Goal: Information Seeking & Learning: Learn about a topic

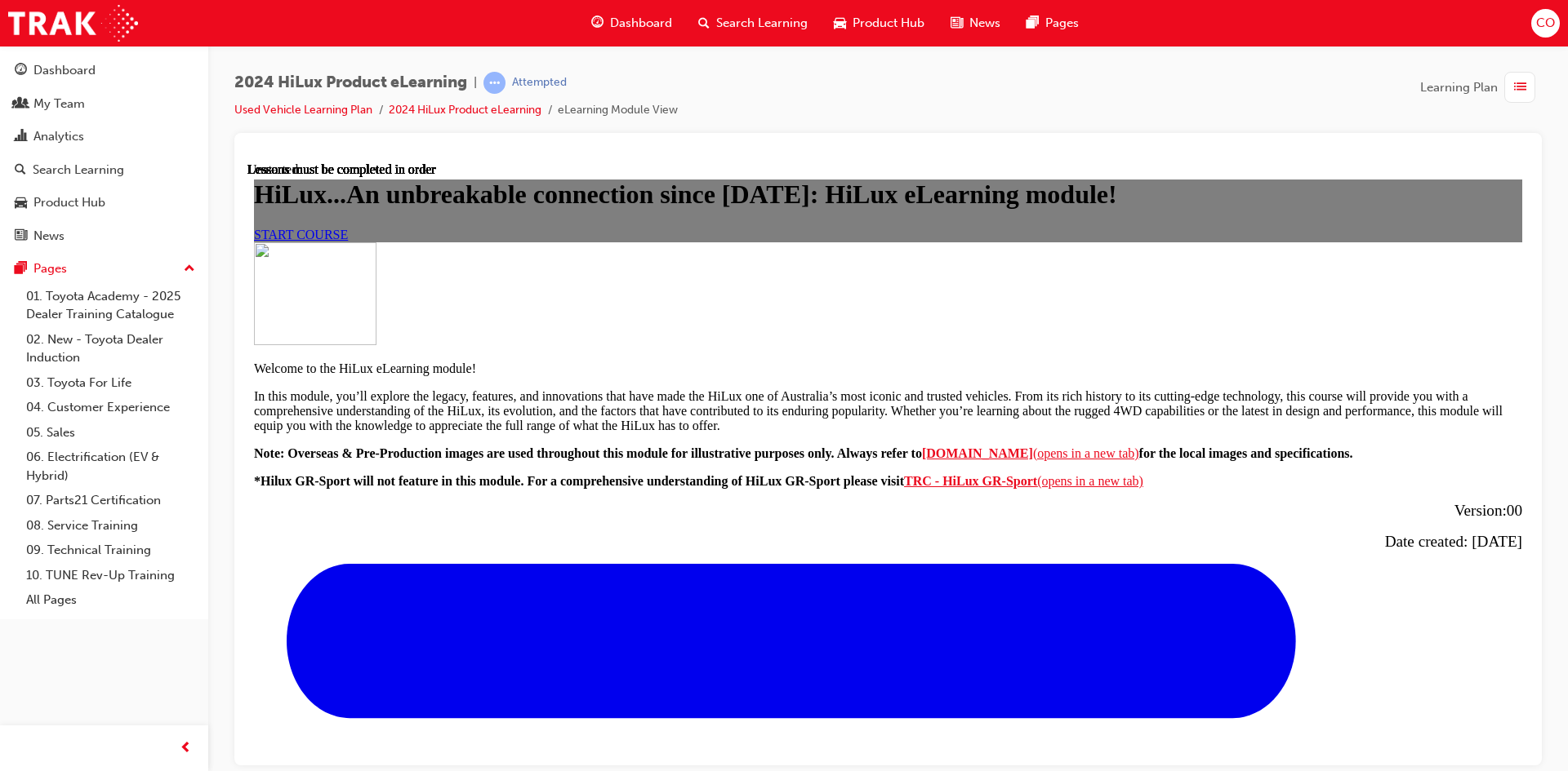
click at [348, 241] on link "START COURSE" at bounding box center [301, 233] width 94 height 14
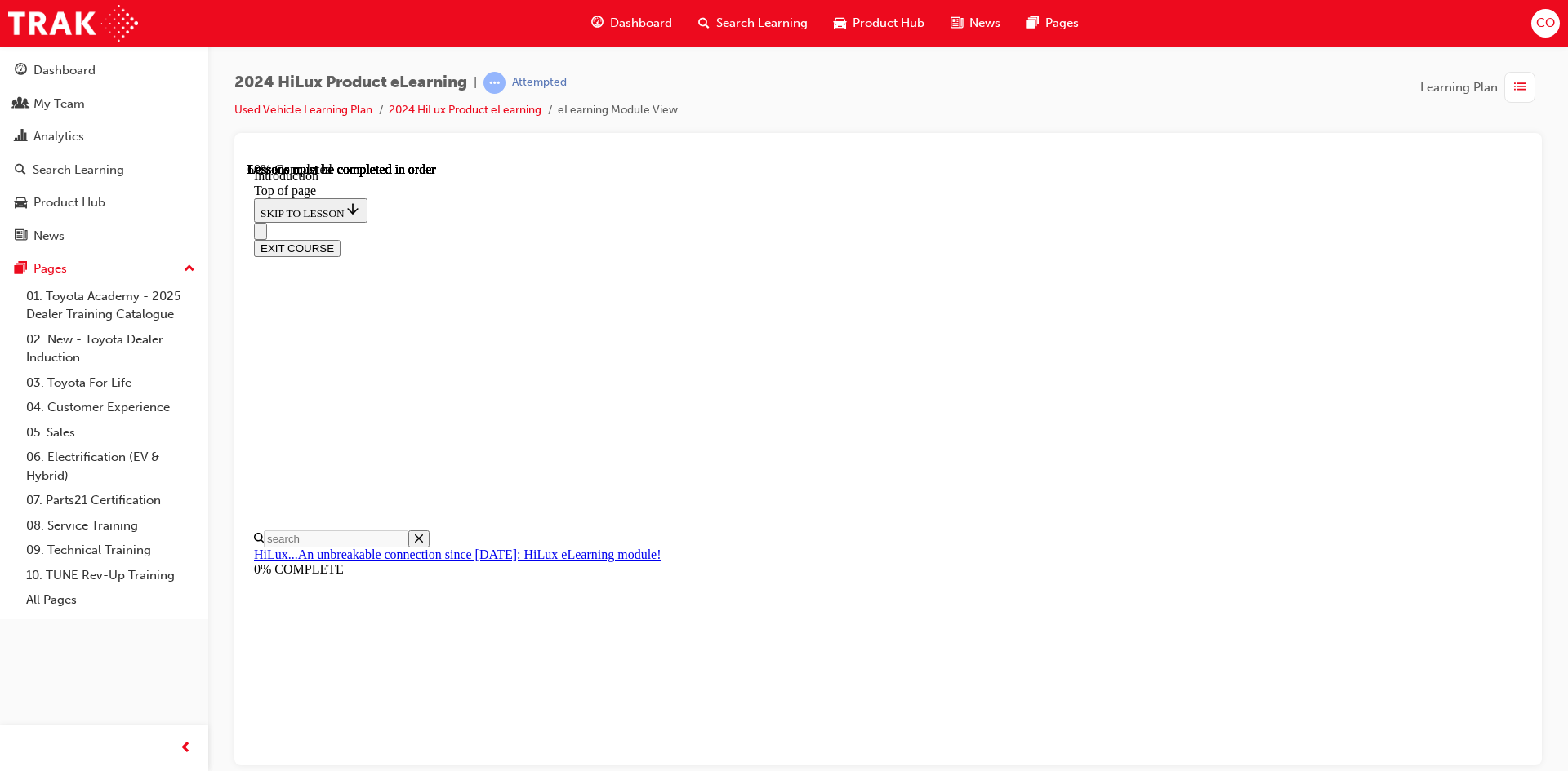
scroll to position [703, 0]
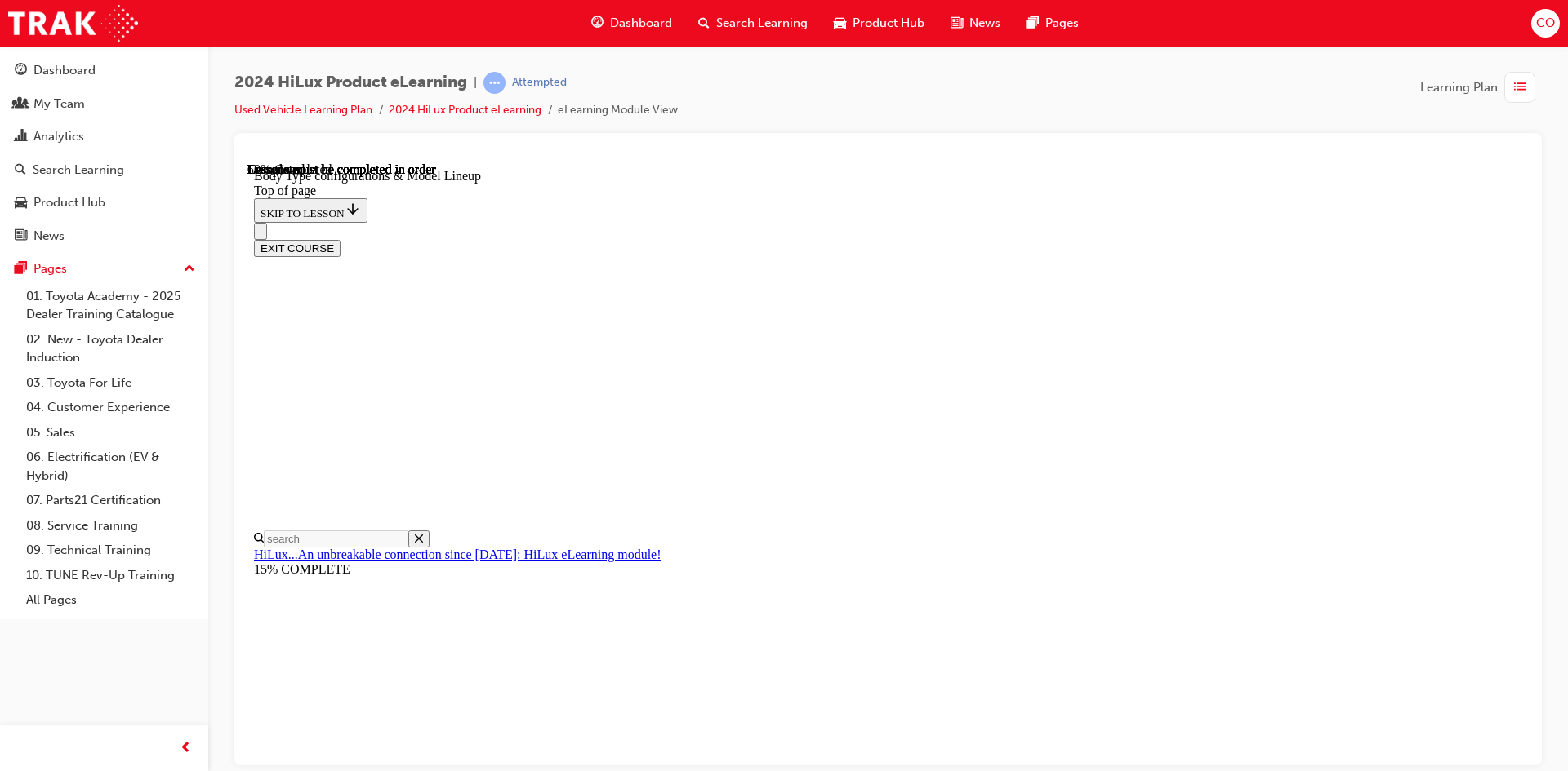
scroll to position [813, 0]
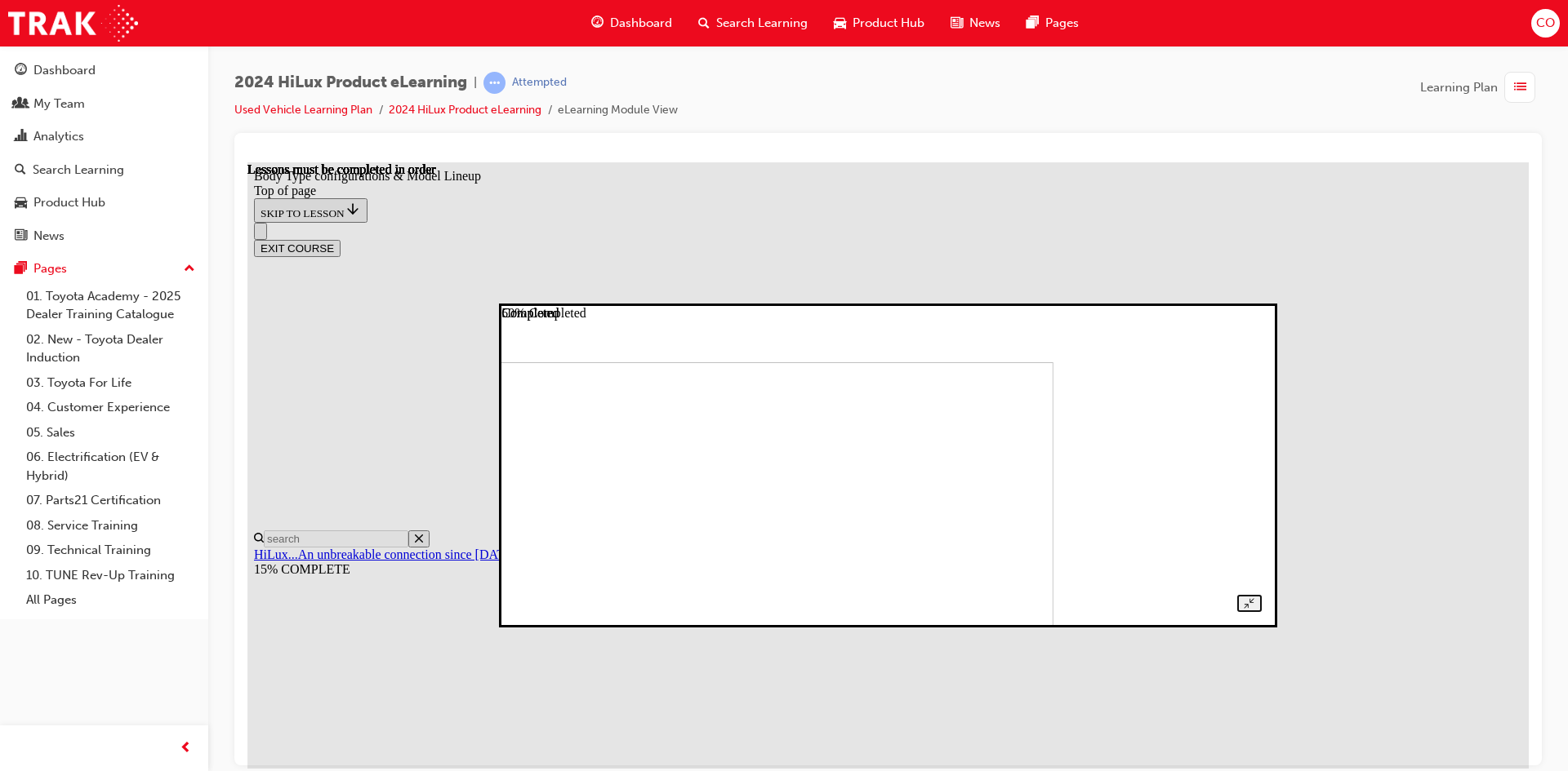
click at [898, 375] on img at bounding box center [692, 506] width 722 height 289
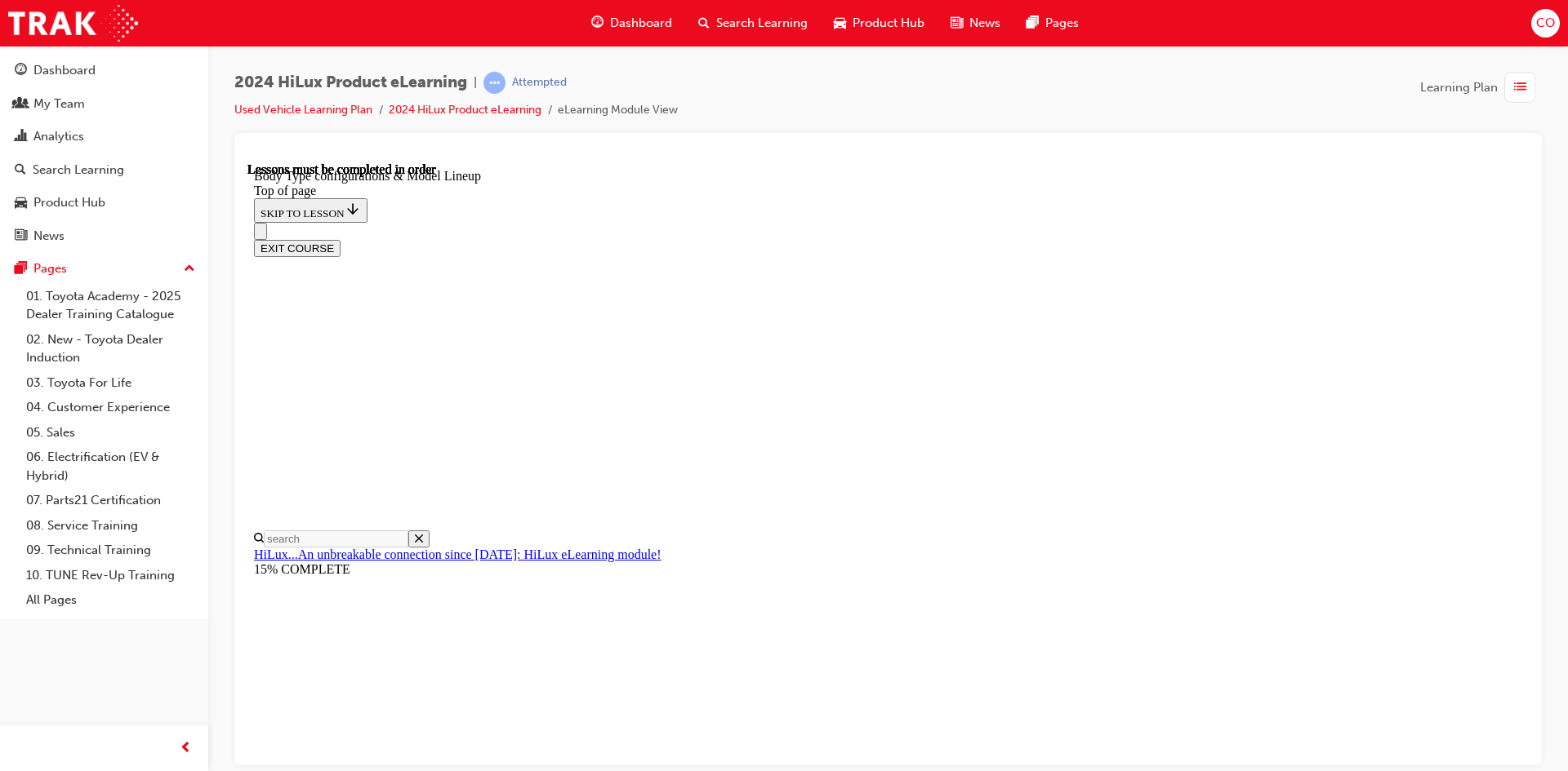
scroll to position [487, 0]
drag, startPoint x: 1182, startPoint y: 312, endPoint x: 1228, endPoint y: 313, distance: 46.0
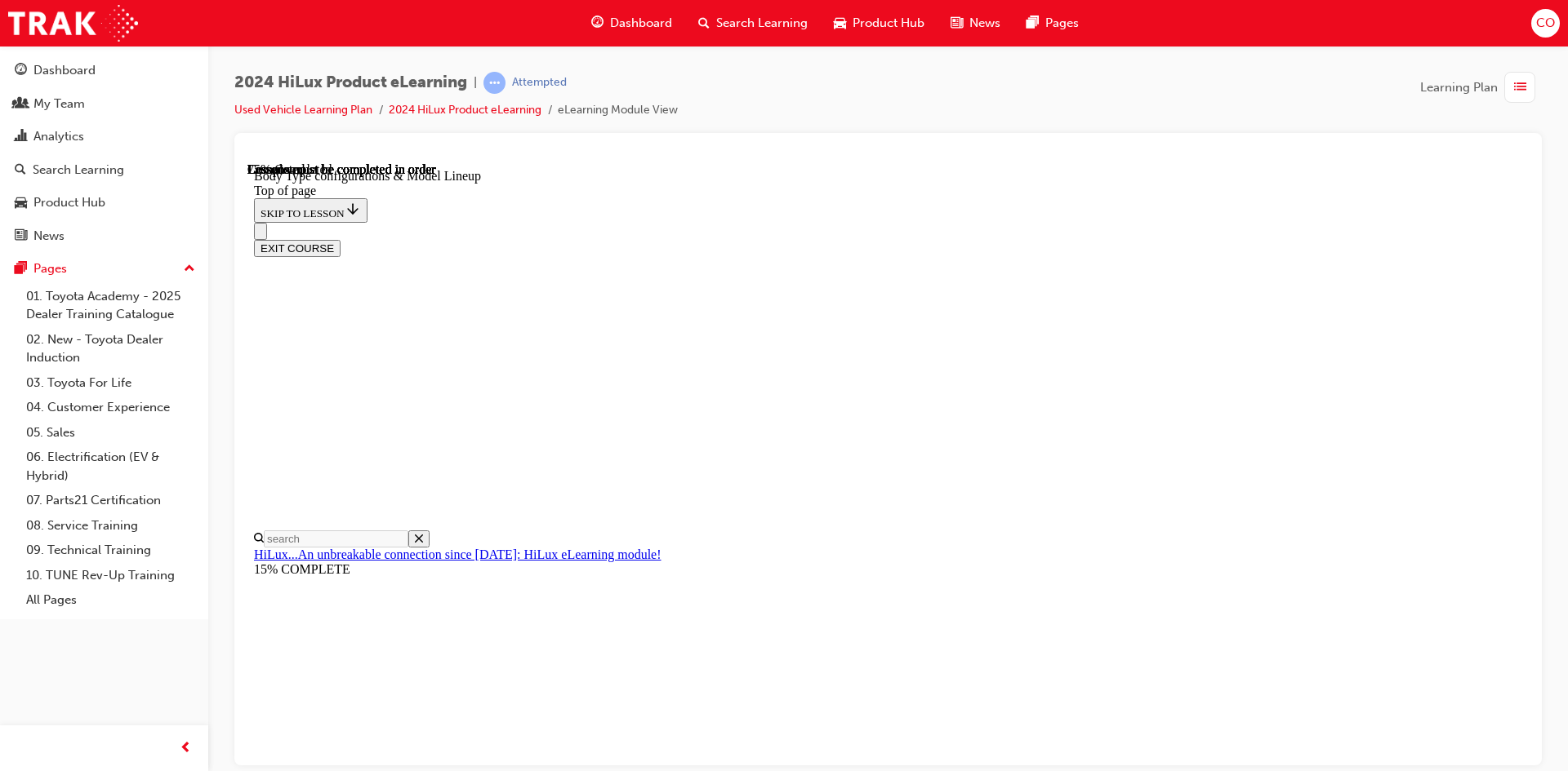
scroll to position [590, 0]
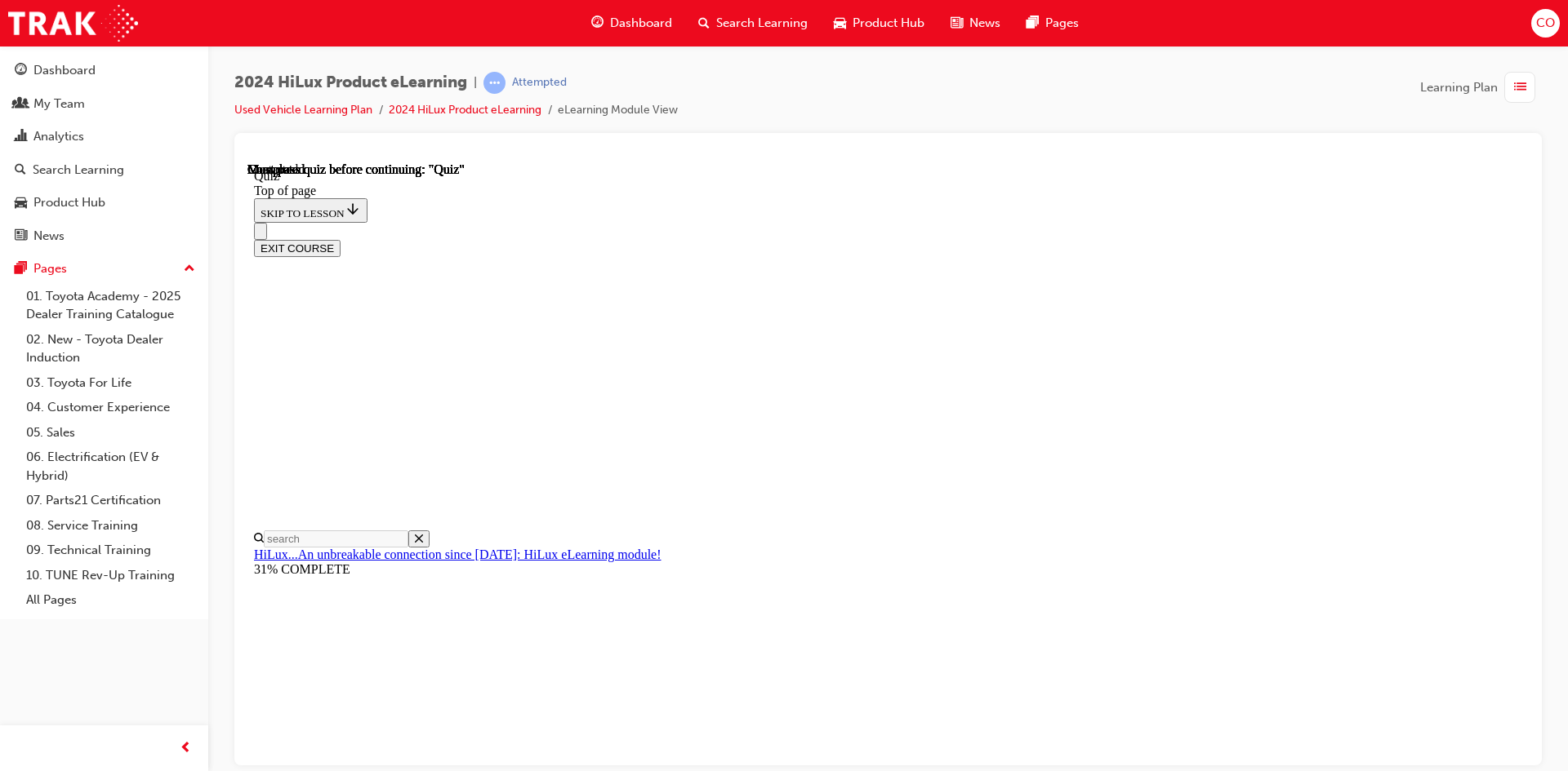
drag, startPoint x: 968, startPoint y: 732, endPoint x: 1022, endPoint y: 735, distance: 54.1
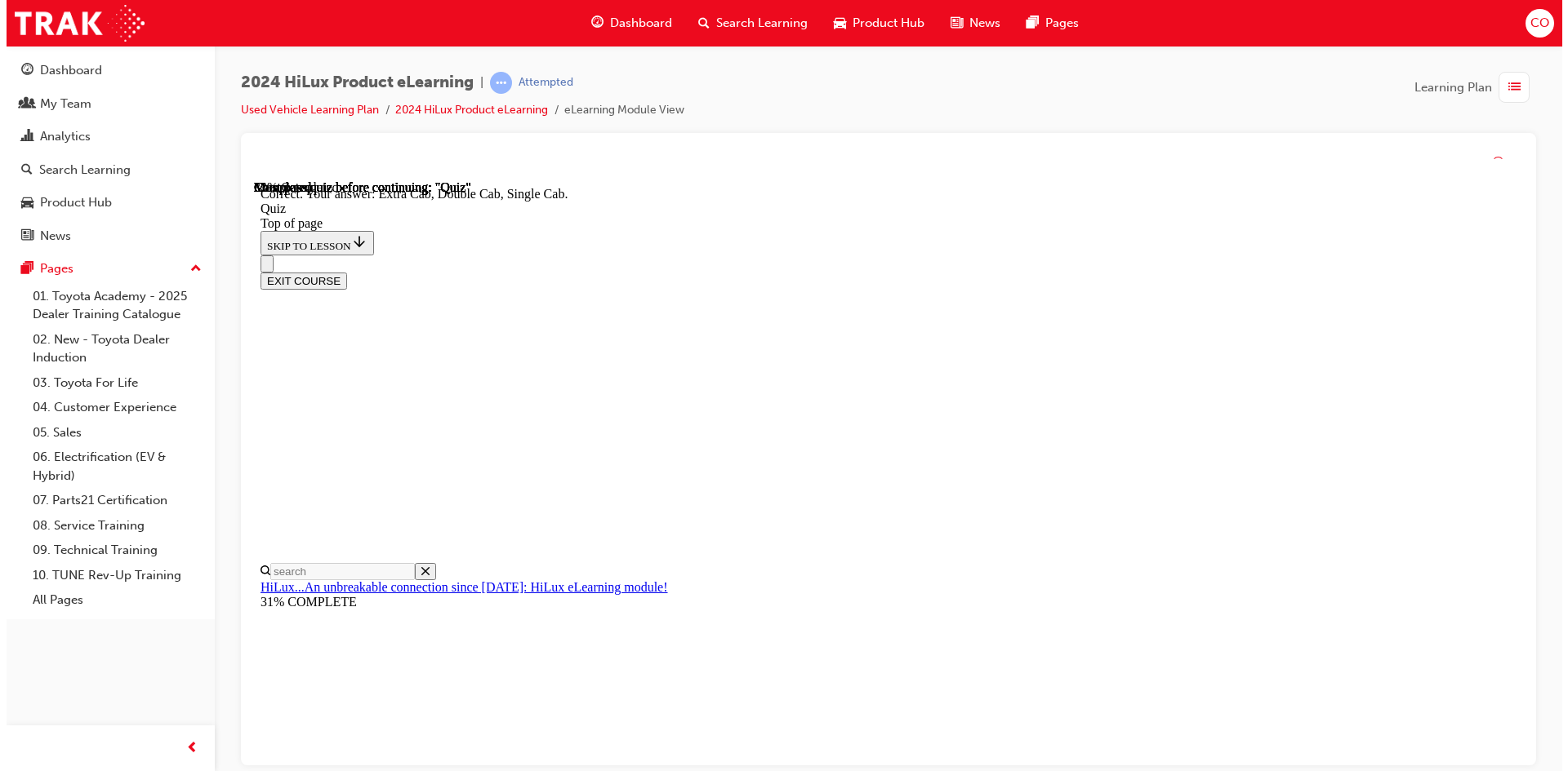
scroll to position [394, 0]
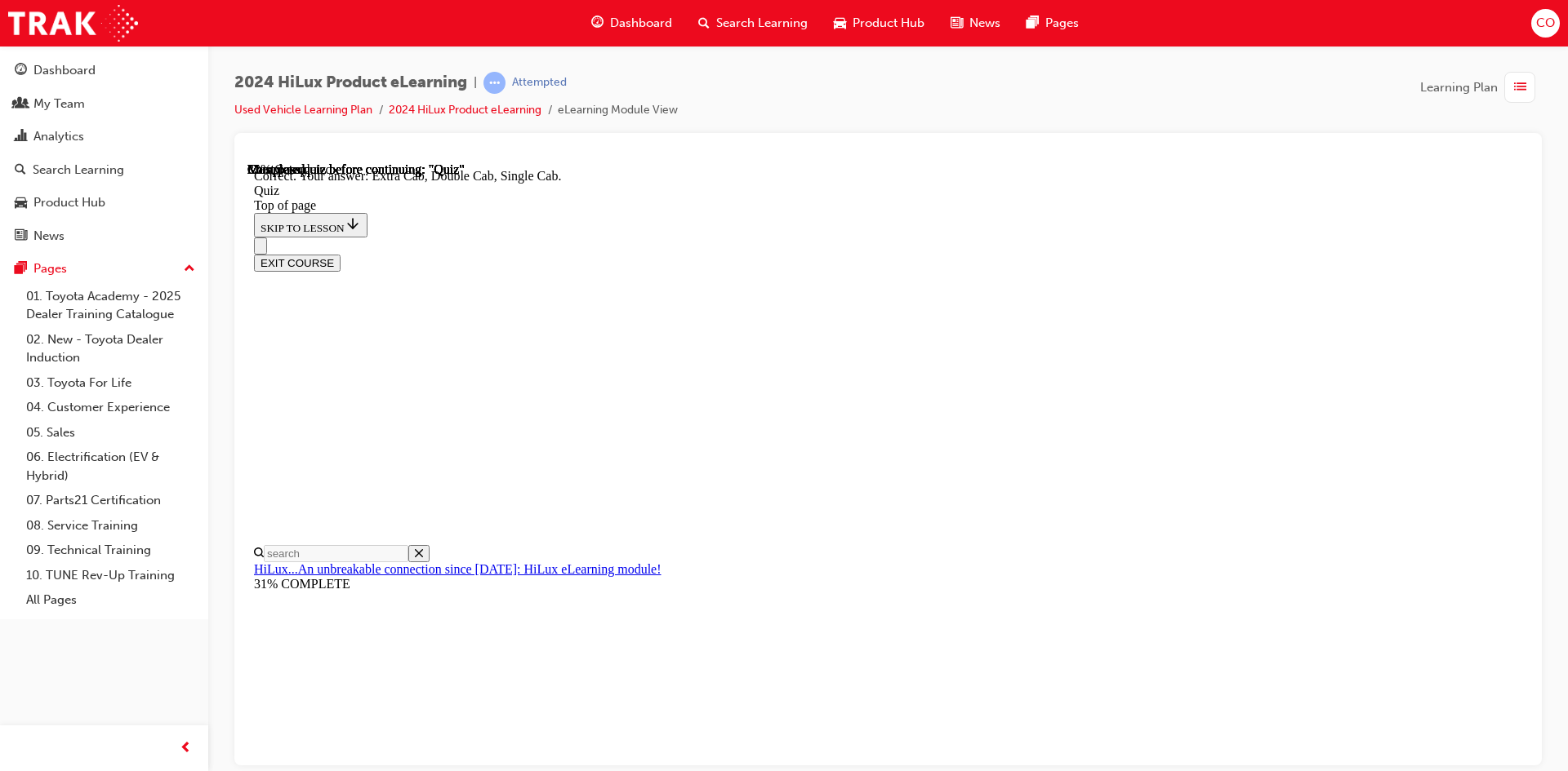
drag, startPoint x: 736, startPoint y: 320, endPoint x: 739, endPoint y: 330, distance: 10.4
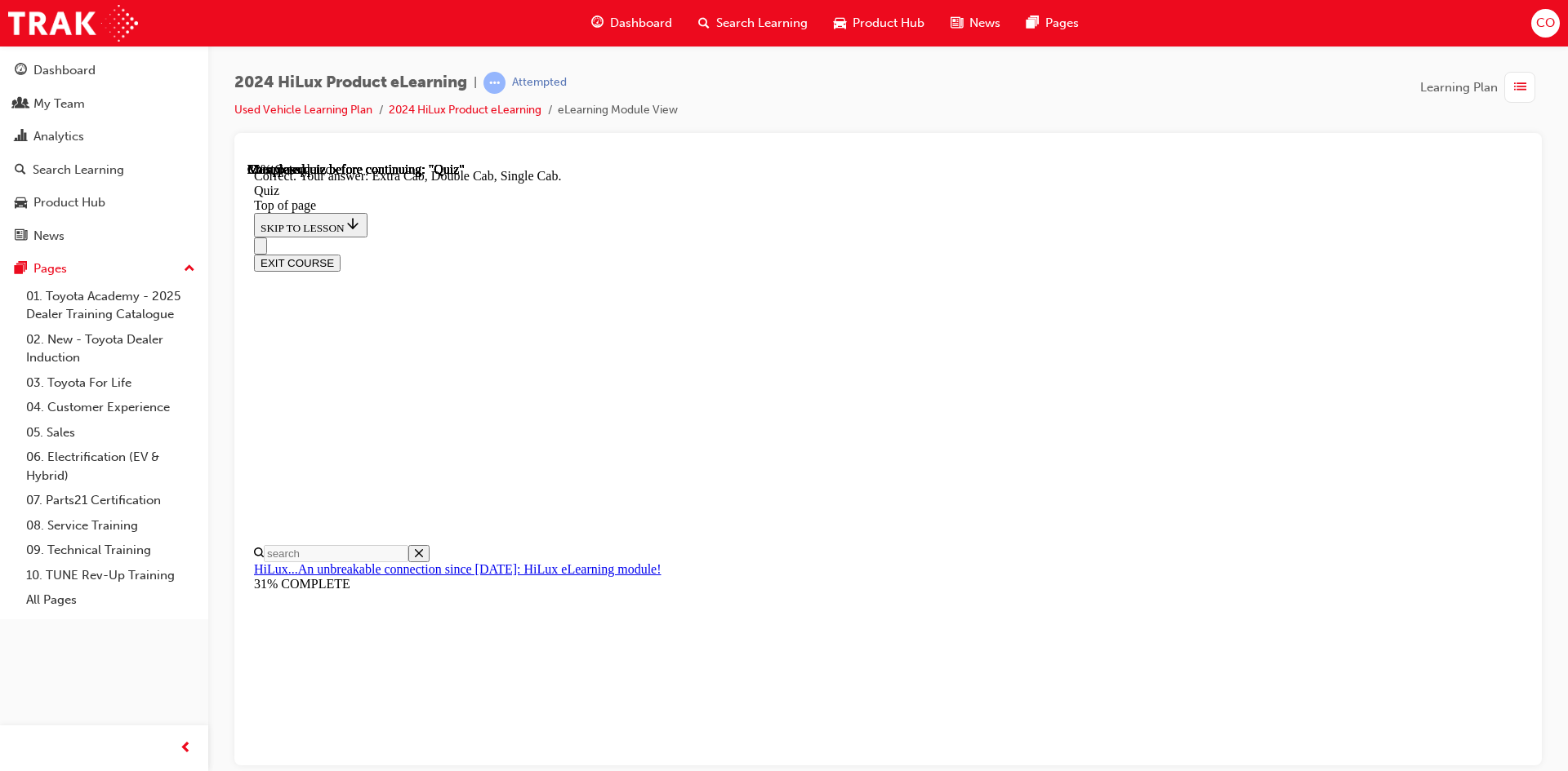
drag, startPoint x: 745, startPoint y: 550, endPoint x: 757, endPoint y: 549, distance: 12.0
drag, startPoint x: 965, startPoint y: 665, endPoint x: 974, endPoint y: 668, distance: 9.5
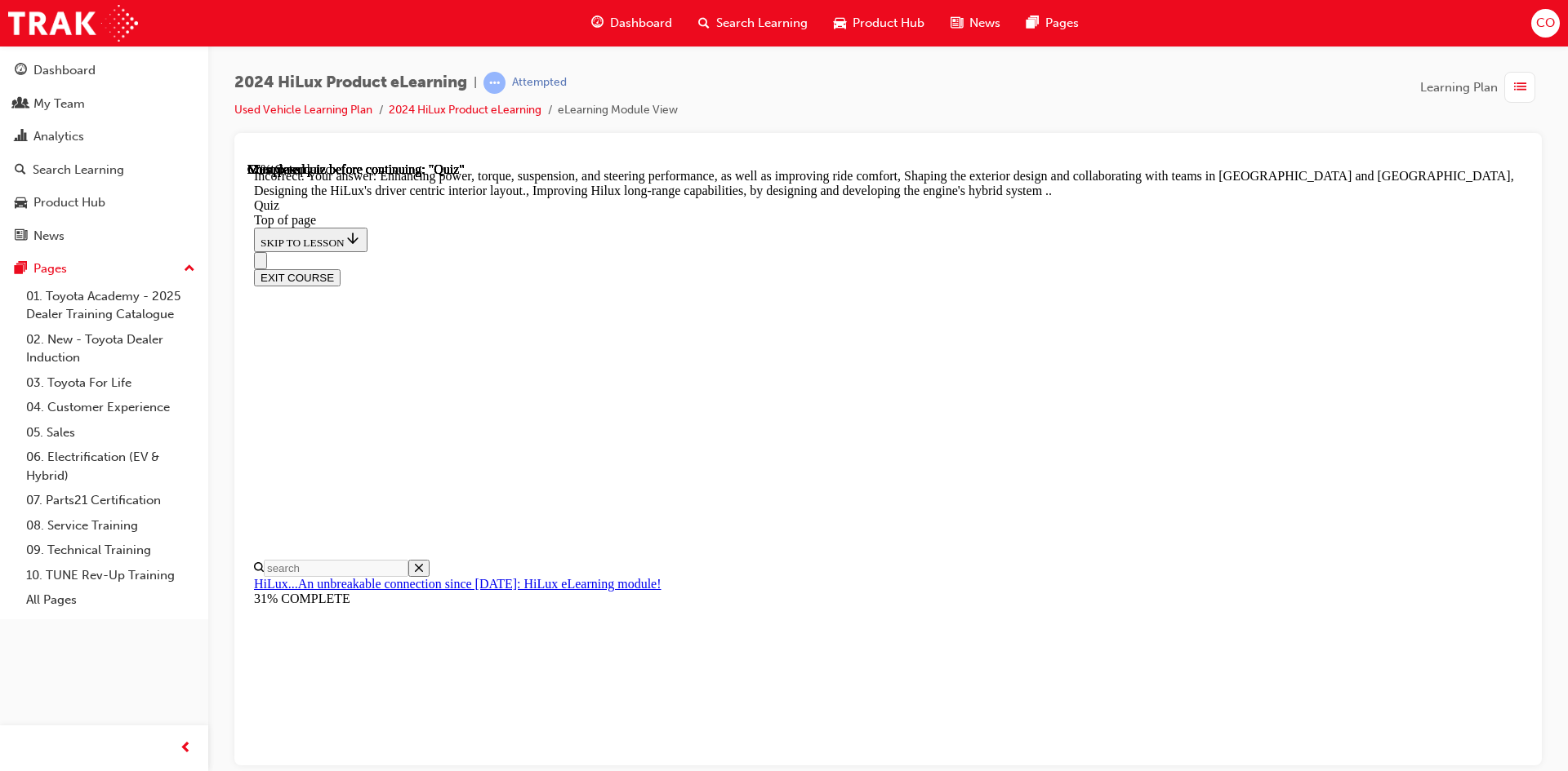
scroll to position [350, 0]
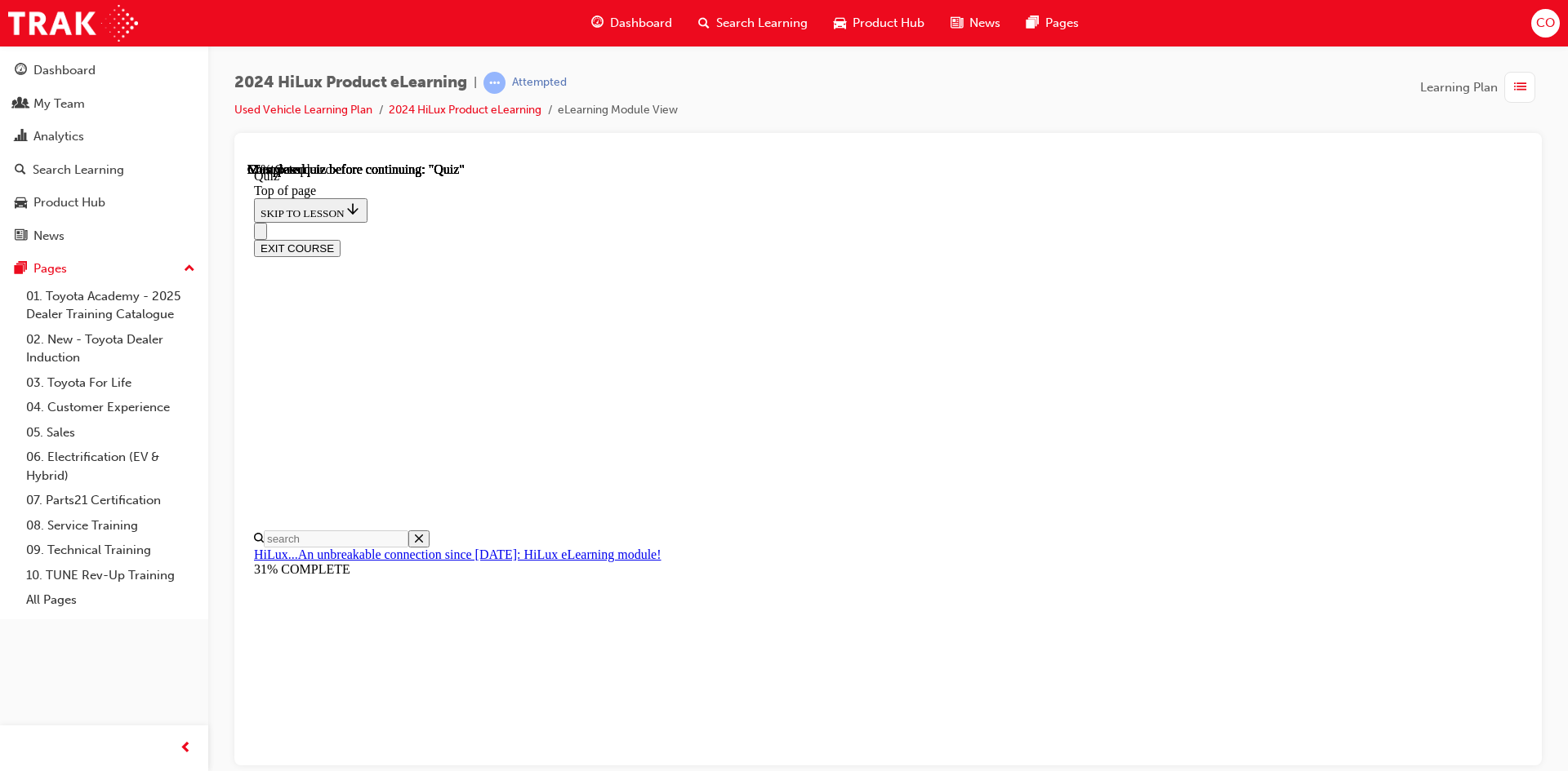
scroll to position [164, 0]
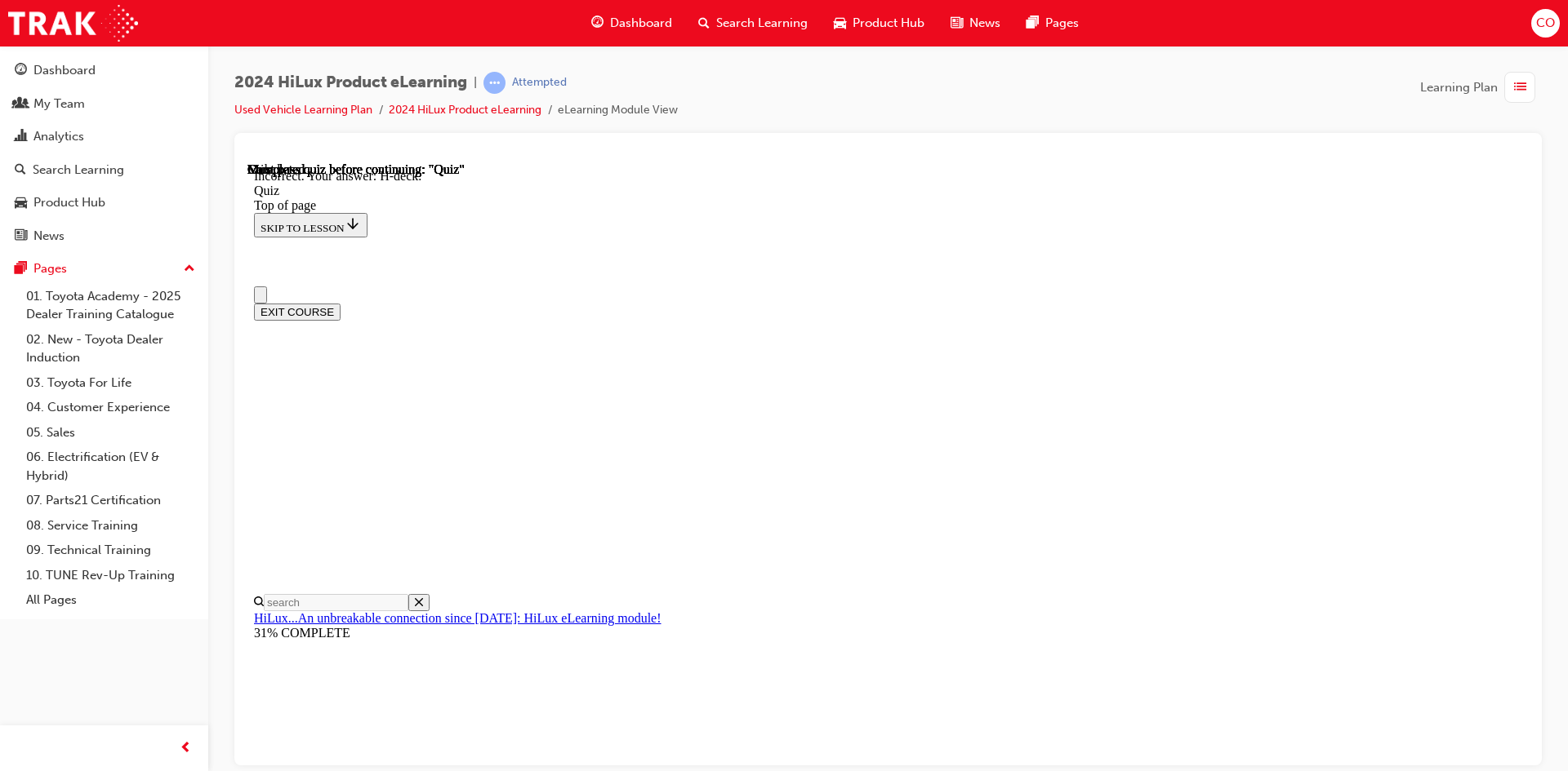
scroll to position [244, 0]
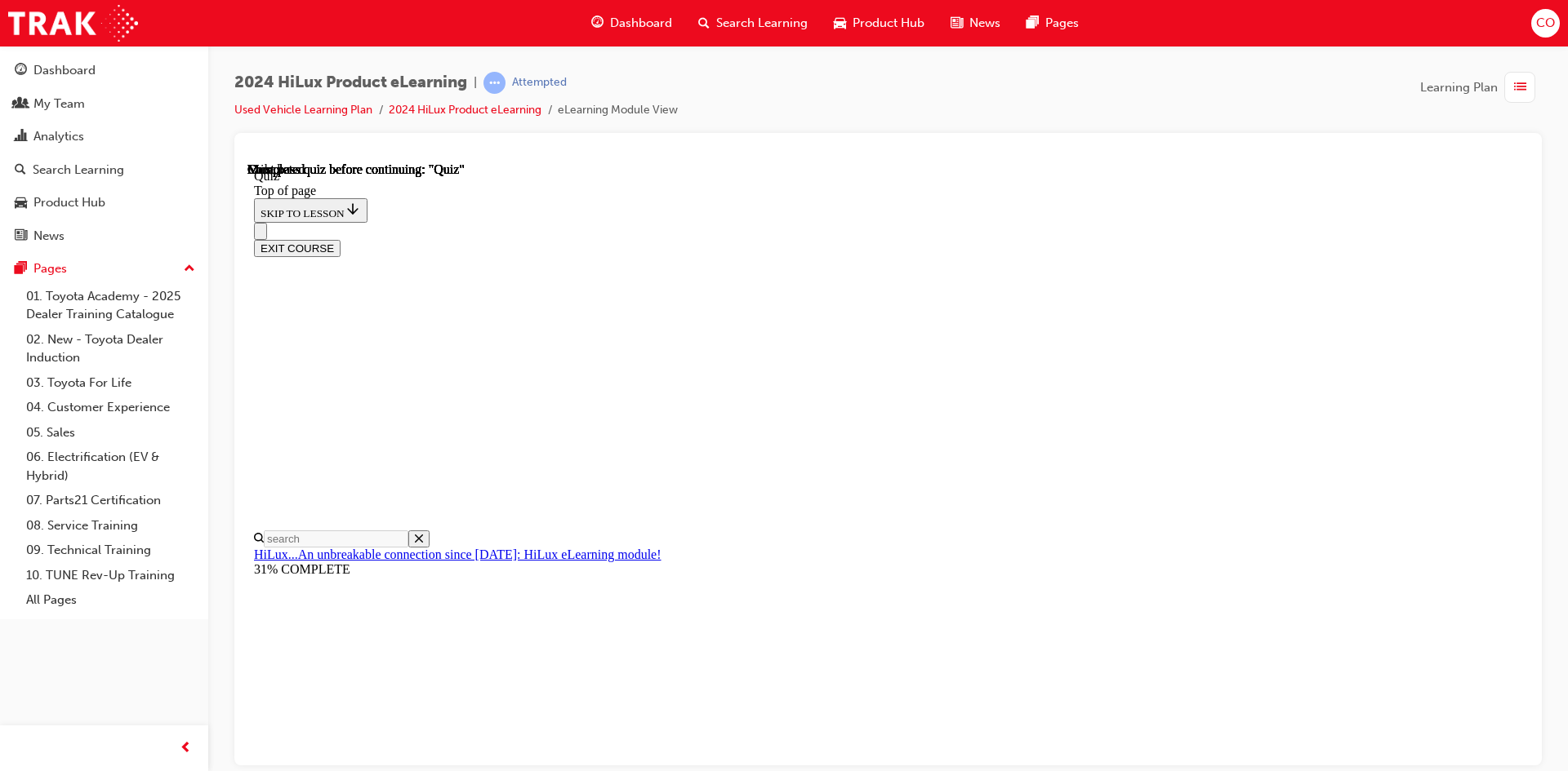
scroll to position [280, 0]
drag, startPoint x: 1148, startPoint y: 406, endPoint x: 688, endPoint y: 402, distance: 460.0
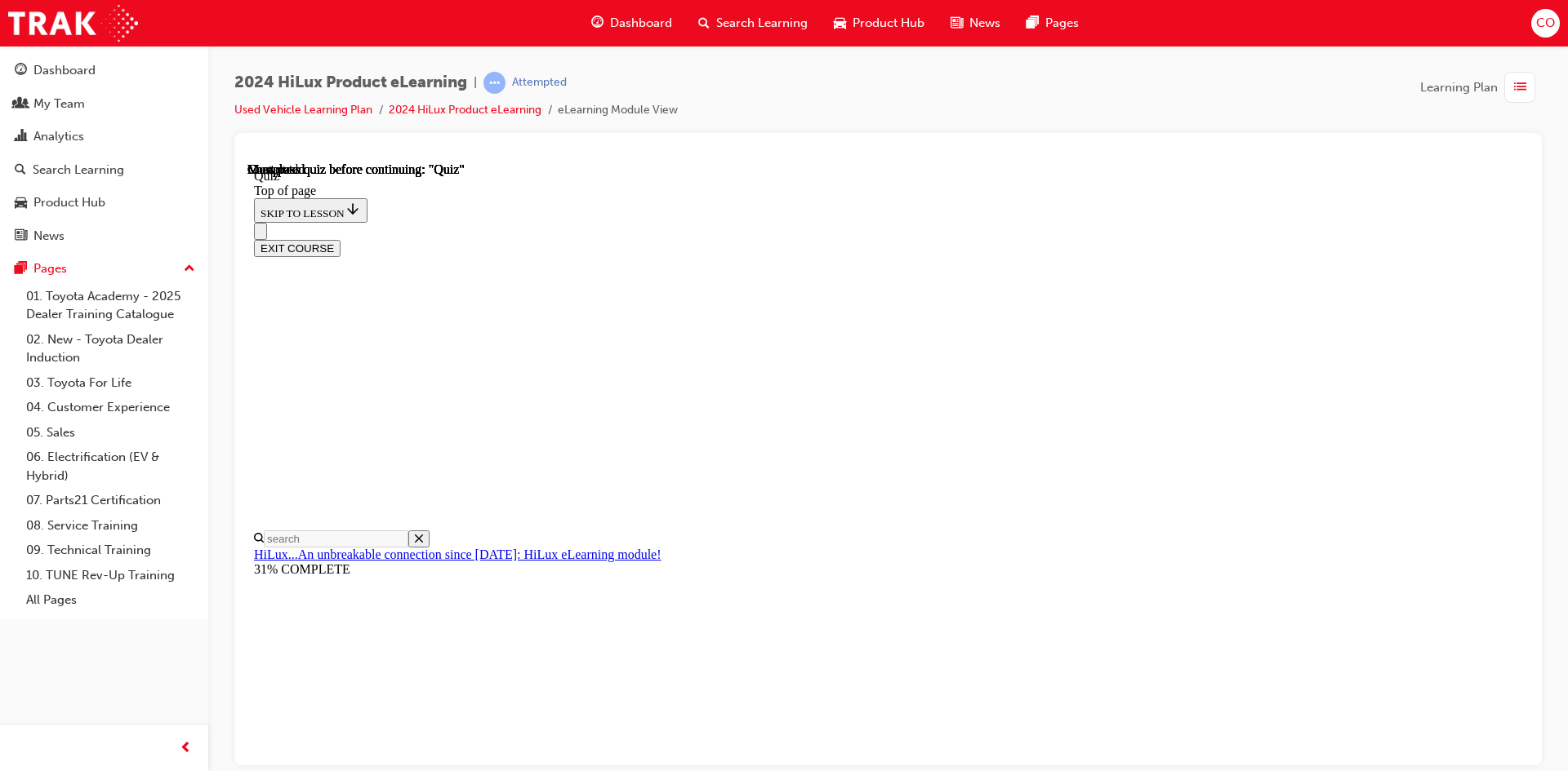
copy p "What Deck variants is the HiLux available in? Choose all that apply."
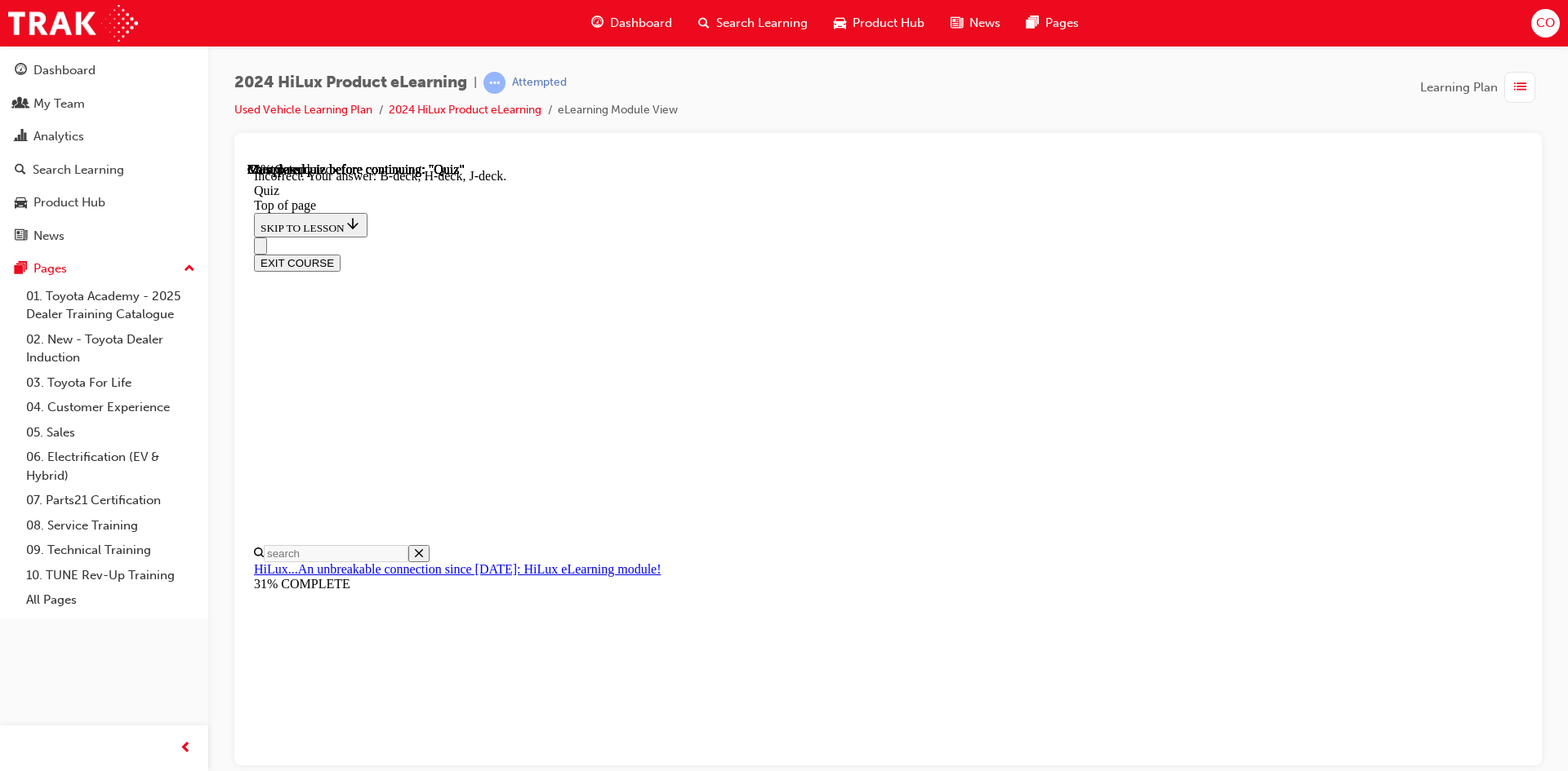
scroll to position [274, 0]
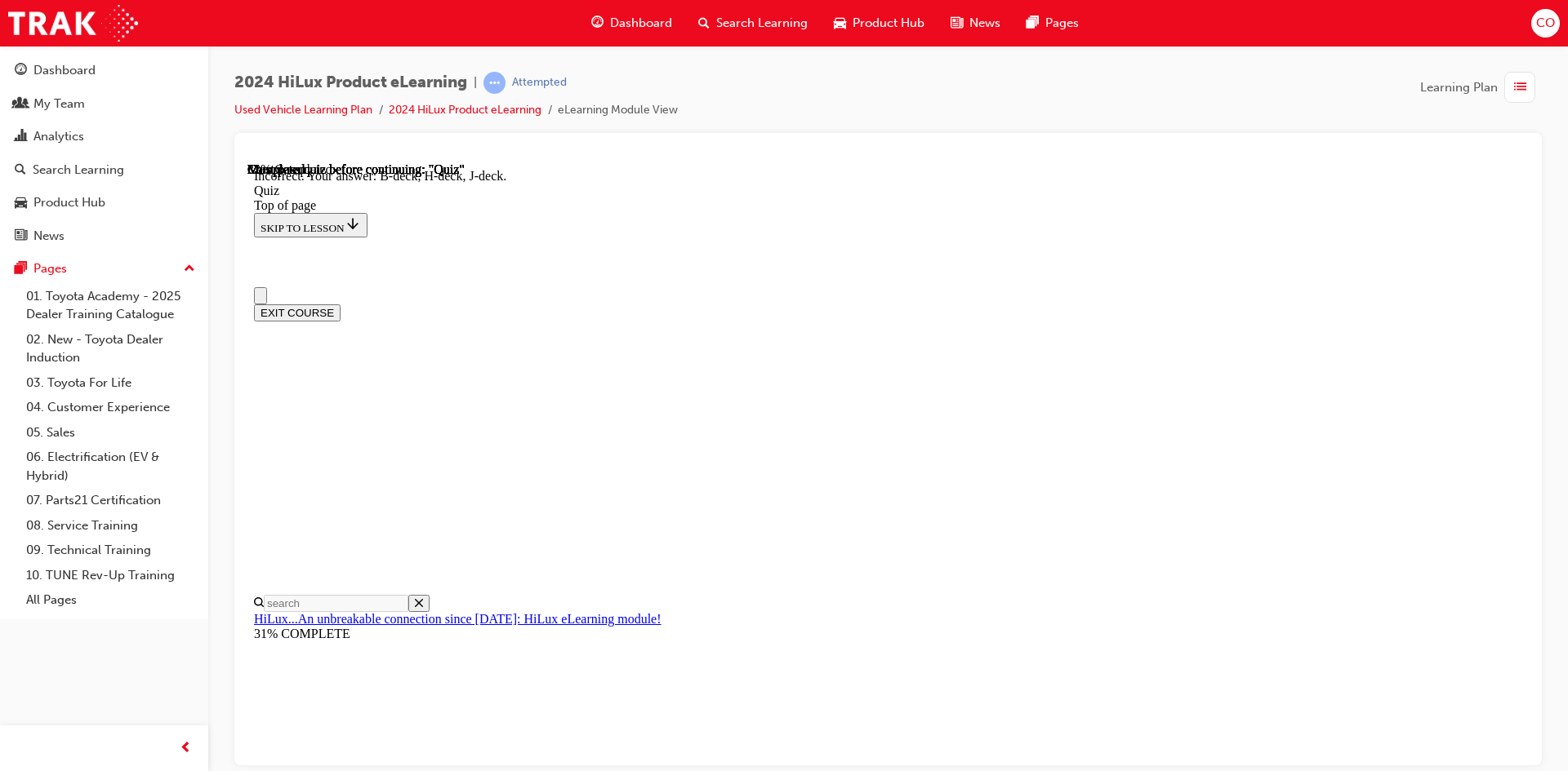
scroll to position [164, 0]
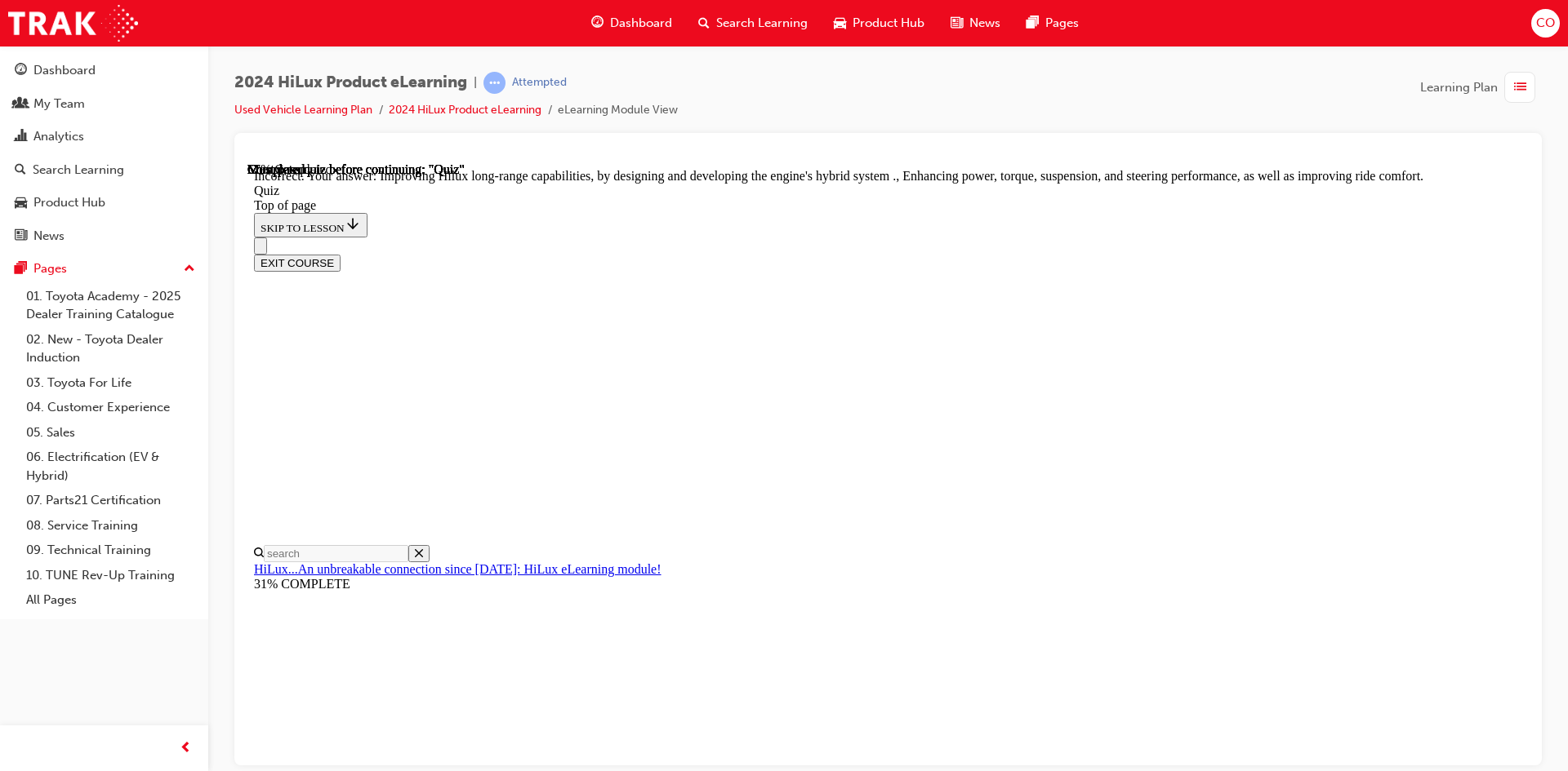
scroll to position [350, 0]
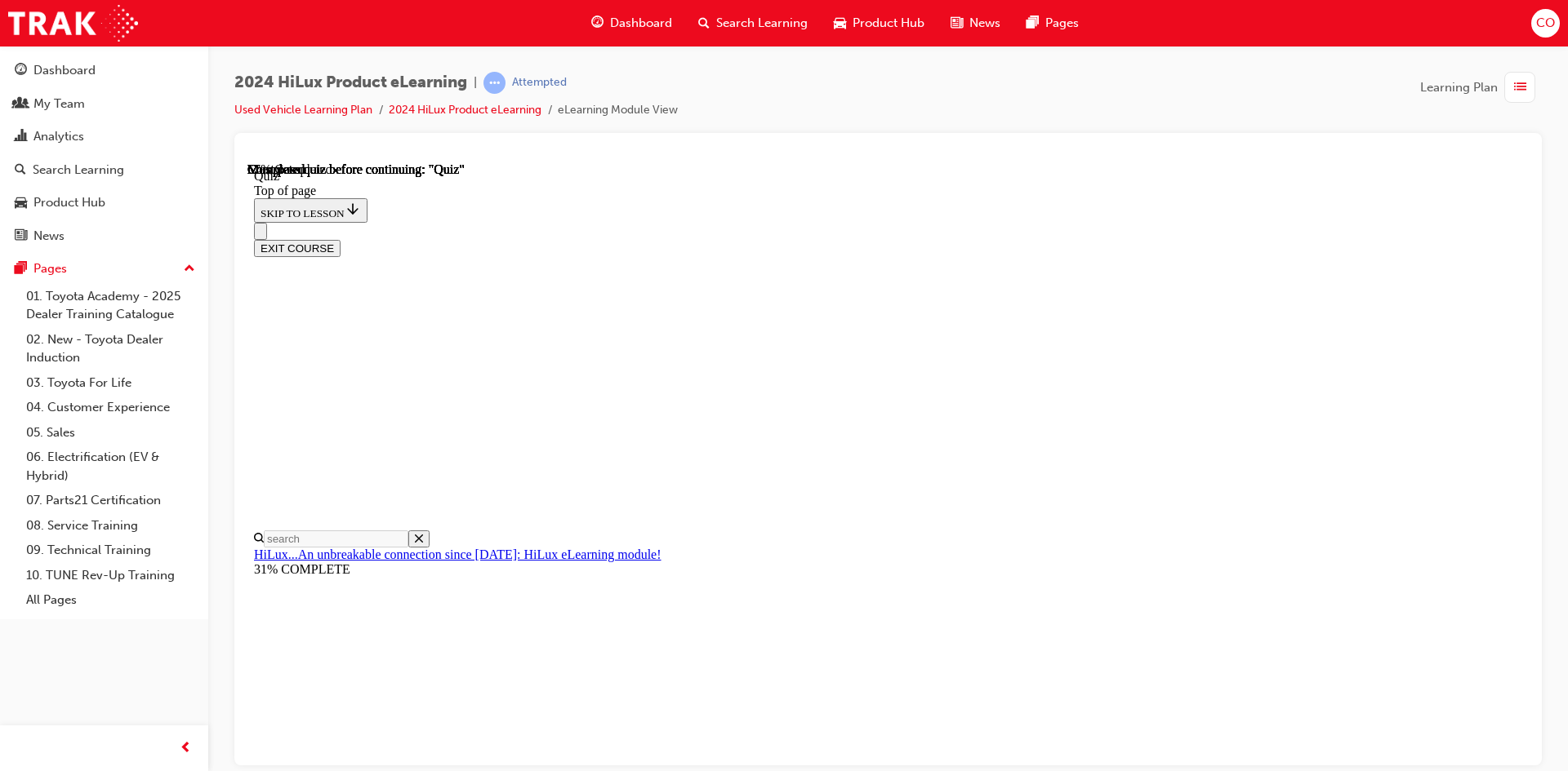
scroll to position [164, 0]
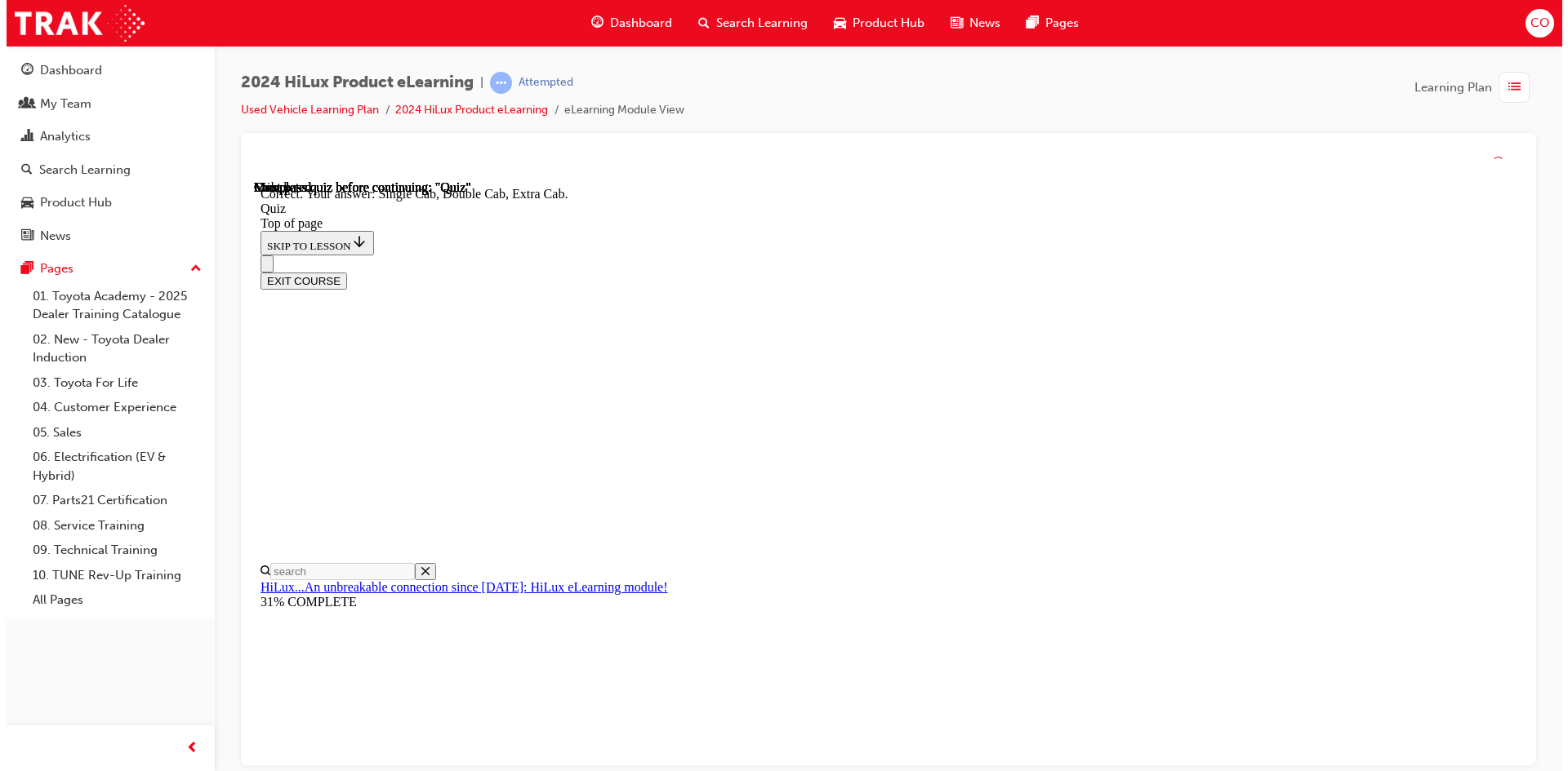
scroll to position [394, 0]
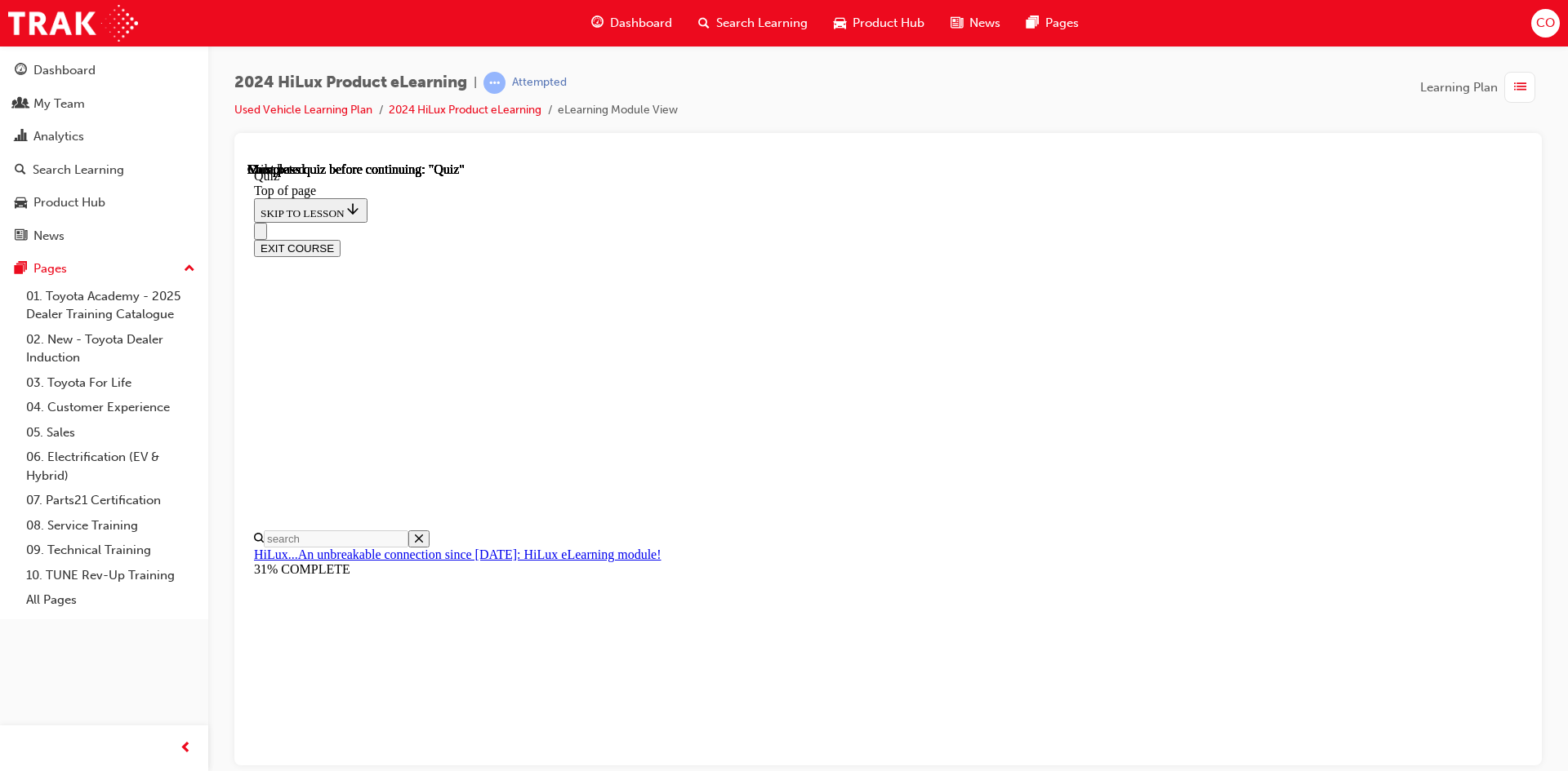
scroll to position [280, 0]
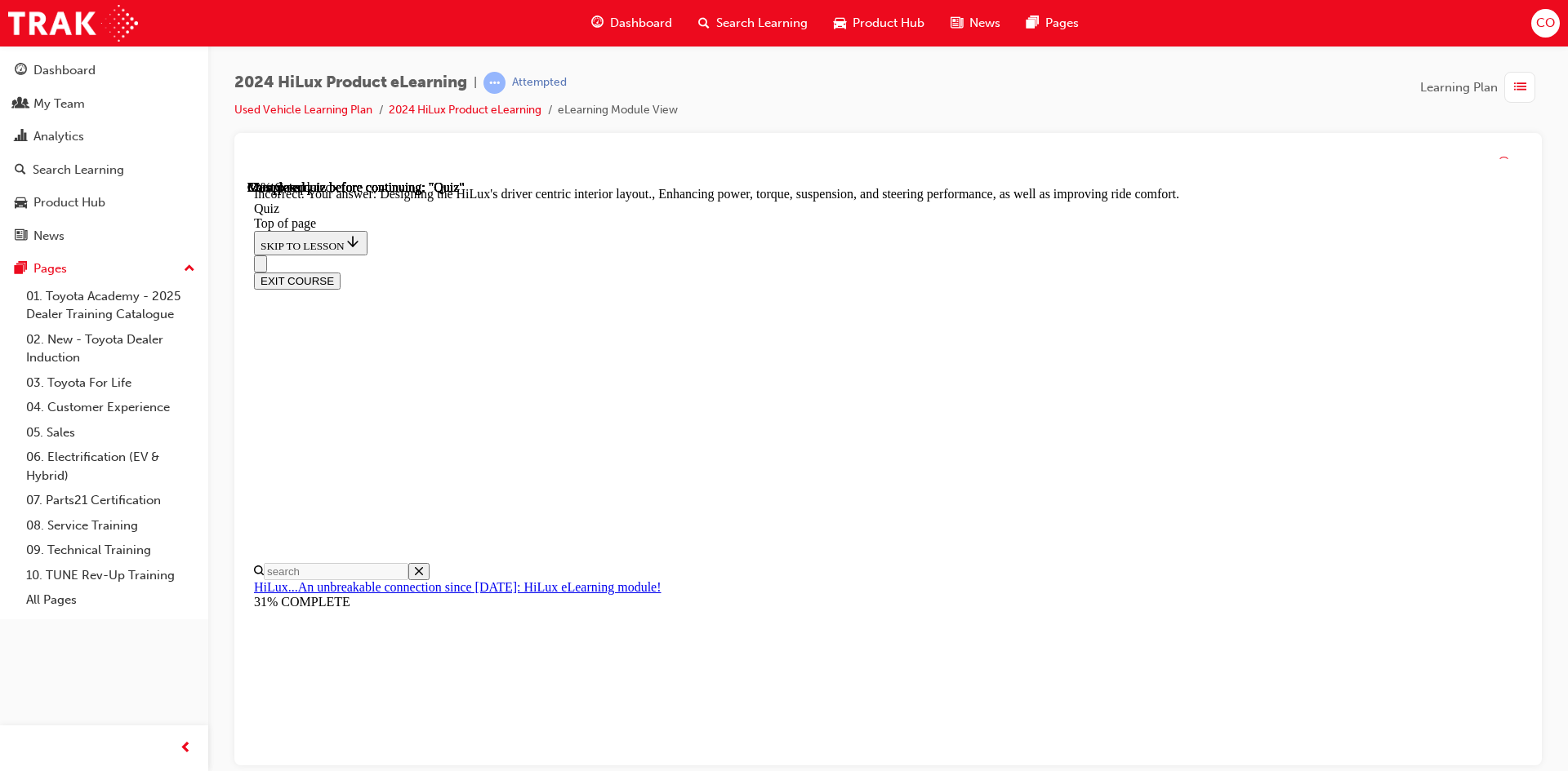
scroll to position [350, 0]
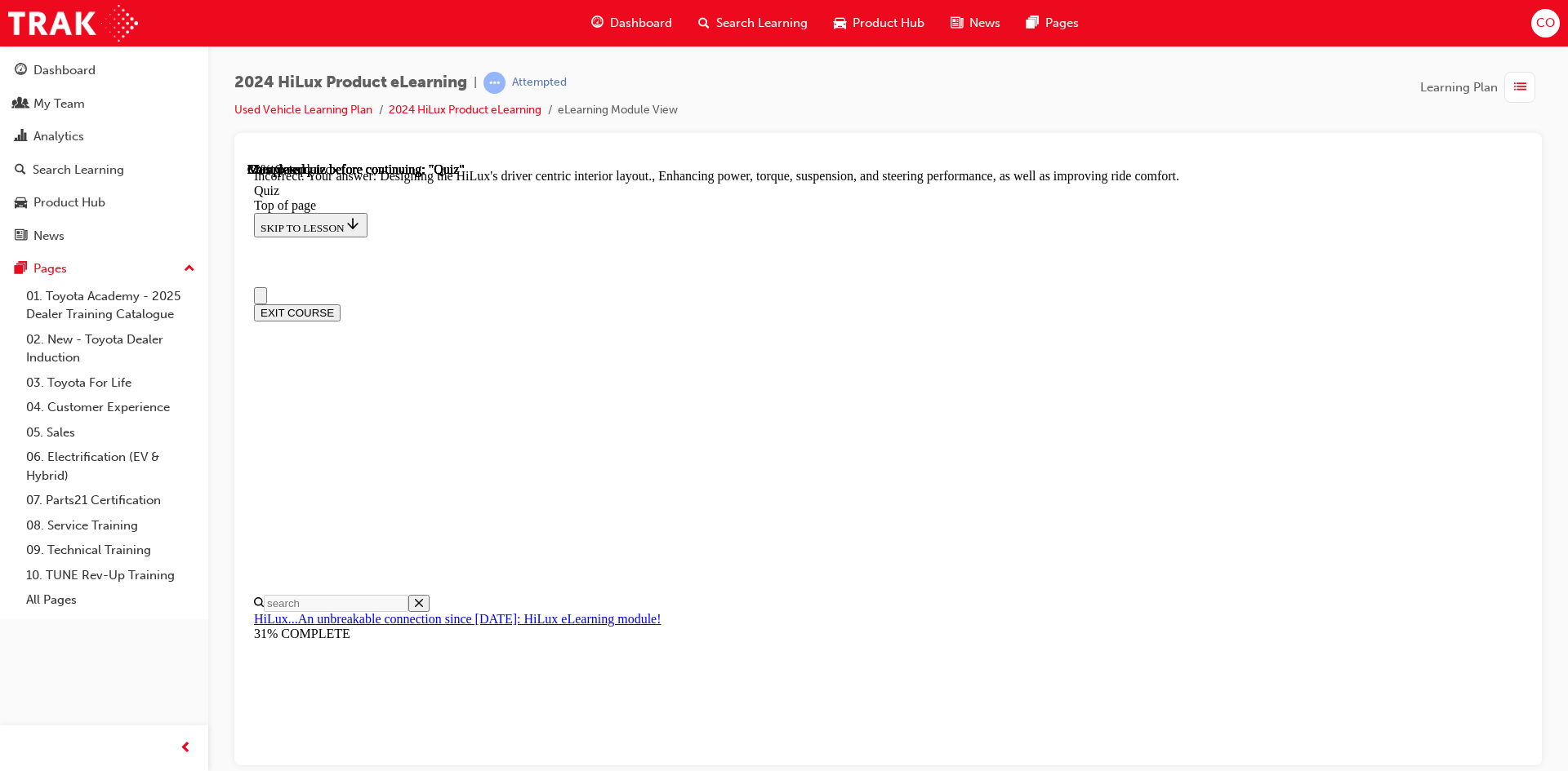
scroll to position [222, 0]
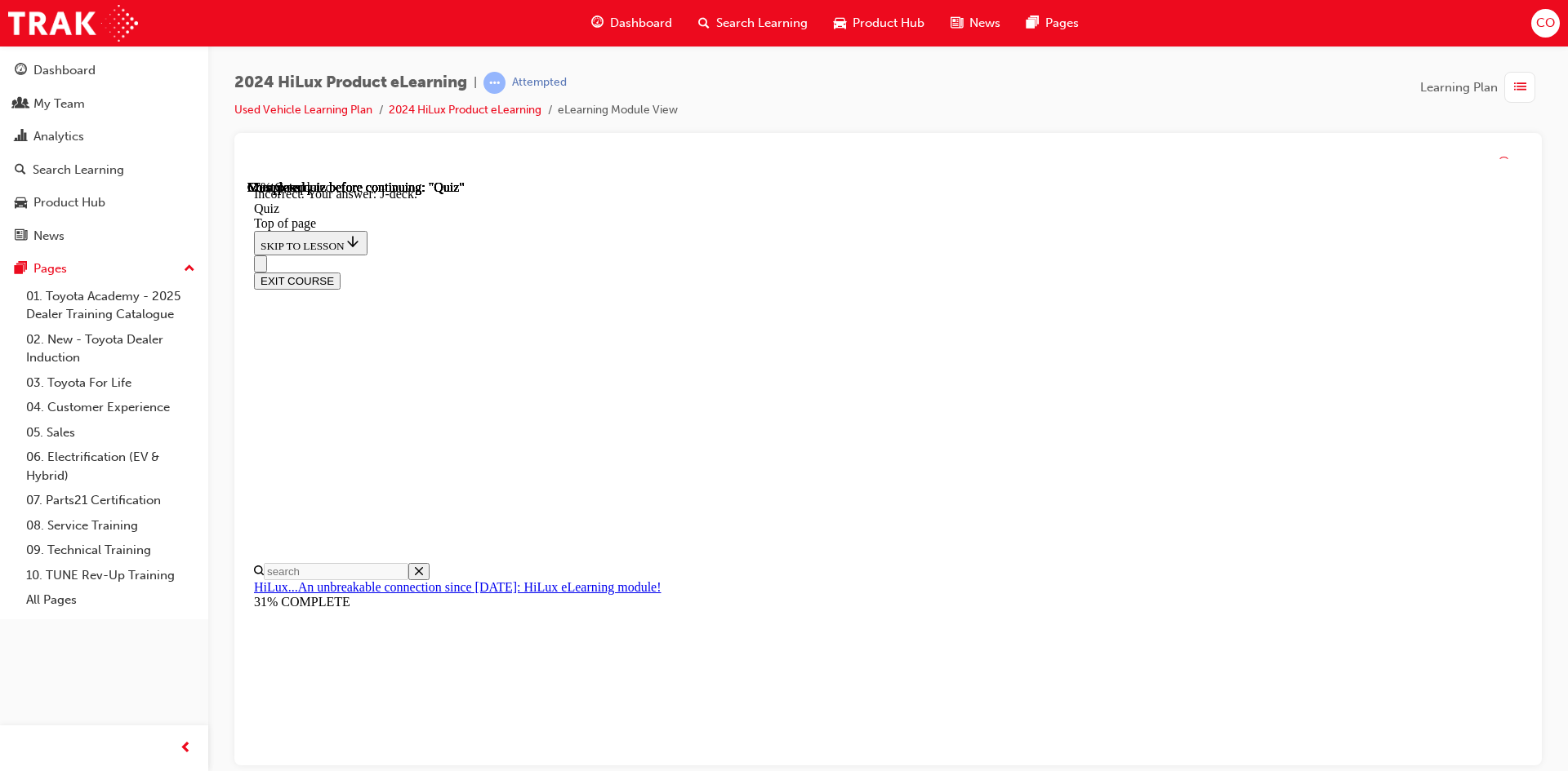
scroll to position [274, 0]
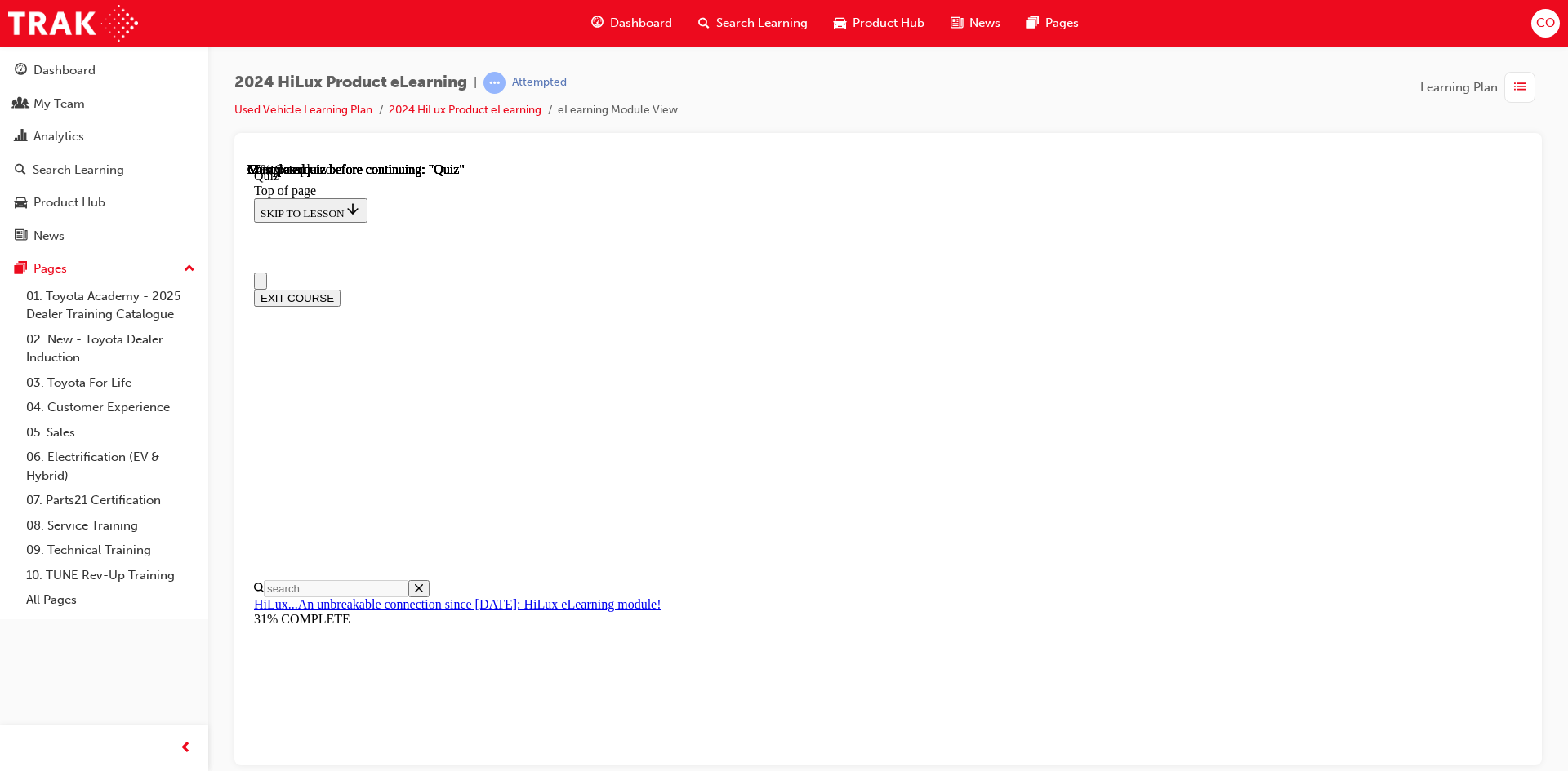
scroll to position [164, 0]
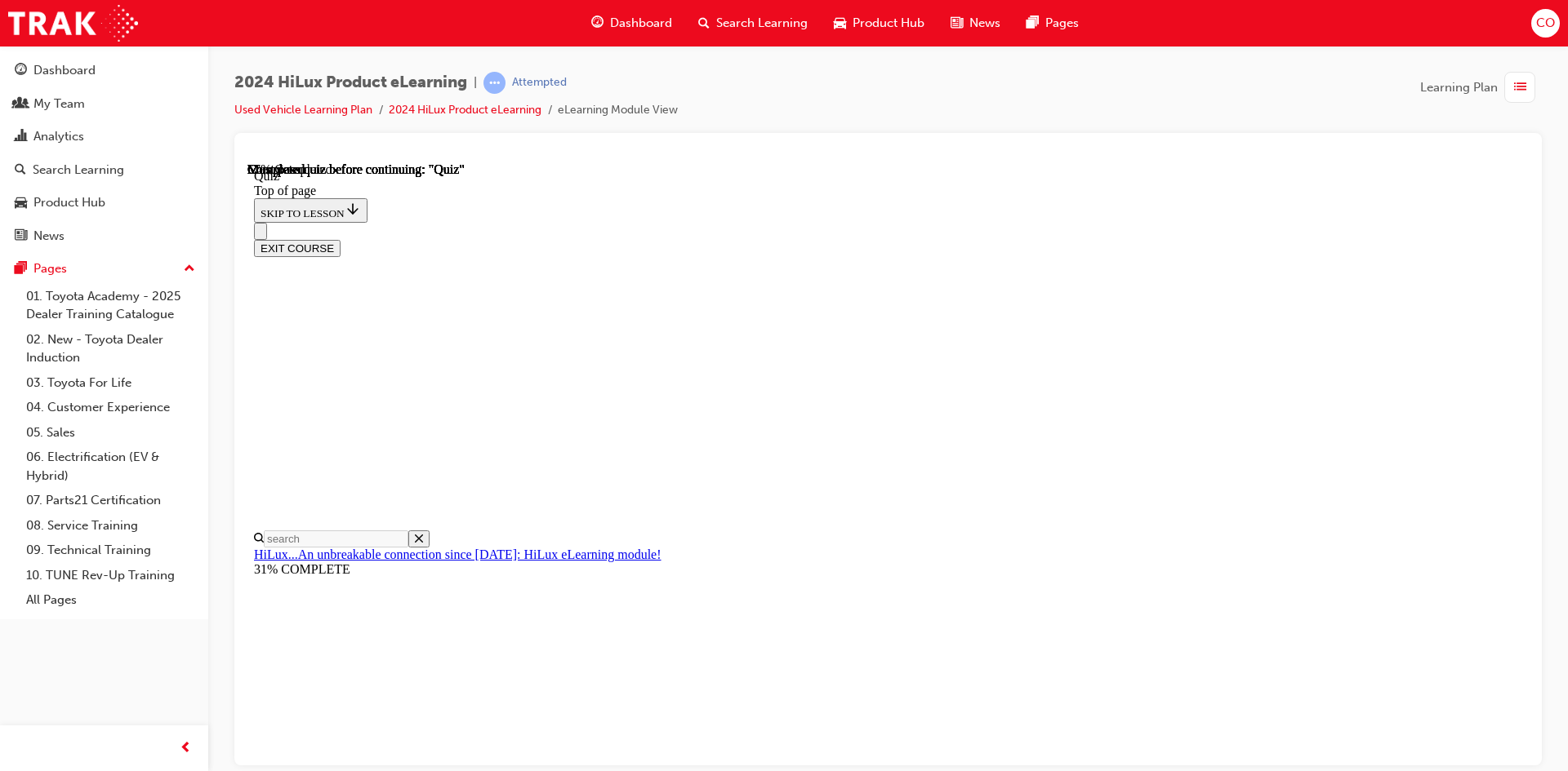
drag, startPoint x: 802, startPoint y: 622, endPoint x: 889, endPoint y: 656, distance: 93.4
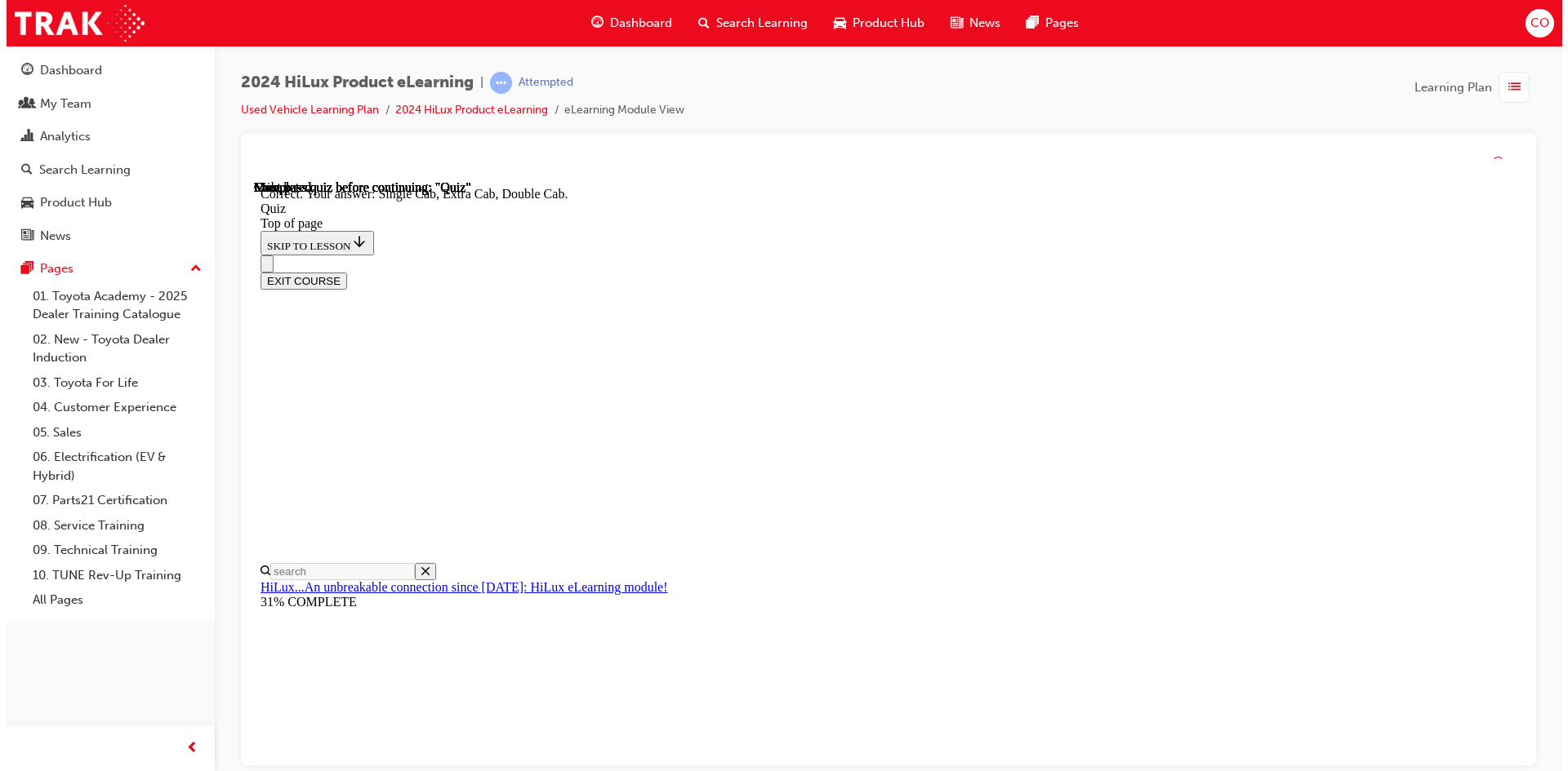
scroll to position [394, 0]
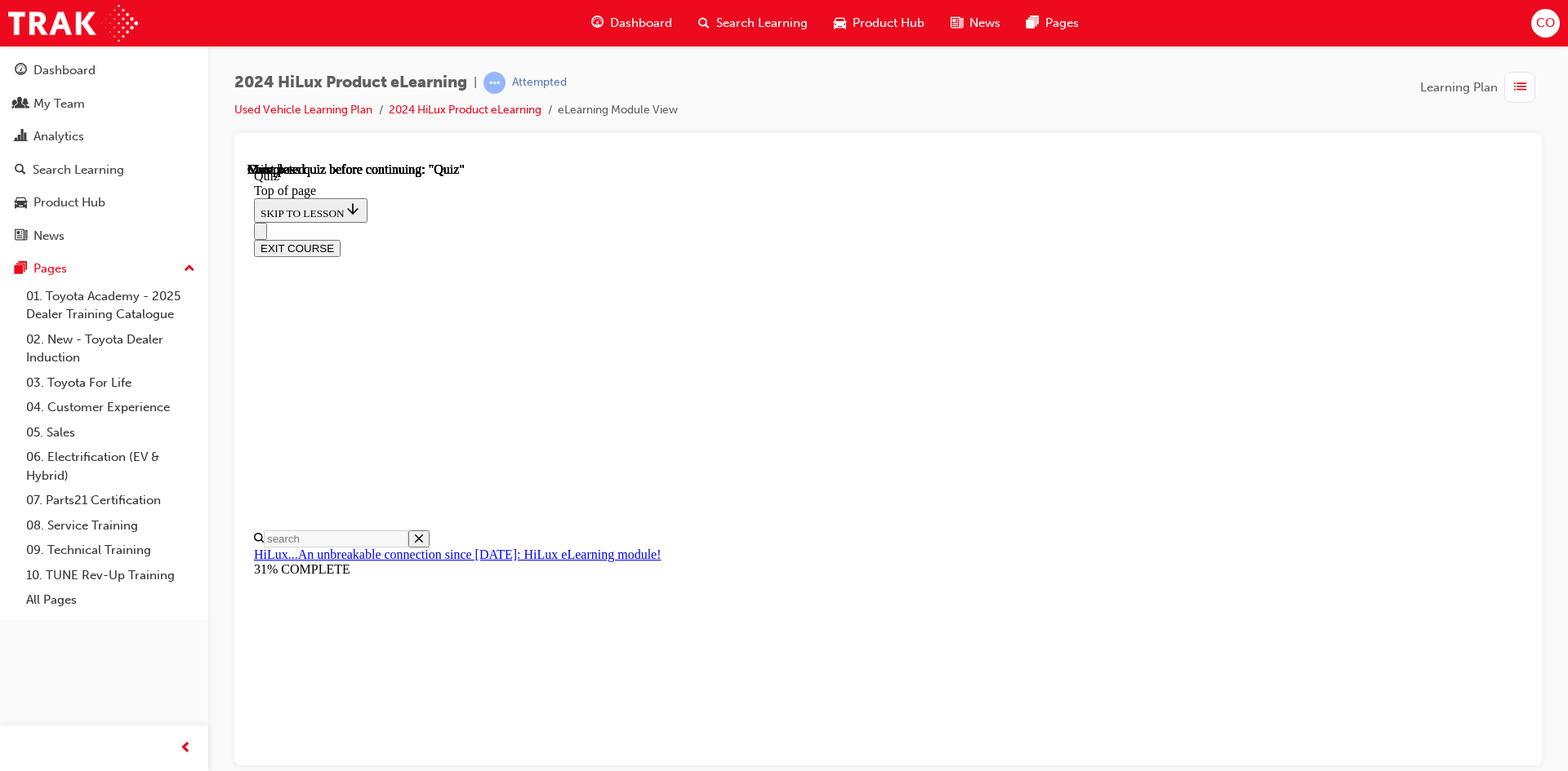
scroll to position [280, 0]
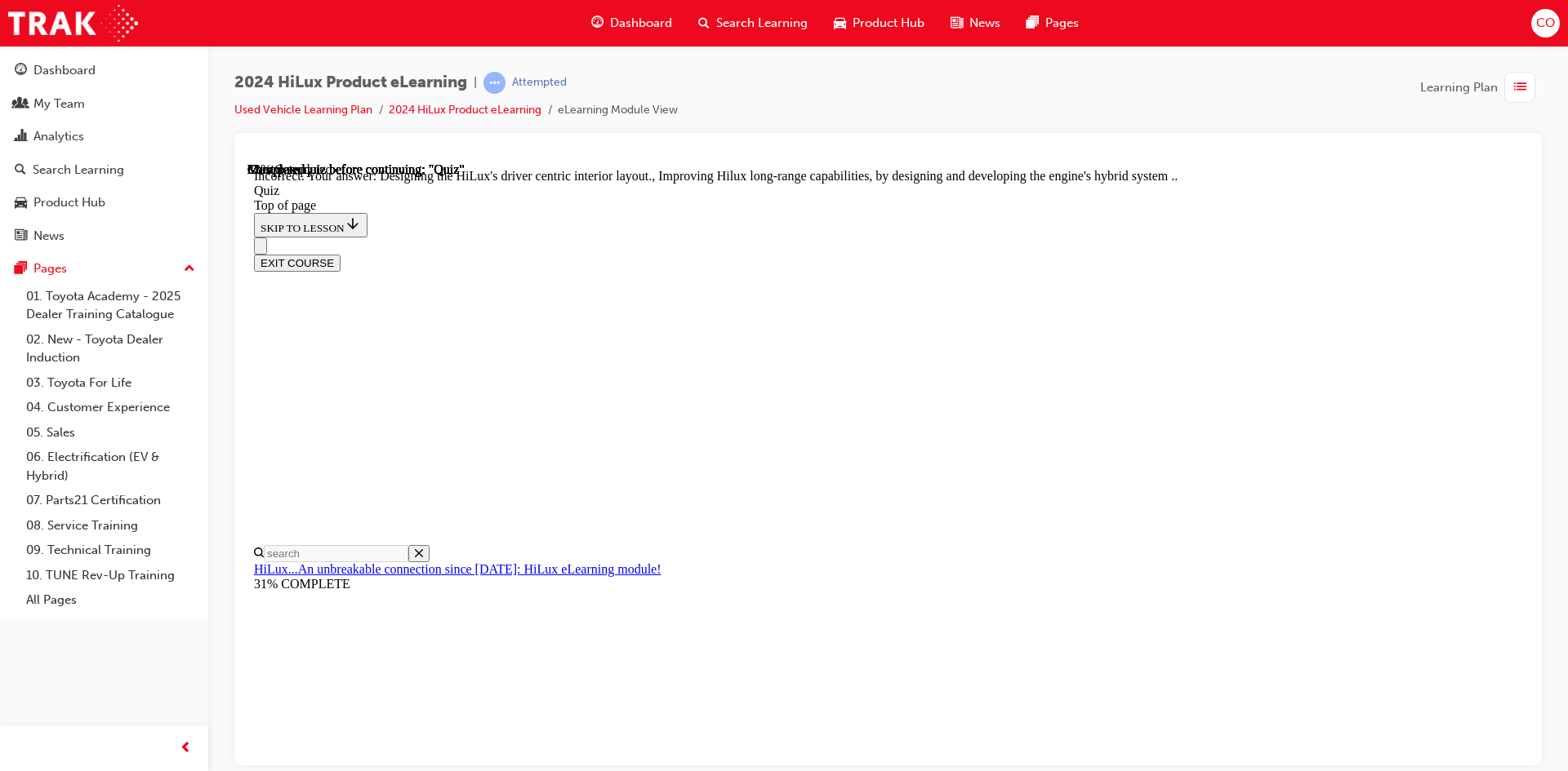
scroll to position [350, 0]
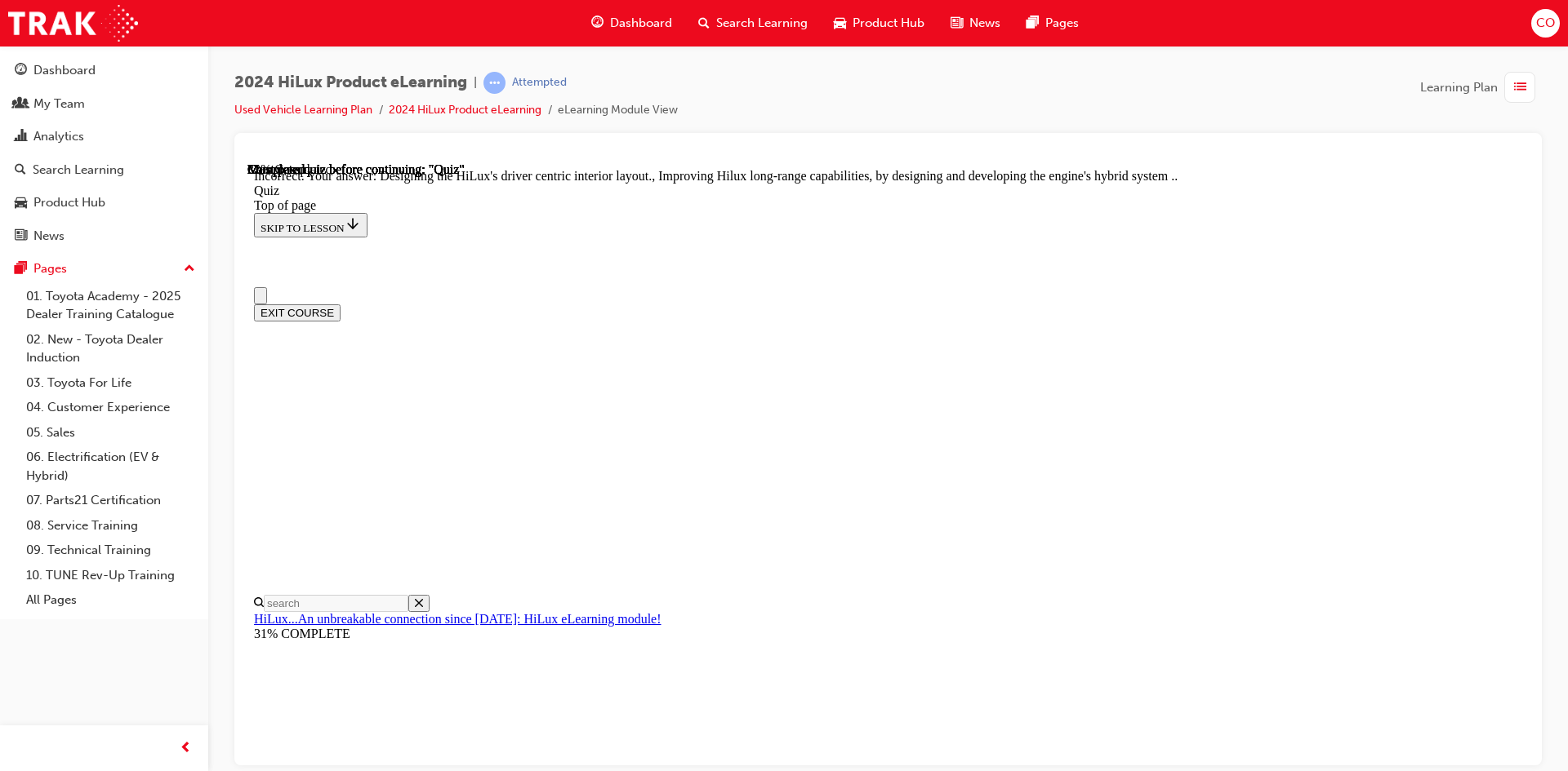
scroll to position [0, 0]
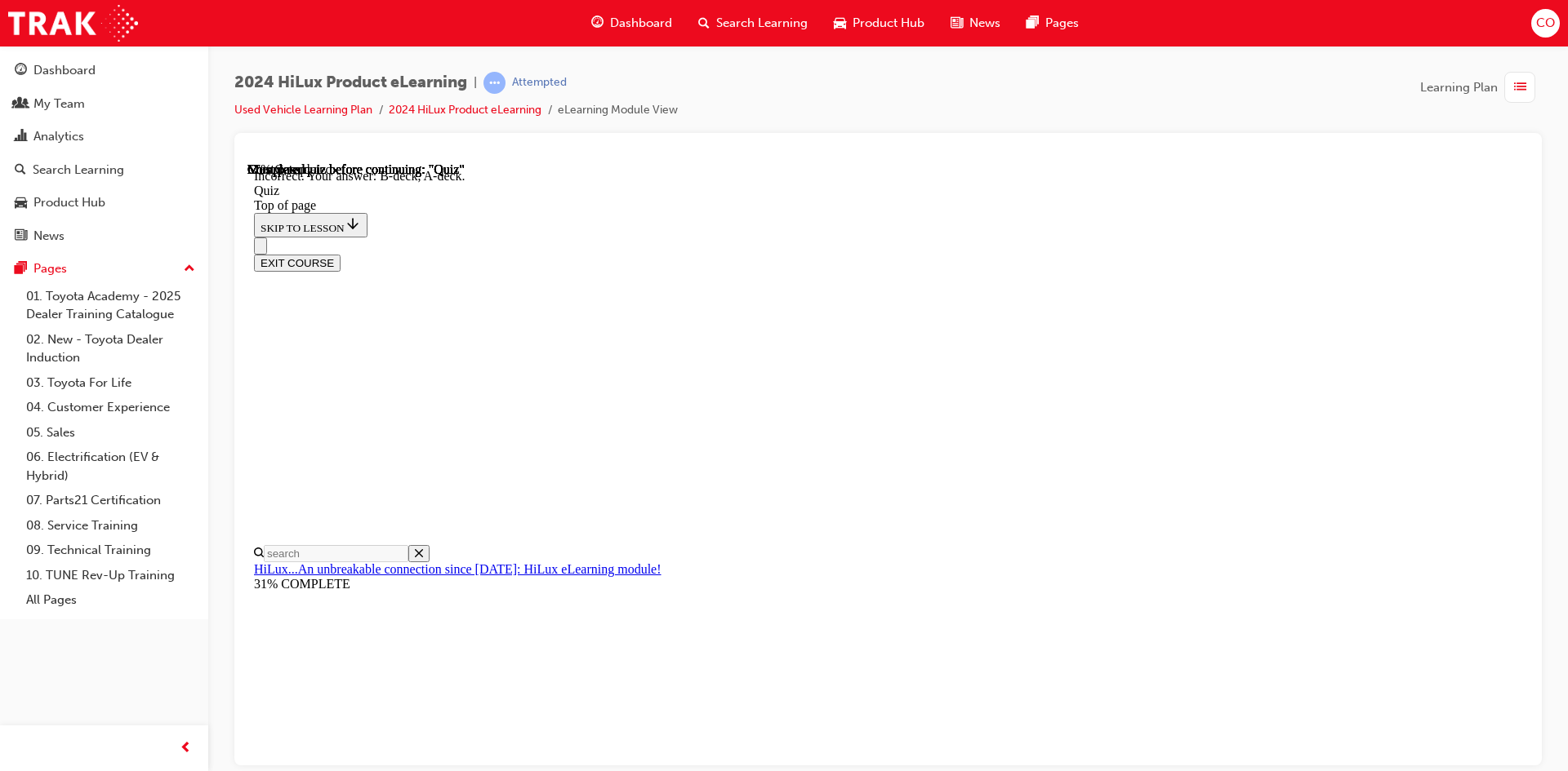
scroll to position [274, 0]
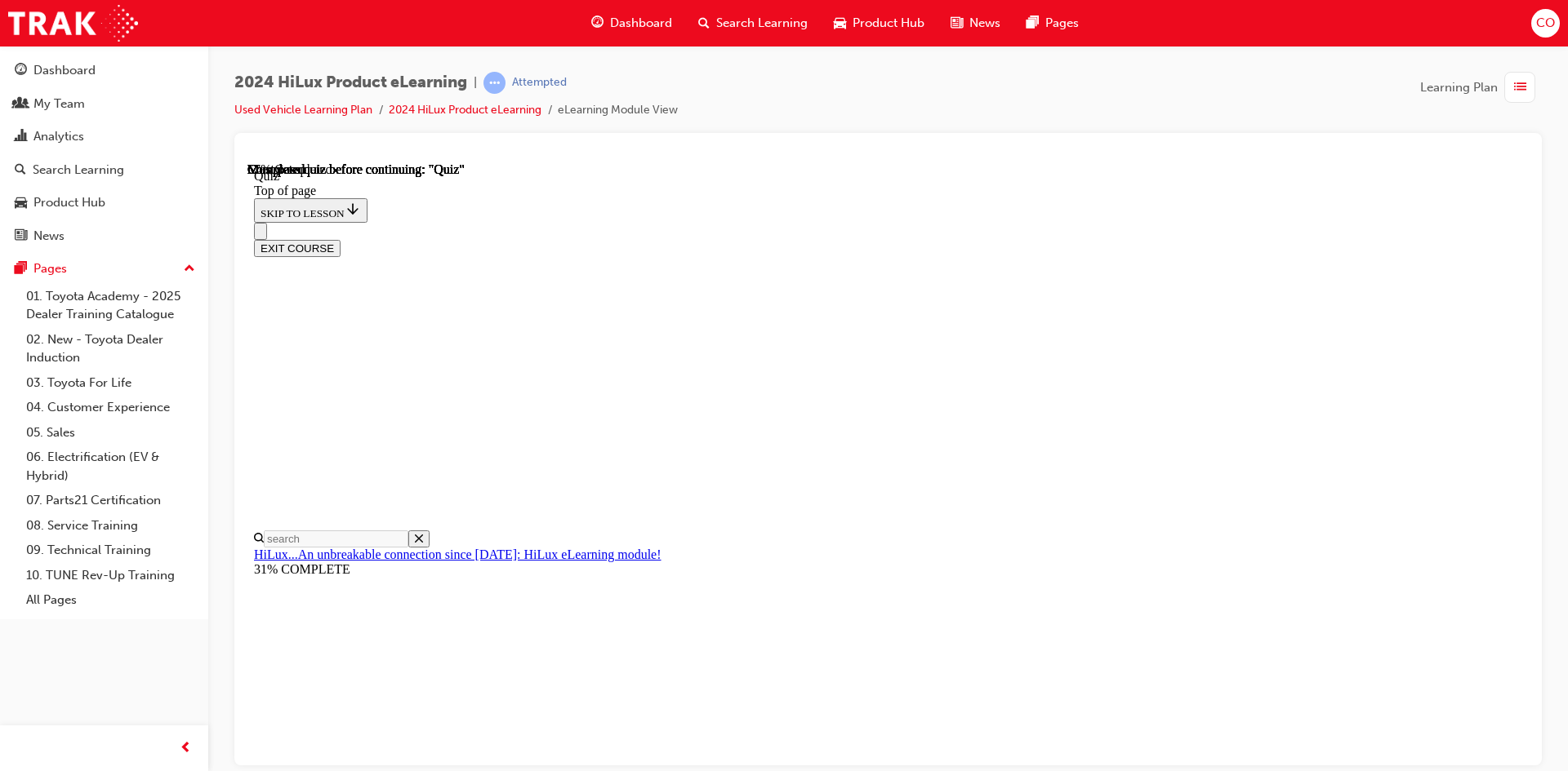
scroll to position [0, 0]
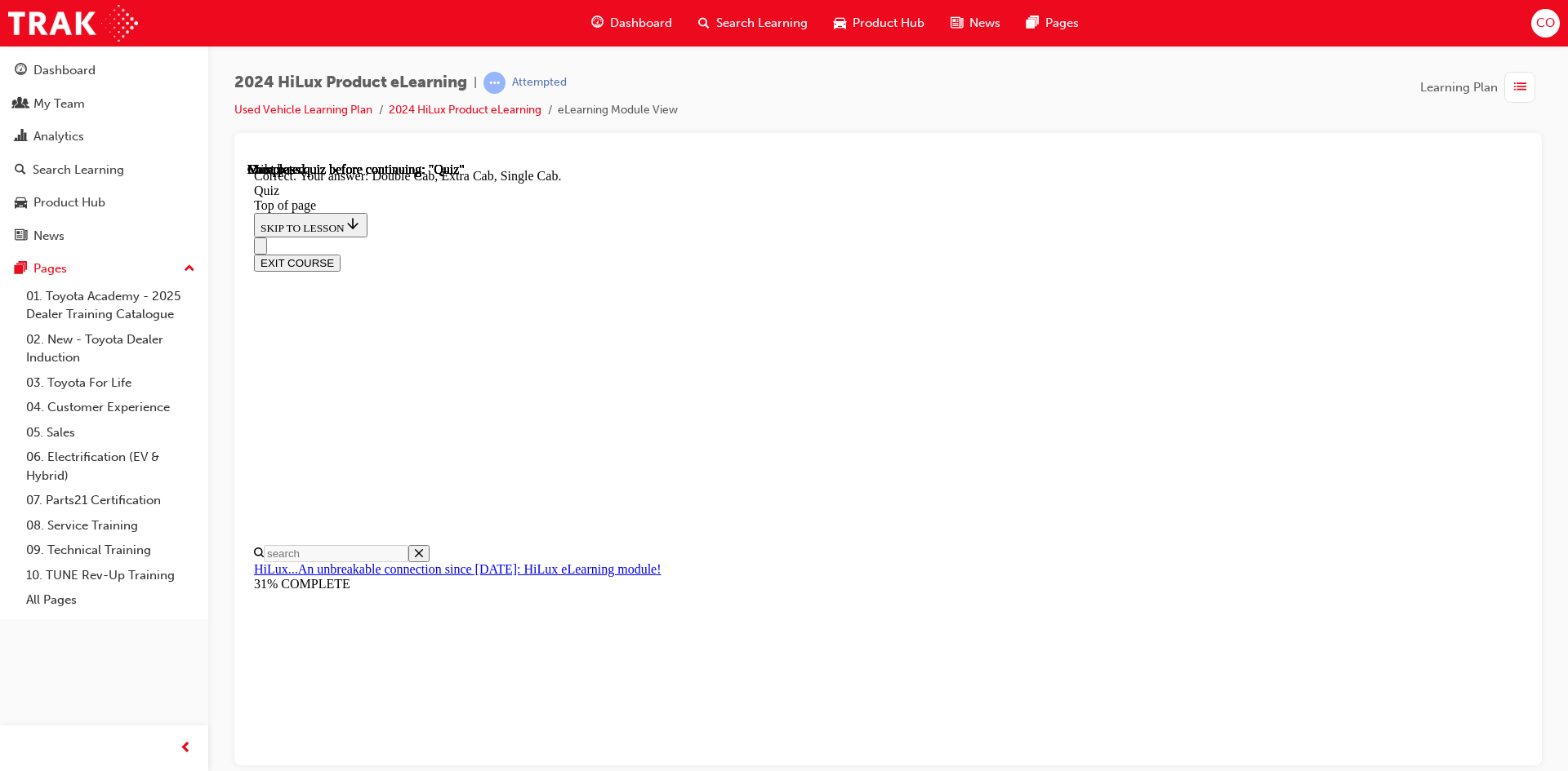
scroll to position [394, 0]
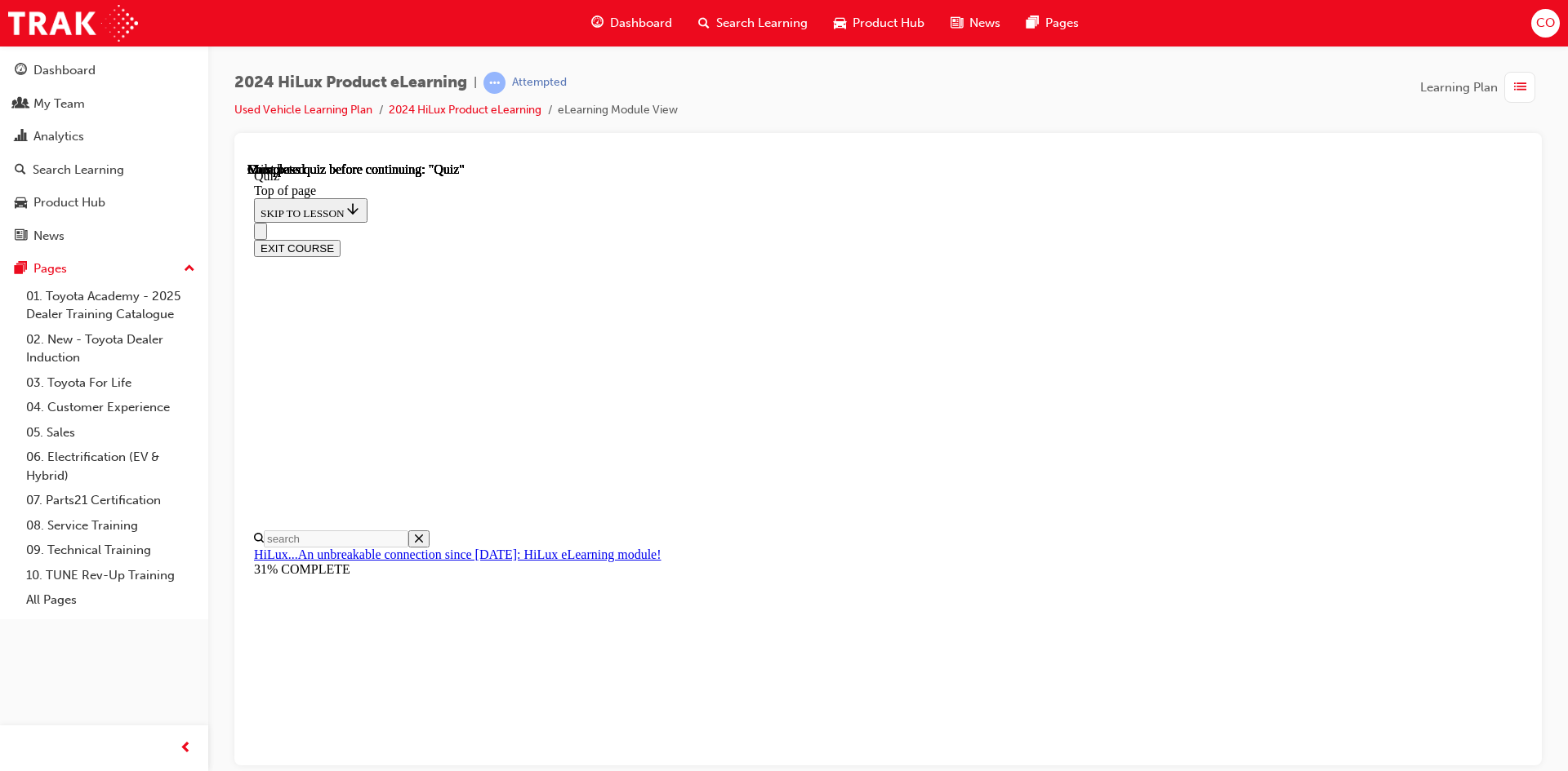
scroll to position [280, 0]
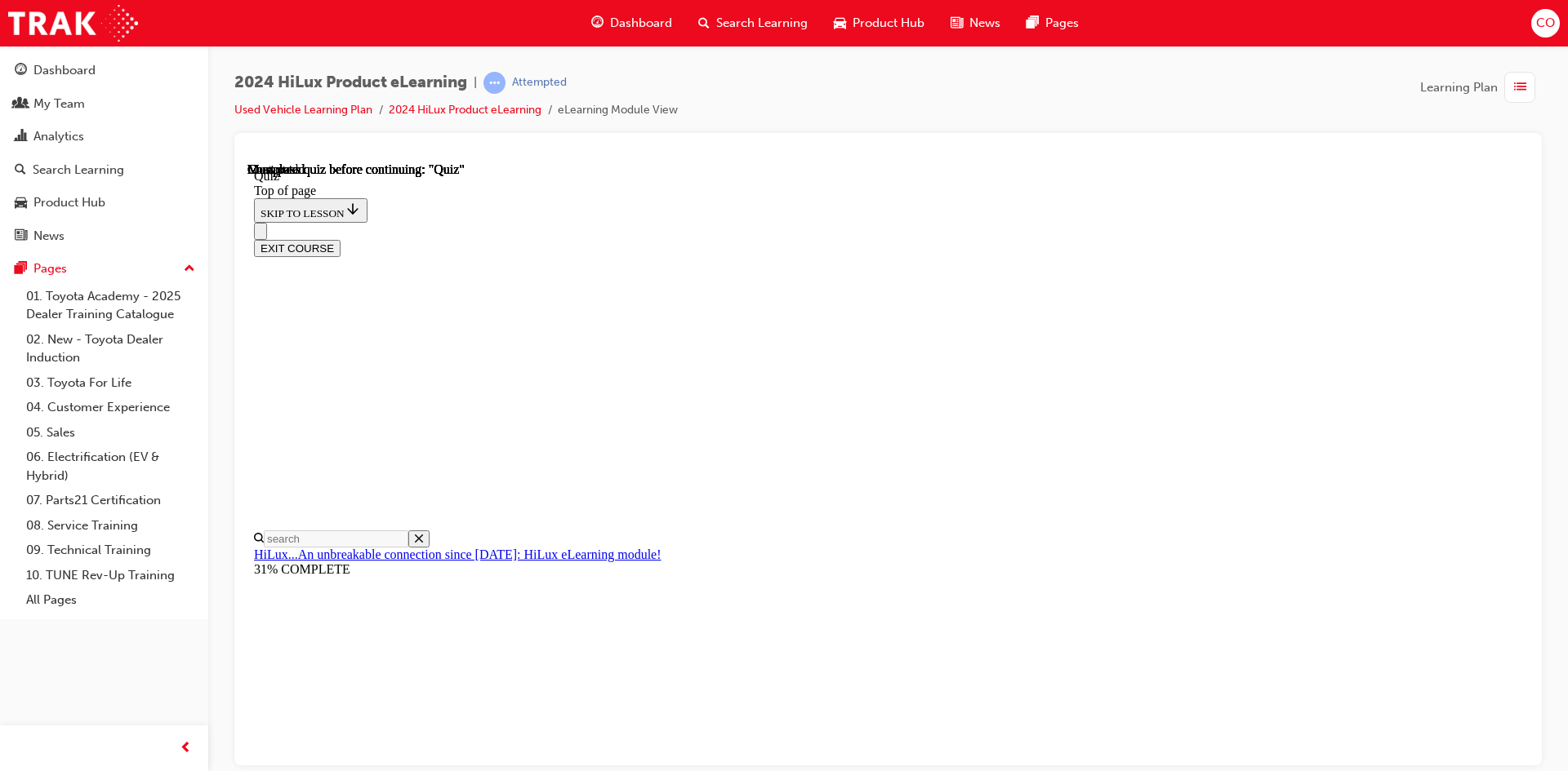
scroll to position [296, 0]
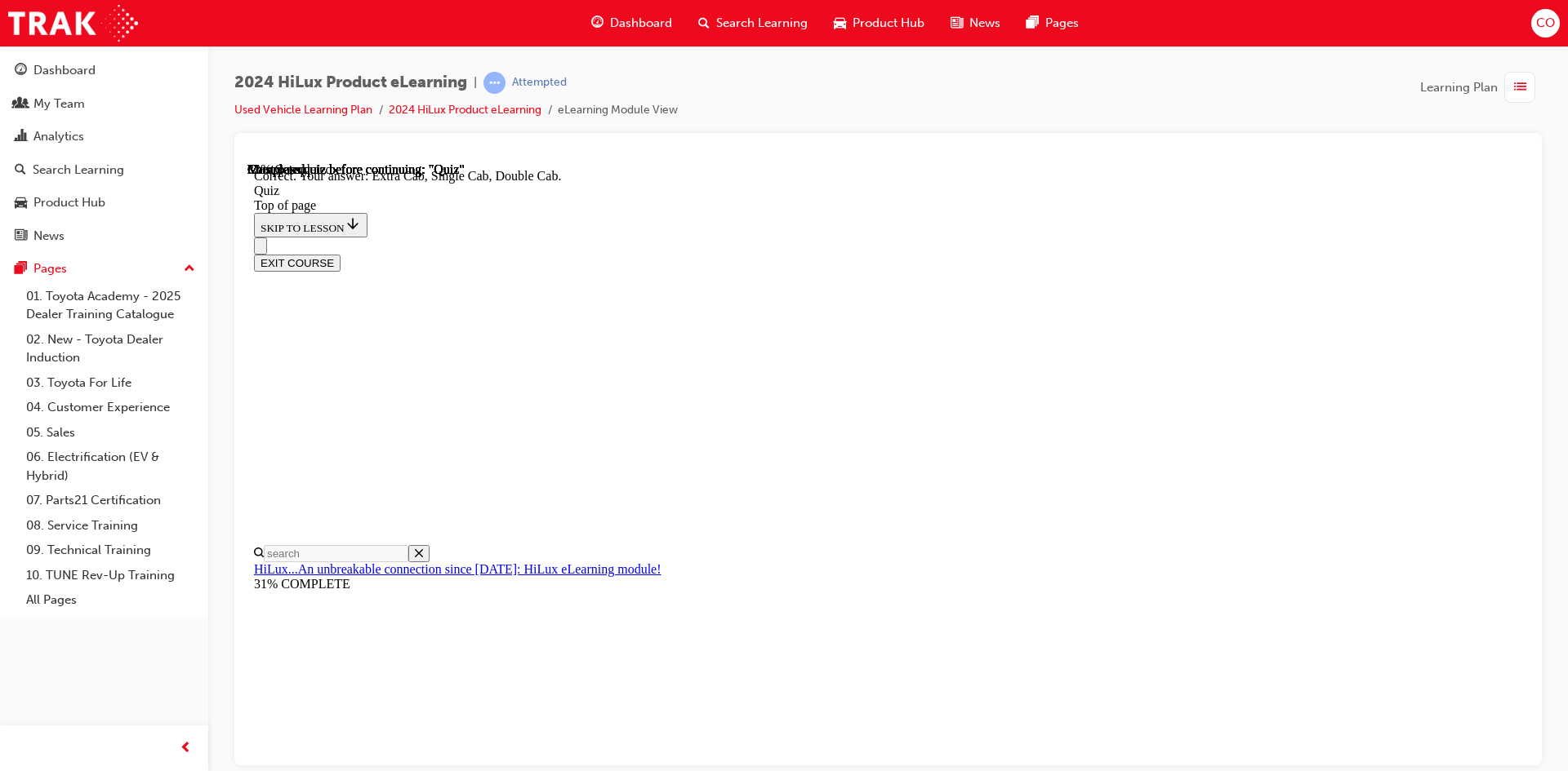
scroll to position [394, 0]
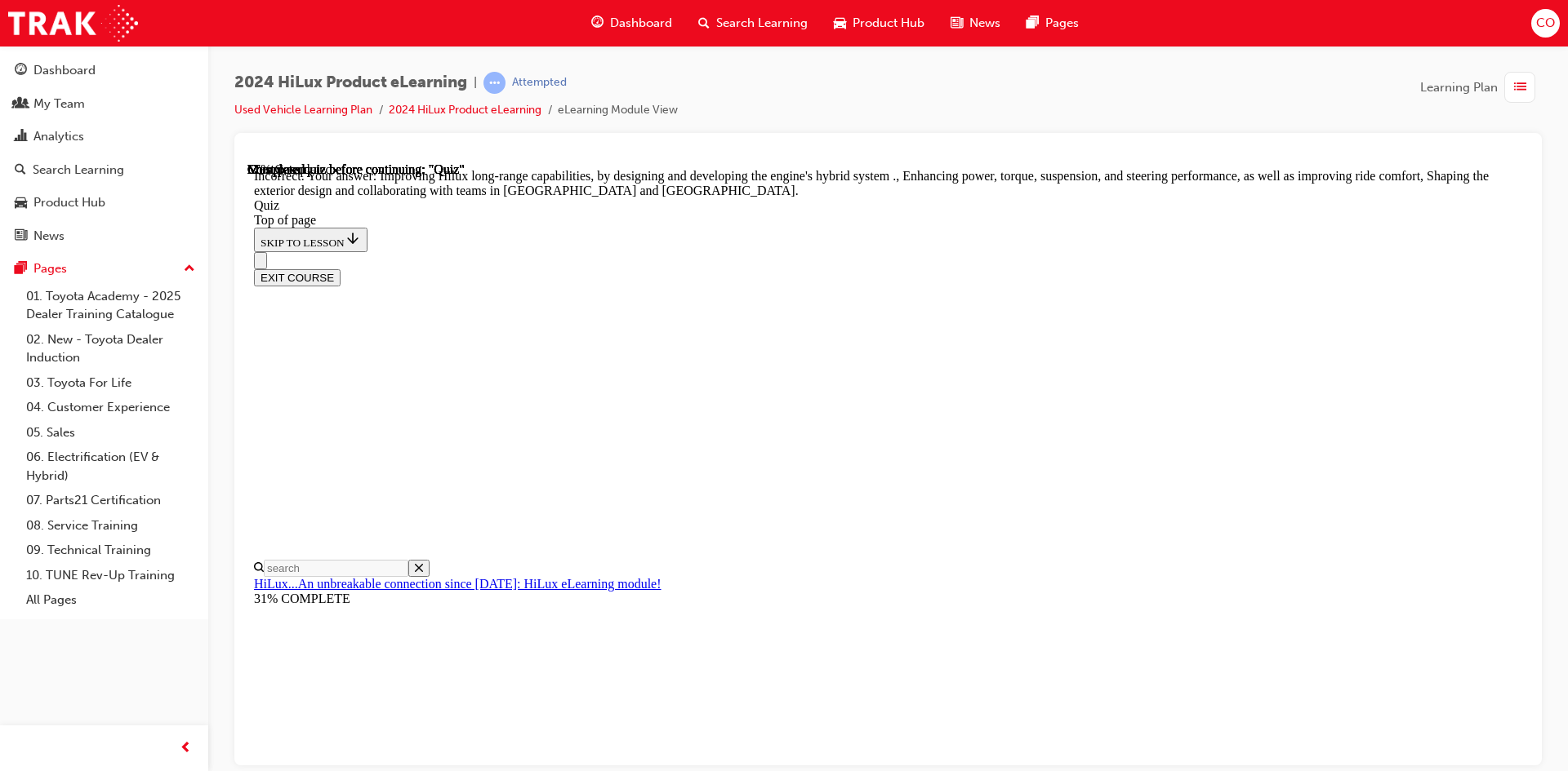
scroll to position [350, 0]
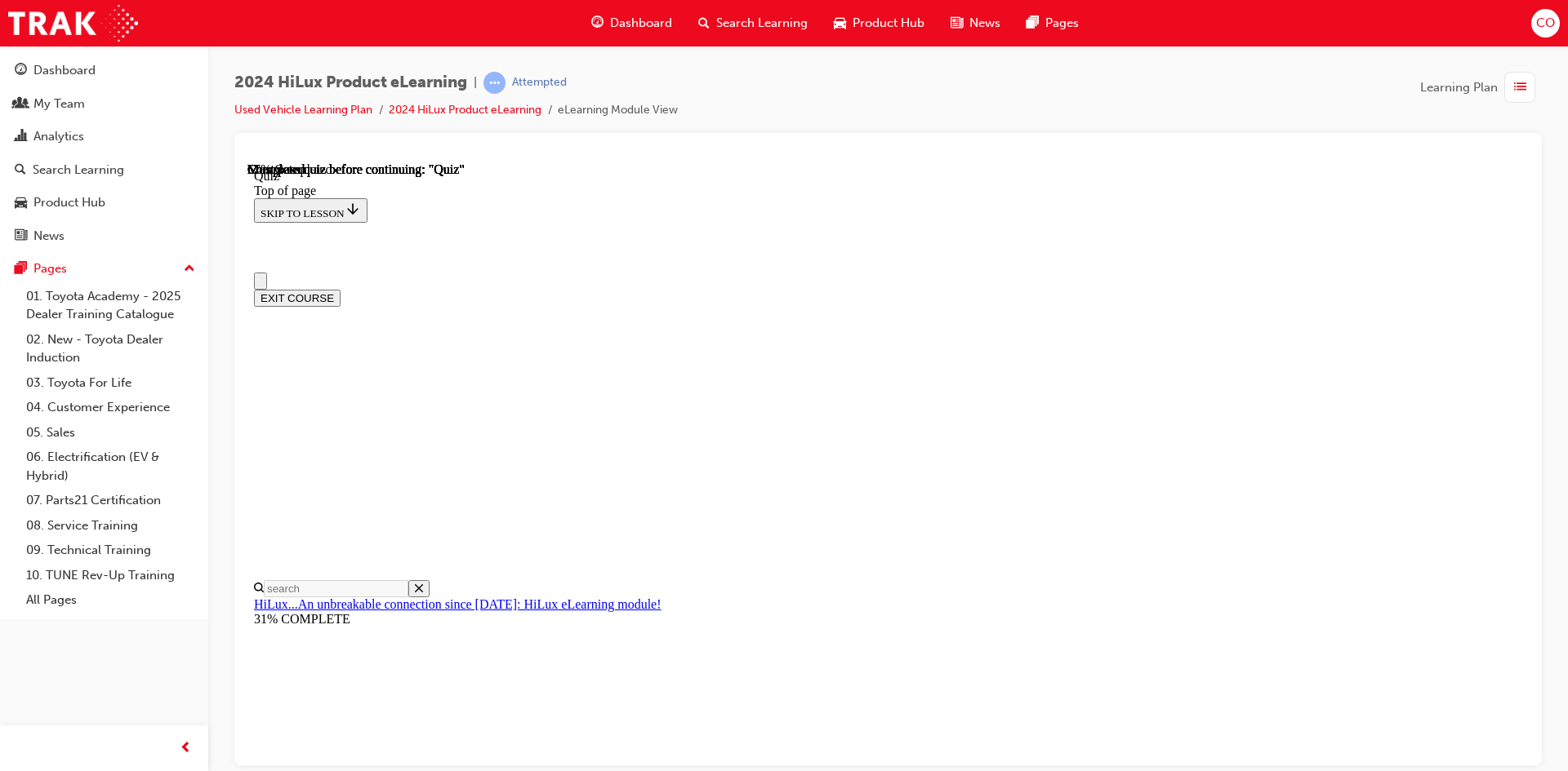
scroll to position [82, 0]
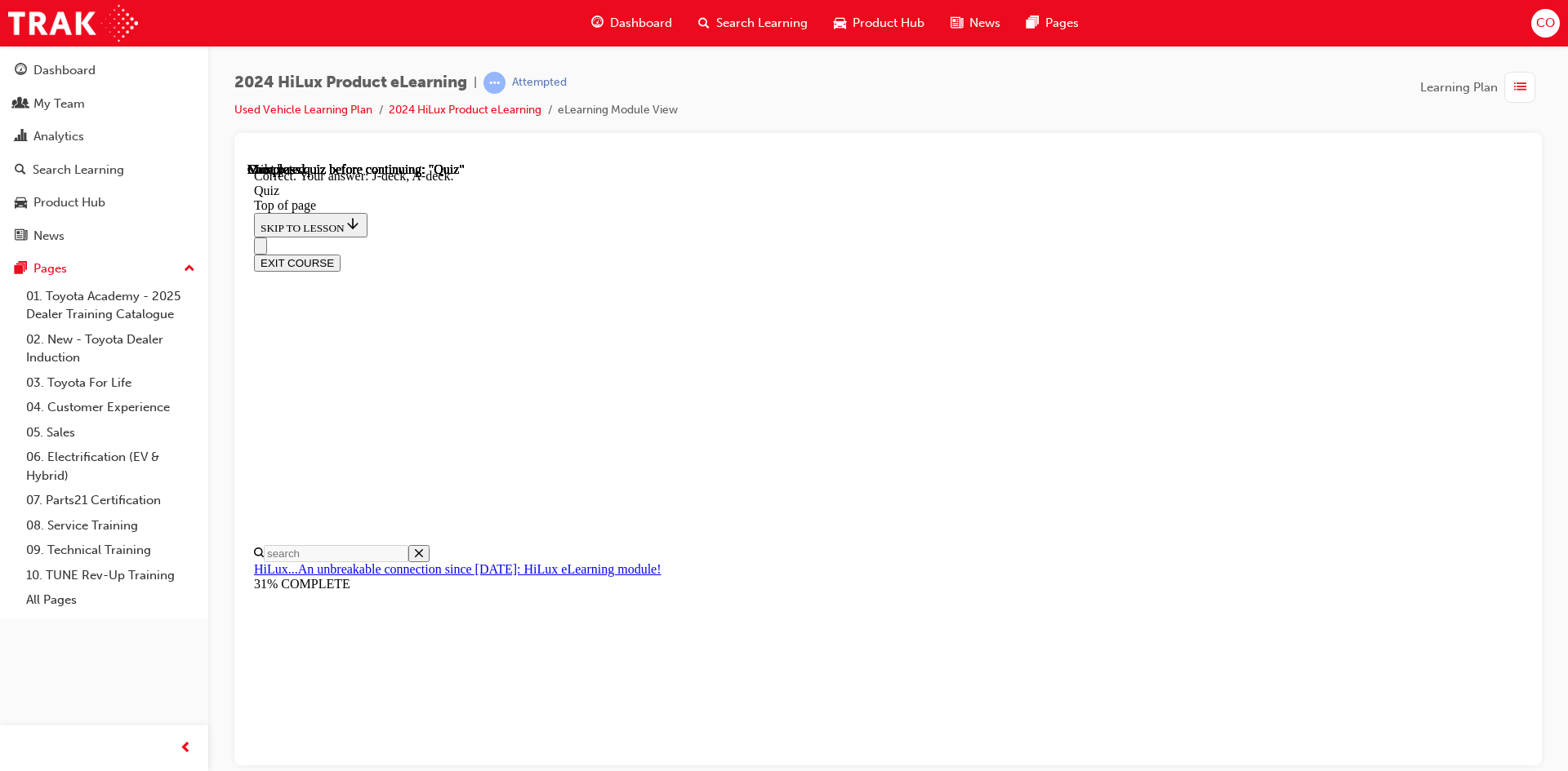
scroll to position [274, 0]
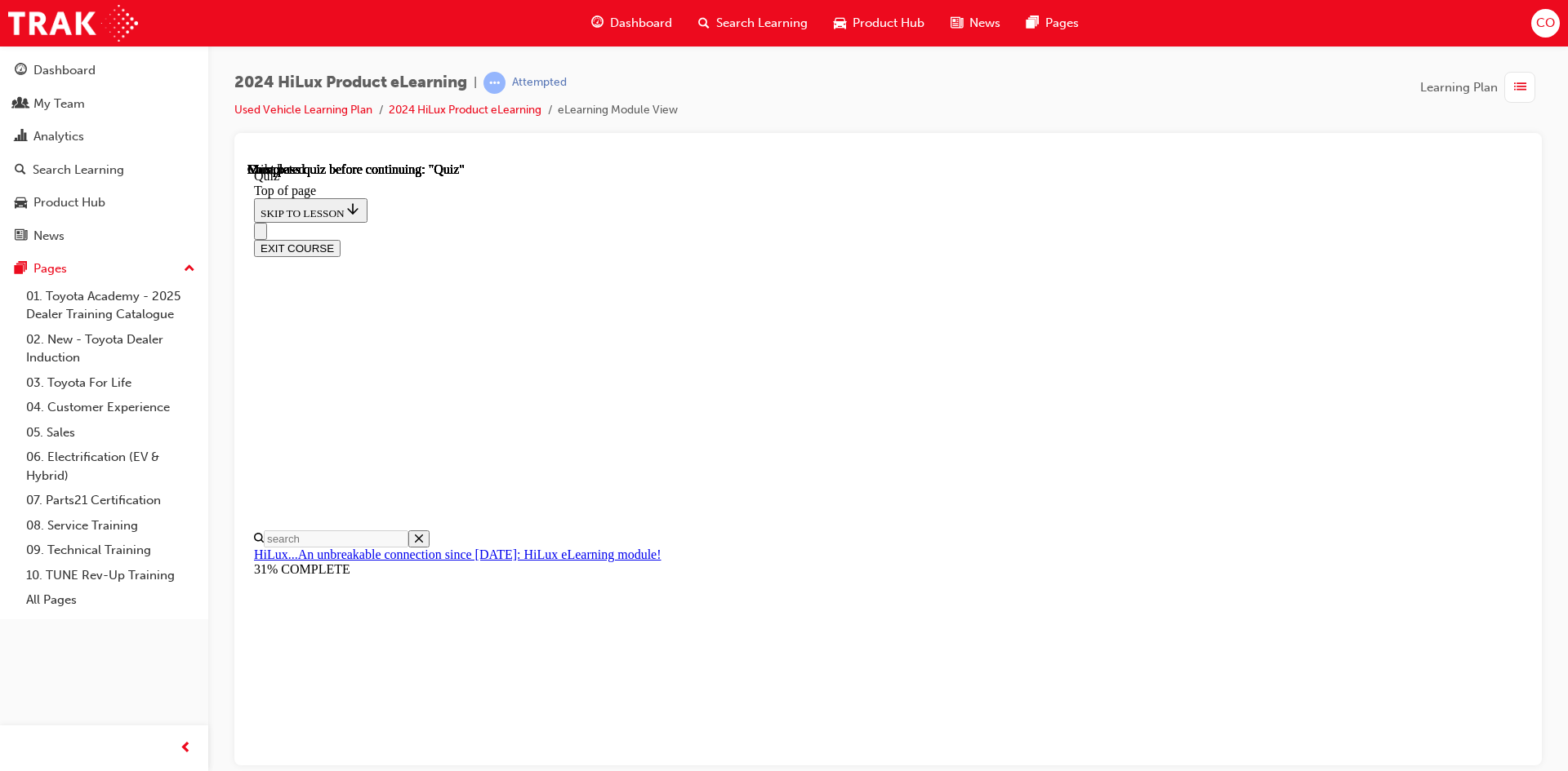
scroll to position [280, 0]
drag, startPoint x: 774, startPoint y: 536, endPoint x: 832, endPoint y: 553, distance: 60.4
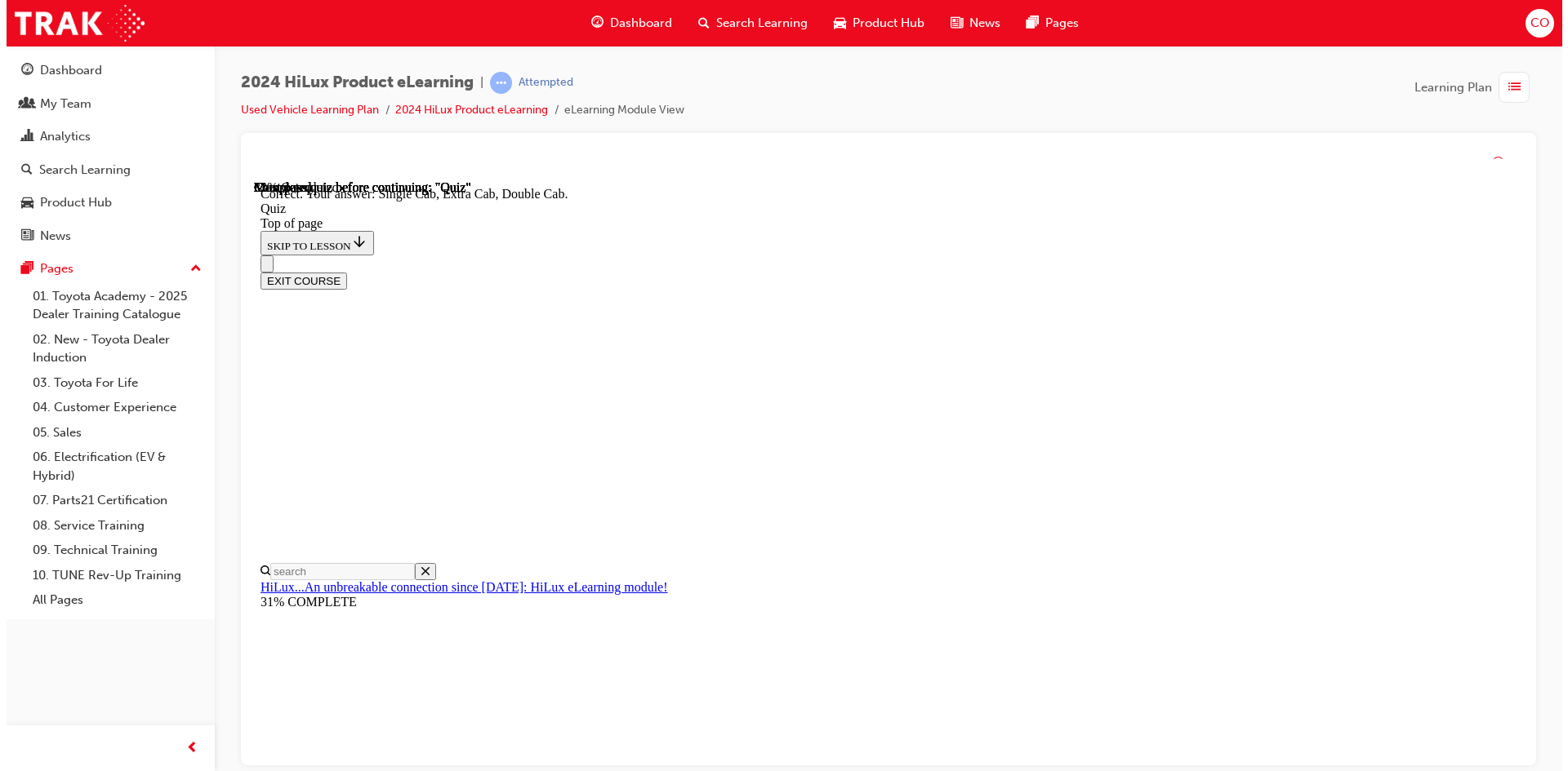
scroll to position [394, 0]
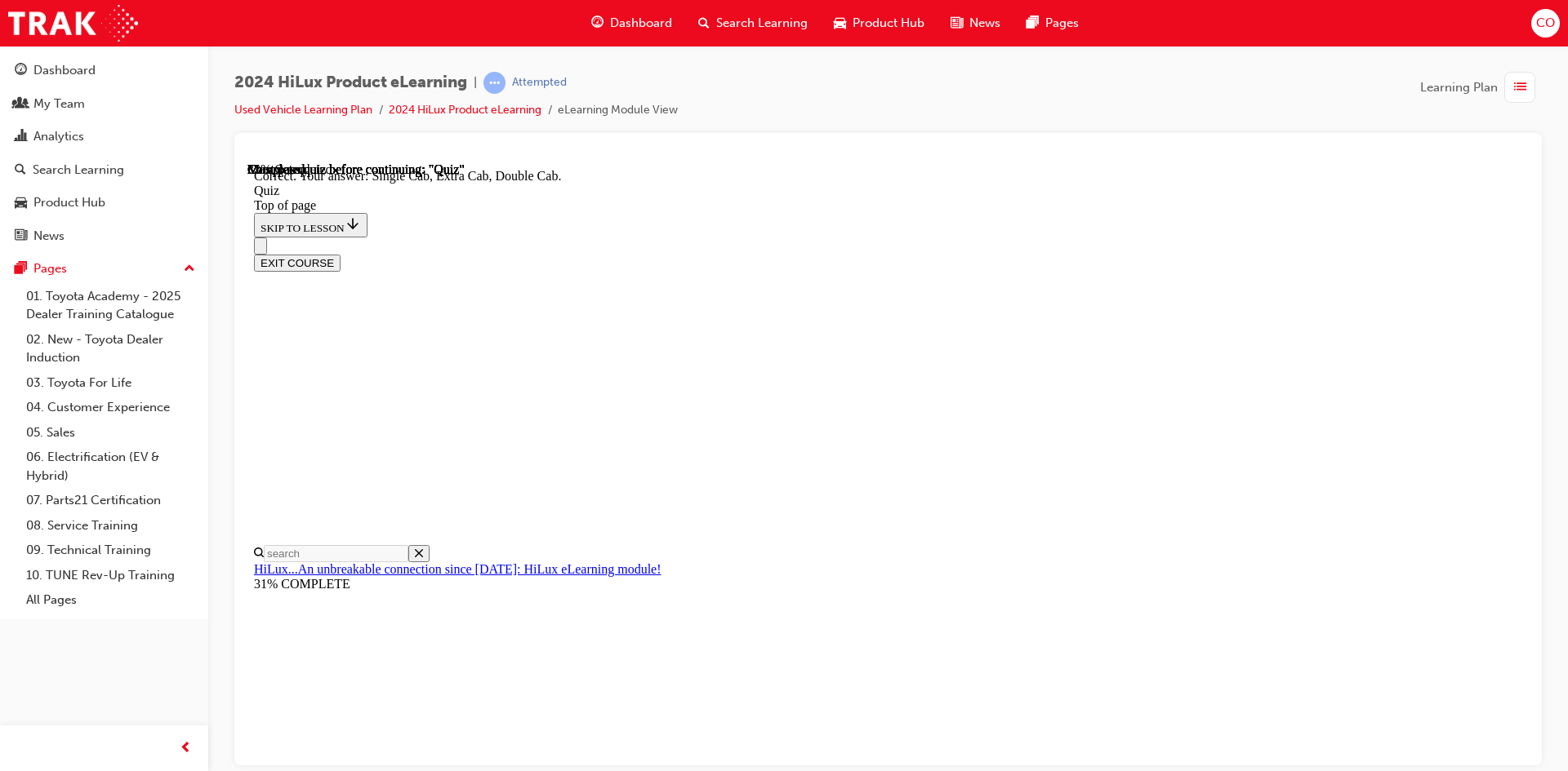
scroll to position [222, 0]
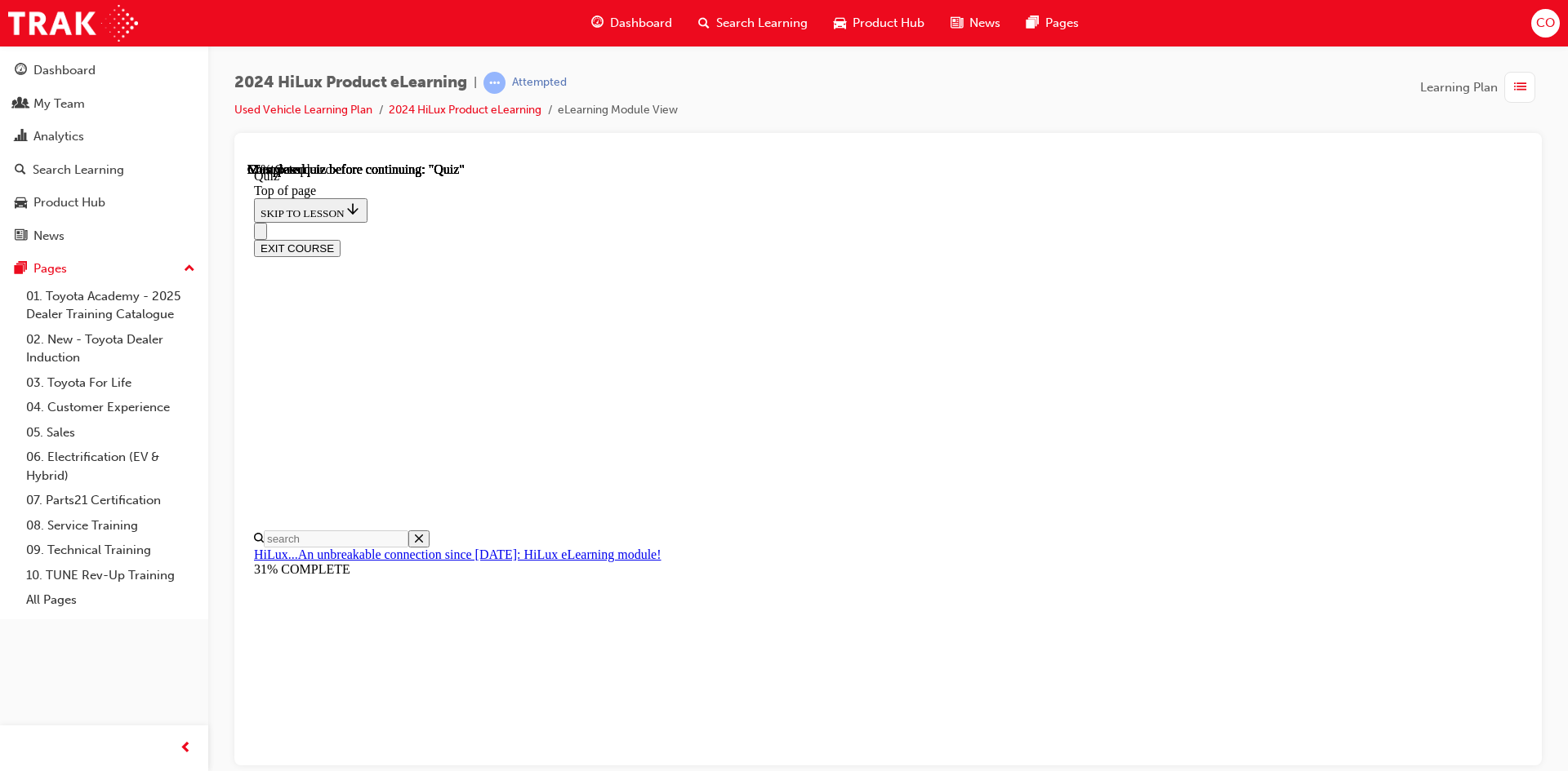
scroll to position [164, 0]
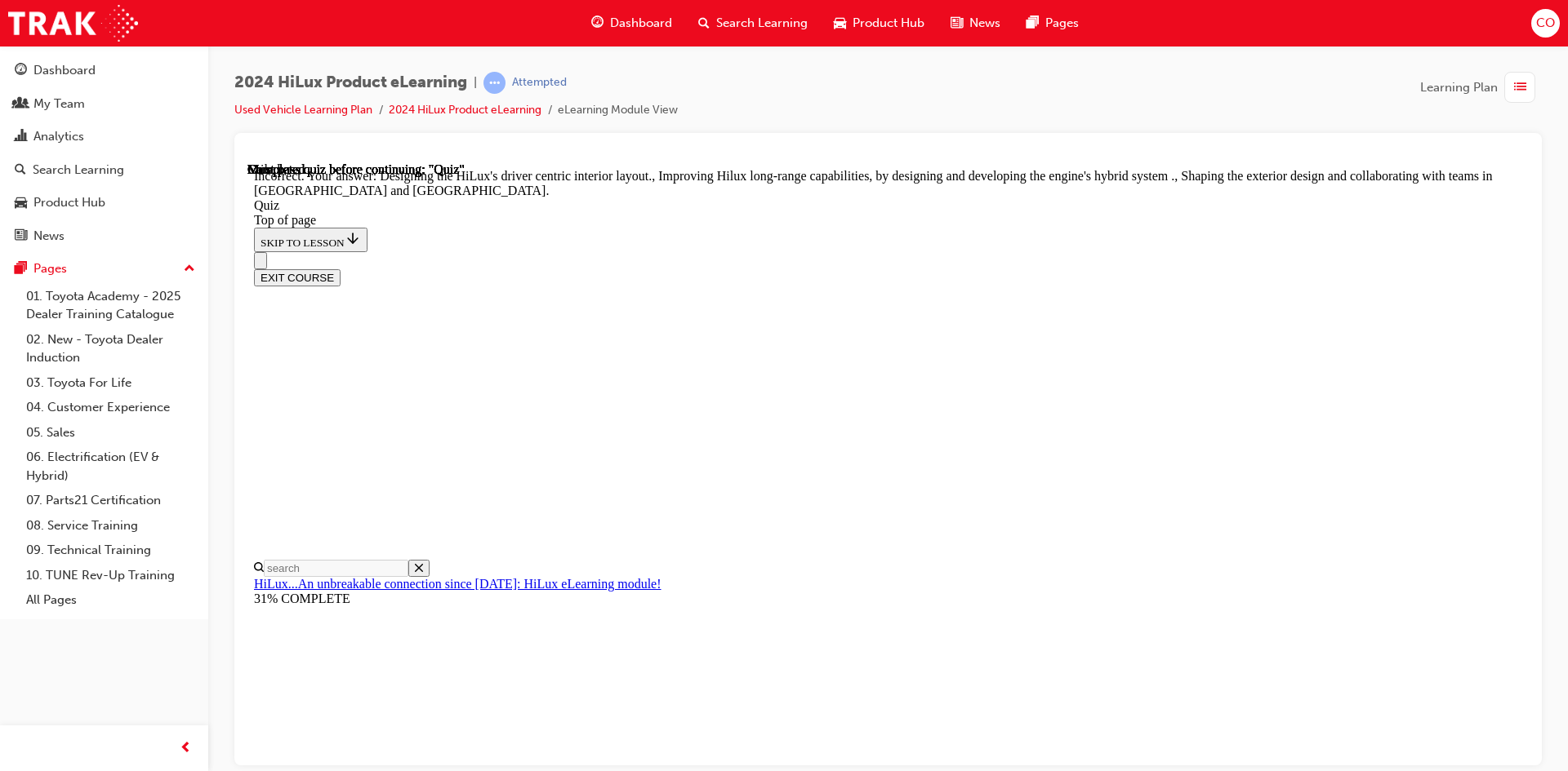
scroll to position [350, 0]
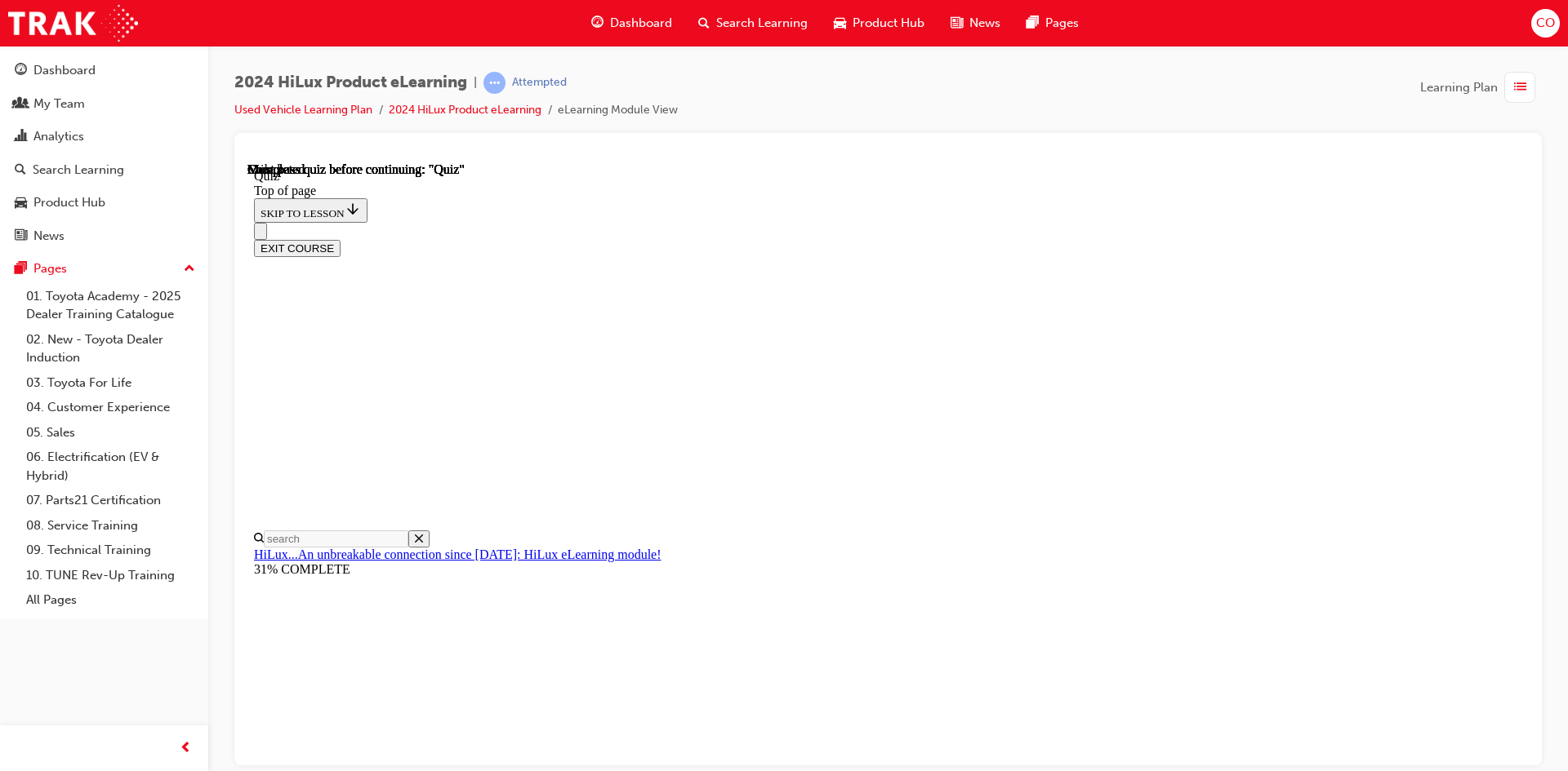
scroll to position [280, 0]
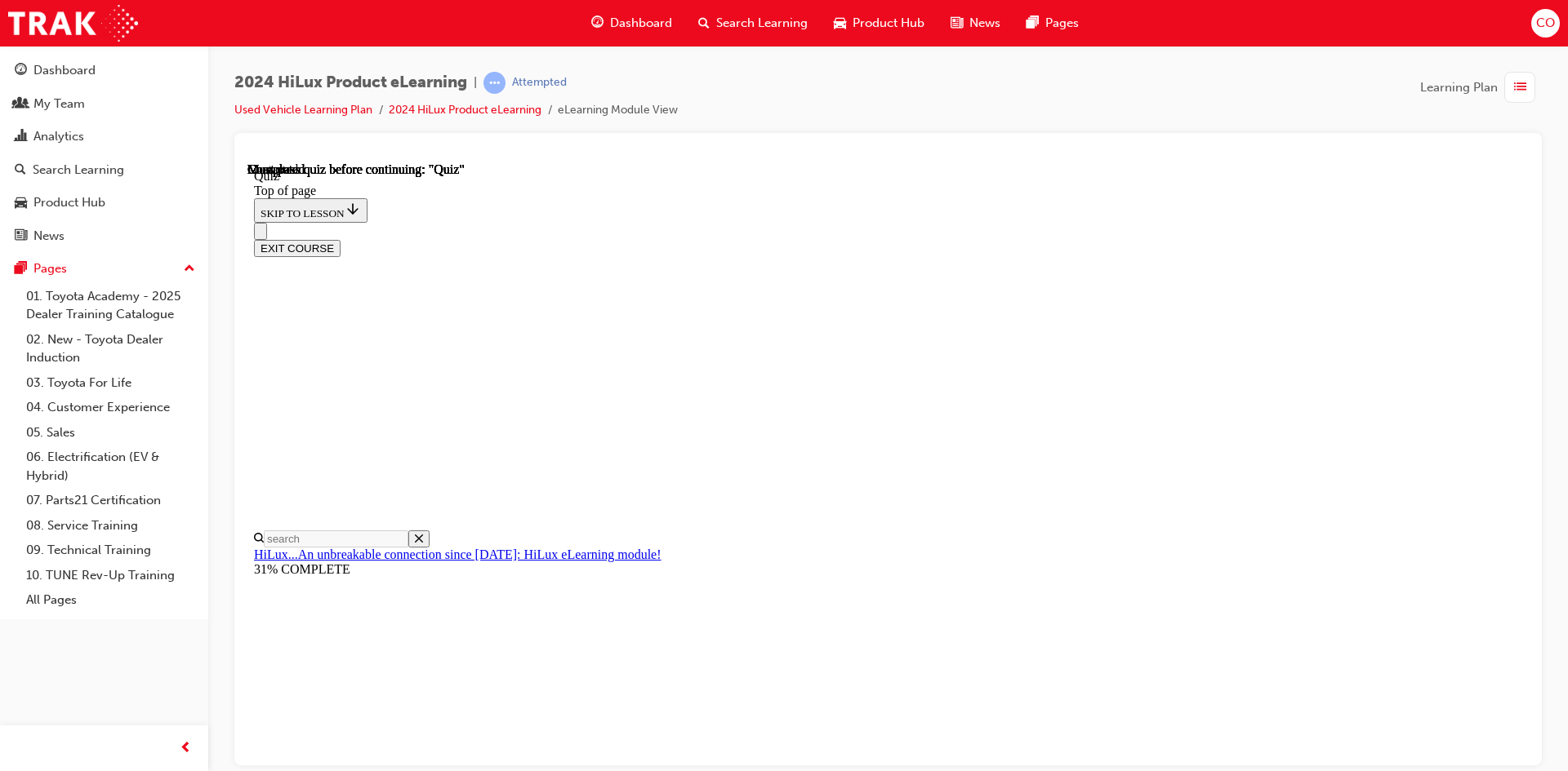
drag, startPoint x: 738, startPoint y: 495, endPoint x: 835, endPoint y: 498, distance: 97.0
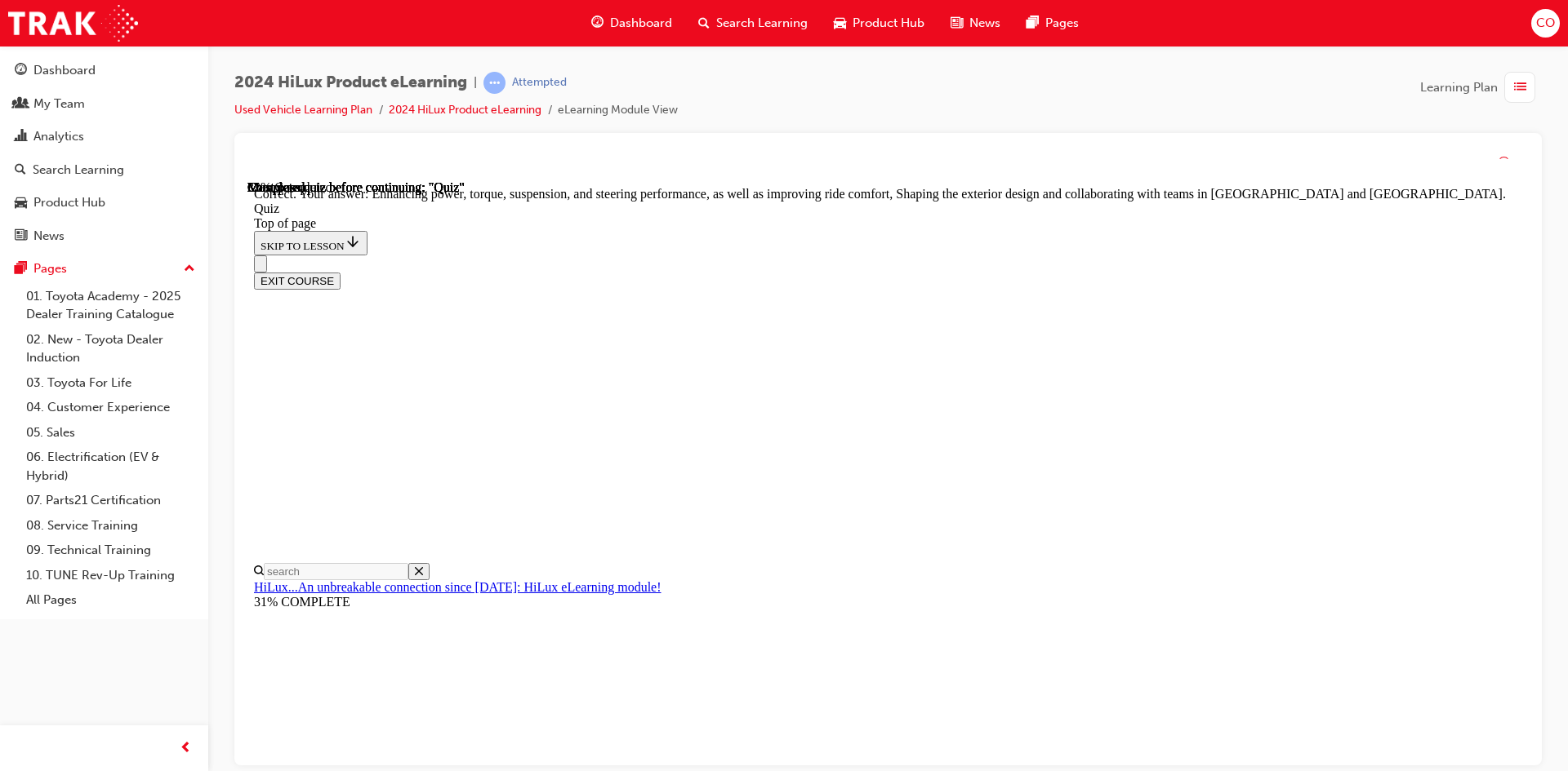
scroll to position [350, 0]
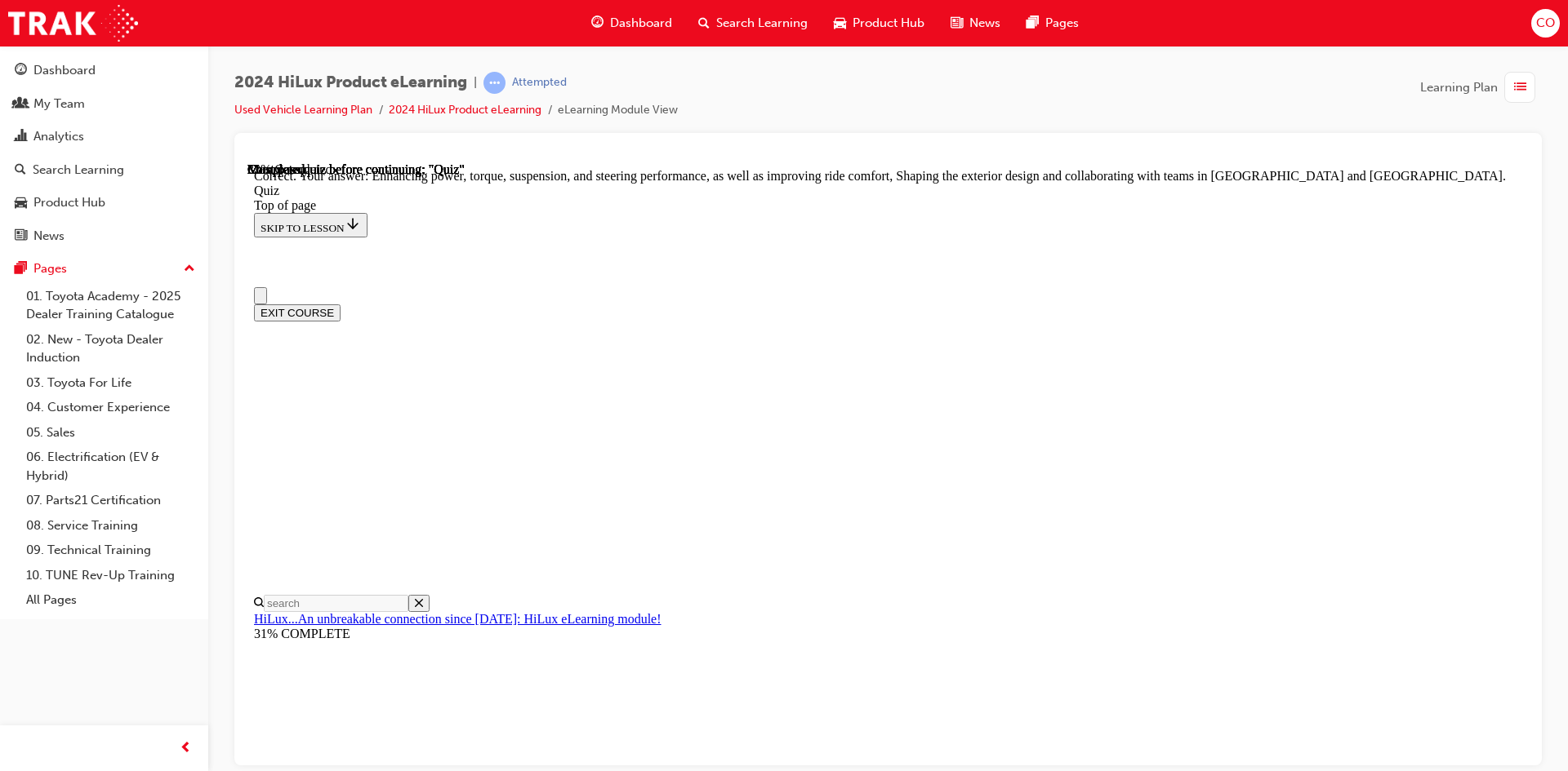
scroll to position [0, 0]
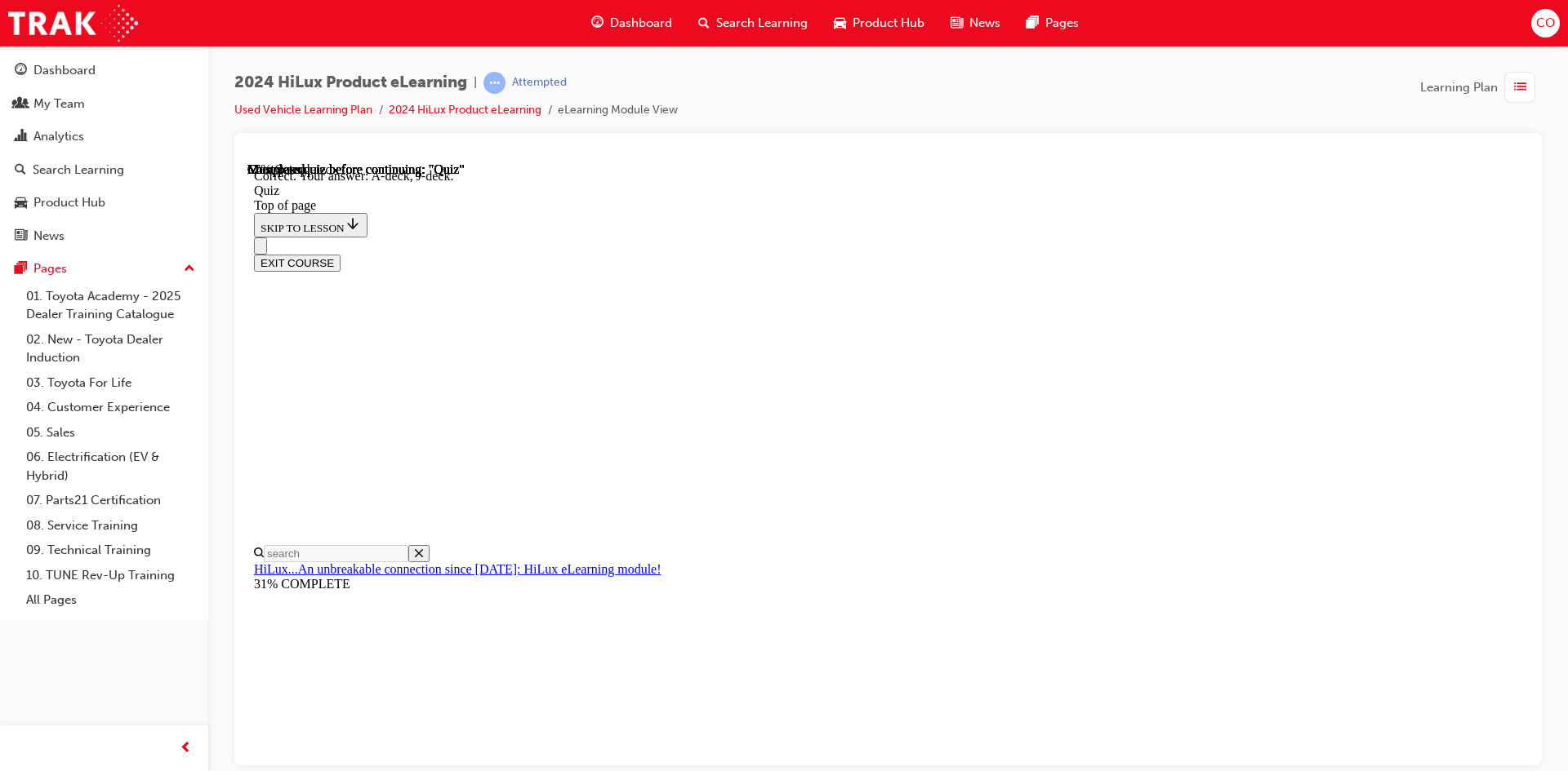
scroll to position [274, 0]
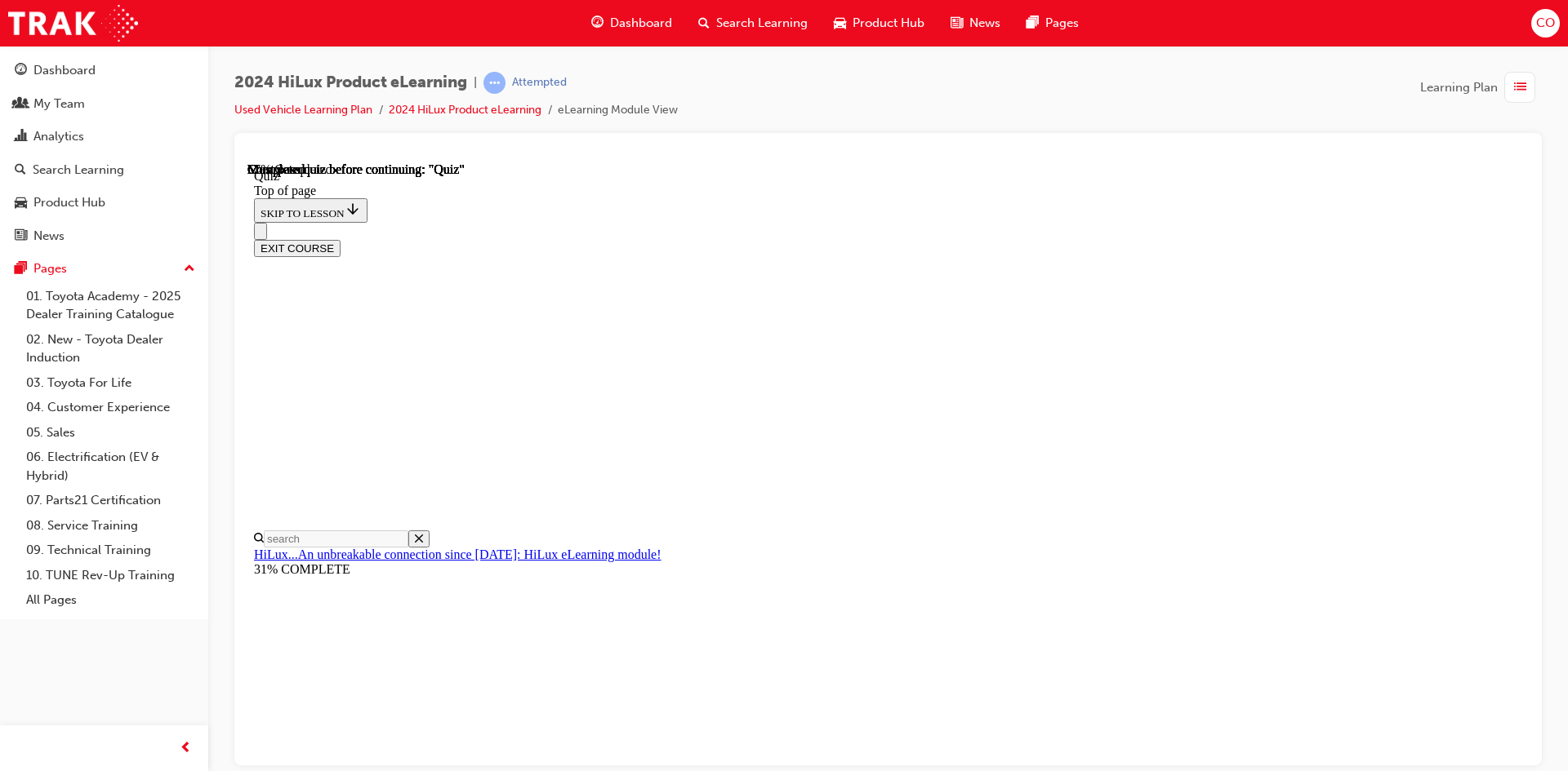
scroll to position [244, 0]
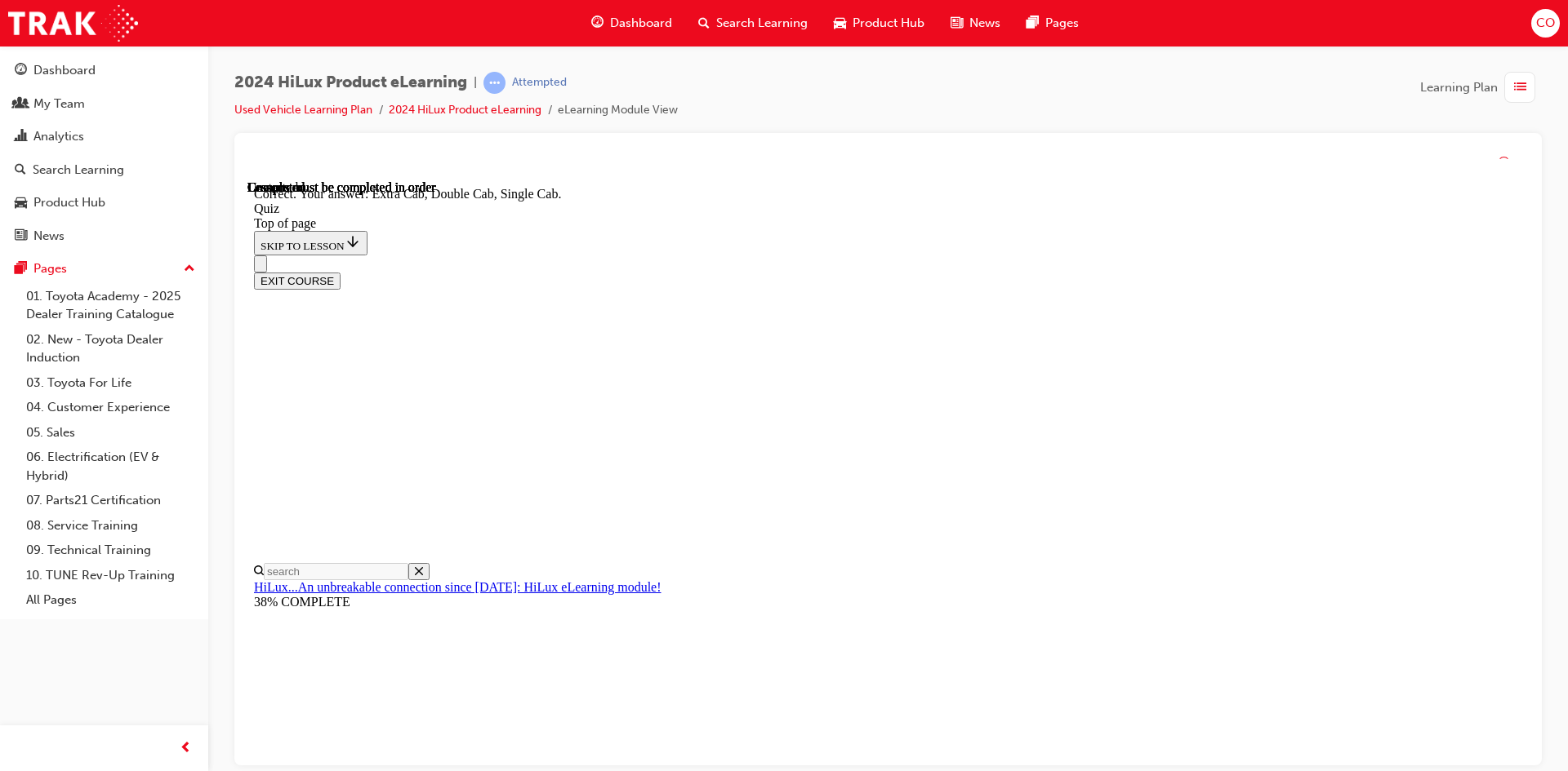
scroll to position [394, 0]
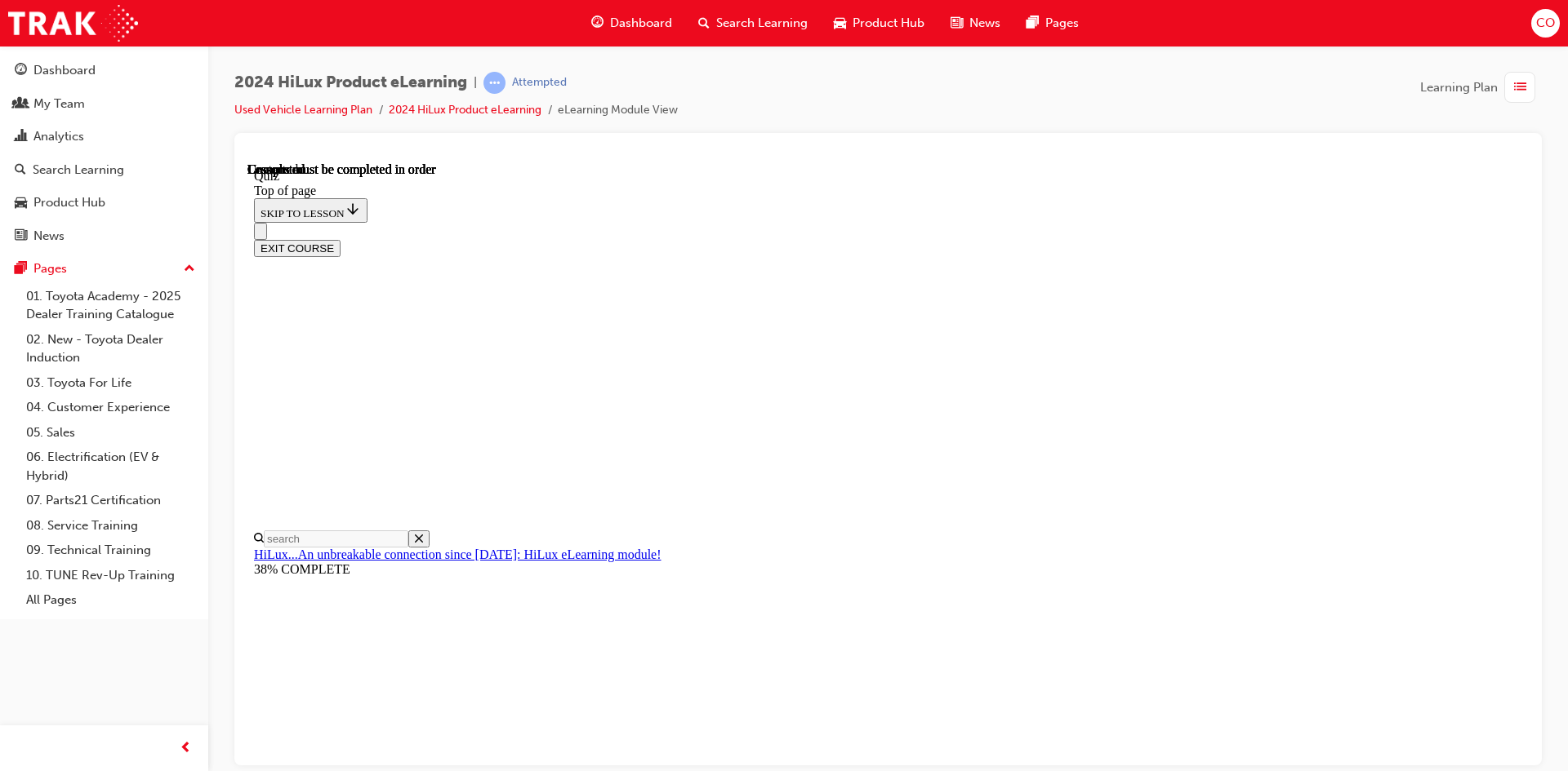
scroll to position [280, 0]
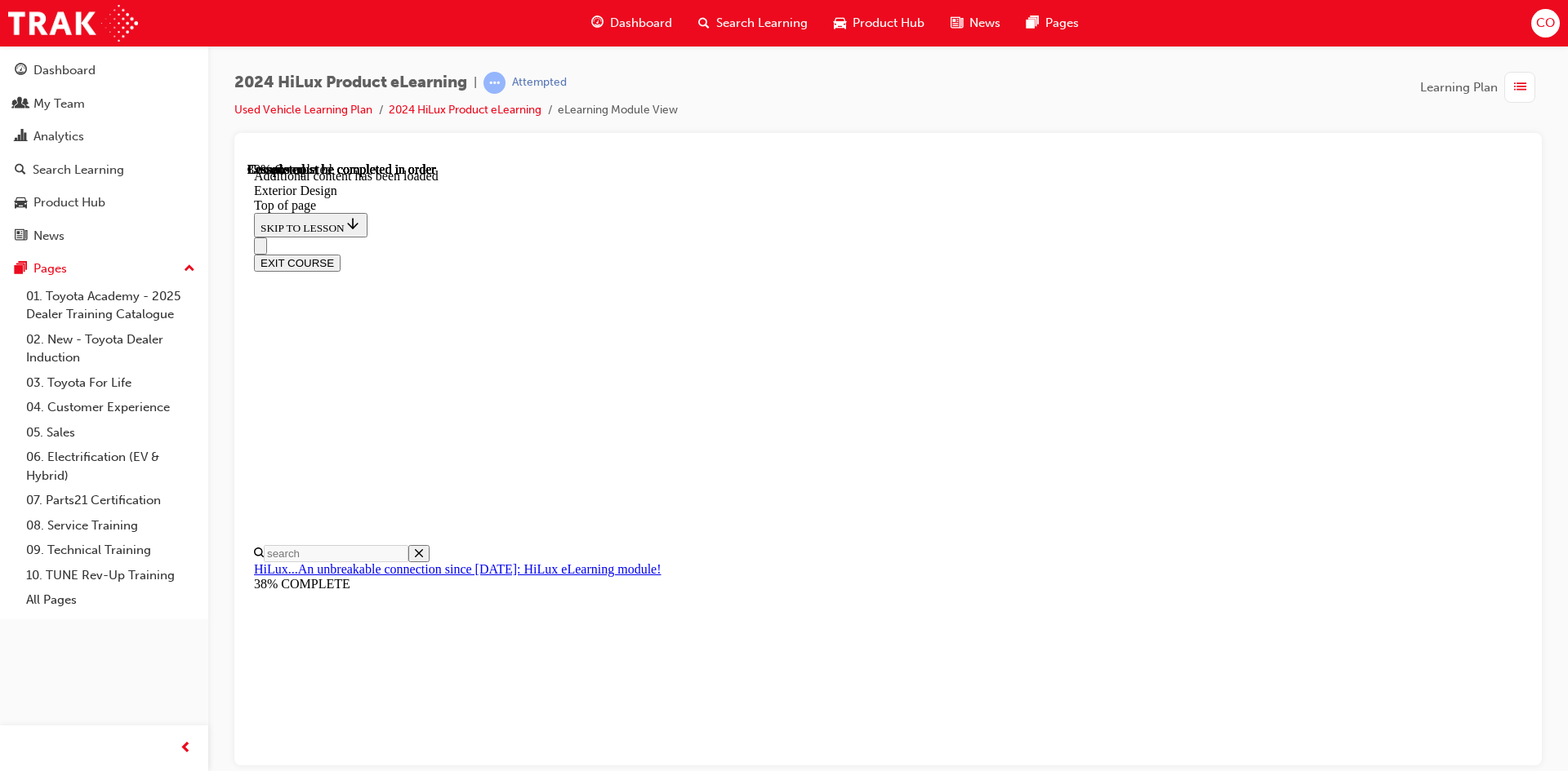
scroll to position [2904, 0]
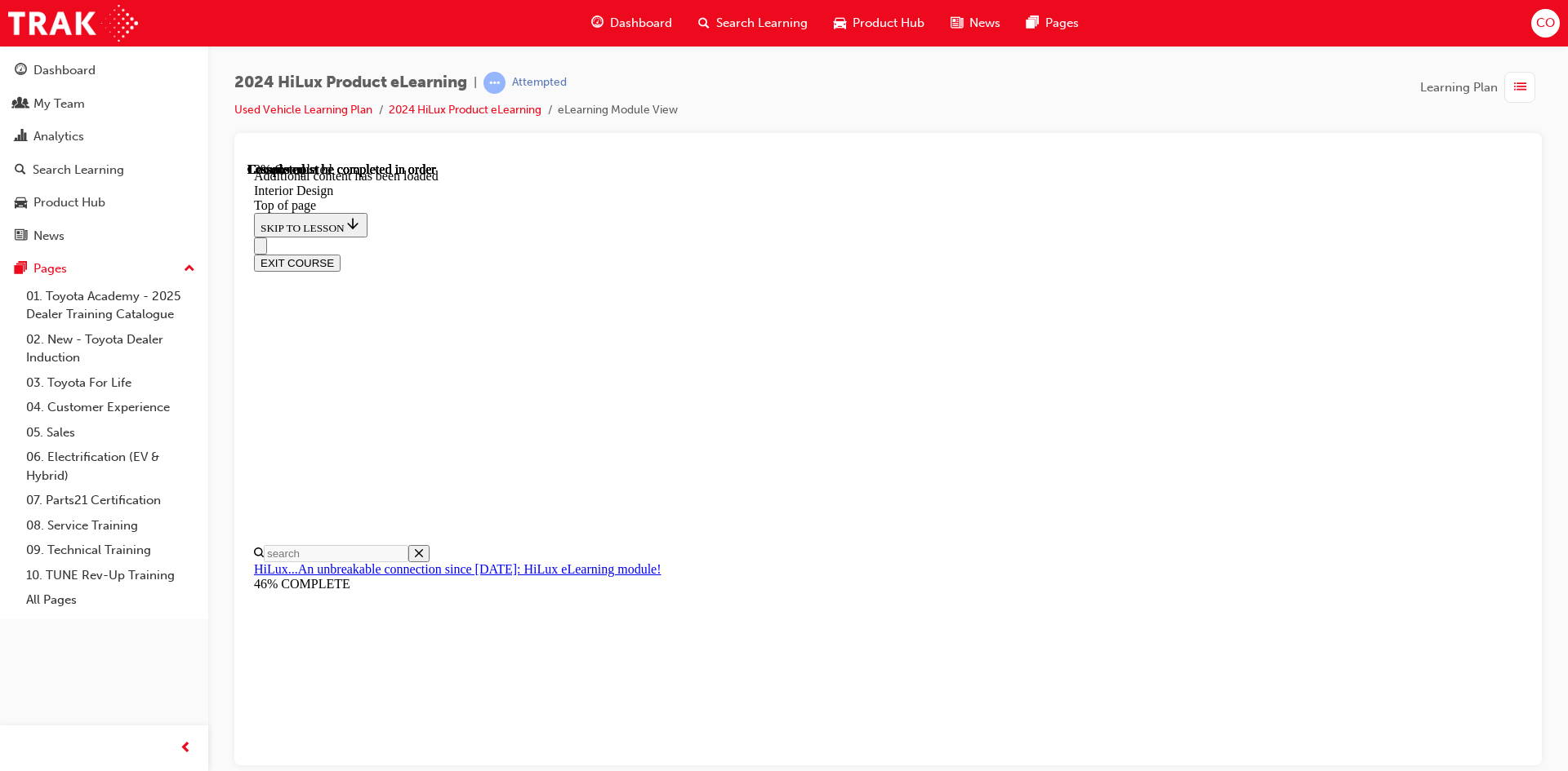
scroll to position [327, 0]
drag, startPoint x: 1165, startPoint y: 450, endPoint x: 1185, endPoint y: 452, distance: 20.1
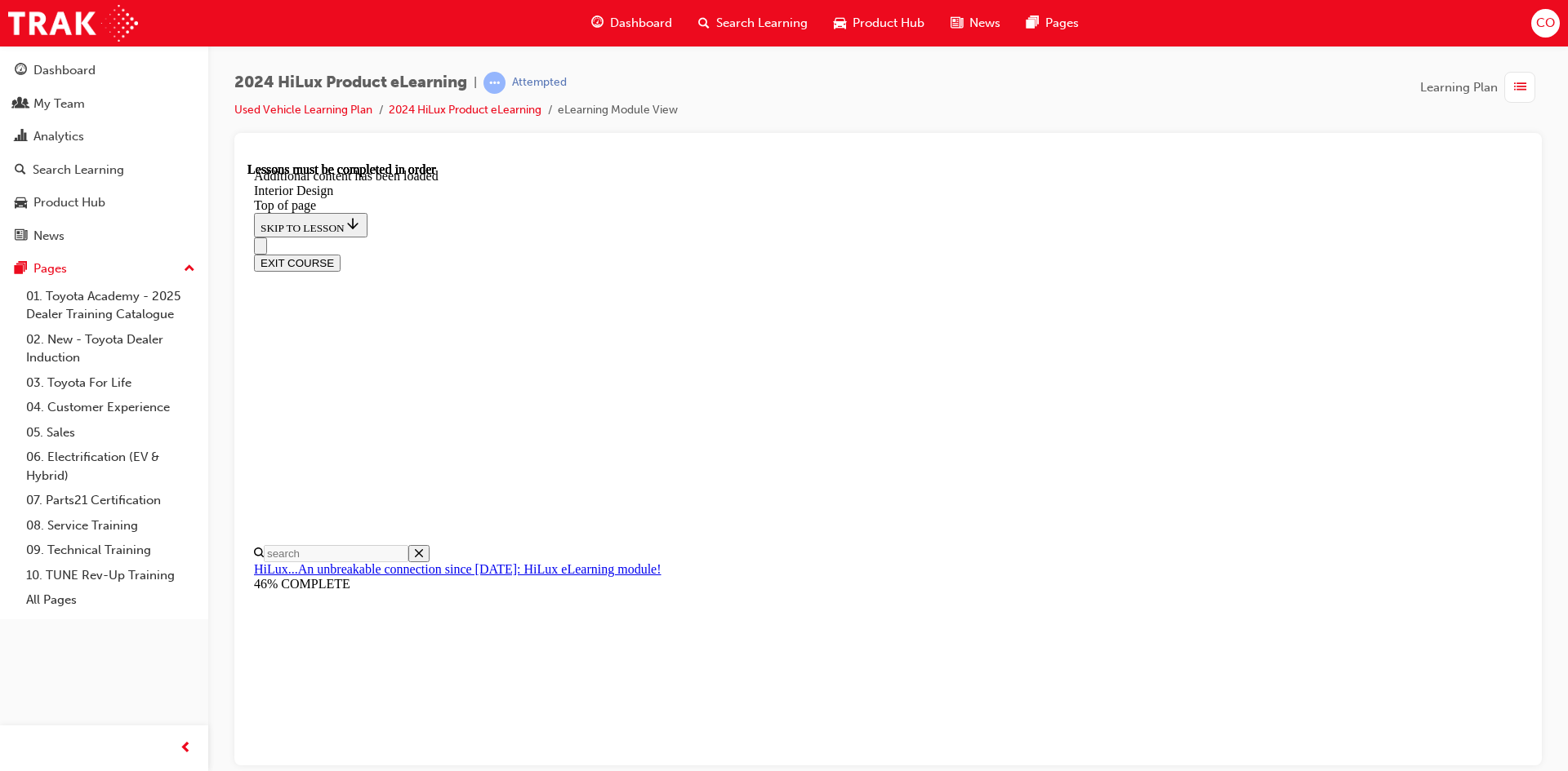
drag, startPoint x: 1358, startPoint y: 622, endPoint x: 1349, endPoint y: 588, distance: 35.2
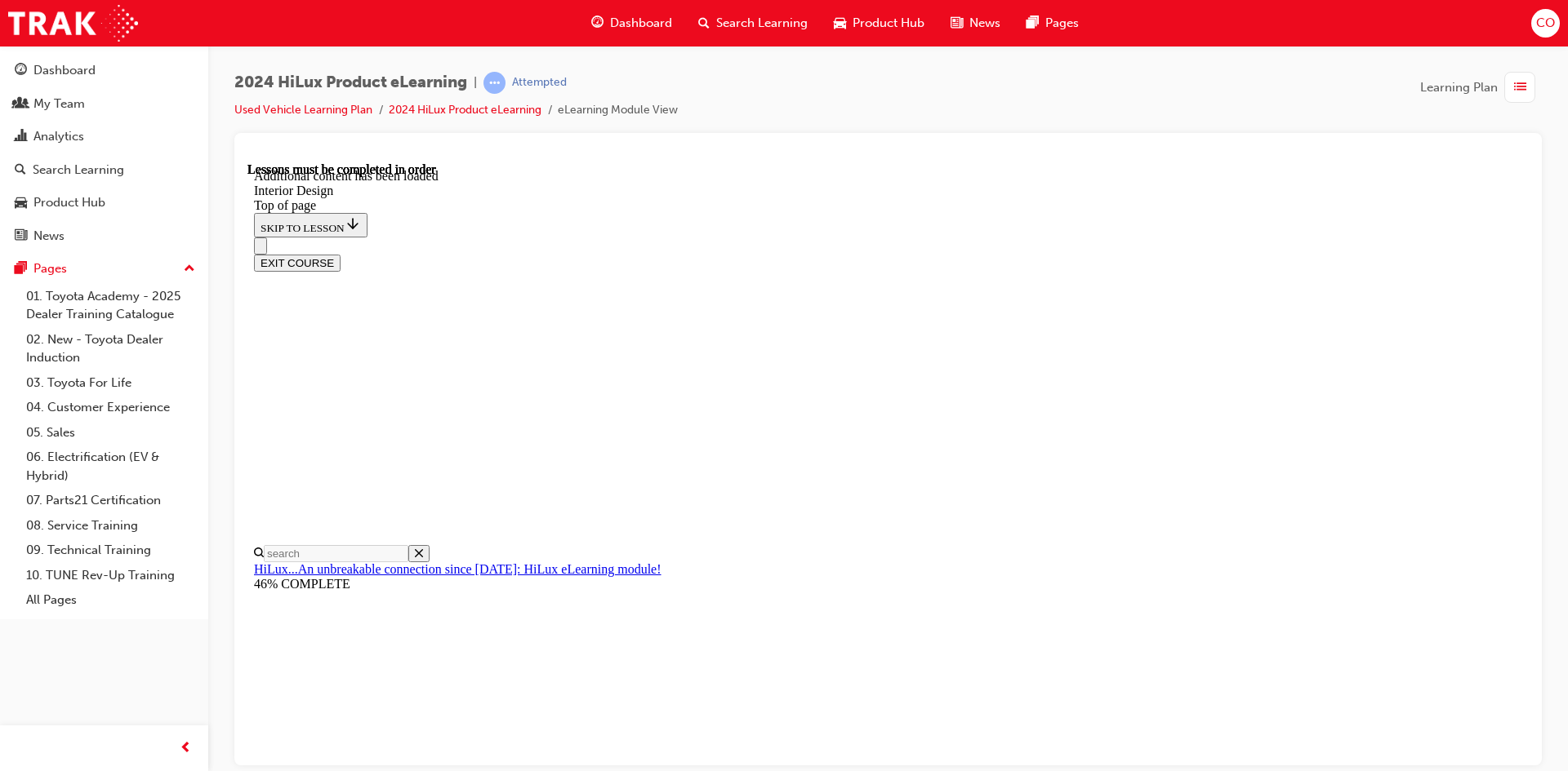
scroll to position [943, 0]
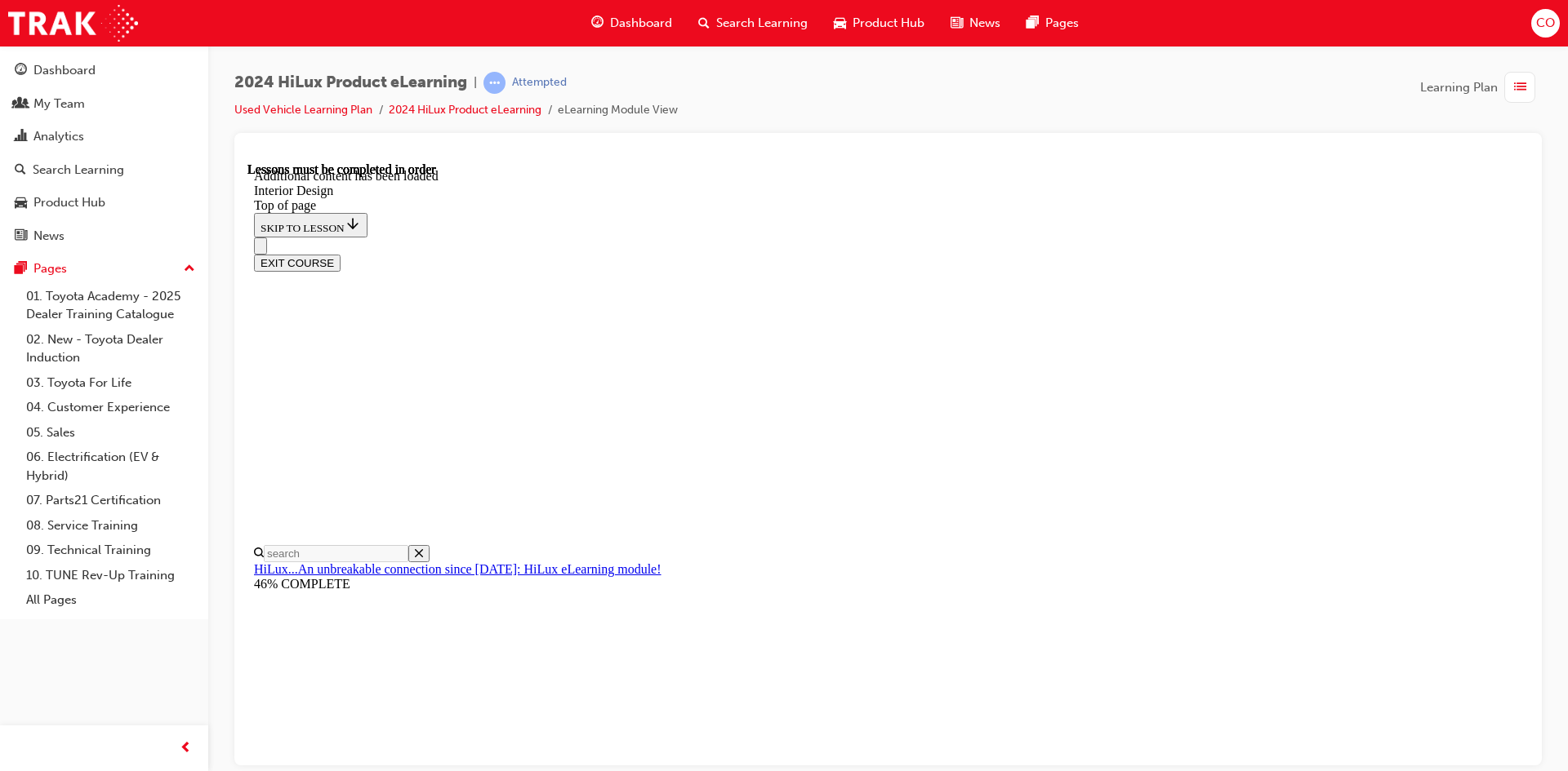
scroll to position [704, 0]
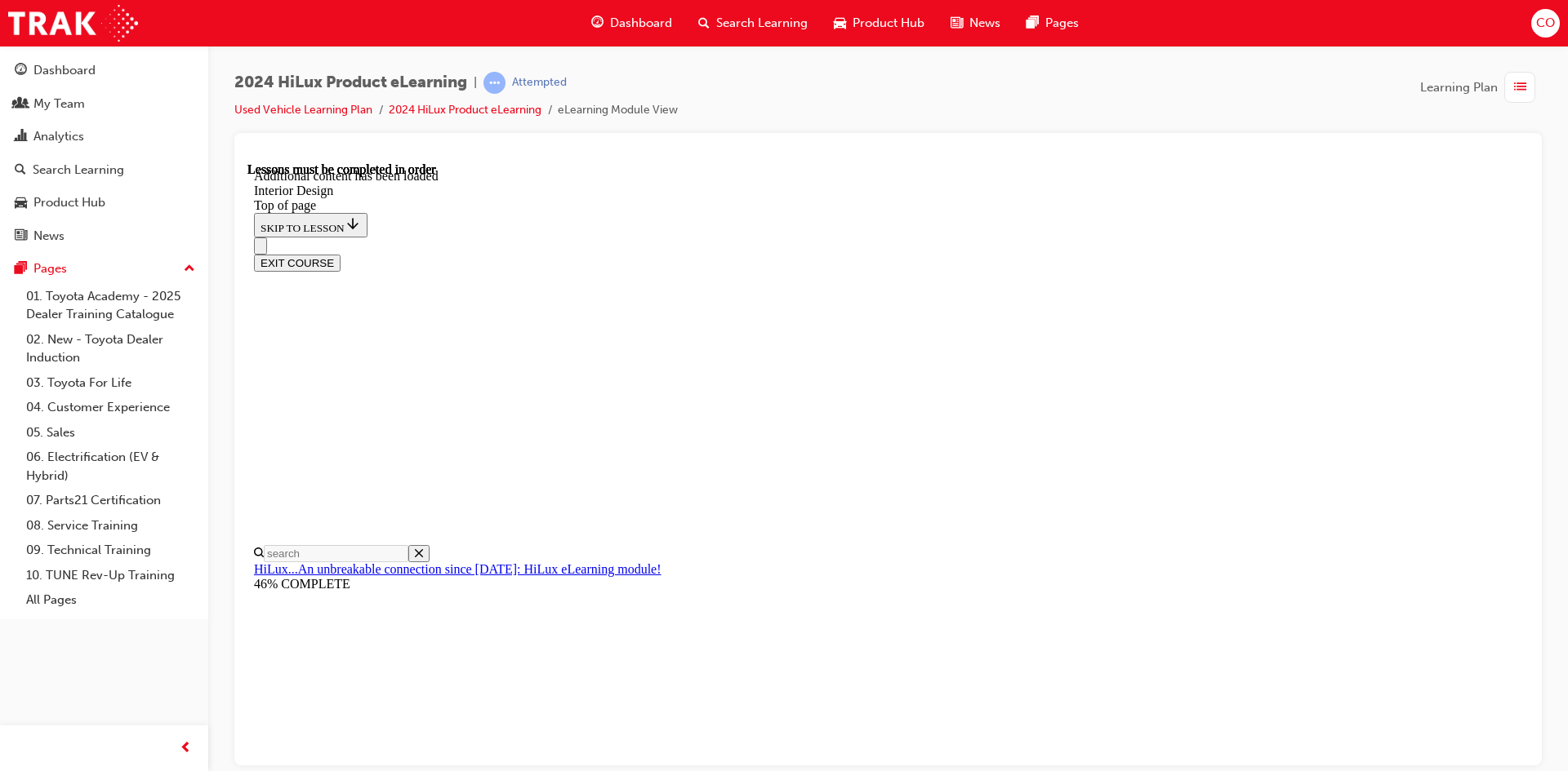
drag, startPoint x: 1317, startPoint y: 641, endPoint x: 1247, endPoint y: 637, distance: 70.1
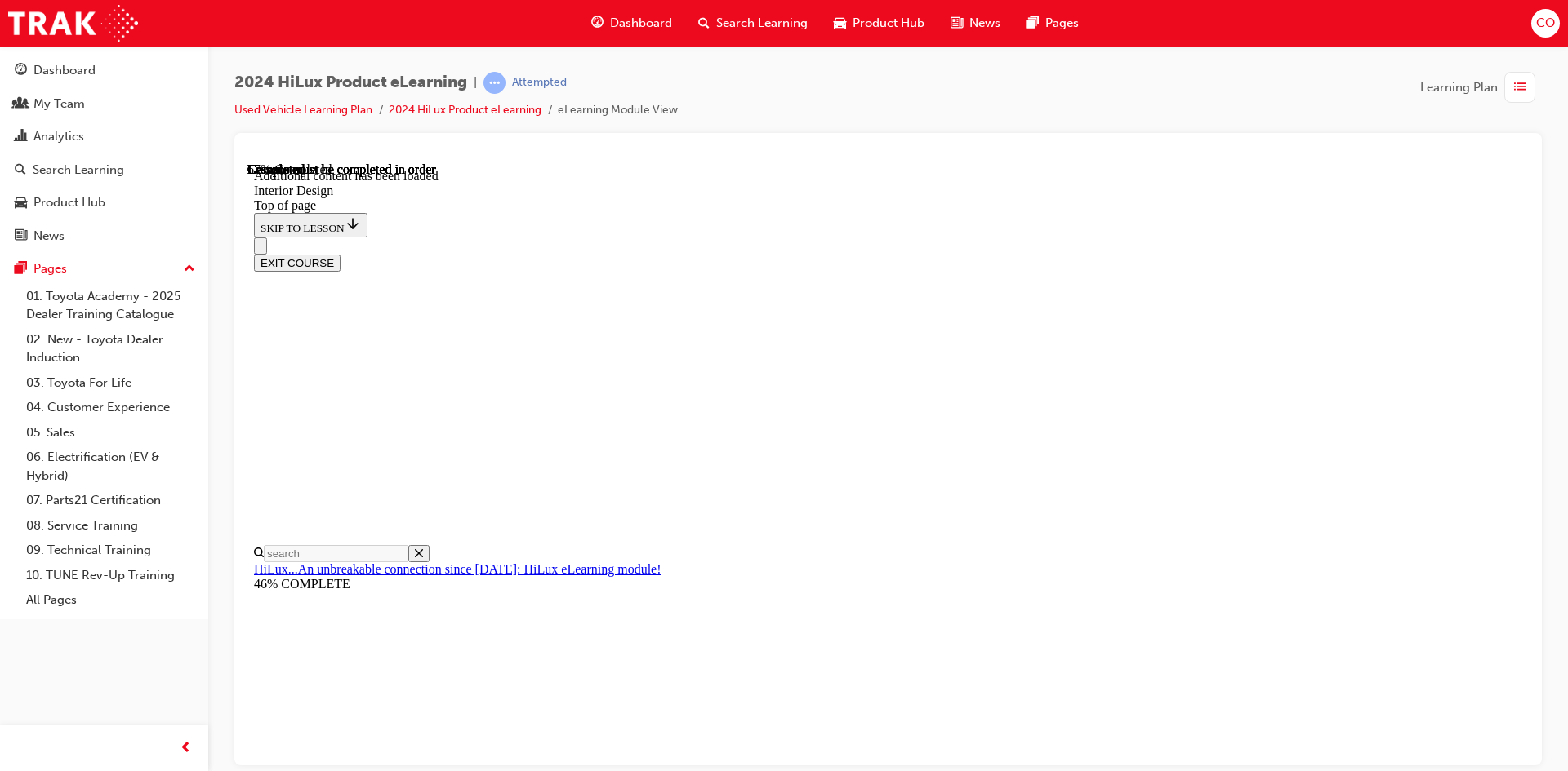
scroll to position [2016, 0]
drag, startPoint x: 802, startPoint y: 406, endPoint x: 812, endPoint y: 409, distance: 10.4
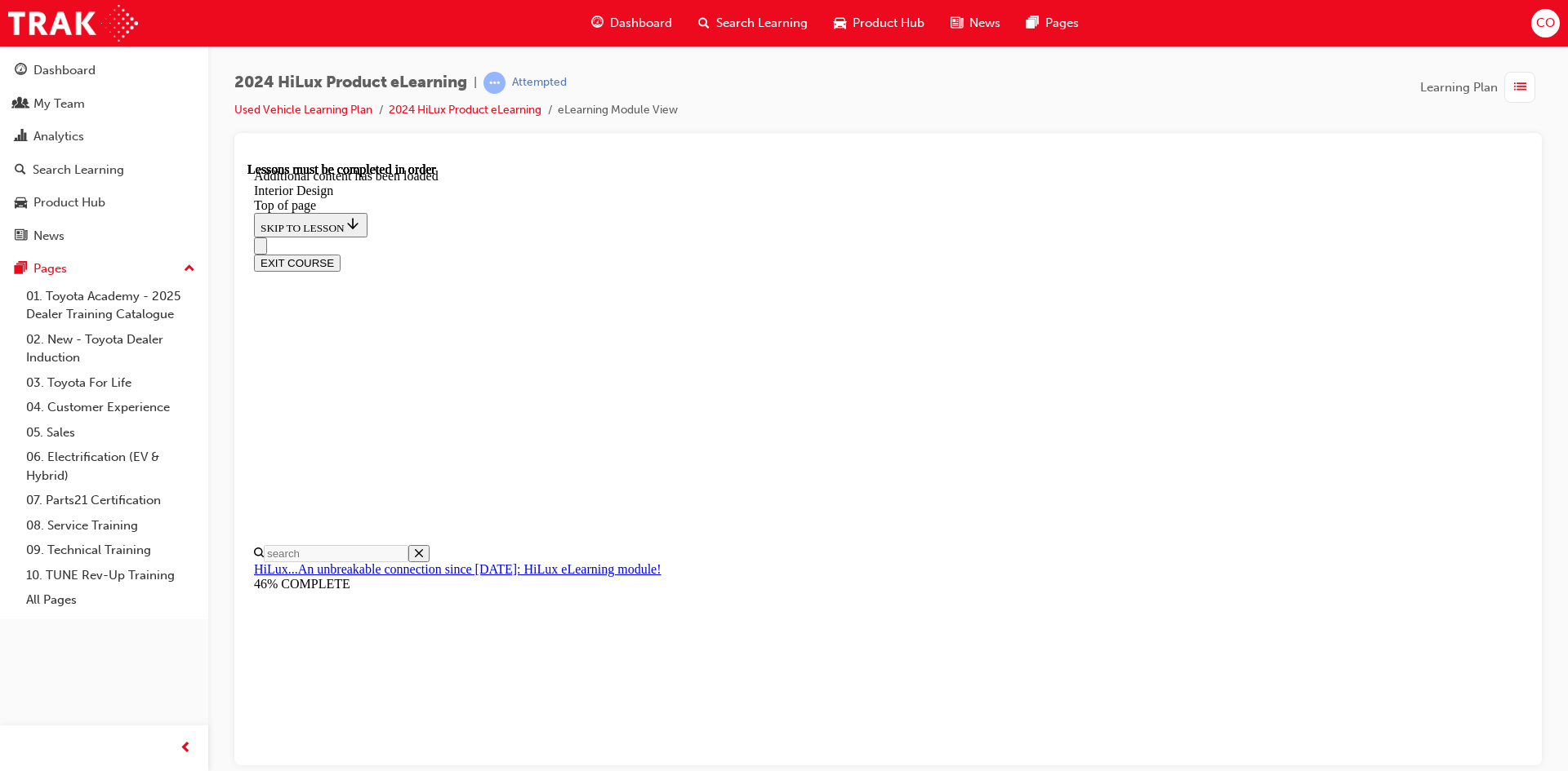
drag, startPoint x: 832, startPoint y: 590, endPoint x: 833, endPoint y: 609, distance: 19.0
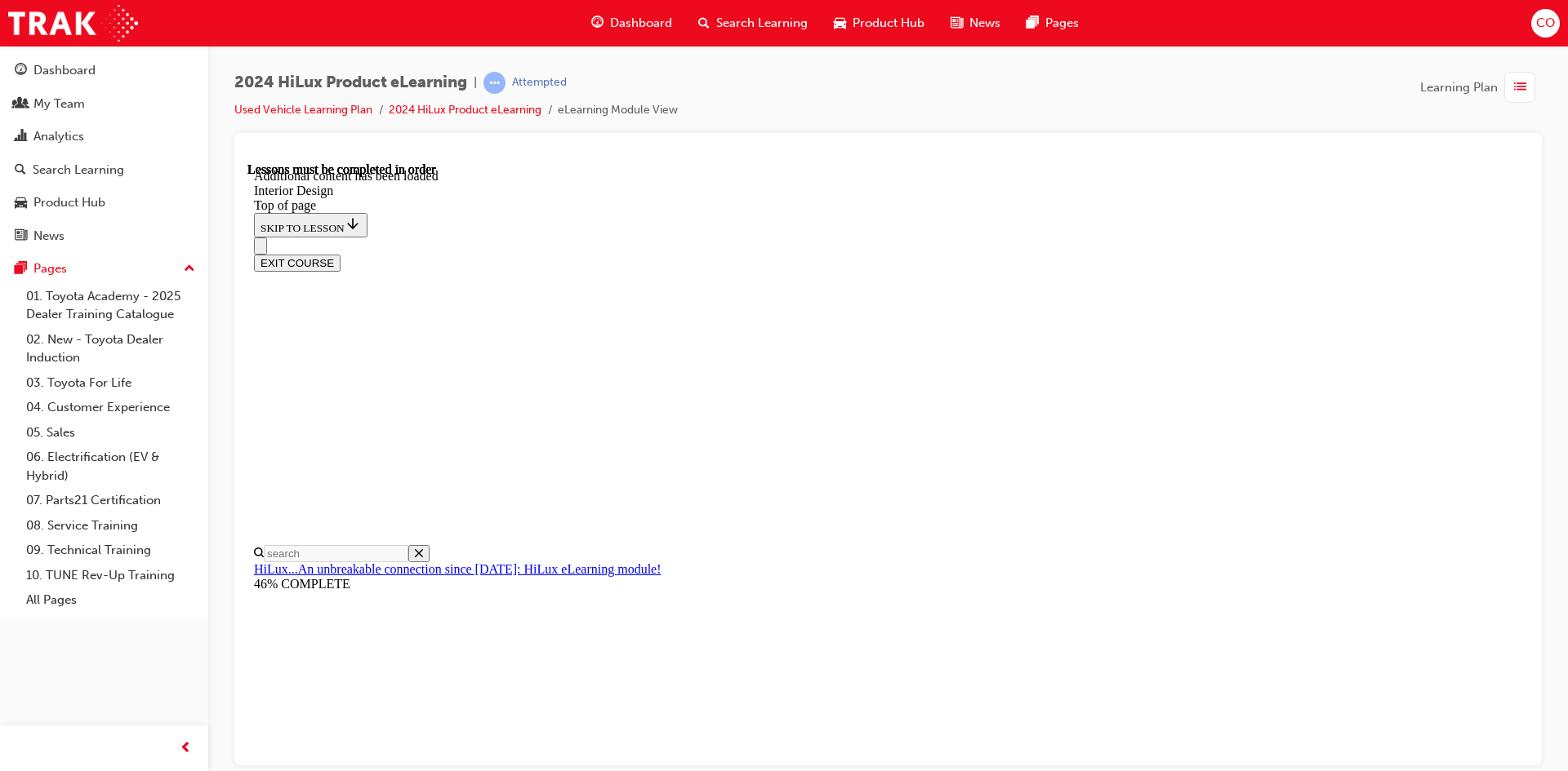
drag, startPoint x: 1111, startPoint y: 640, endPoint x: 1127, endPoint y: 651, distance: 19.4
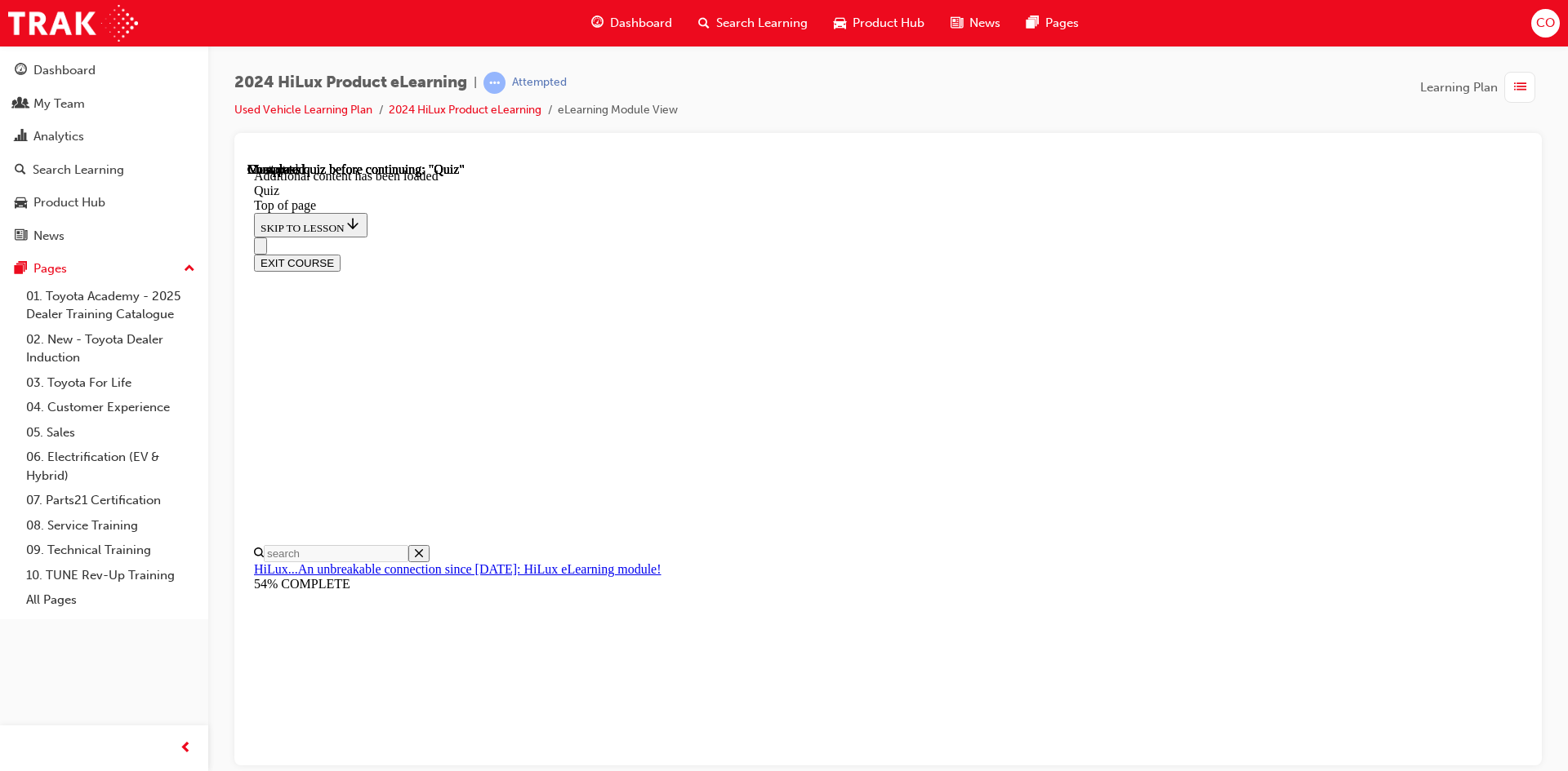
drag, startPoint x: 1004, startPoint y: 621, endPoint x: 1055, endPoint y: 622, distance: 51.0
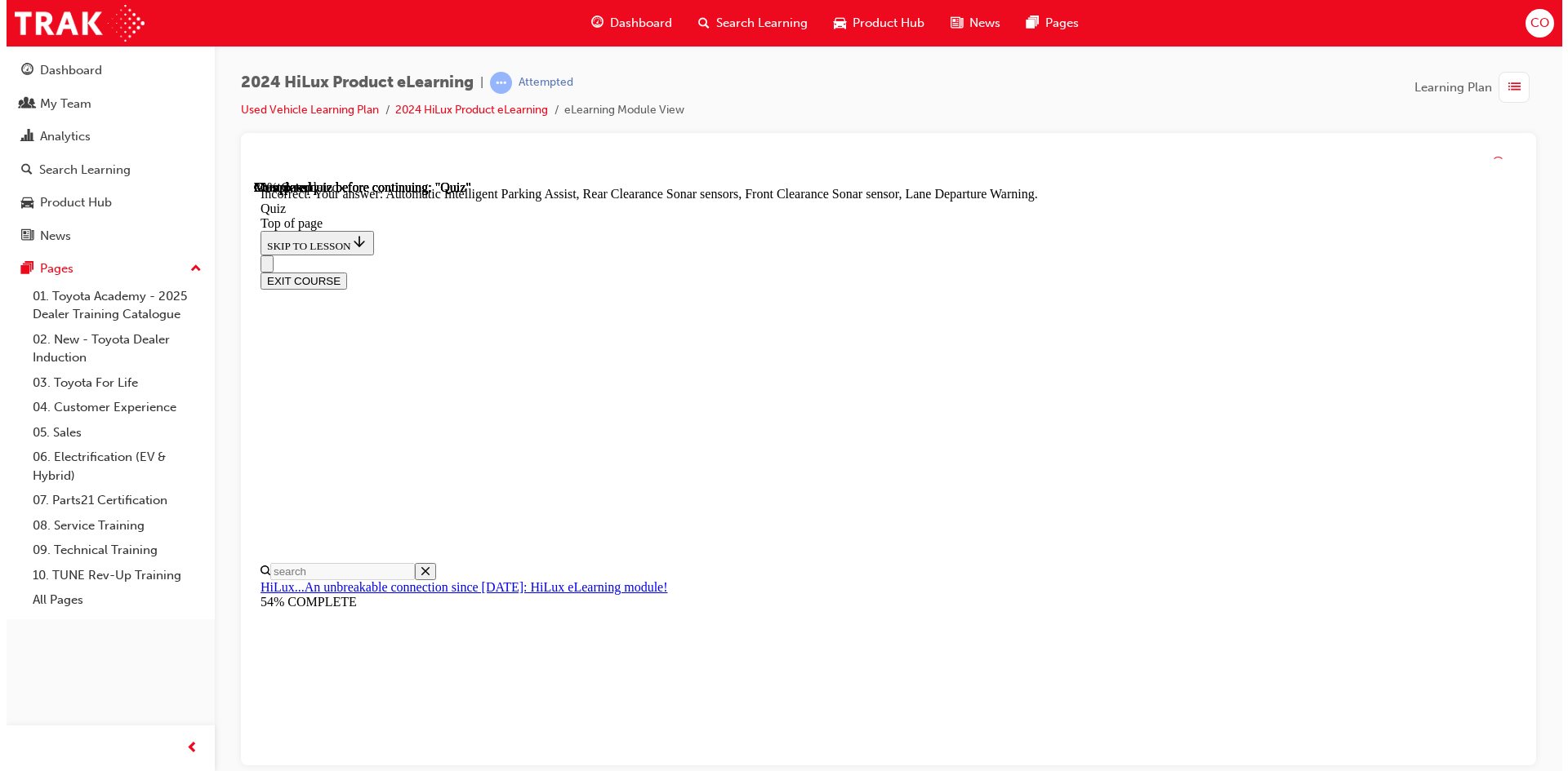
scroll to position [274, 0]
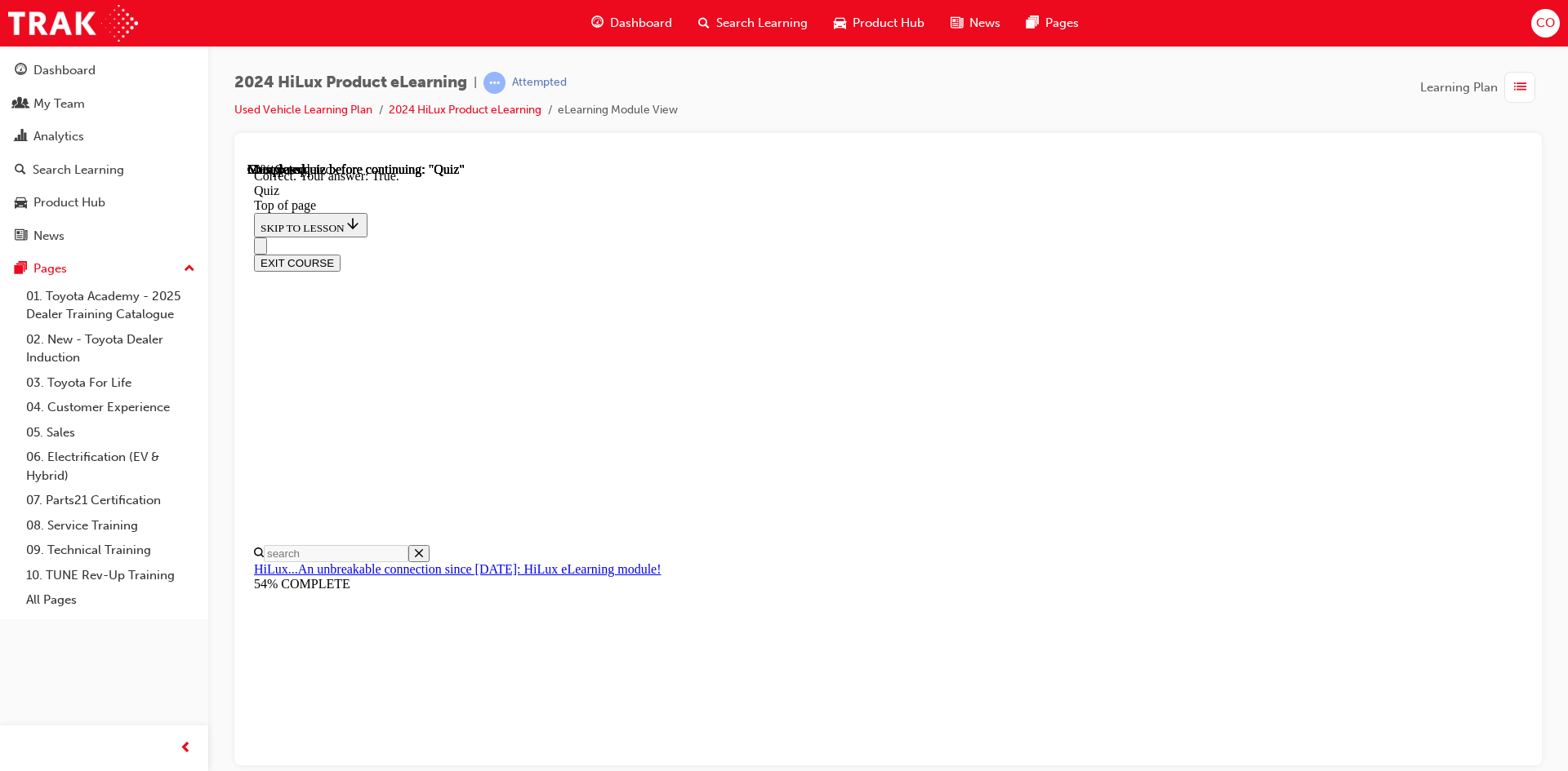
scroll to position [198, 0]
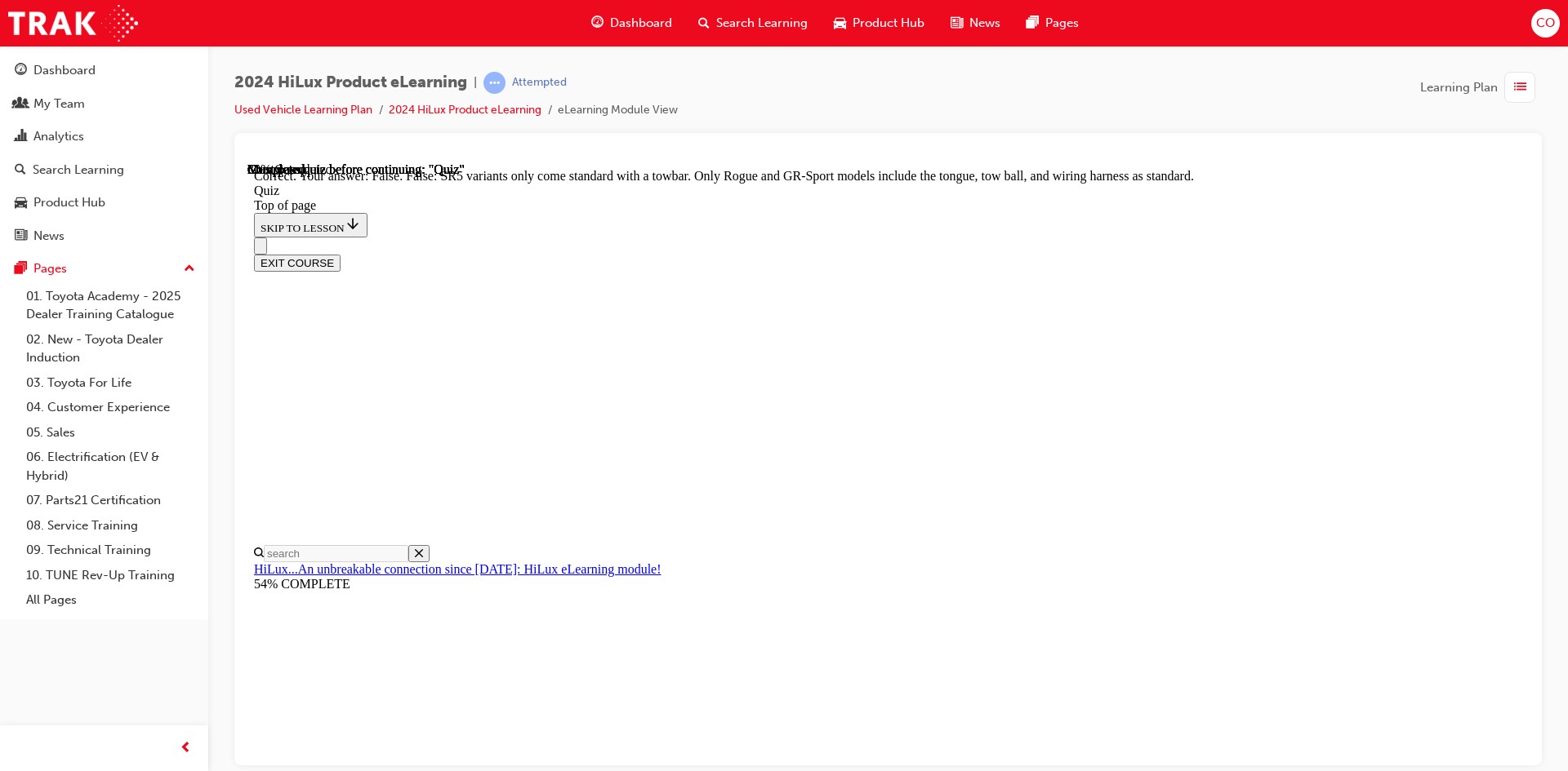
scroll to position [271, 0]
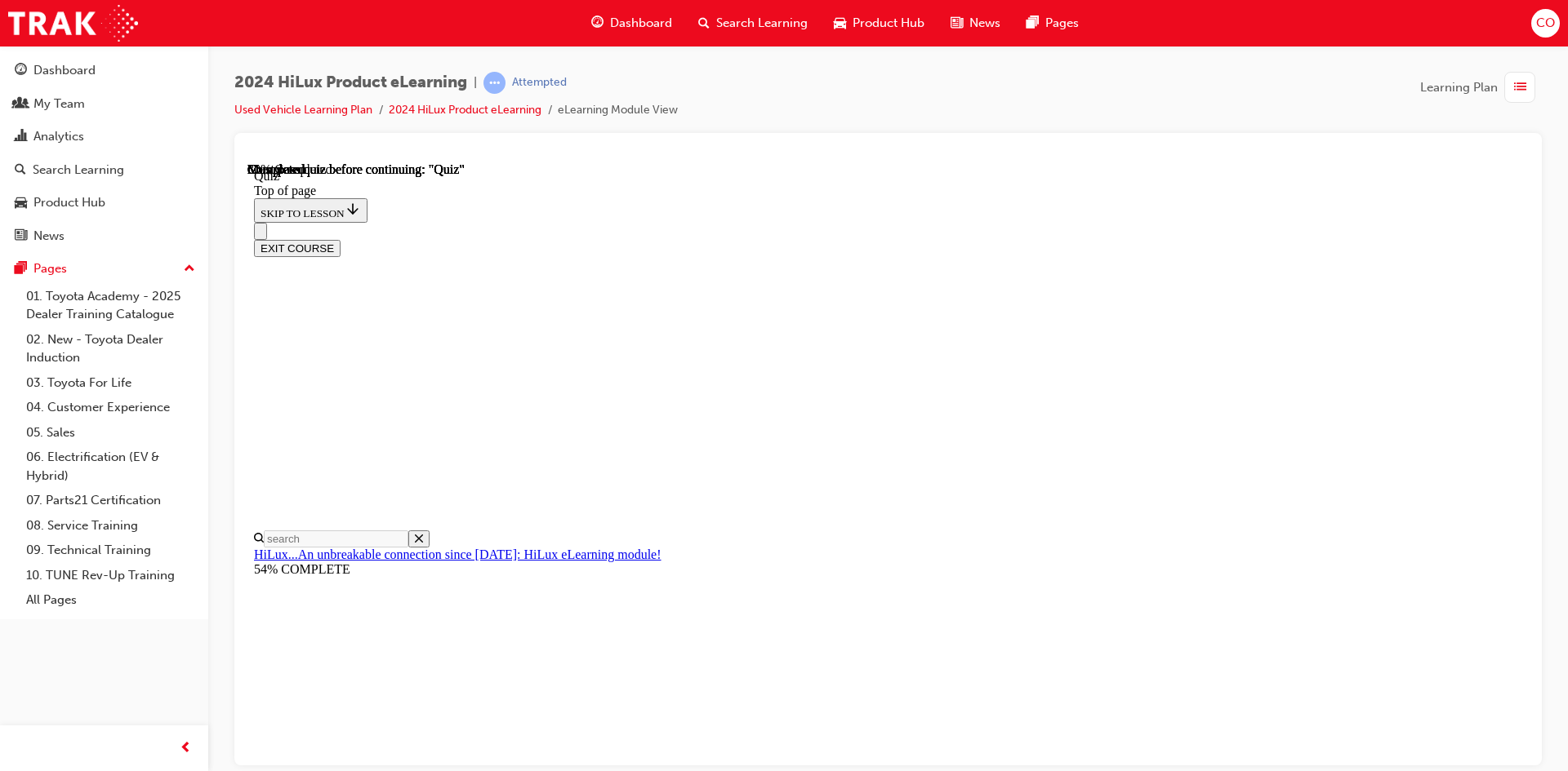
scroll to position [124, 0]
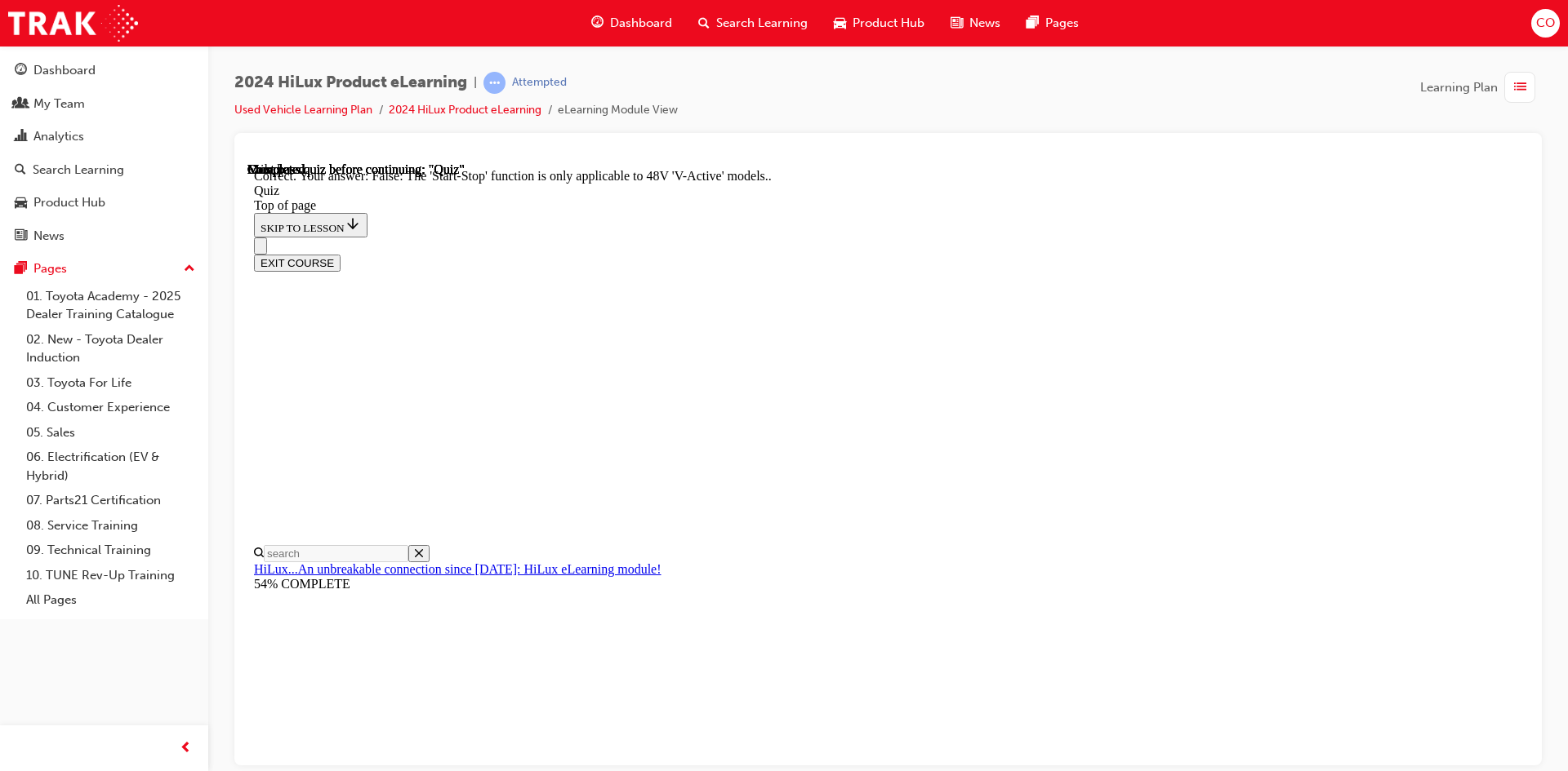
scroll to position [176, 0]
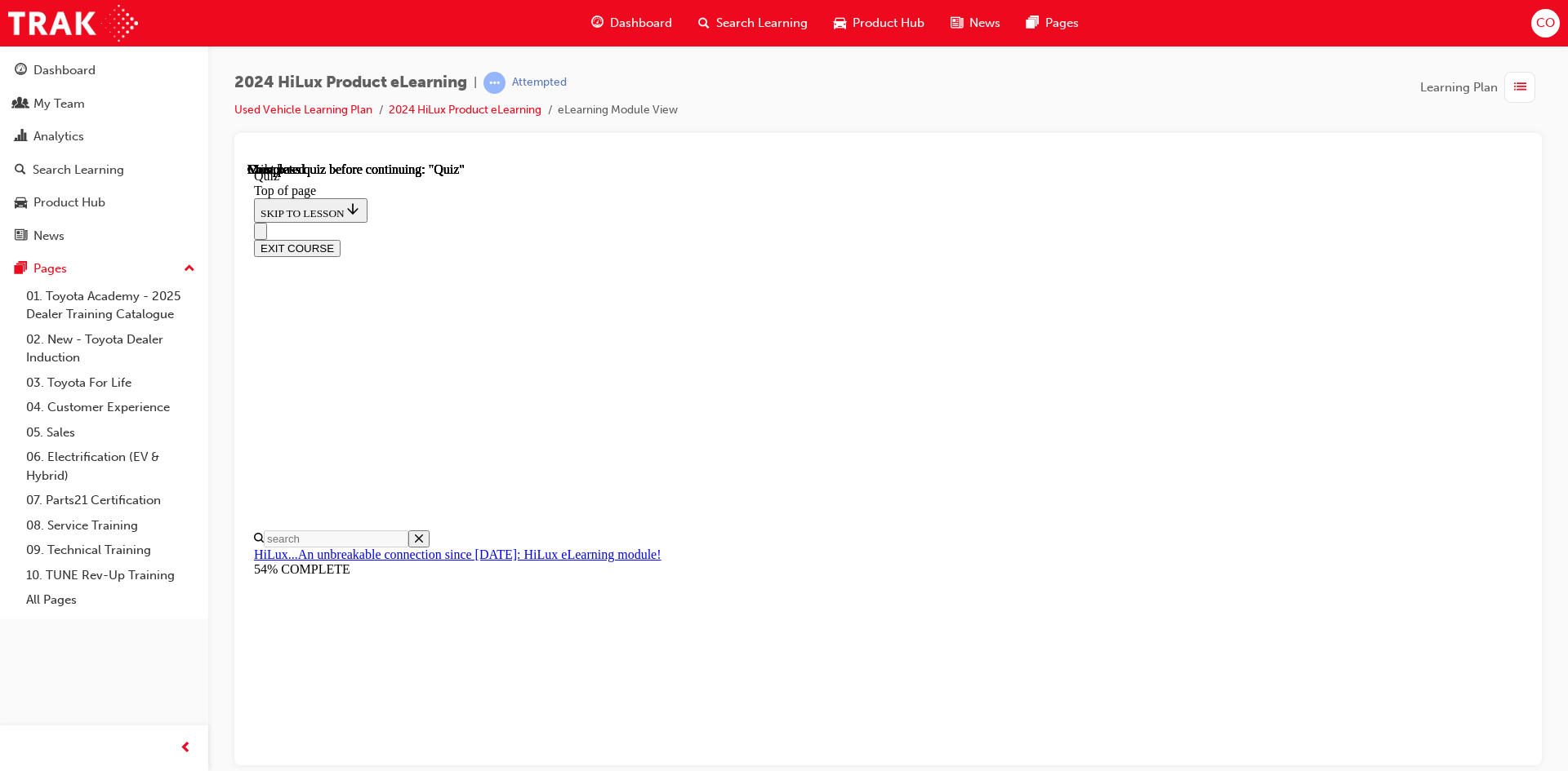
scroll to position [280, 0]
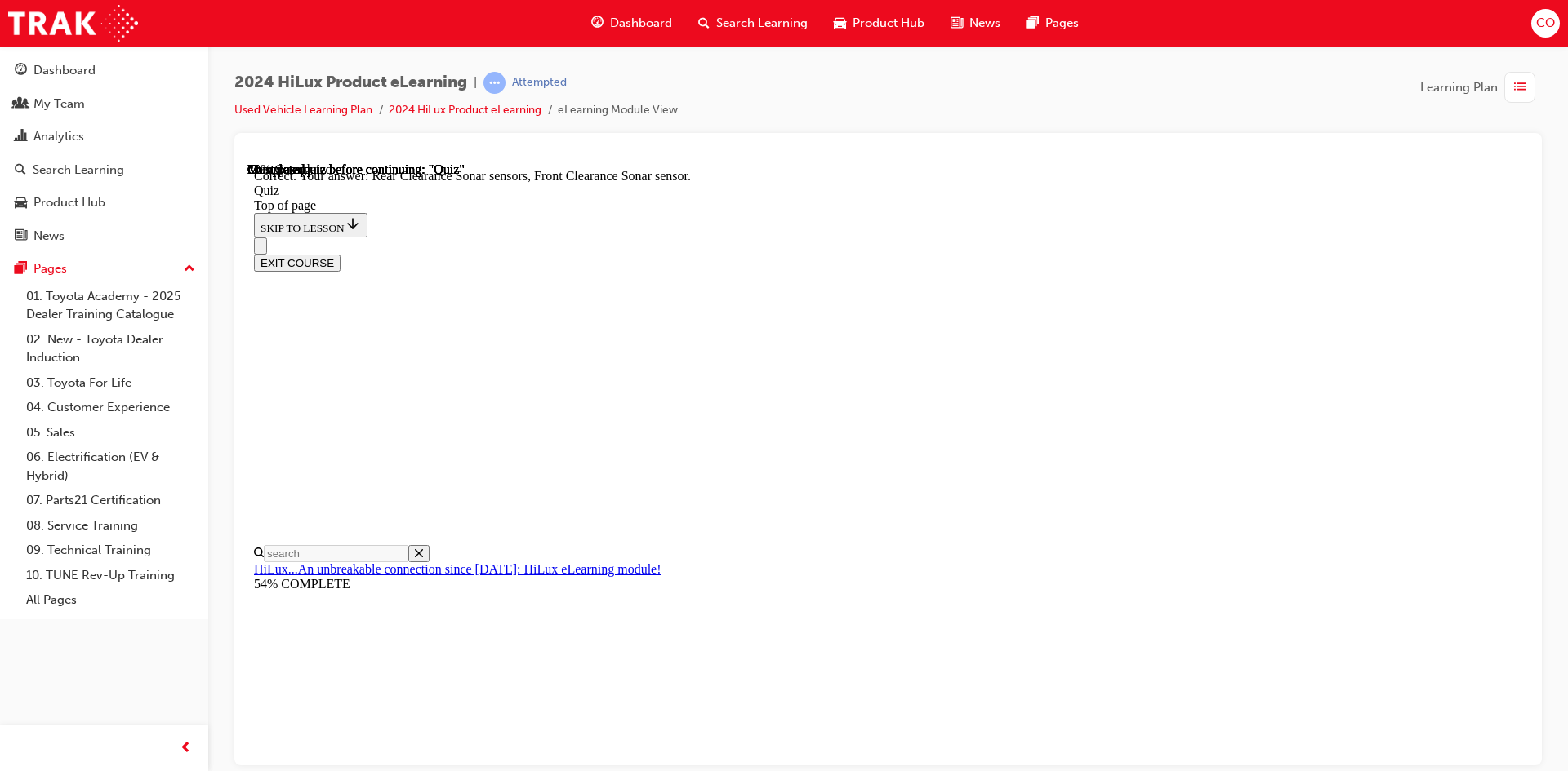
scroll to position [274, 0]
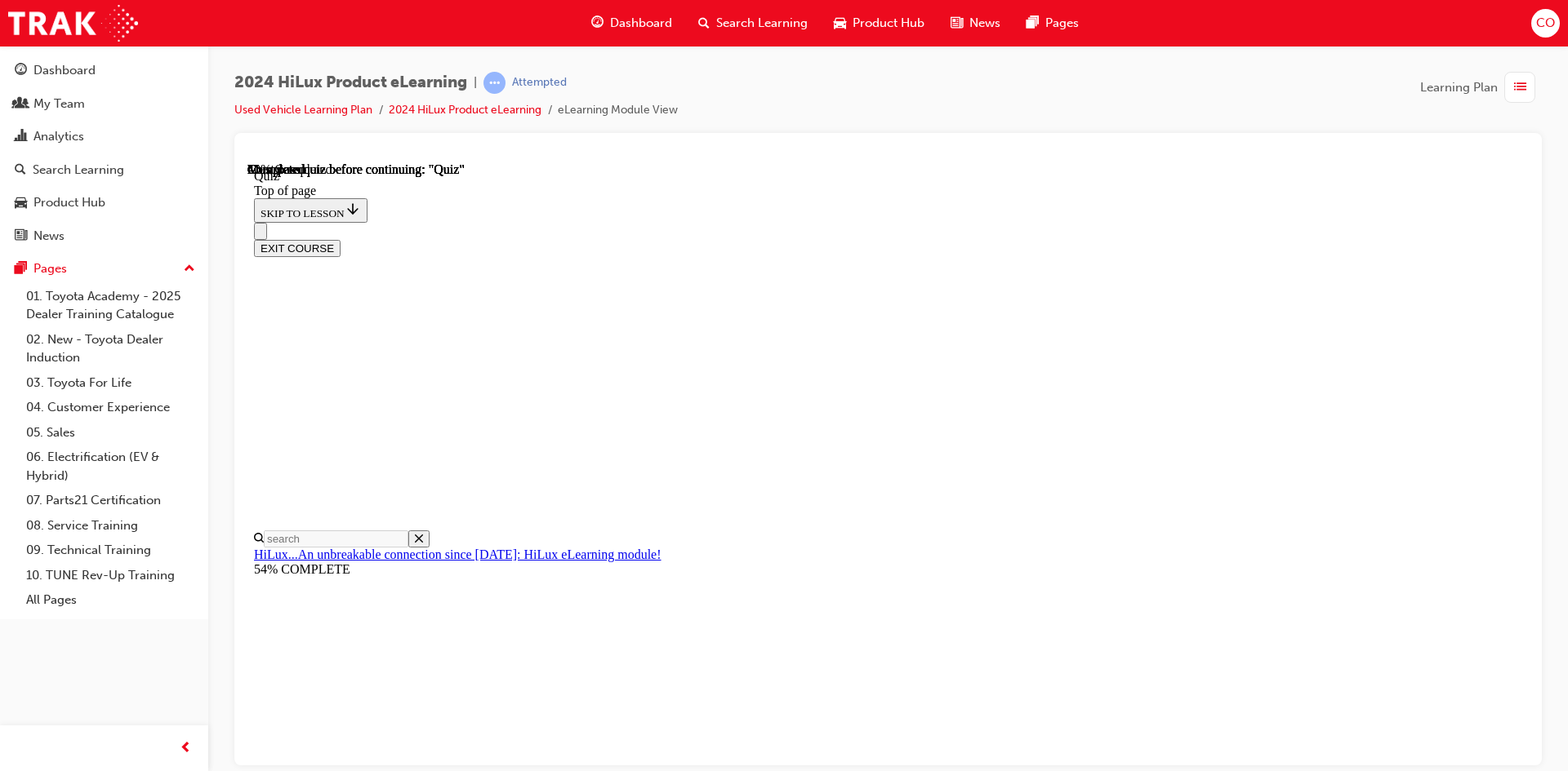
scroll to position [124, 0]
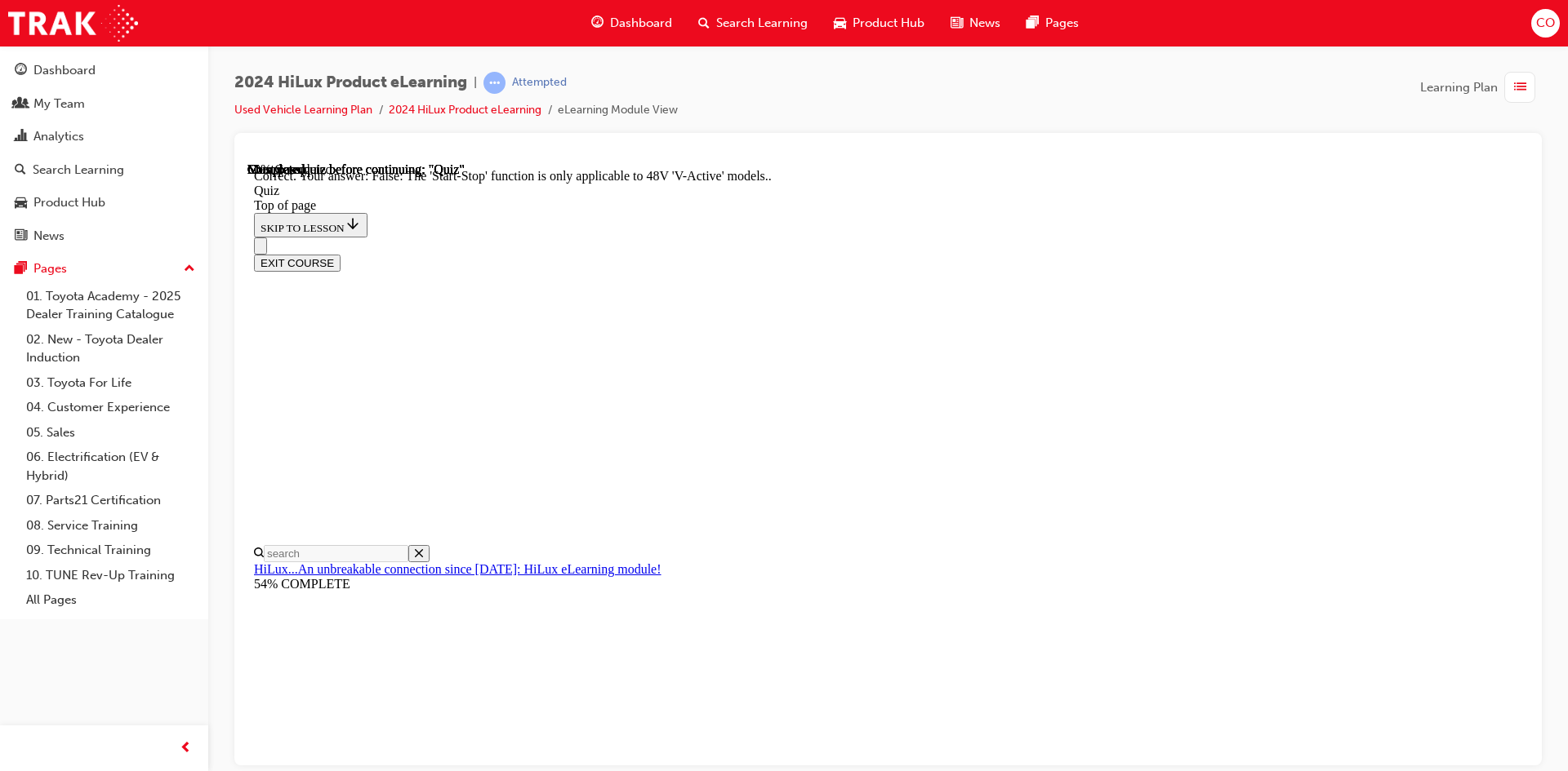
scroll to position [176, 0]
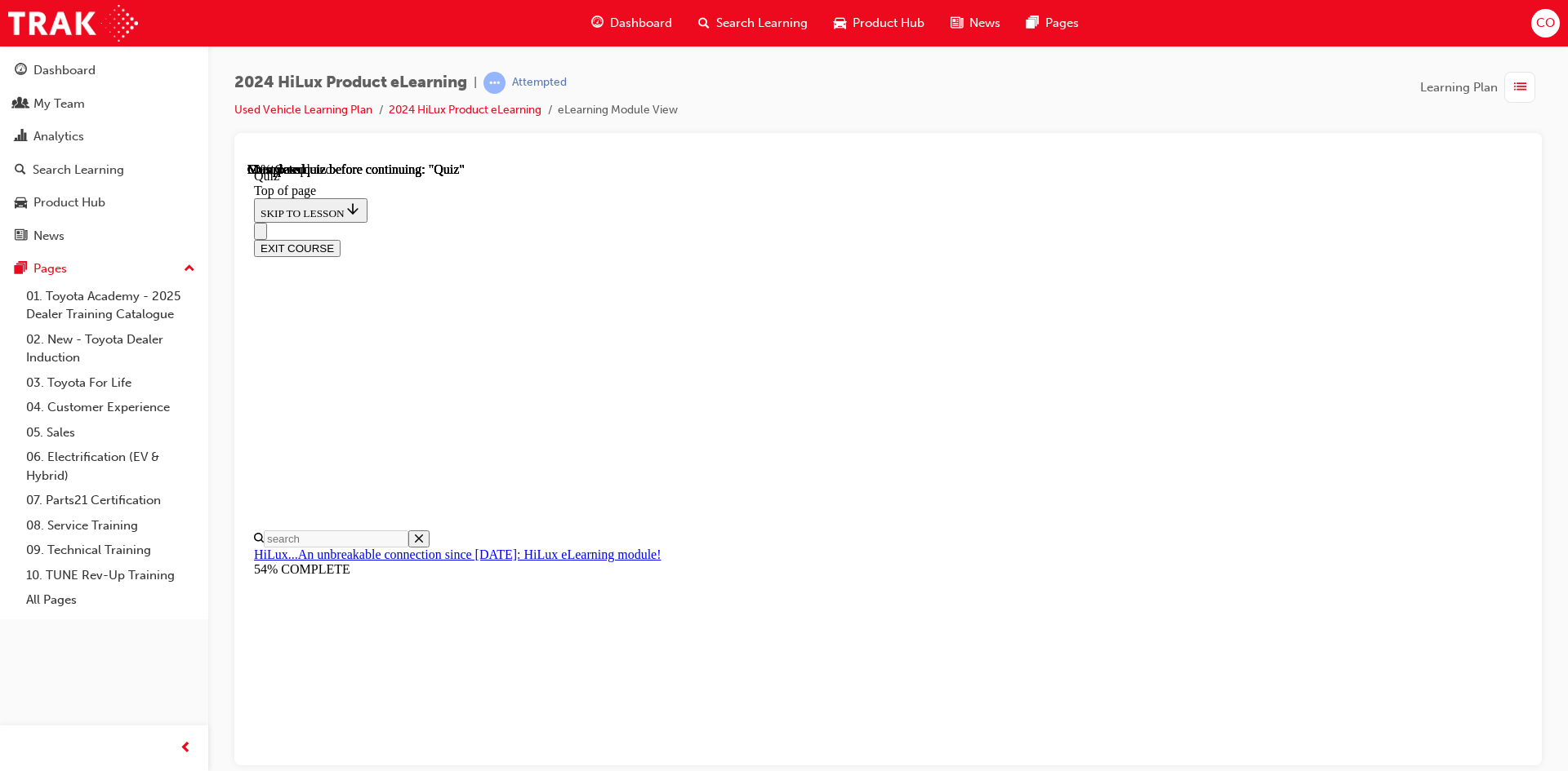
scroll to position [130, 0]
drag, startPoint x: 956, startPoint y: 628, endPoint x: 970, endPoint y: 629, distance: 14.0
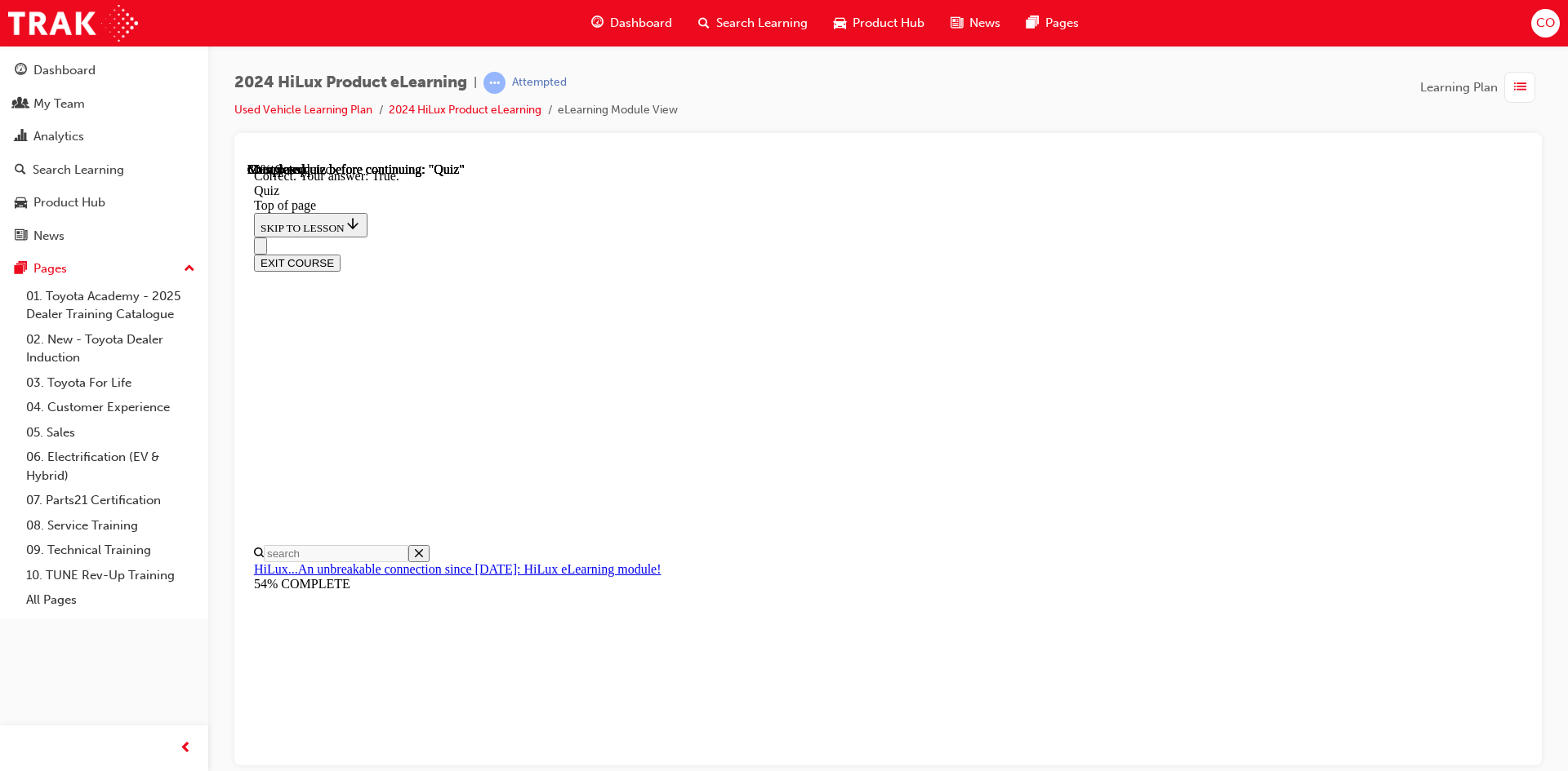
scroll to position [198, 0]
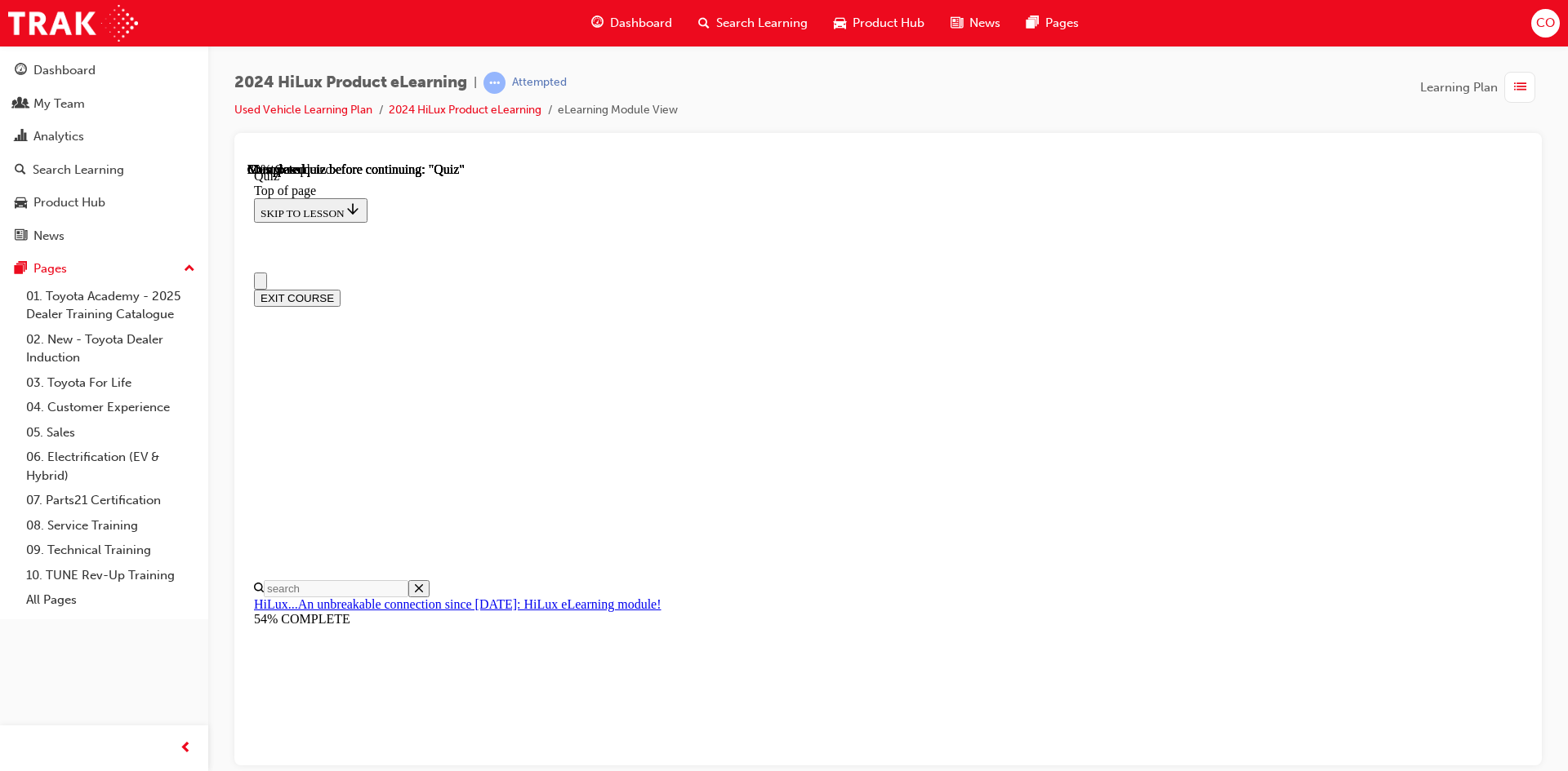
scroll to position [0, 0]
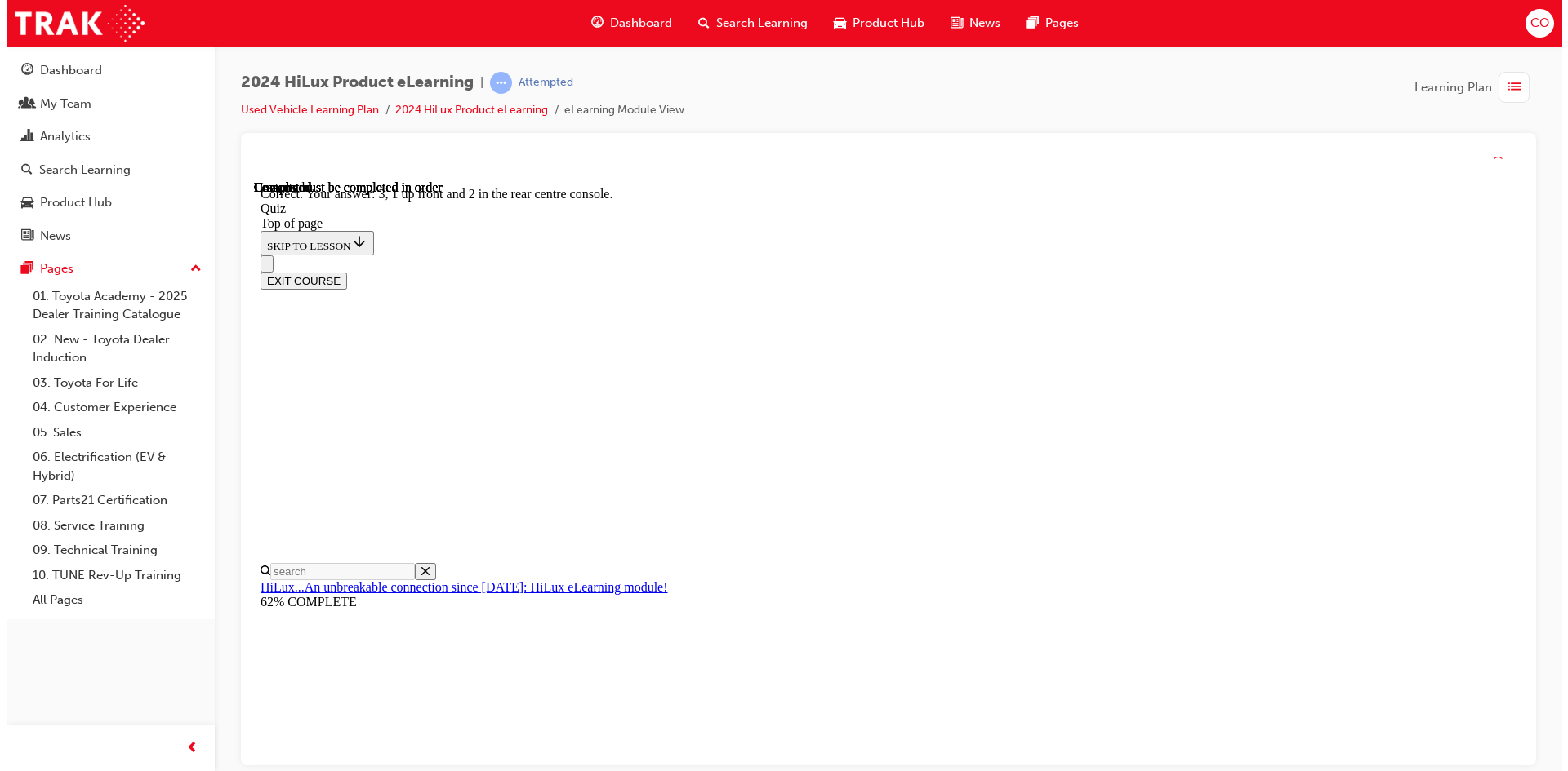
scroll to position [236, 0]
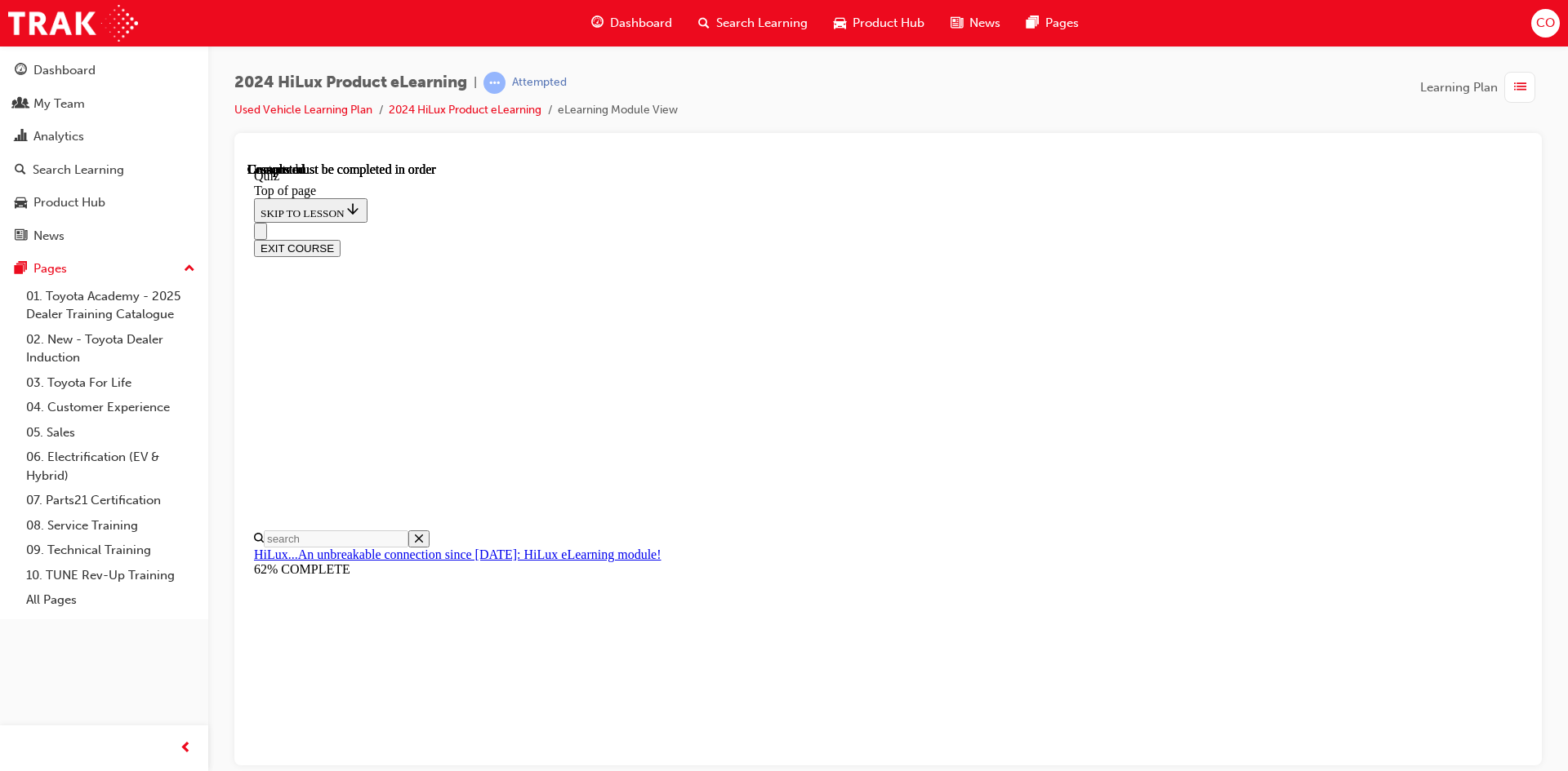
scroll to position [280, 0]
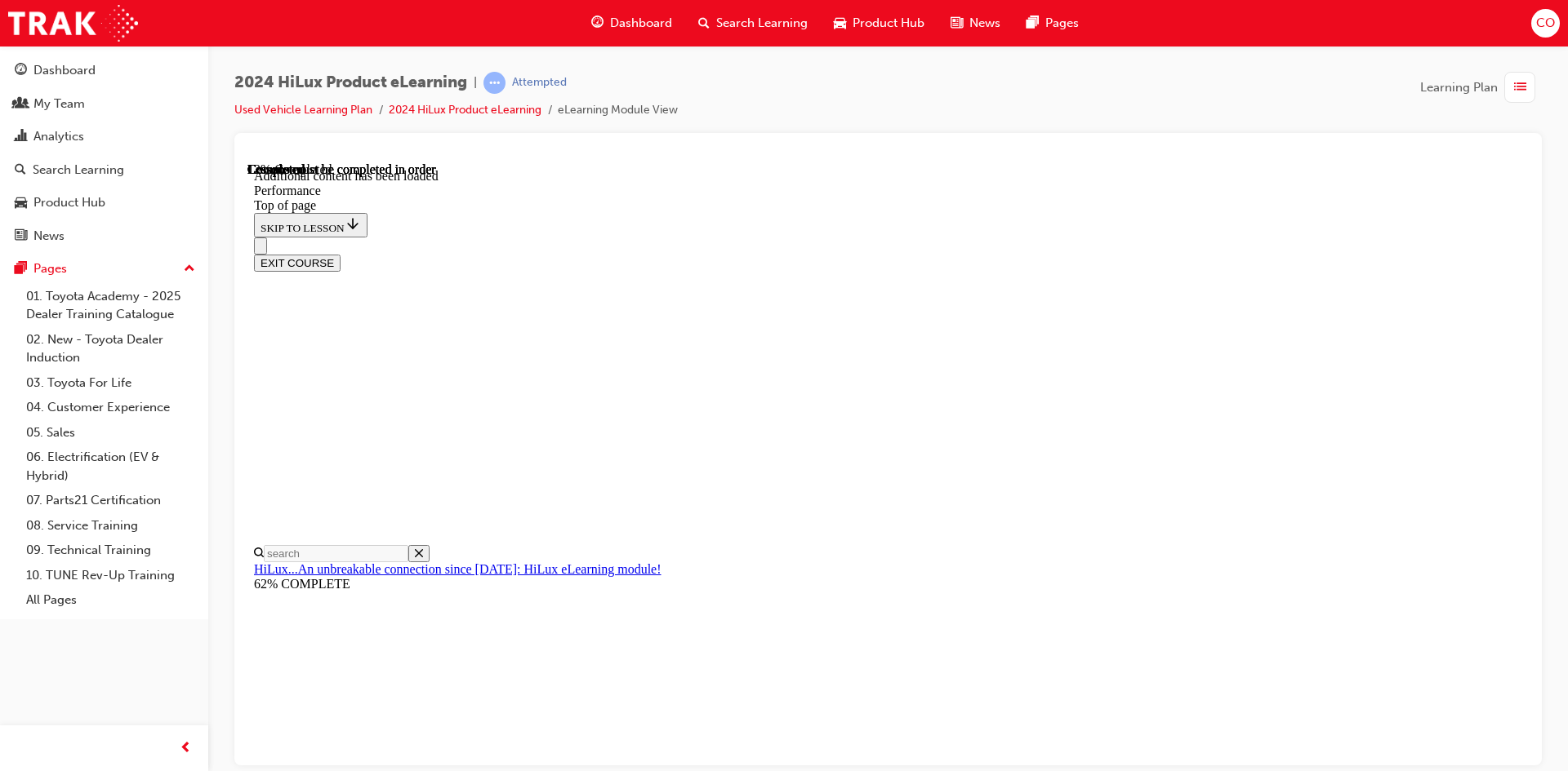
scroll to position [1401, 0]
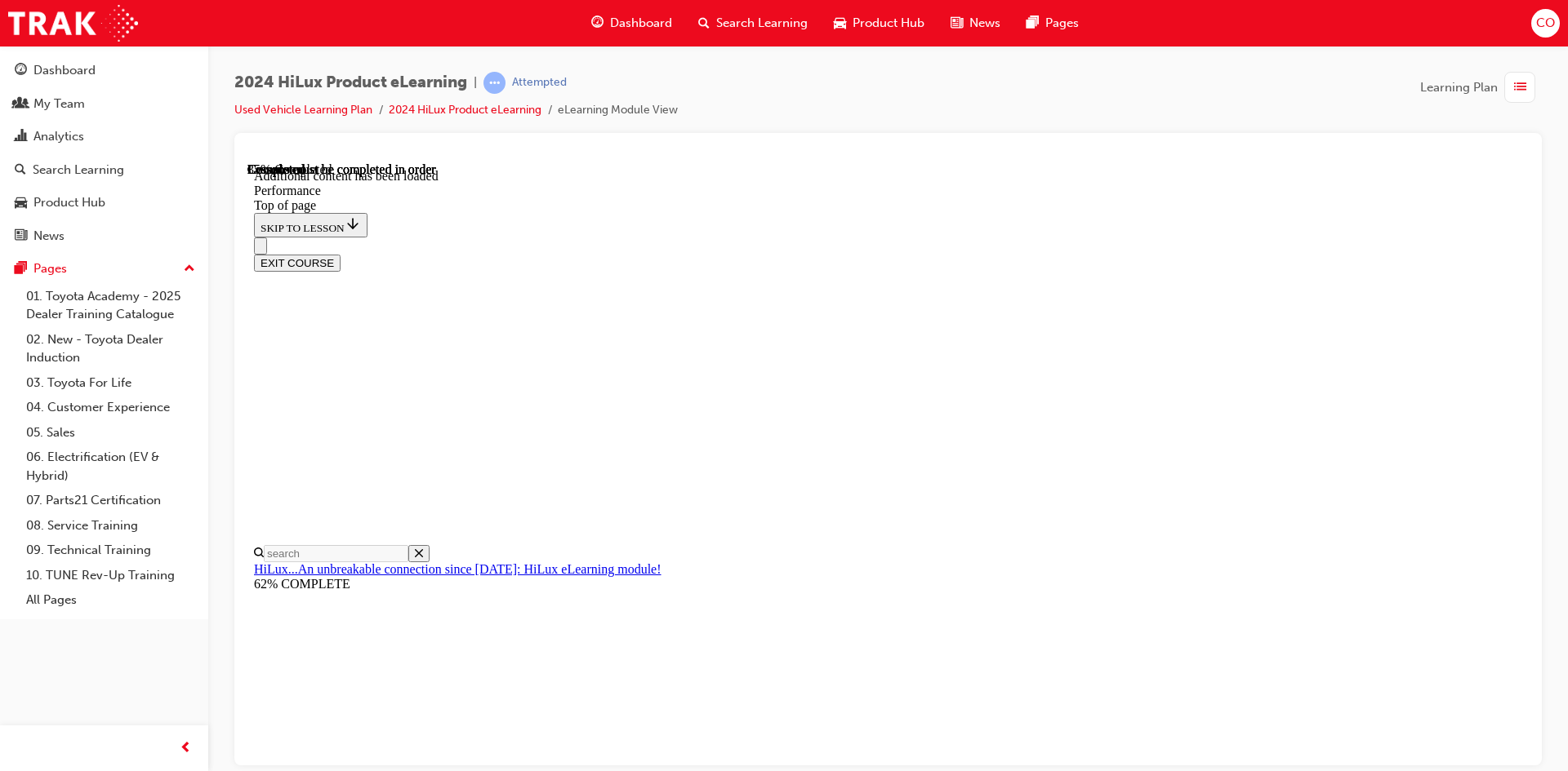
scroll to position [4996, 0]
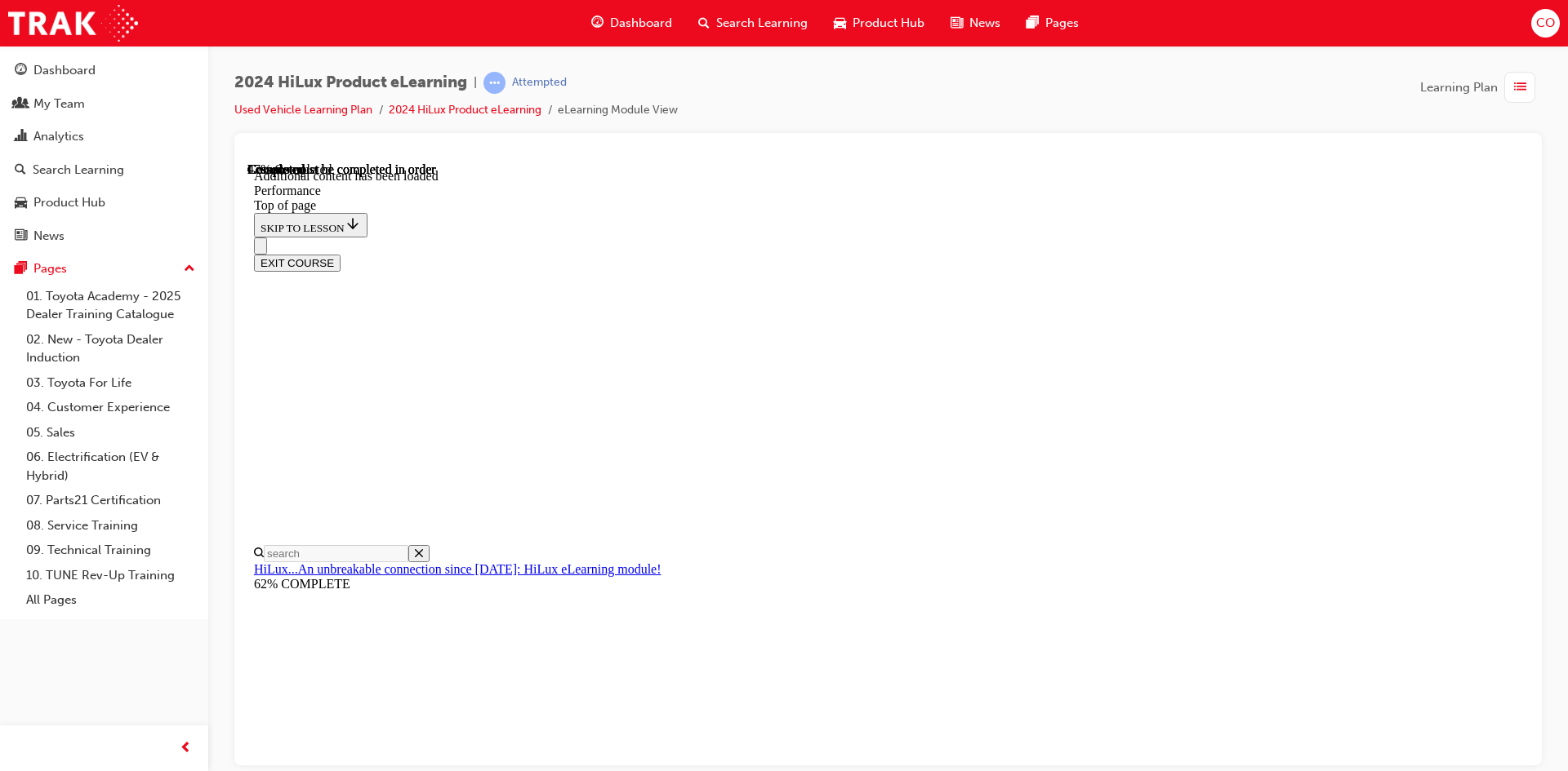
scroll to position [7665, 0]
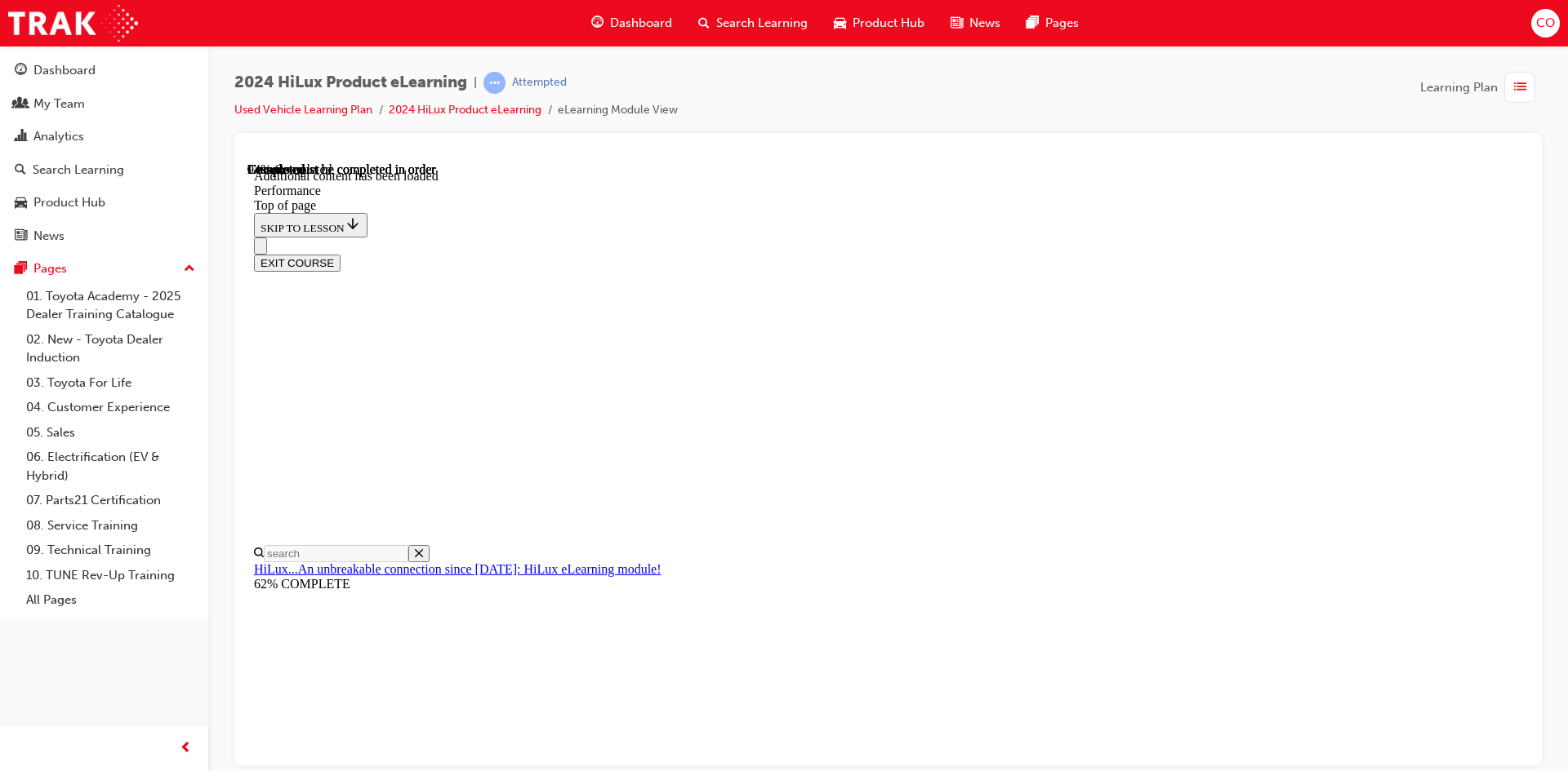
scroll to position [11479, 0]
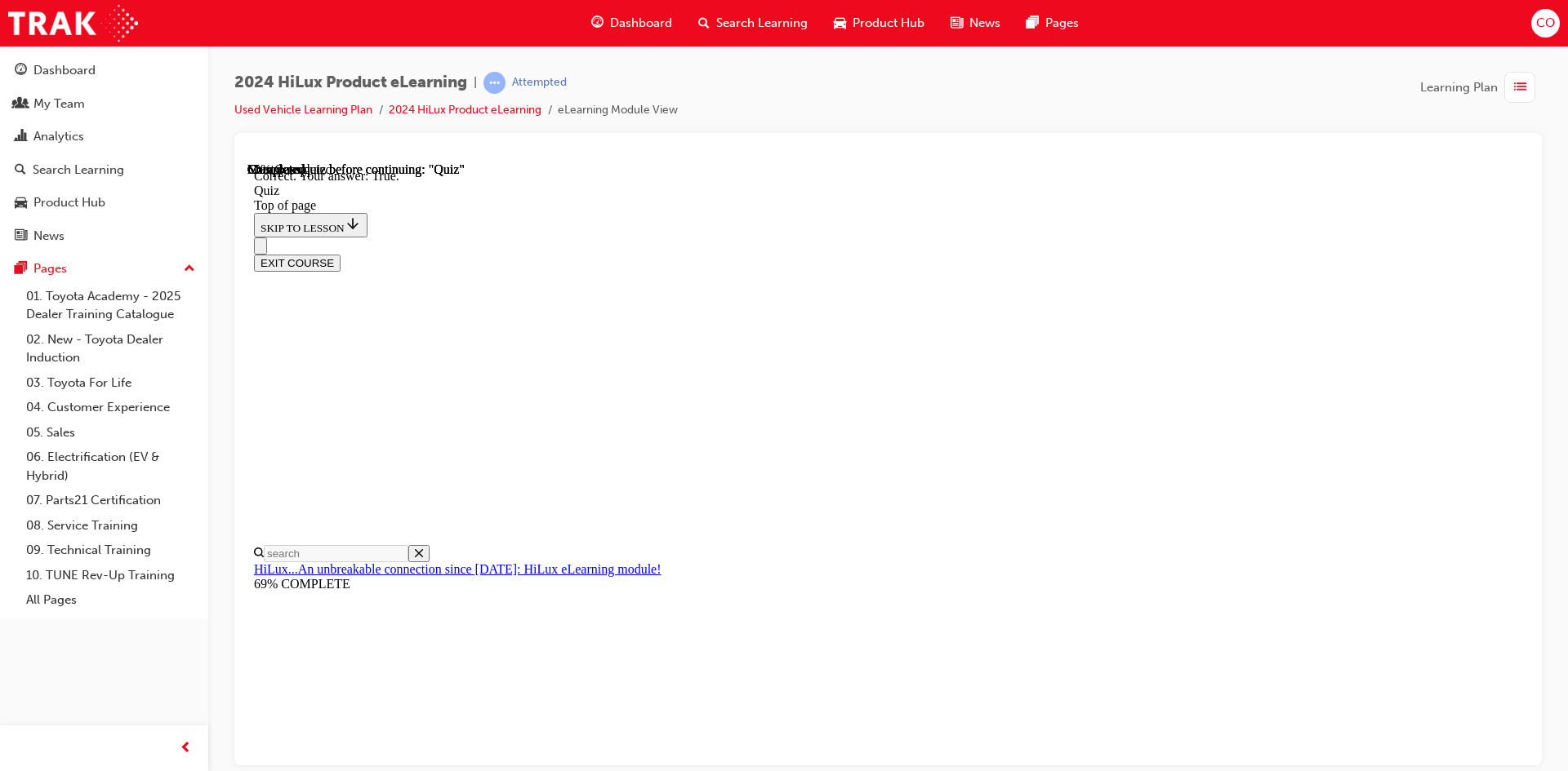
scroll to position [170, 0]
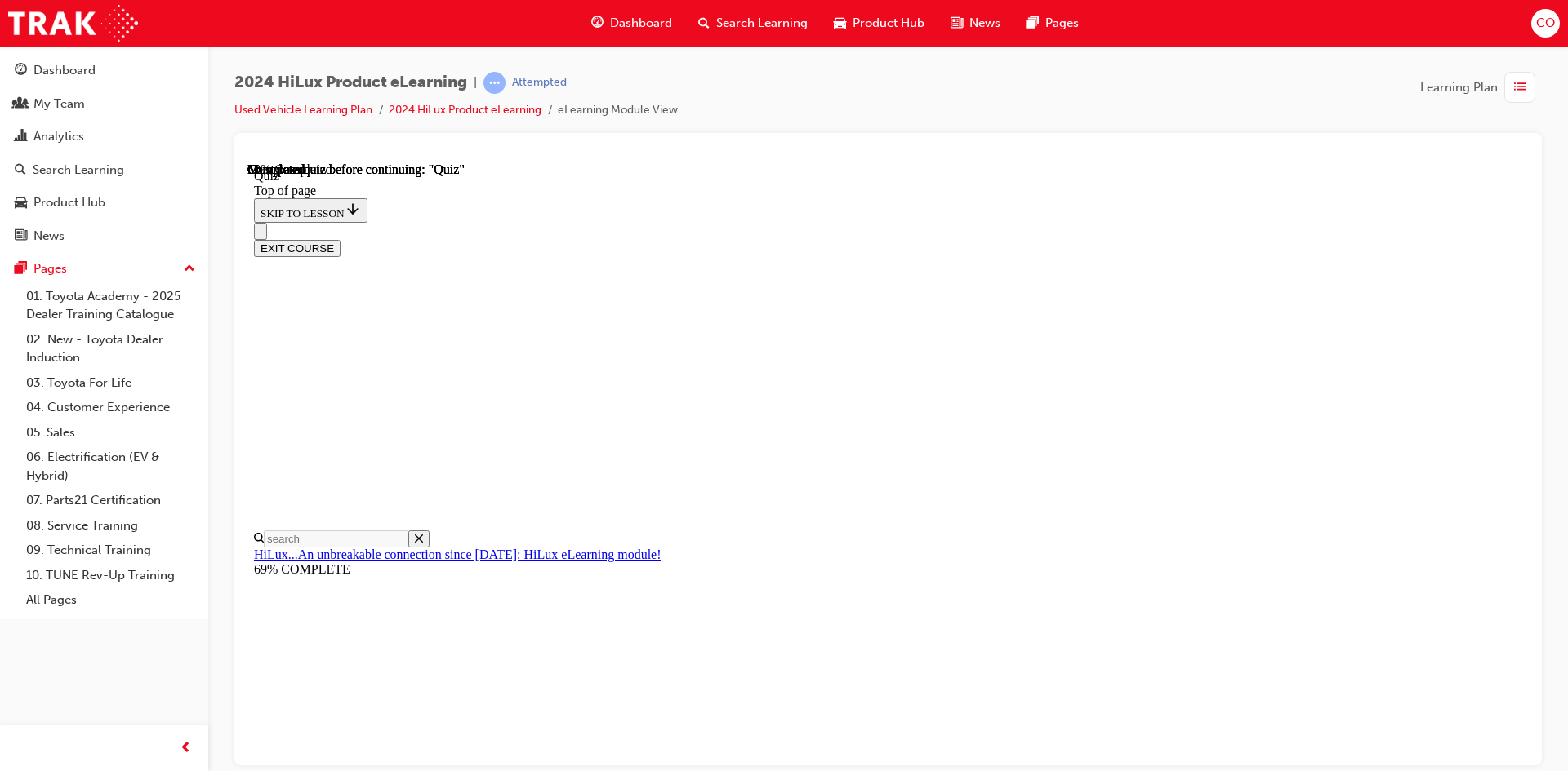
scroll to position [153, 0]
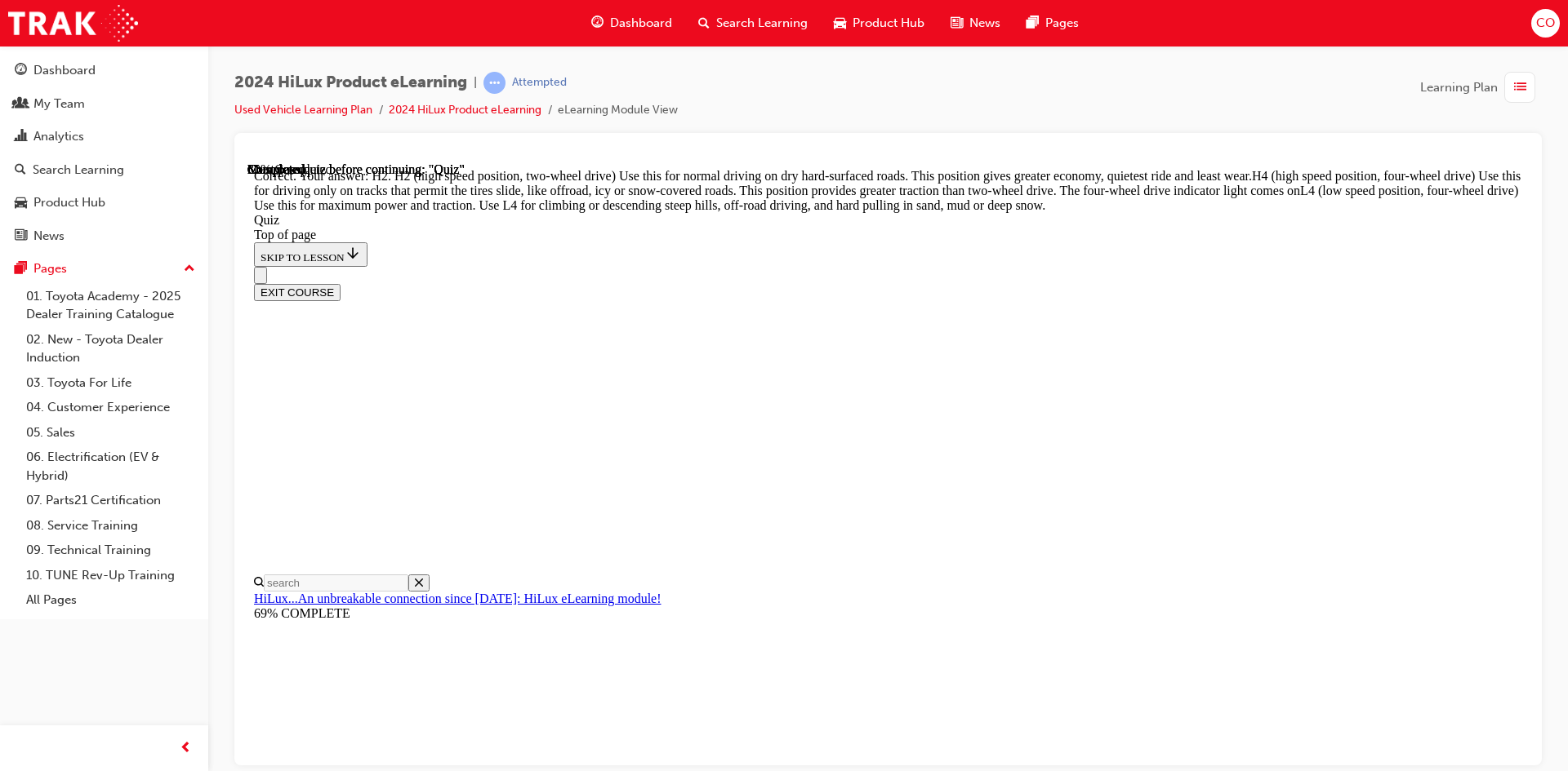
scroll to position [557, 0]
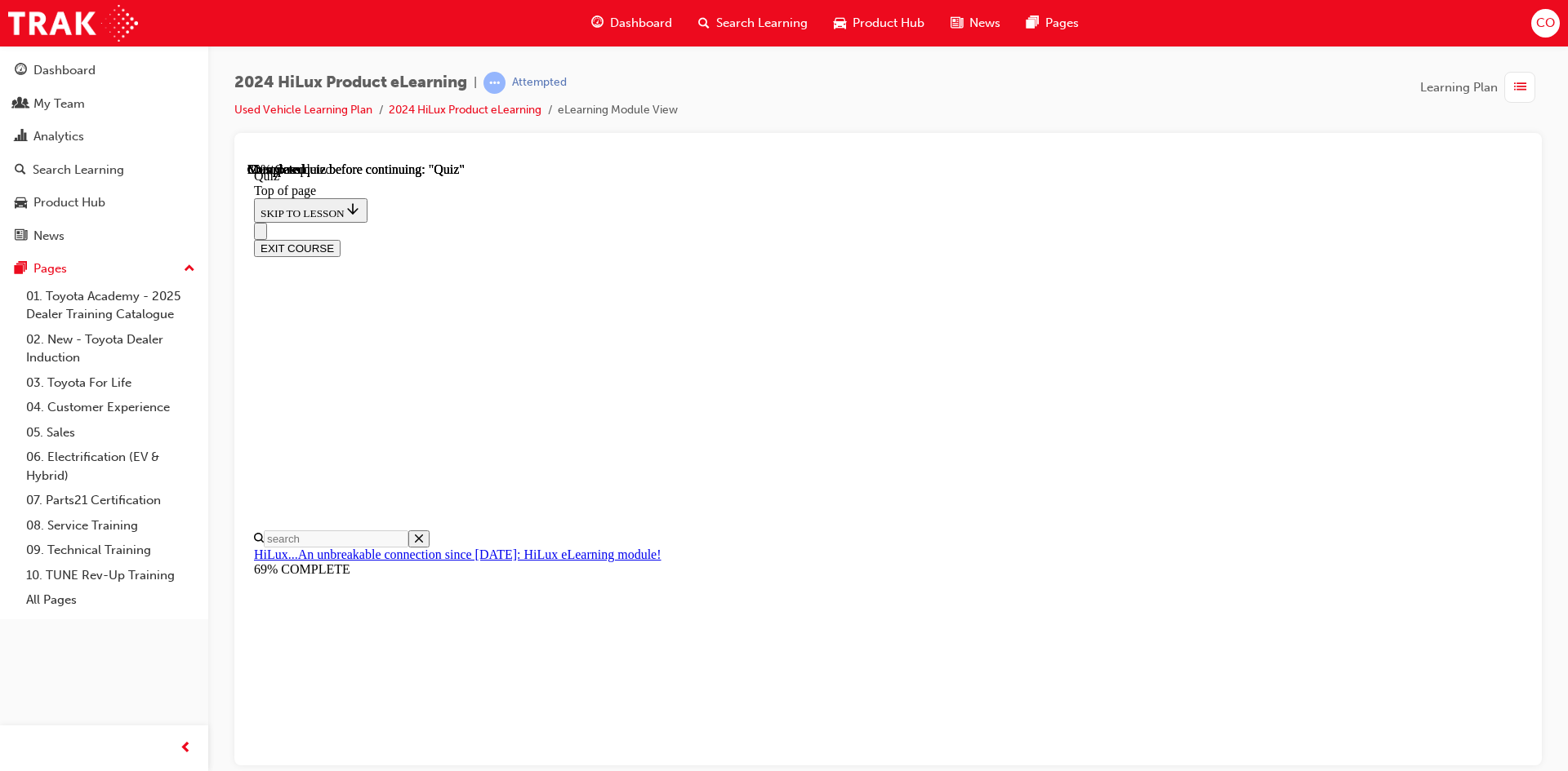
scroll to position [244, 0]
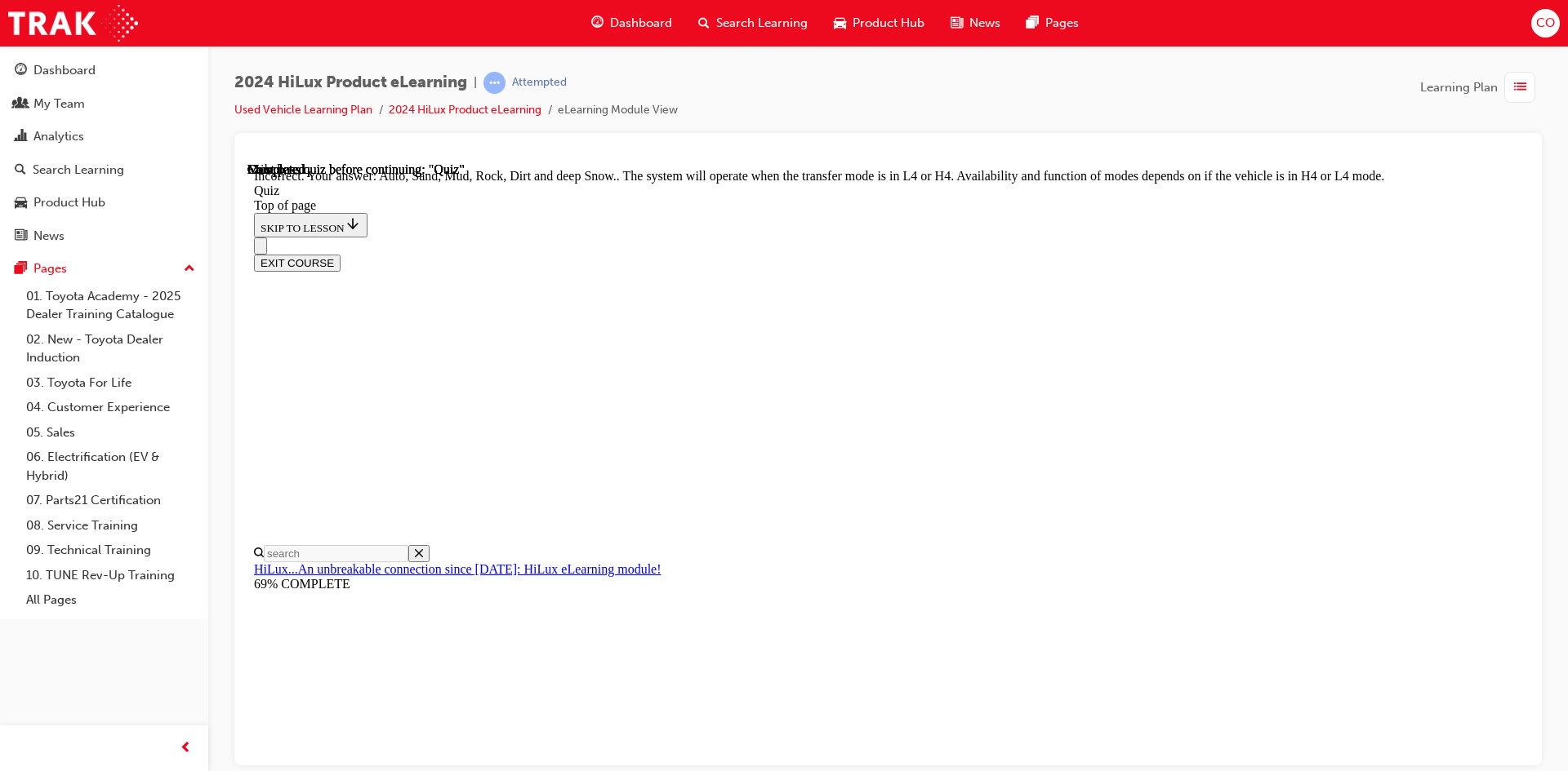
scroll to position [420, 0]
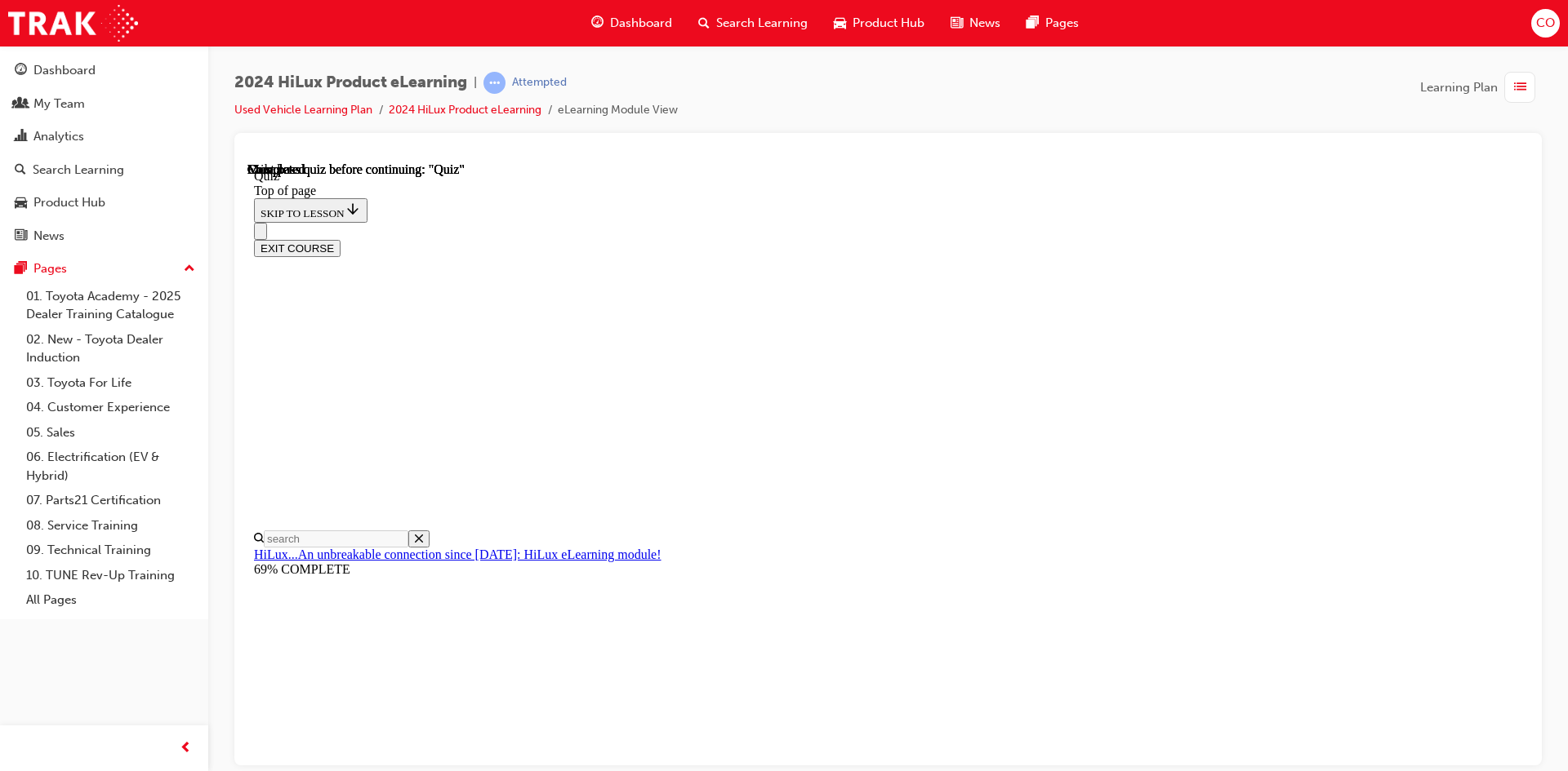
scroll to position [280, 0]
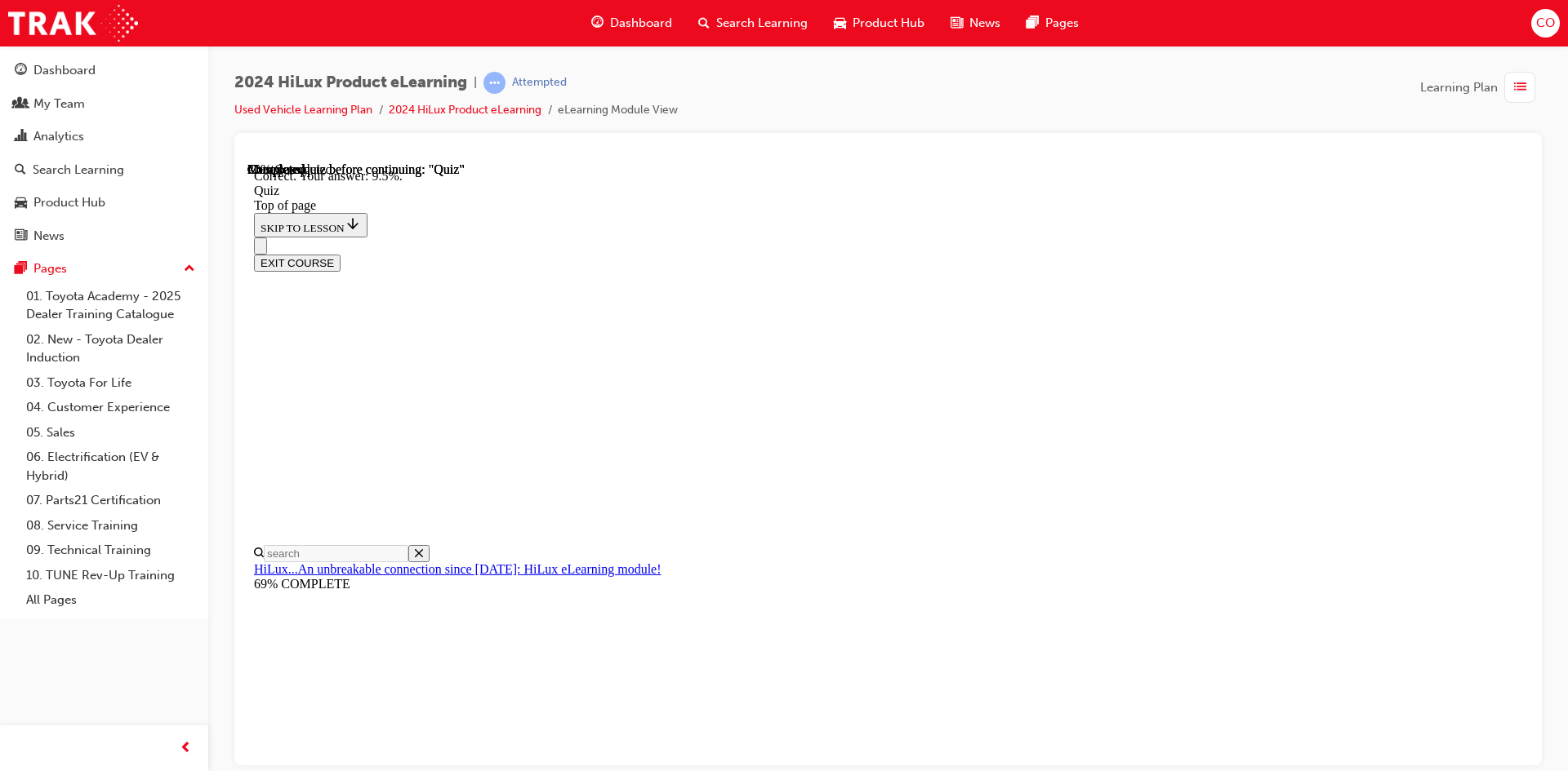
scroll to position [356, 0]
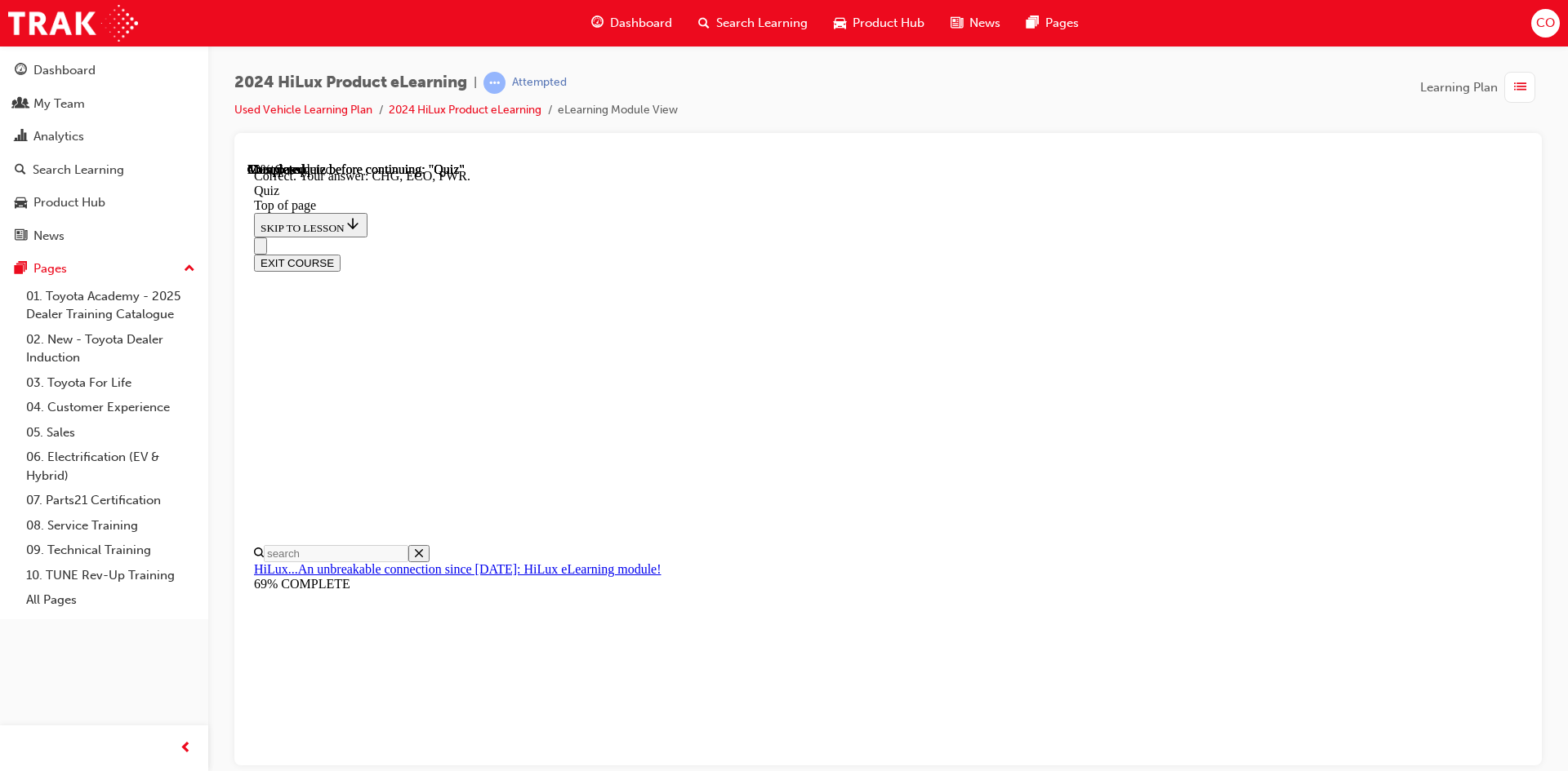
scroll to position [509, 0]
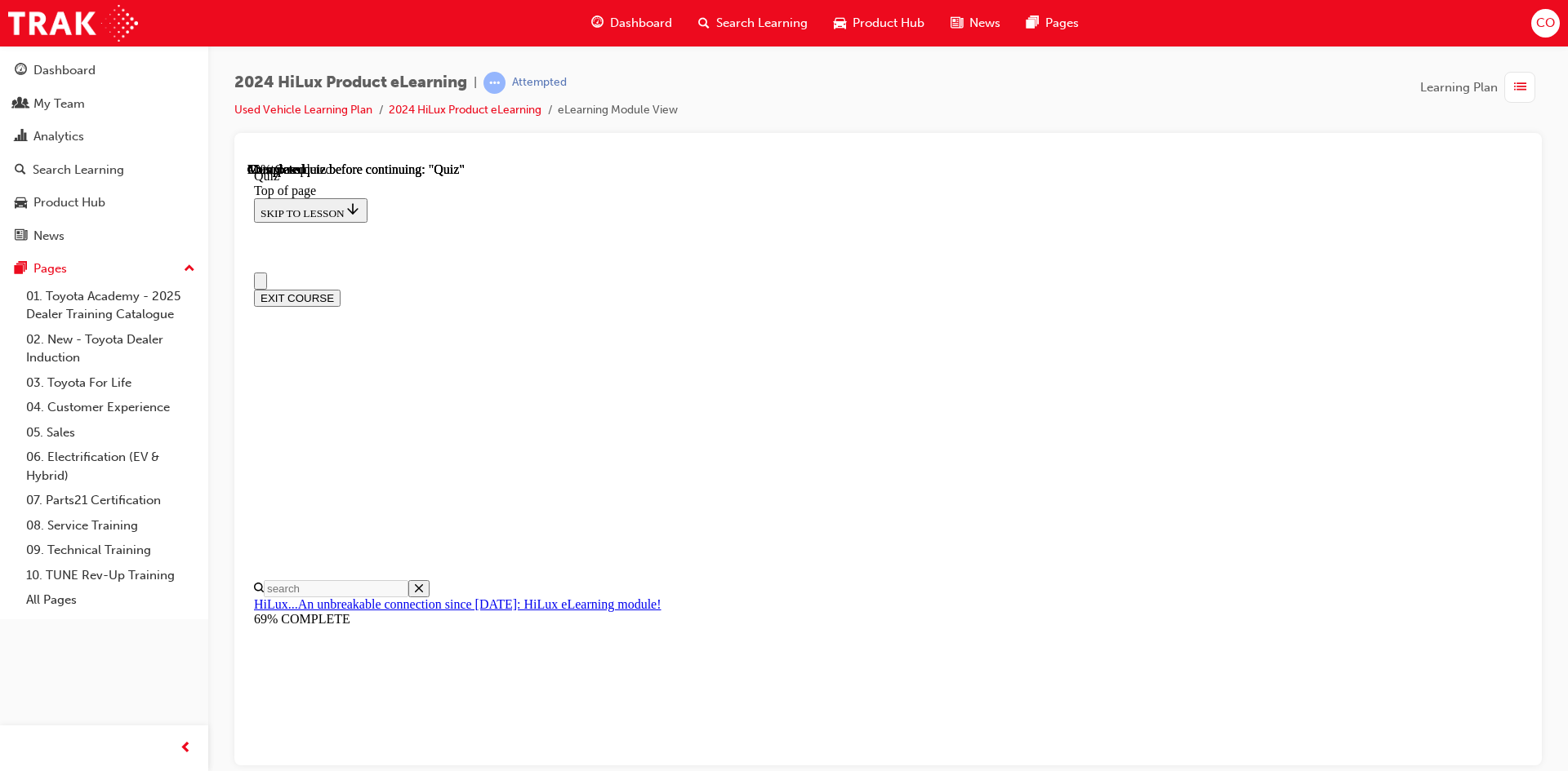
scroll to position [244, 0]
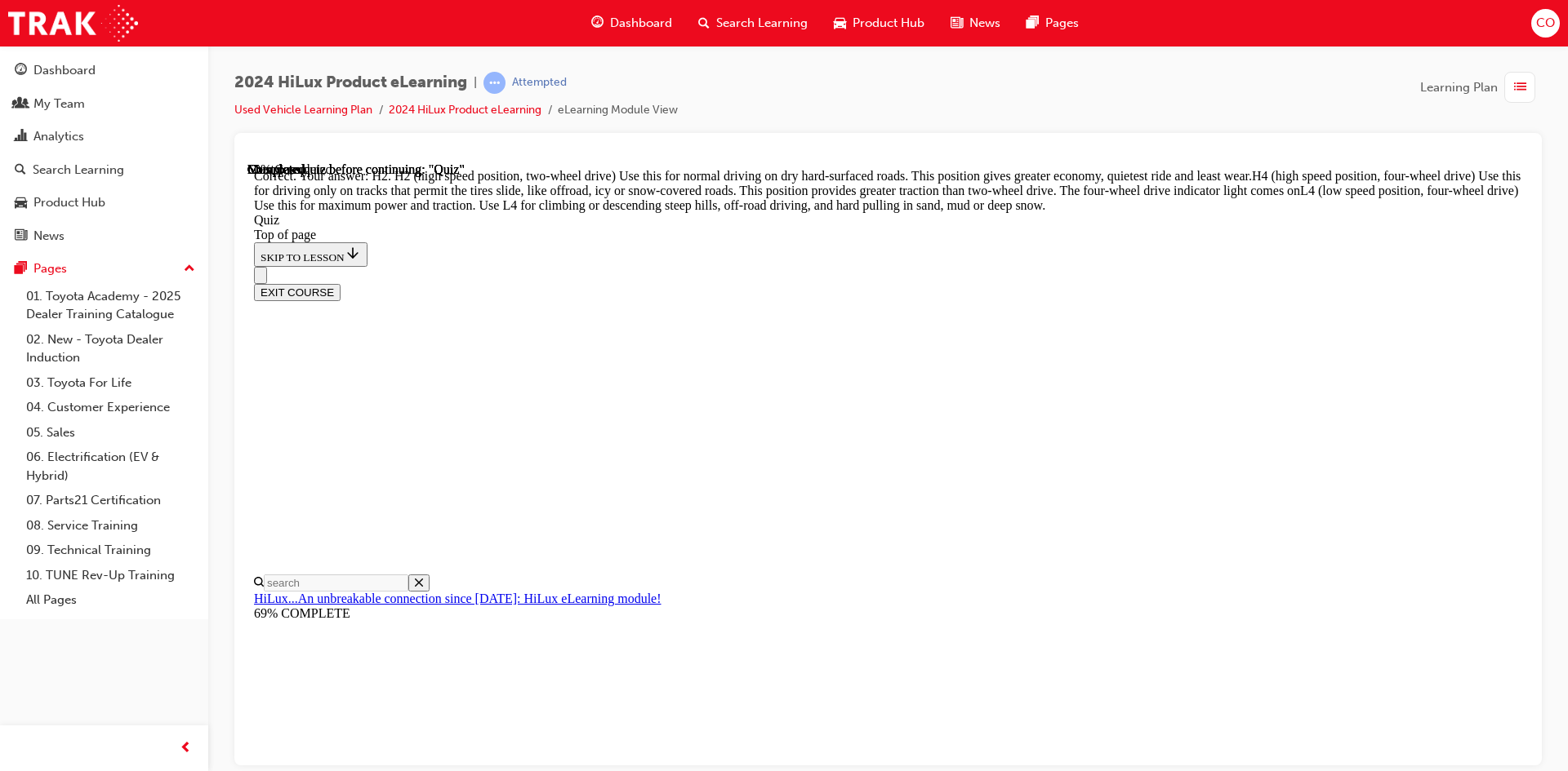
scroll to position [557, 0]
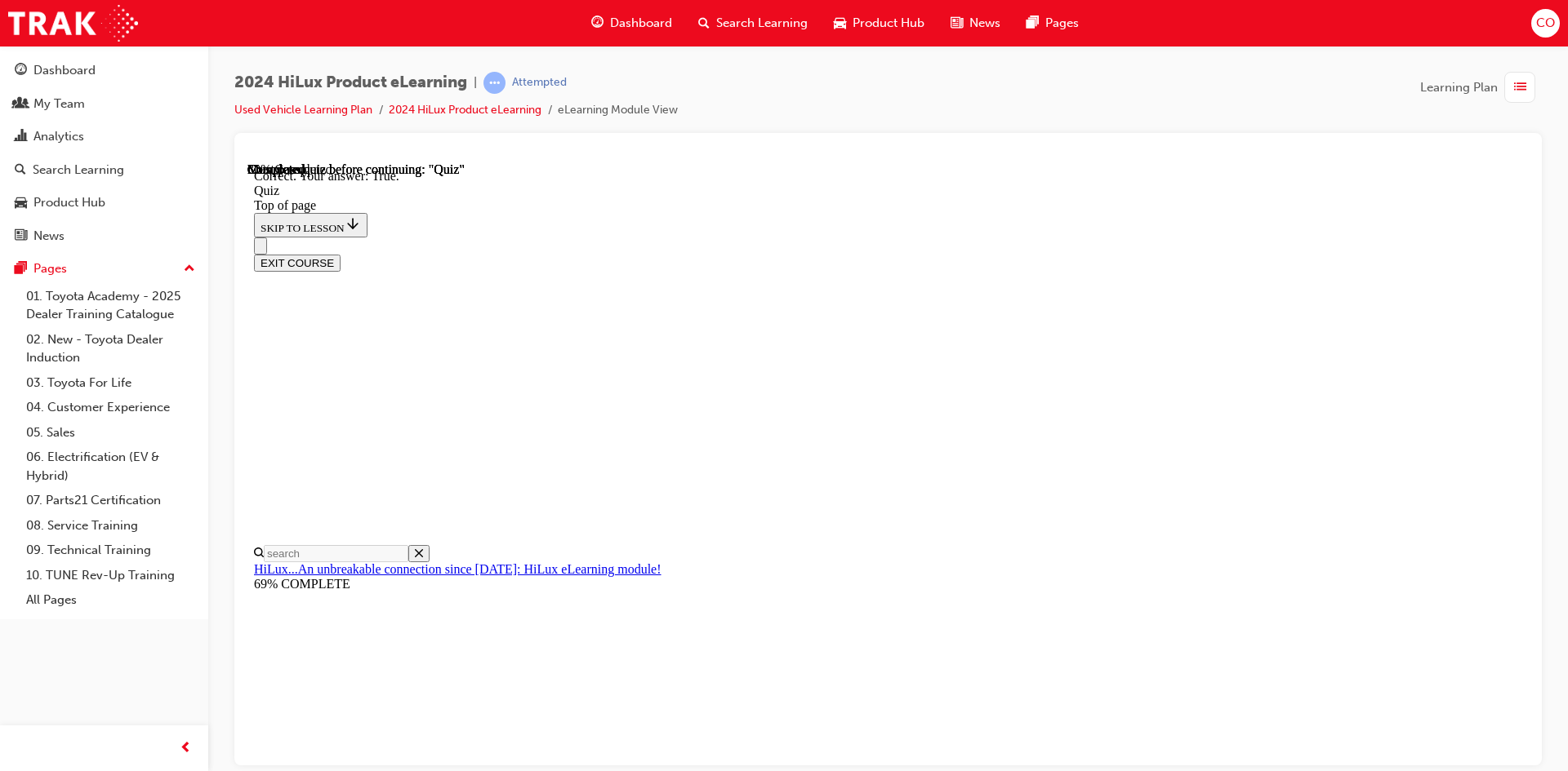
scroll to position [170, 0]
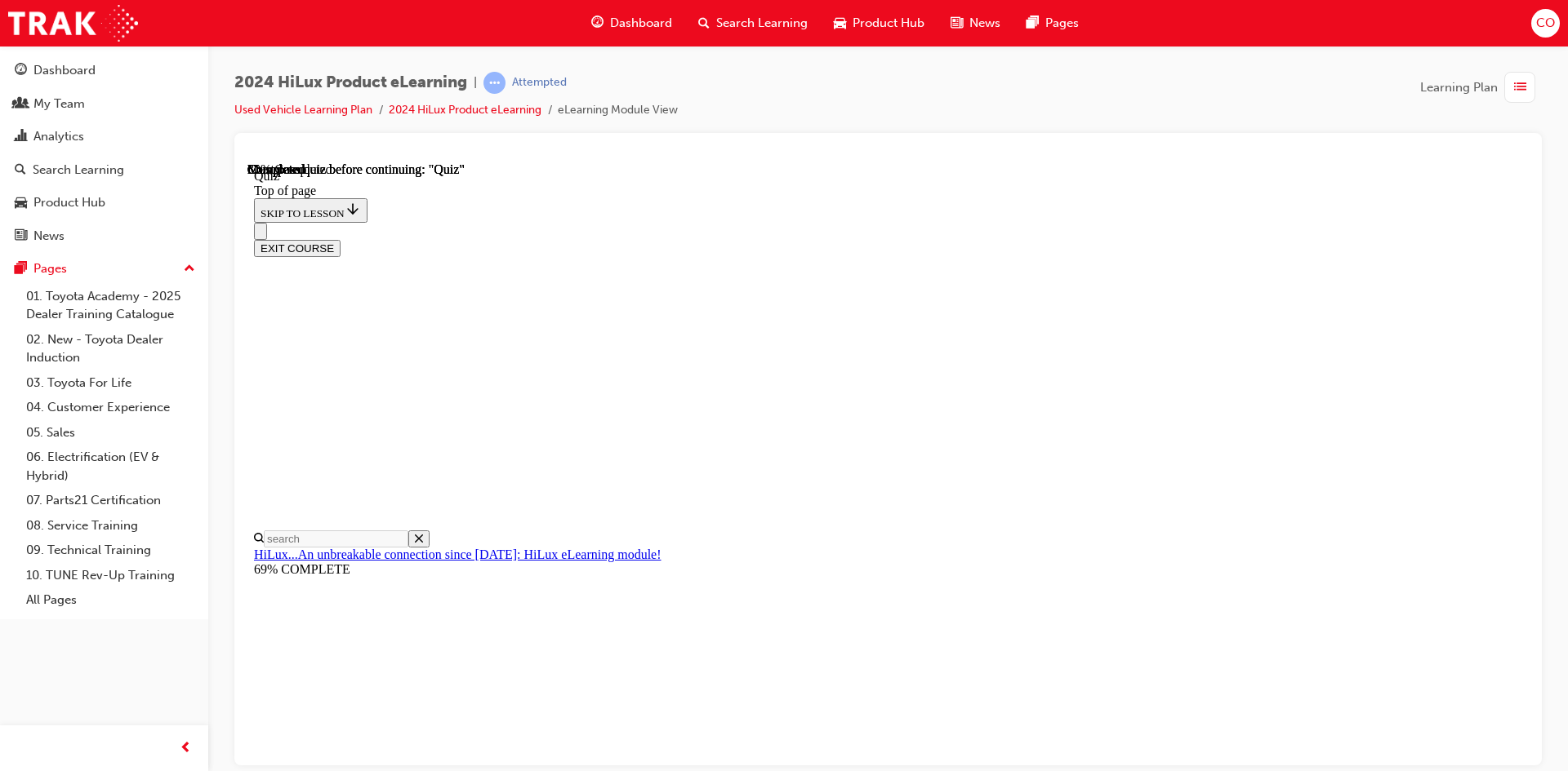
scroll to position [153, 0]
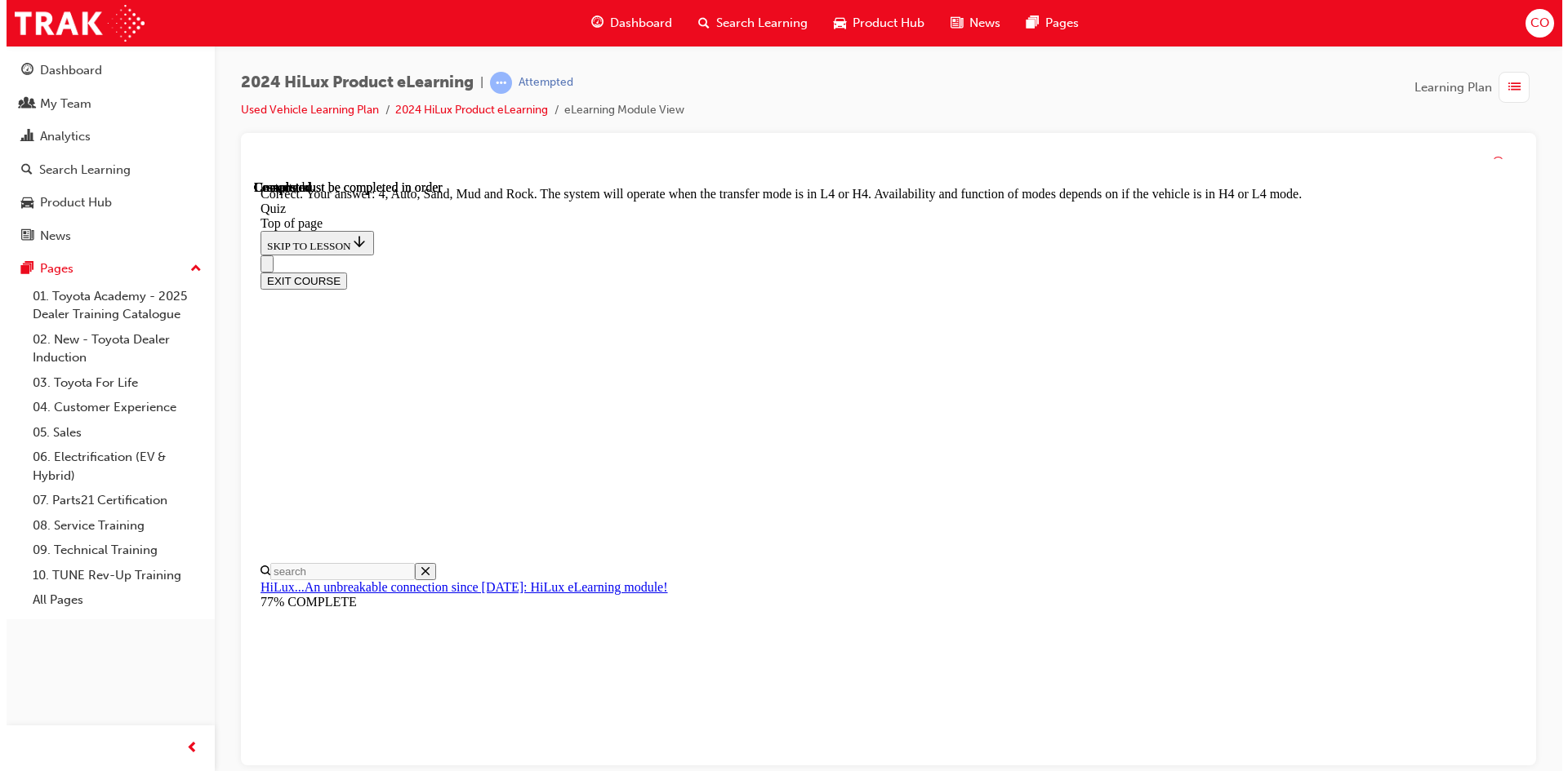
scroll to position [420, 0]
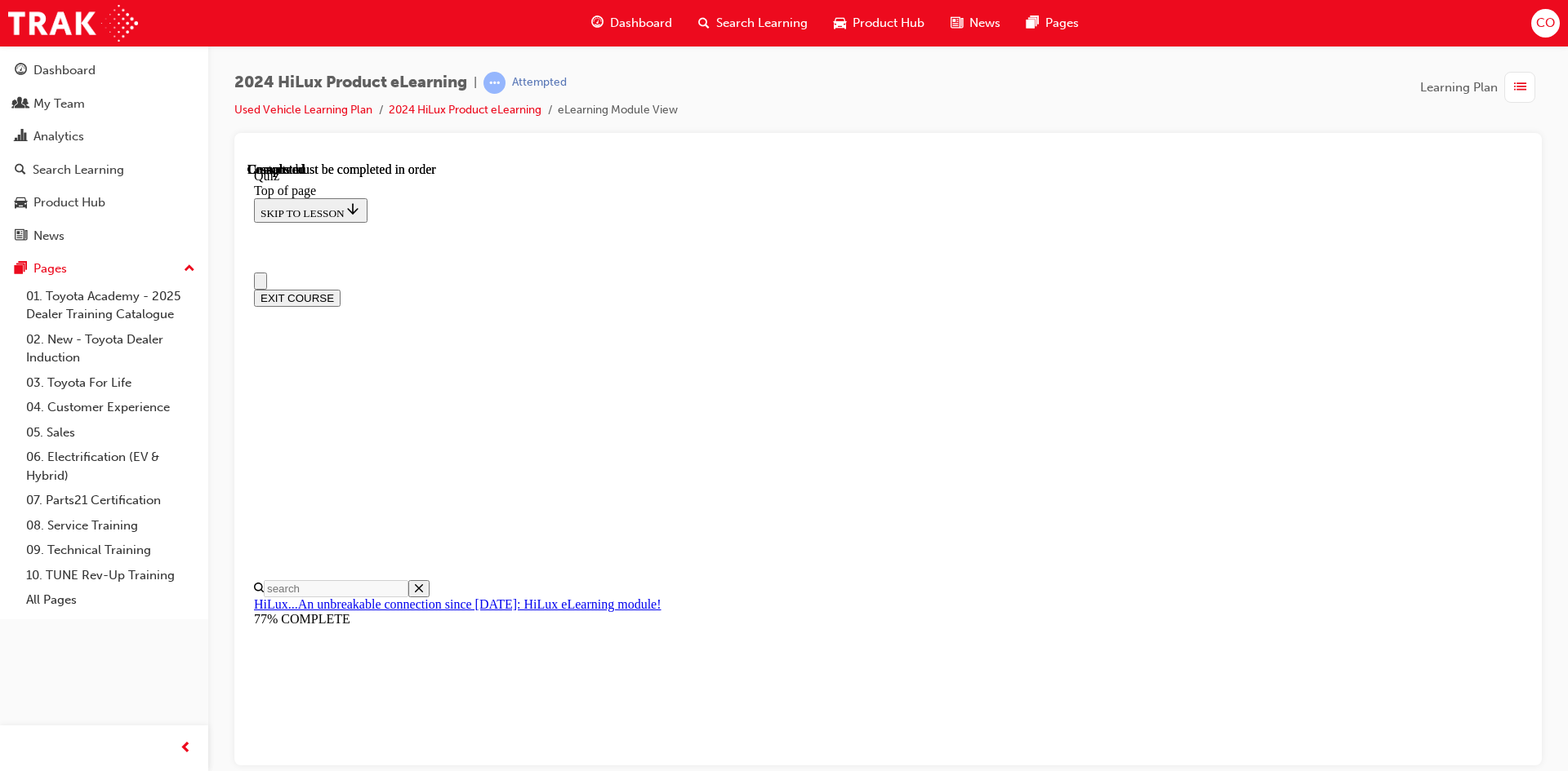
scroll to position [280, 0]
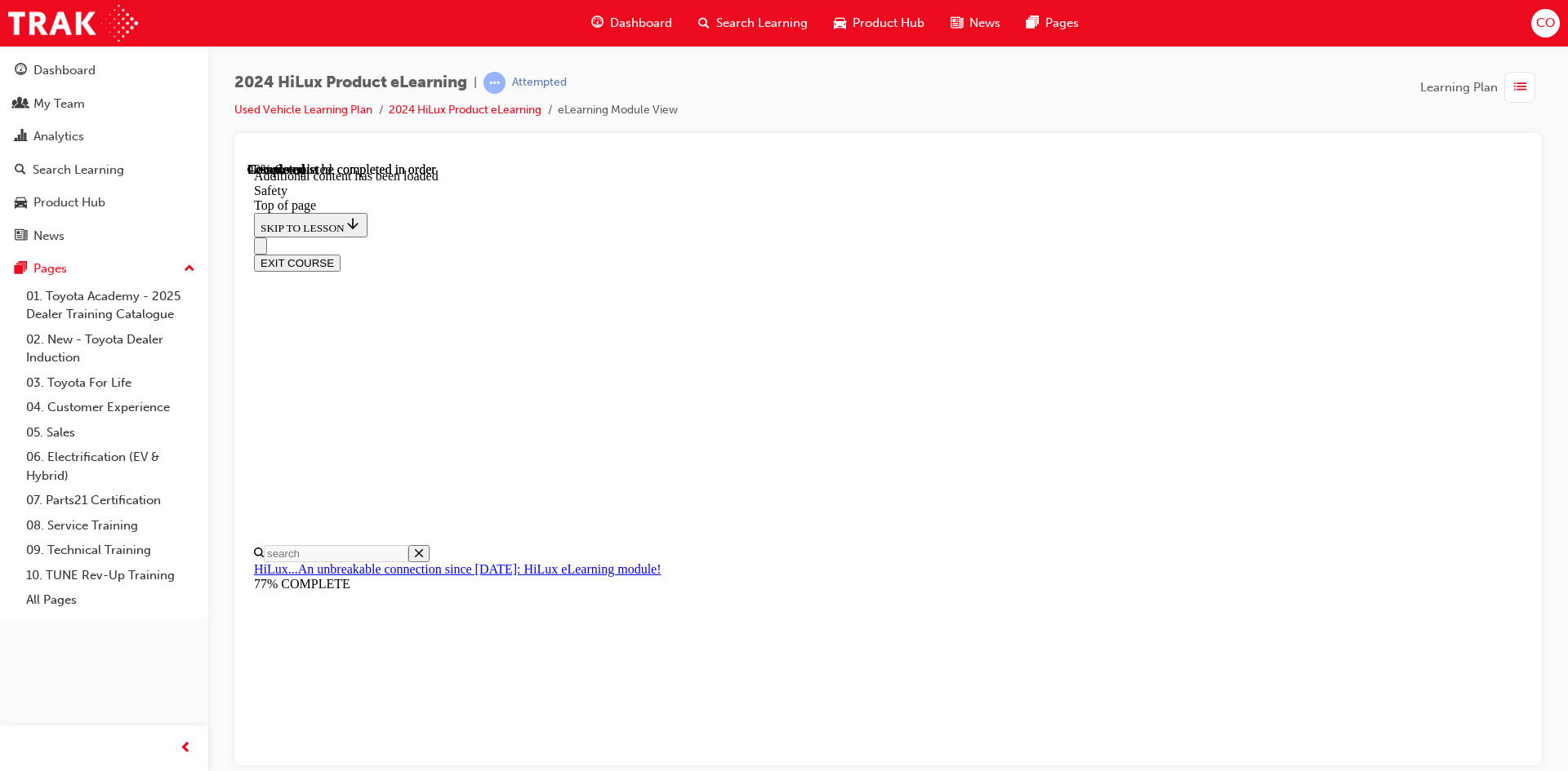
scroll to position [840, 0]
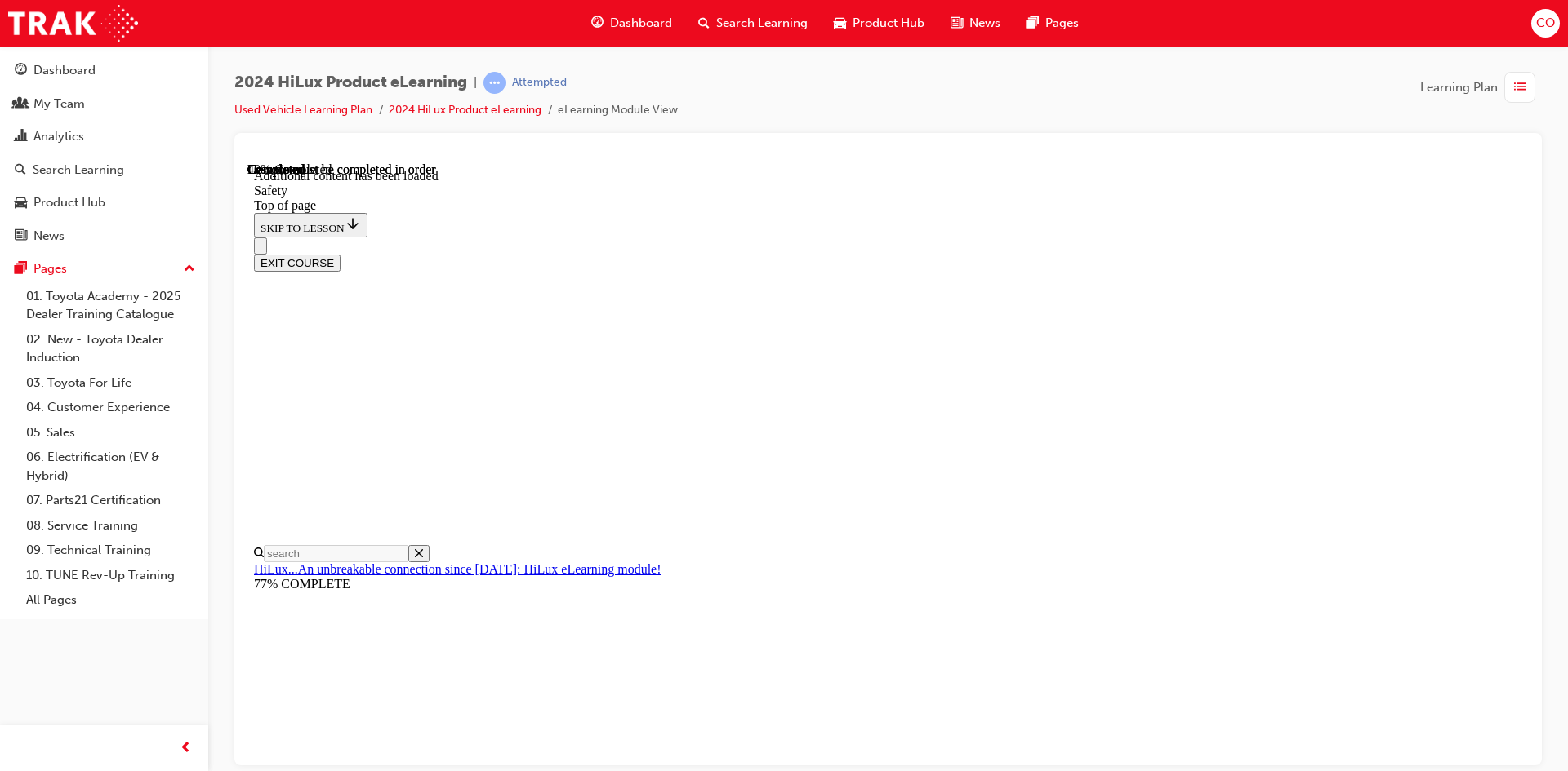
drag, startPoint x: 974, startPoint y: 394, endPoint x: 1018, endPoint y: 386, distance: 44.7
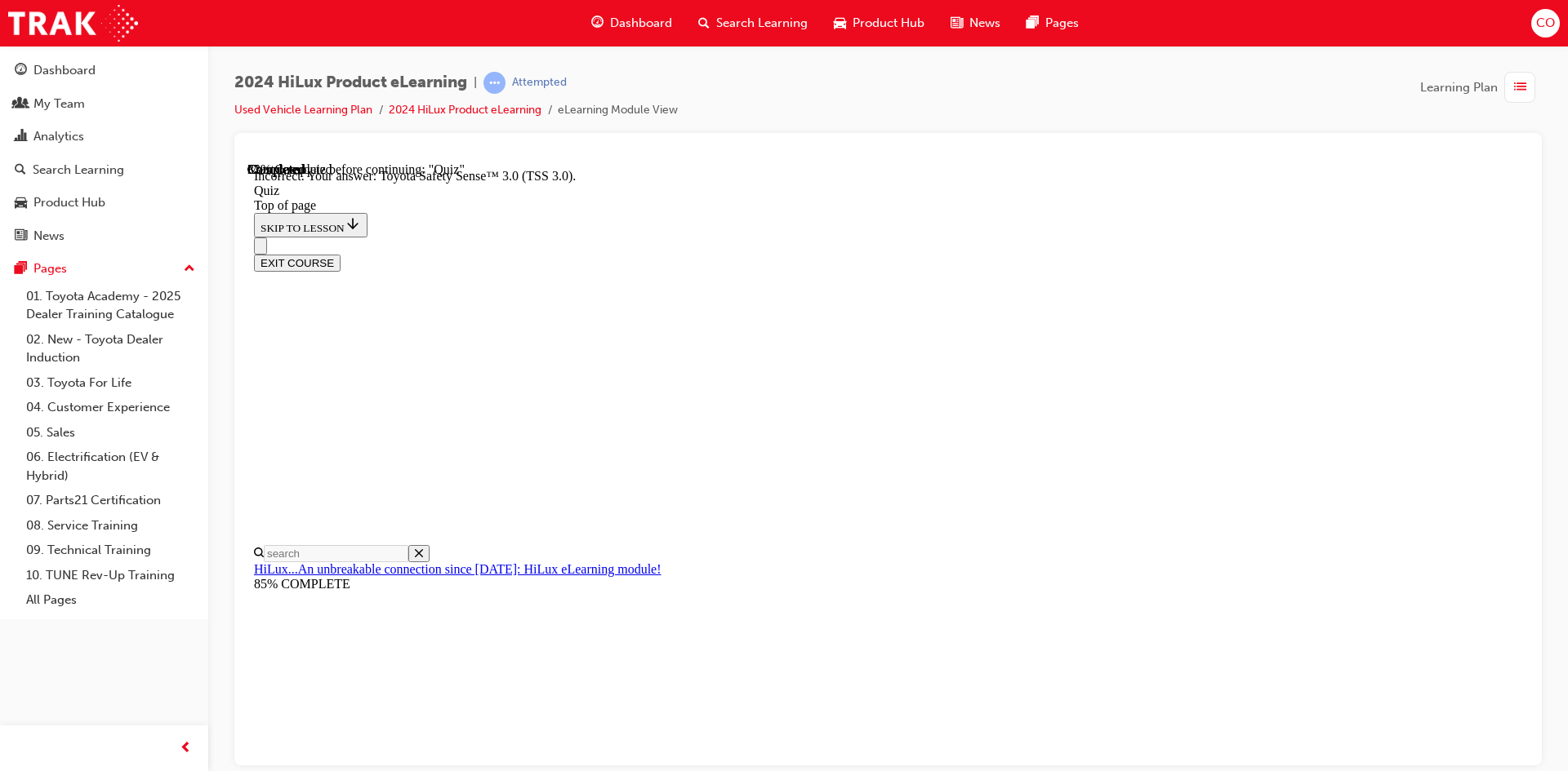
scroll to position [119, 0]
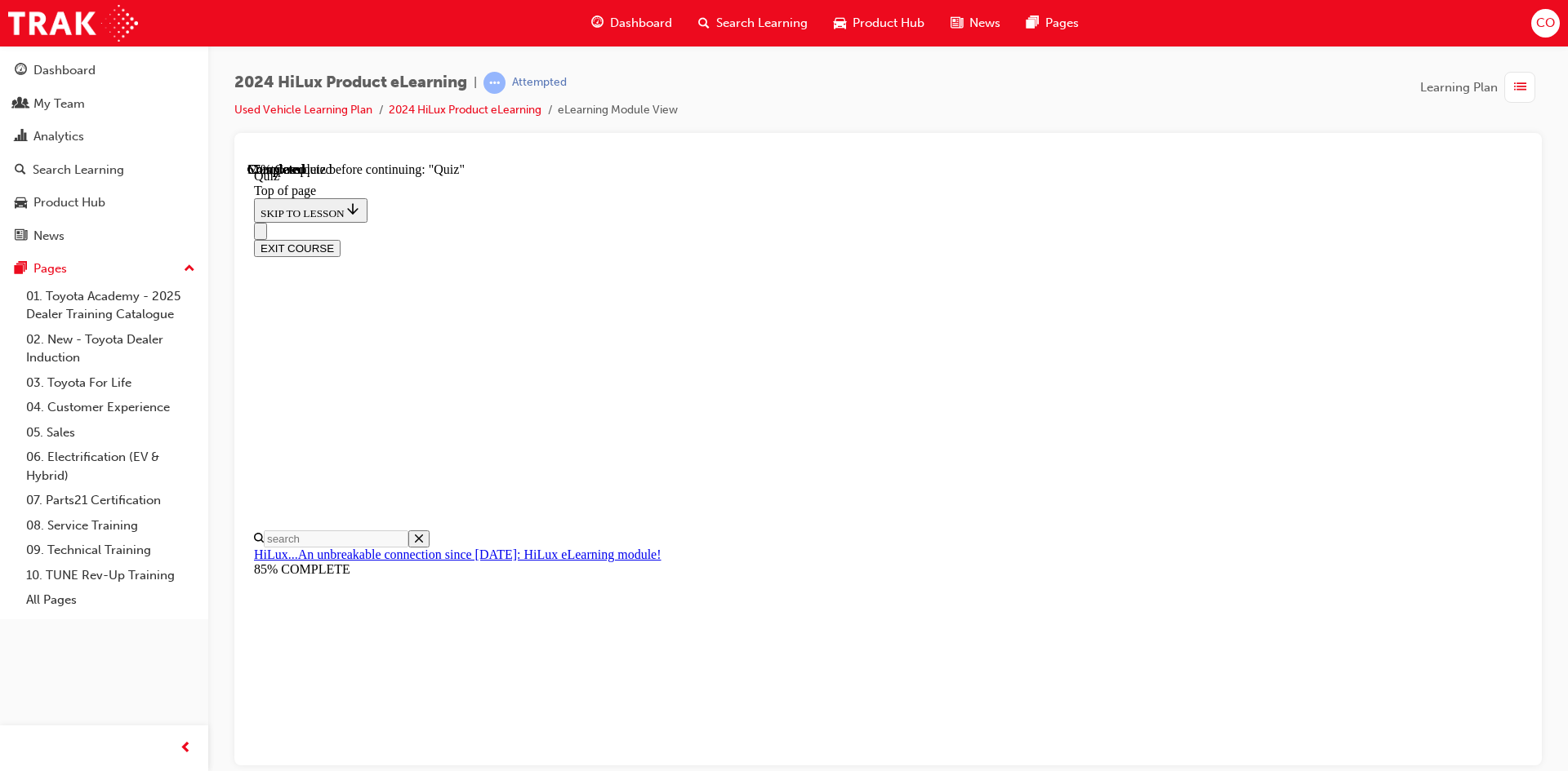
scroll to position [153, 0]
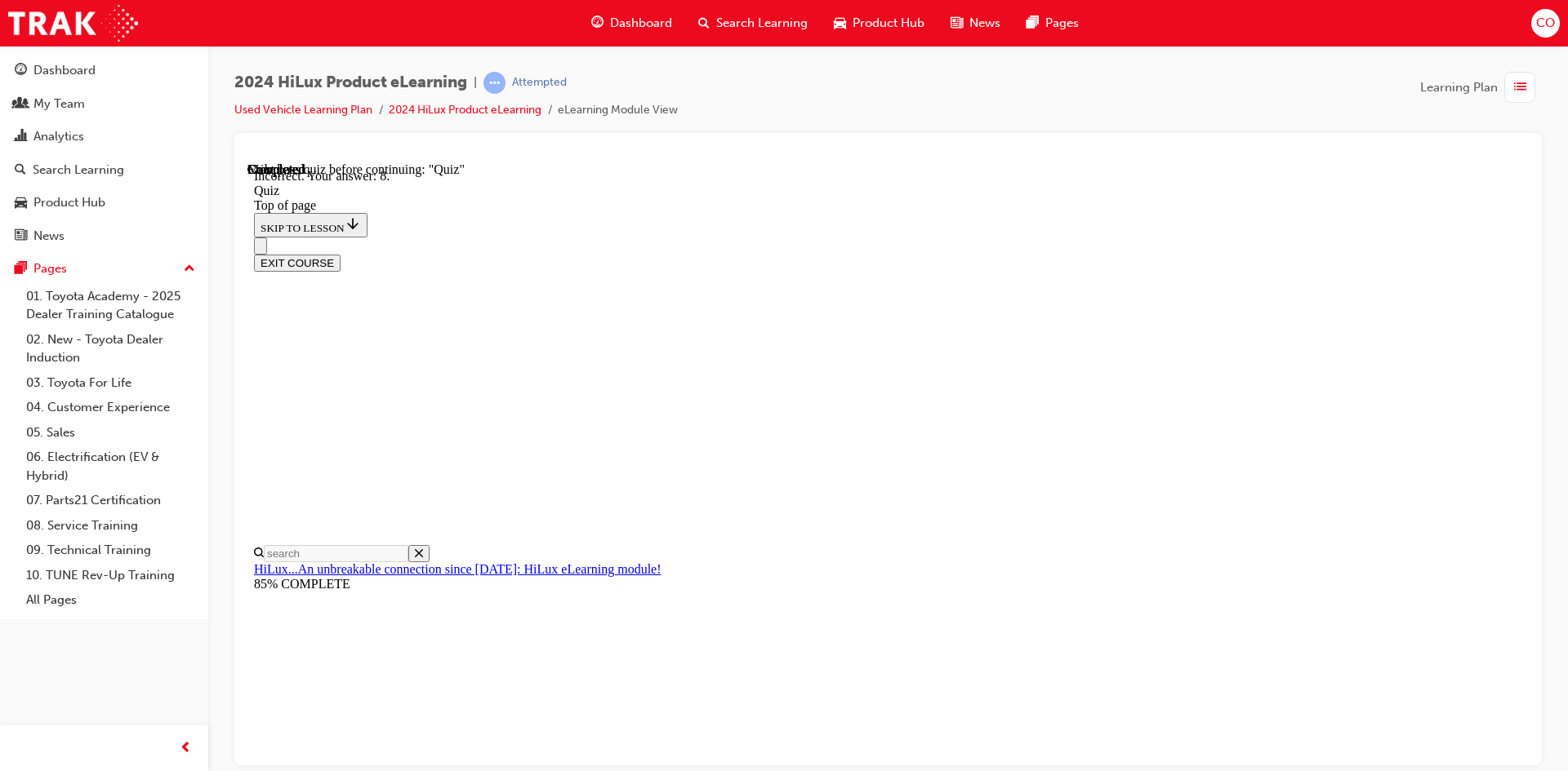
scroll to position [236, 0]
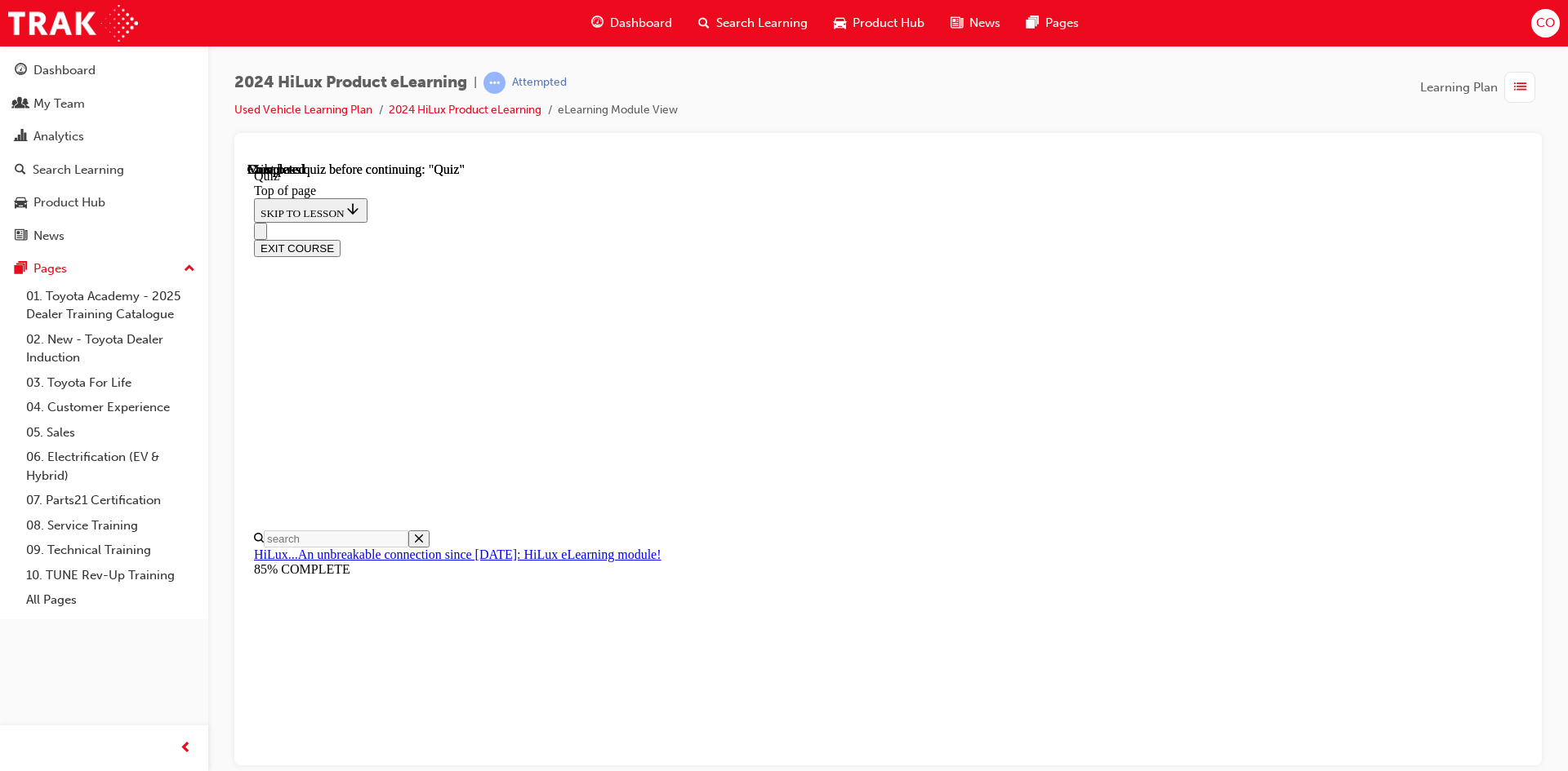
scroll to position [280, 0]
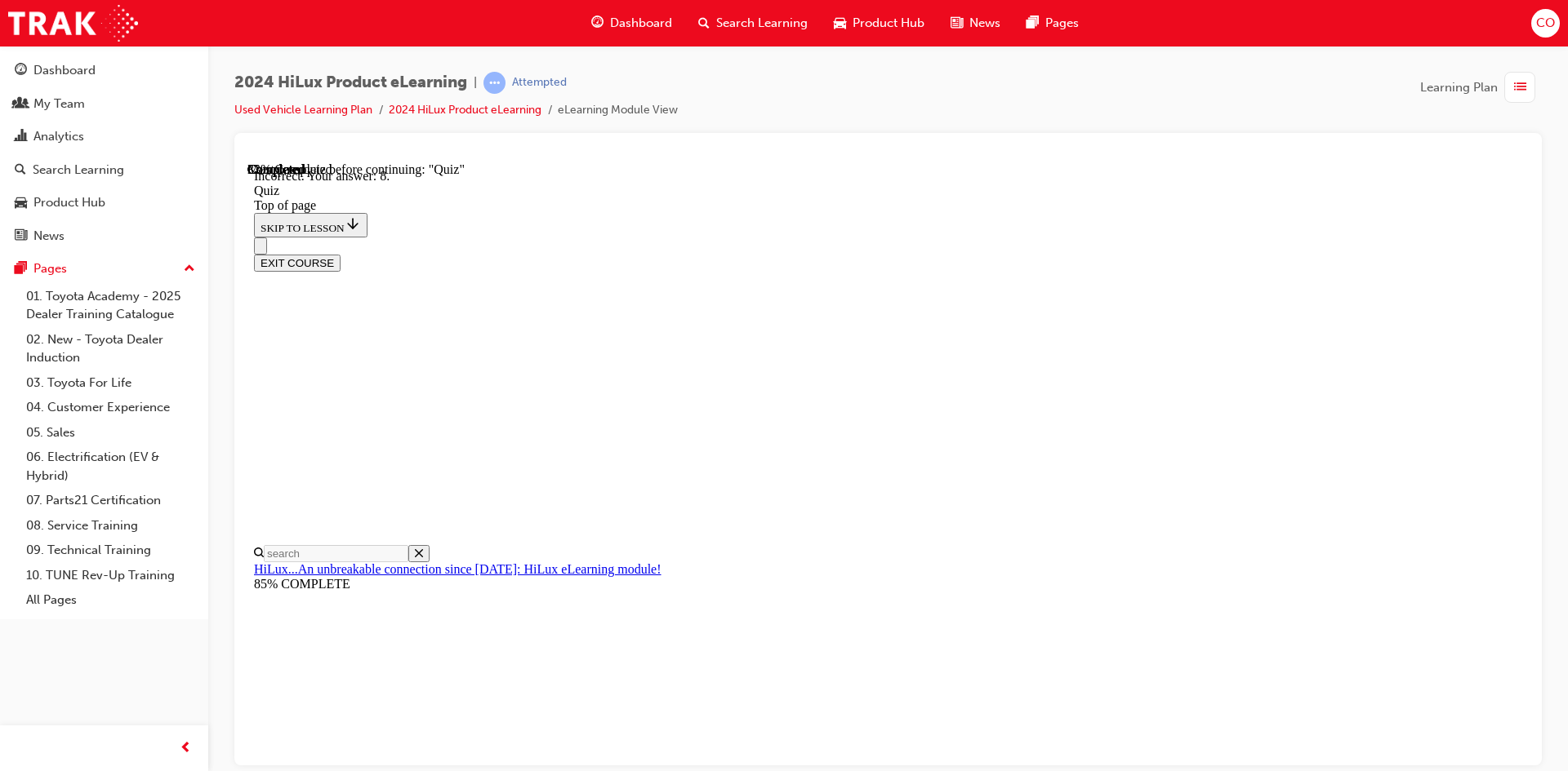
scroll to position [236, 0]
drag, startPoint x: 963, startPoint y: 599, endPoint x: 980, endPoint y: 604, distance: 17.7
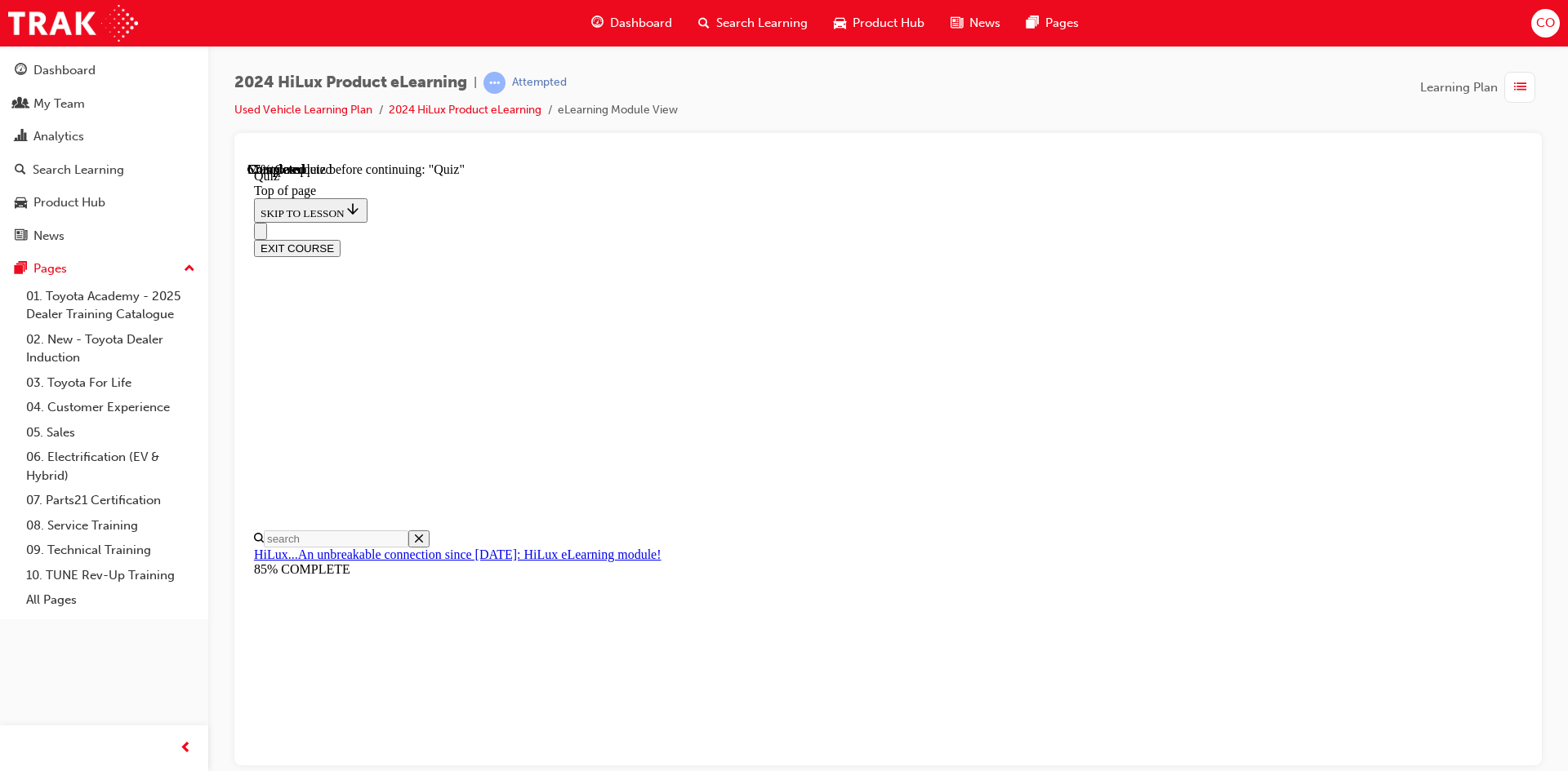
scroll to position [153, 0]
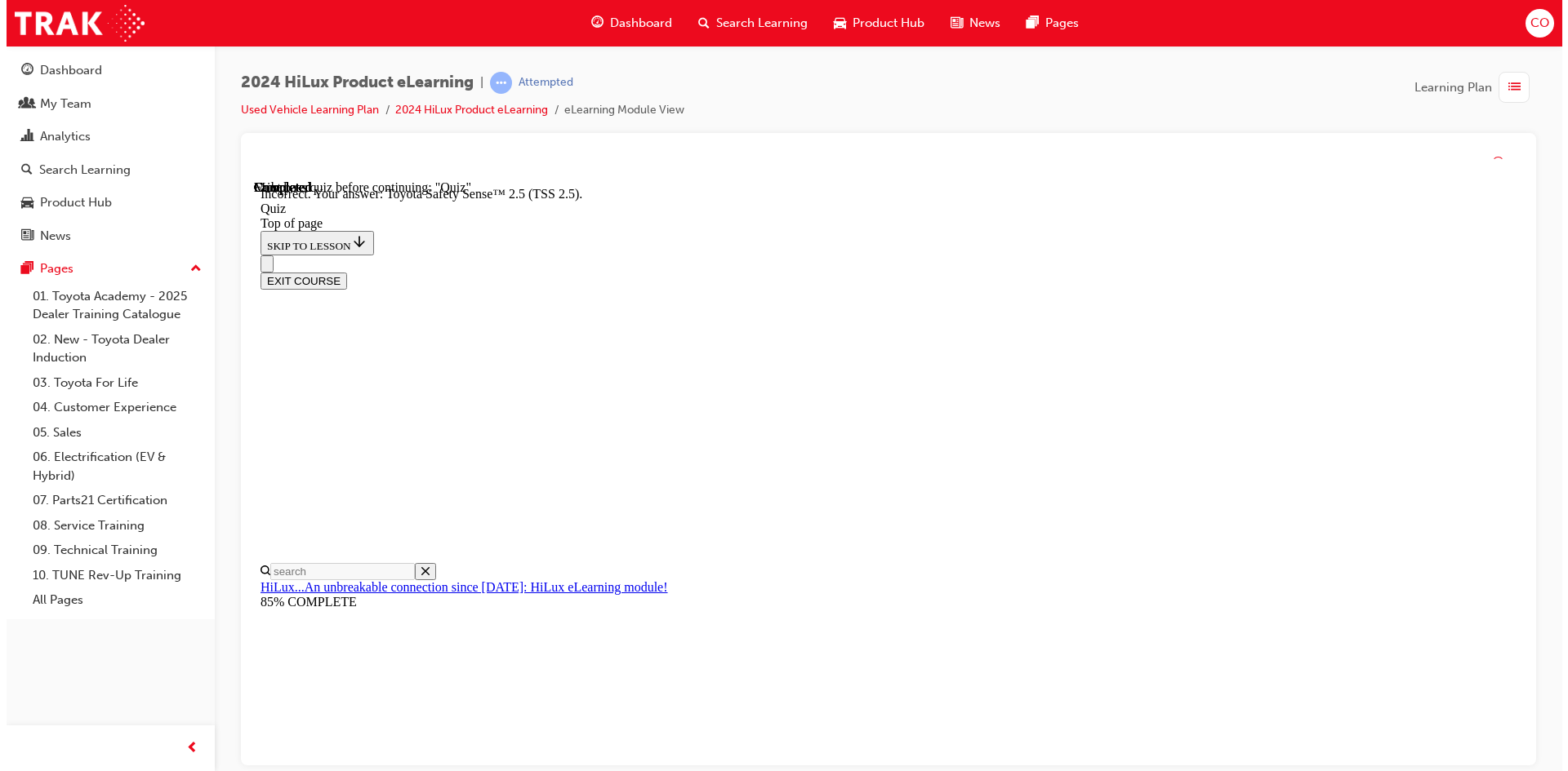
scroll to position [238, 0]
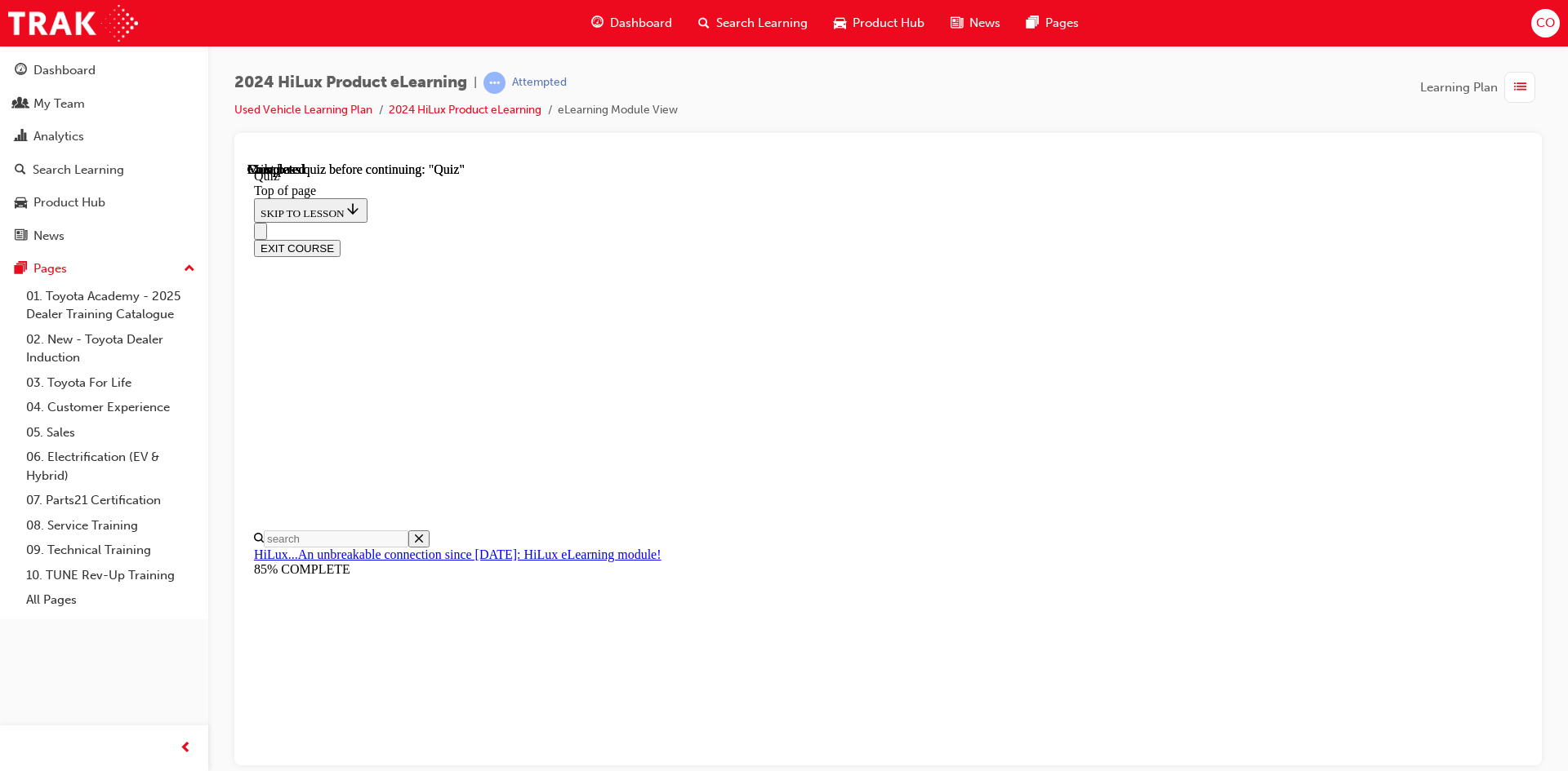
scroll to position [280, 0]
drag, startPoint x: 820, startPoint y: 569, endPoint x: 846, endPoint y: 573, distance: 26.3
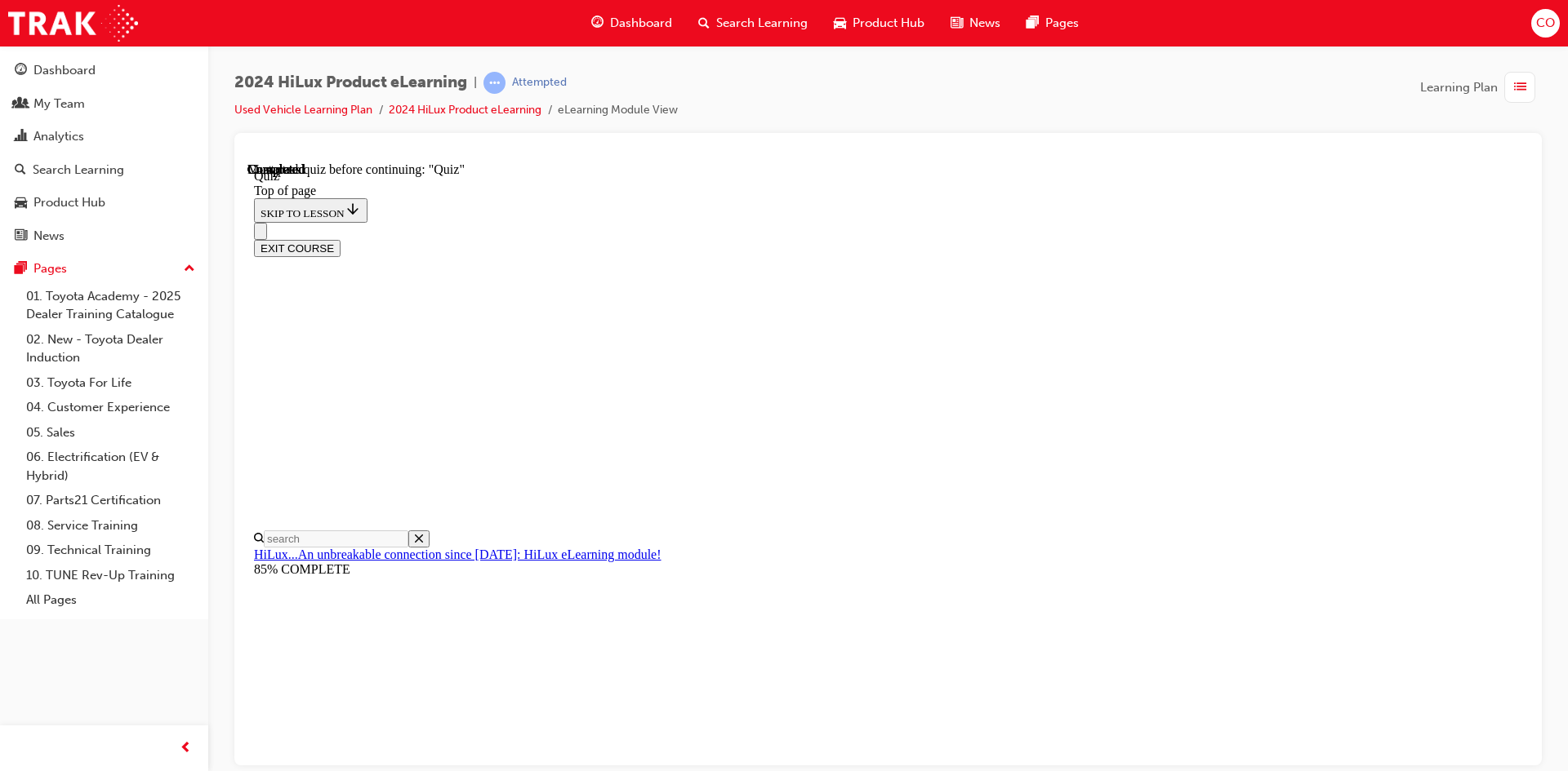
drag, startPoint x: 974, startPoint y: 685, endPoint x: 1112, endPoint y: 692, distance: 138.2
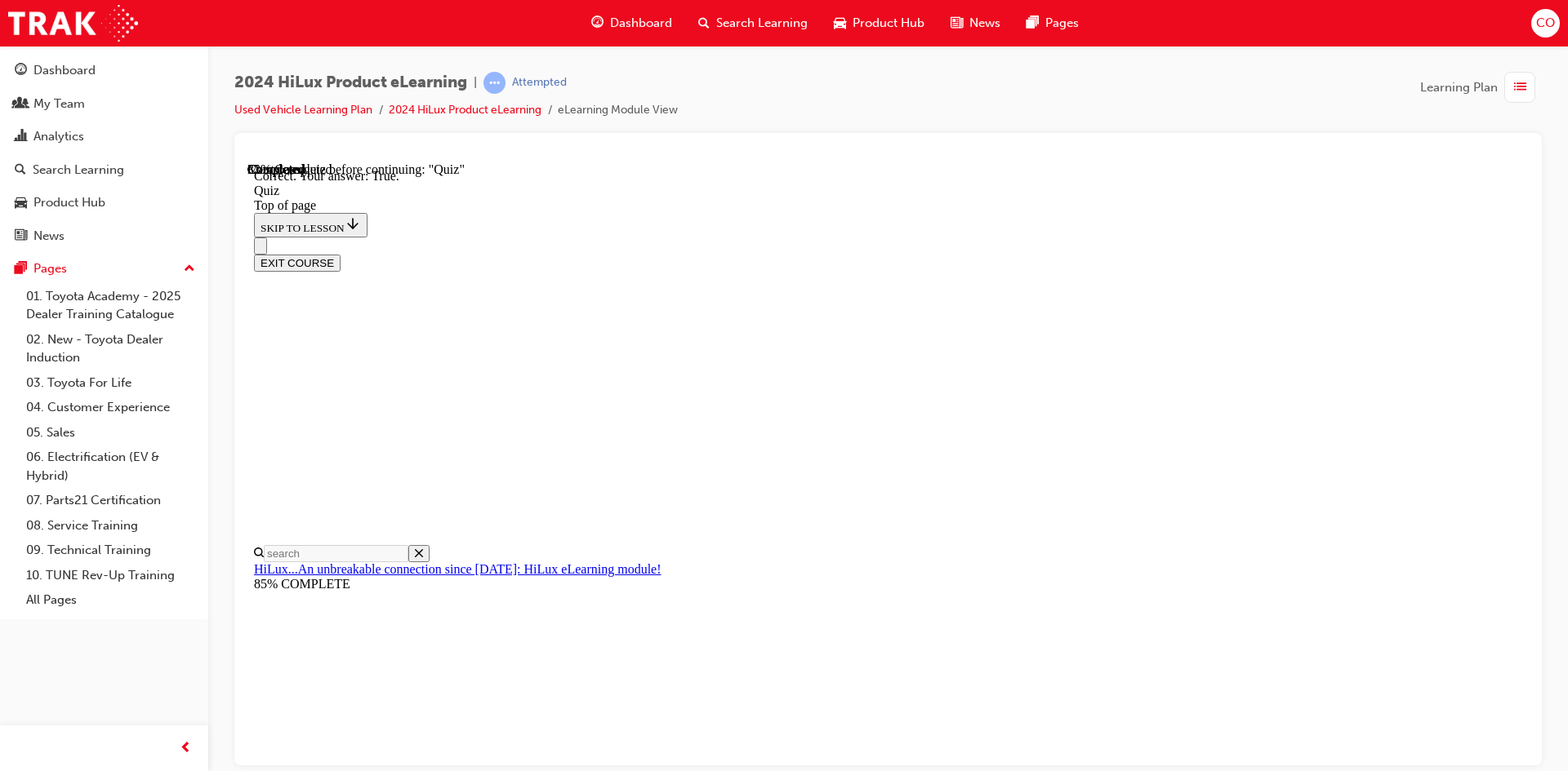
scroll to position [170, 0]
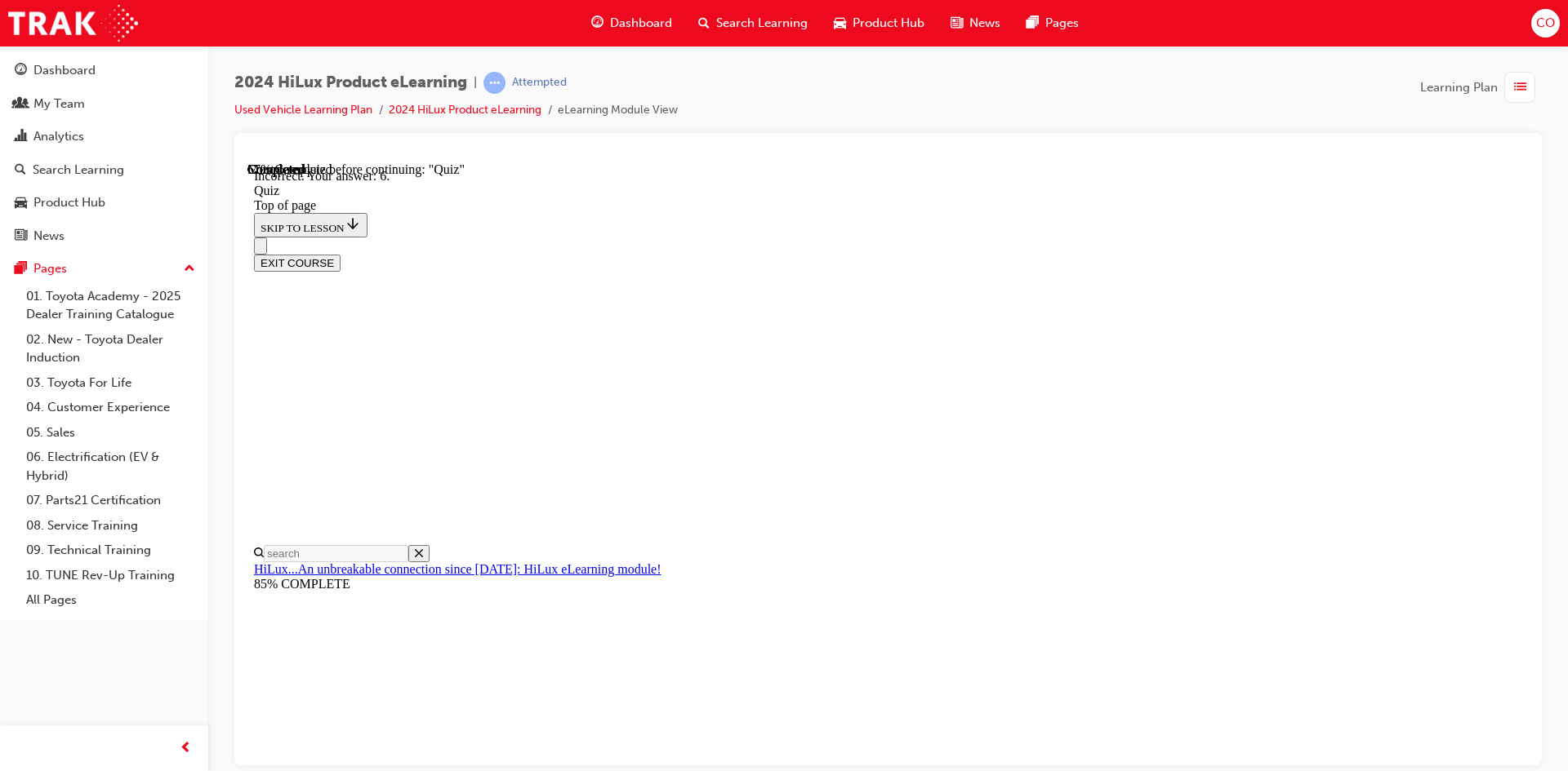
scroll to position [236, 0]
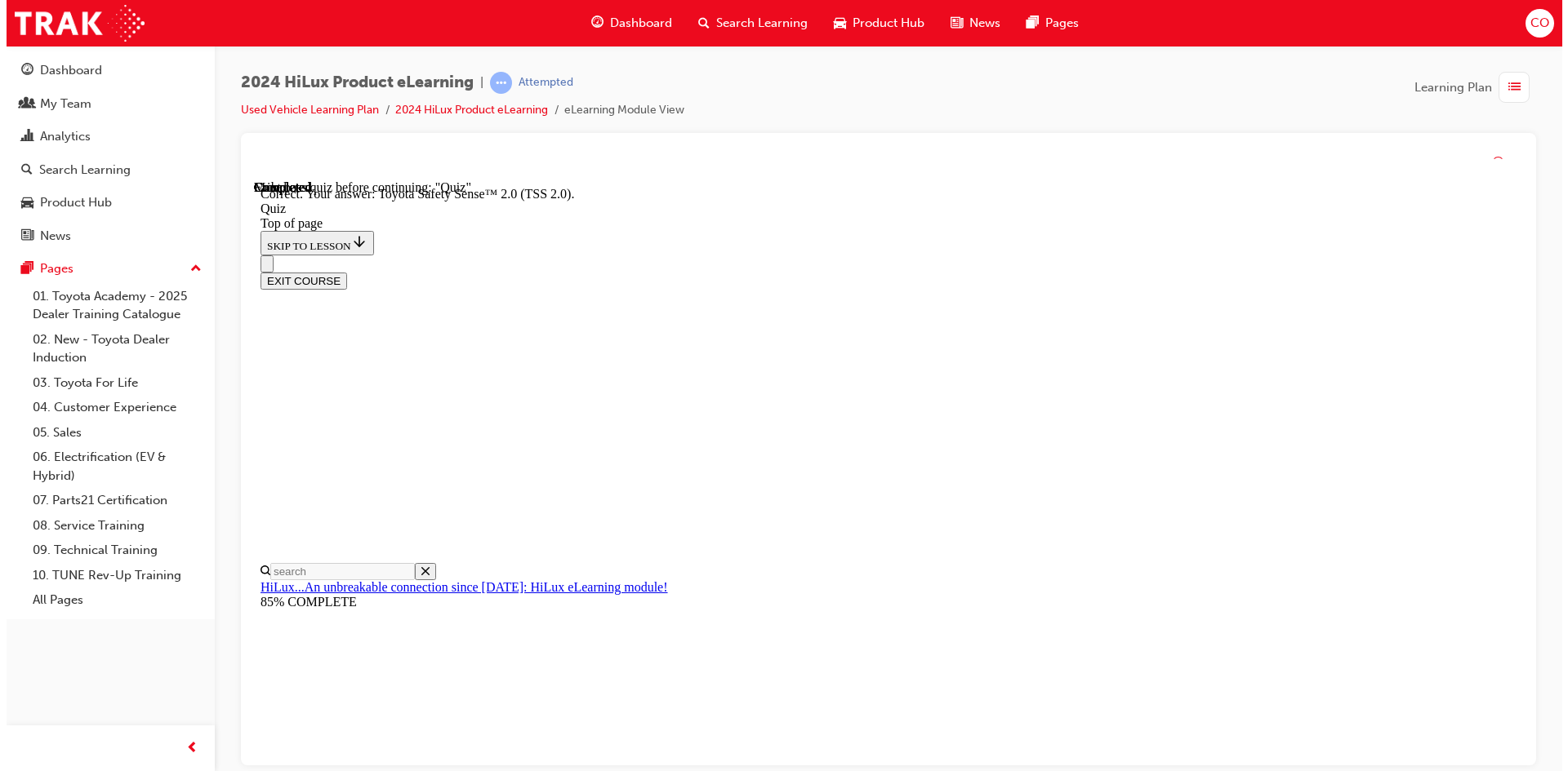
scroll to position [238, 0]
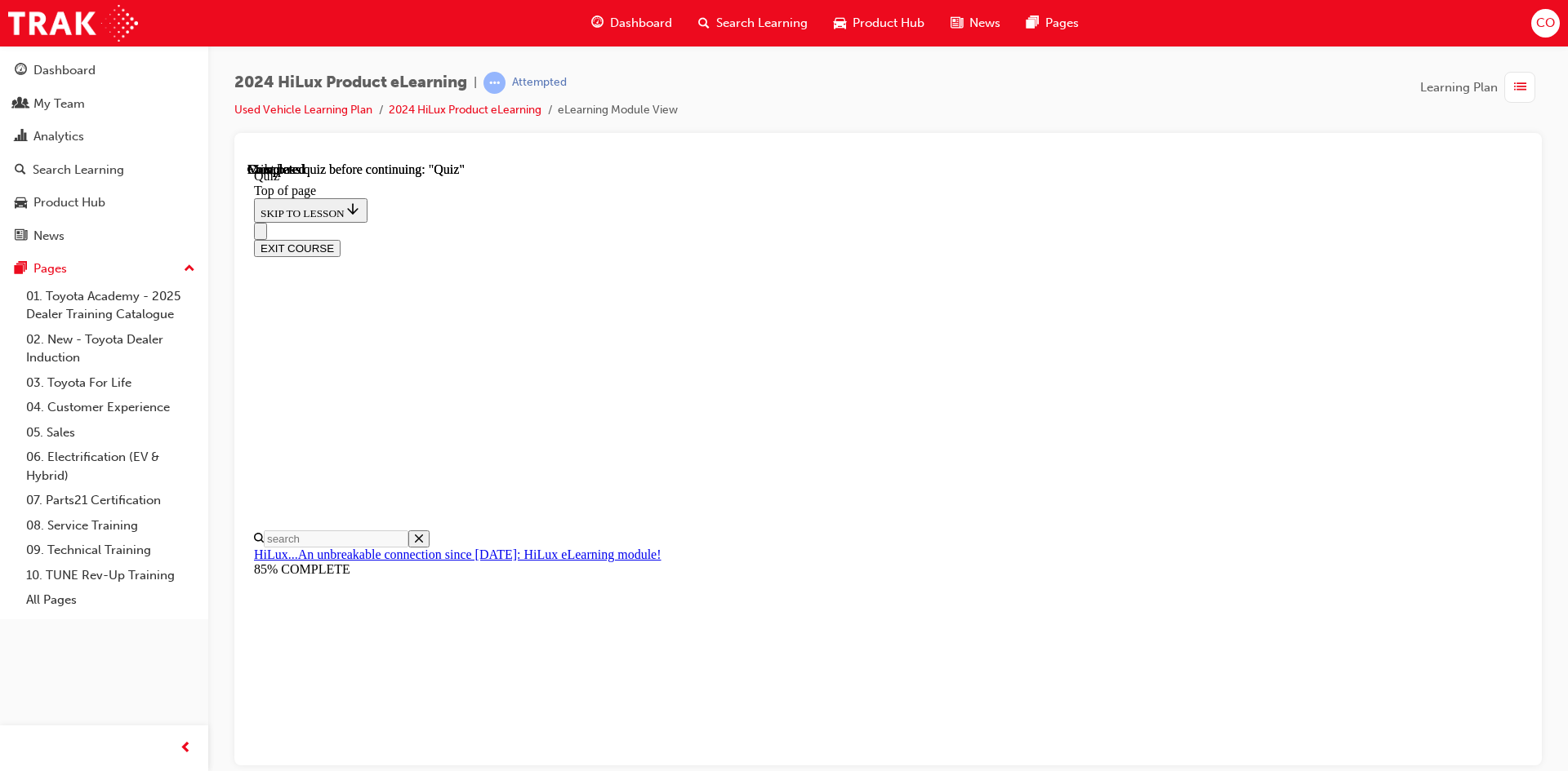
scroll to position [280, 0]
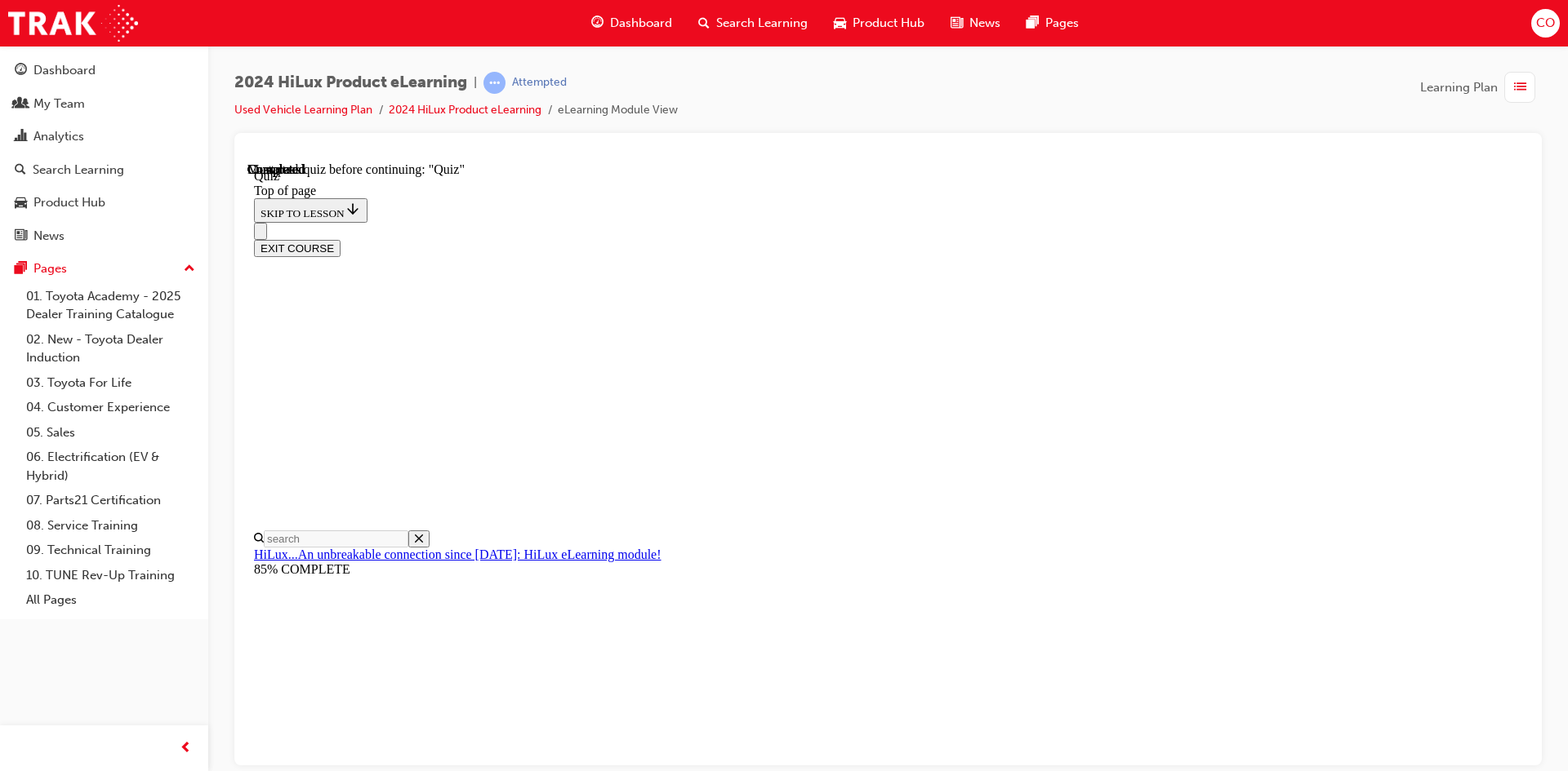
scroll to position [133, 0]
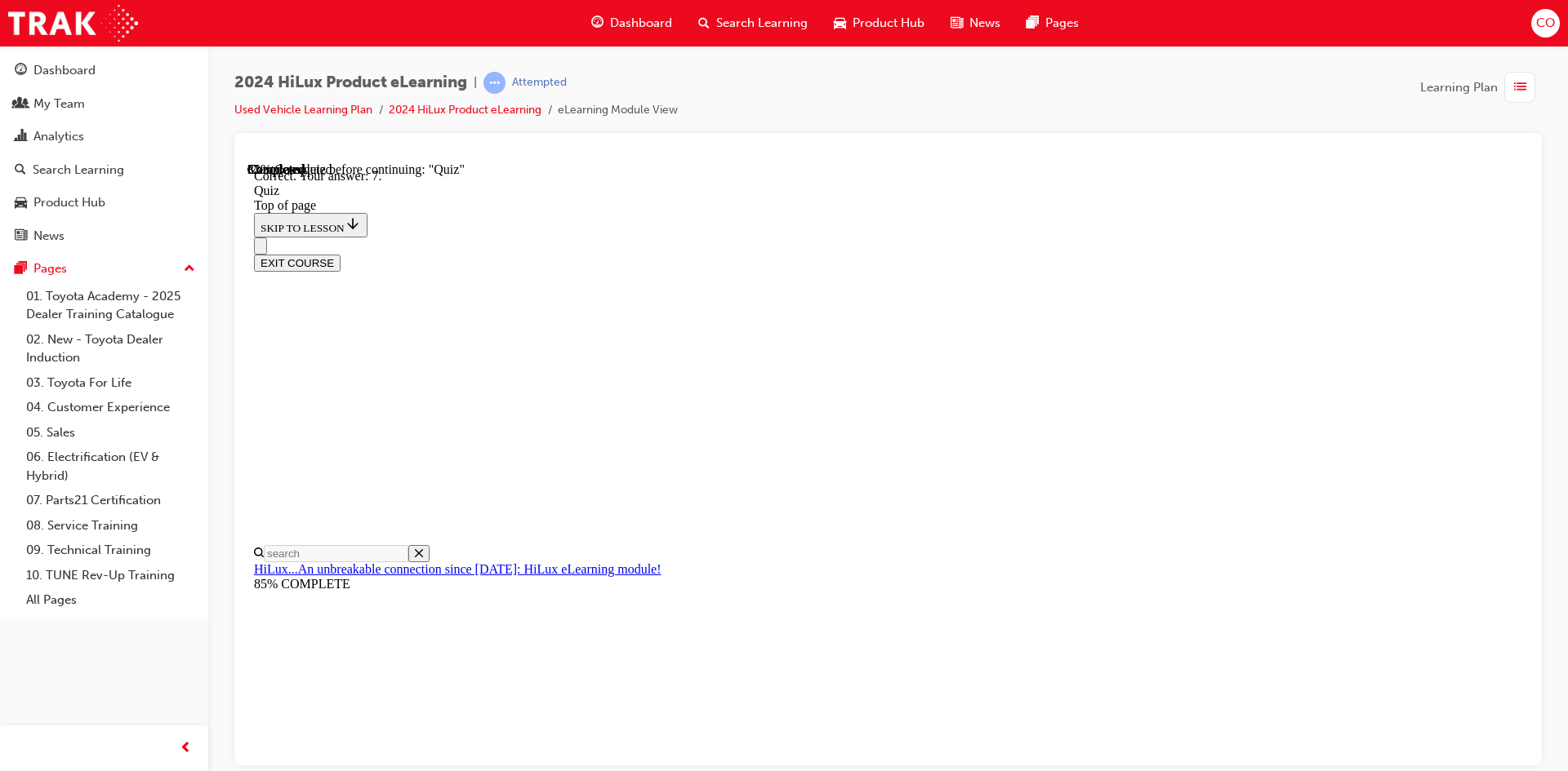
scroll to position [236, 0]
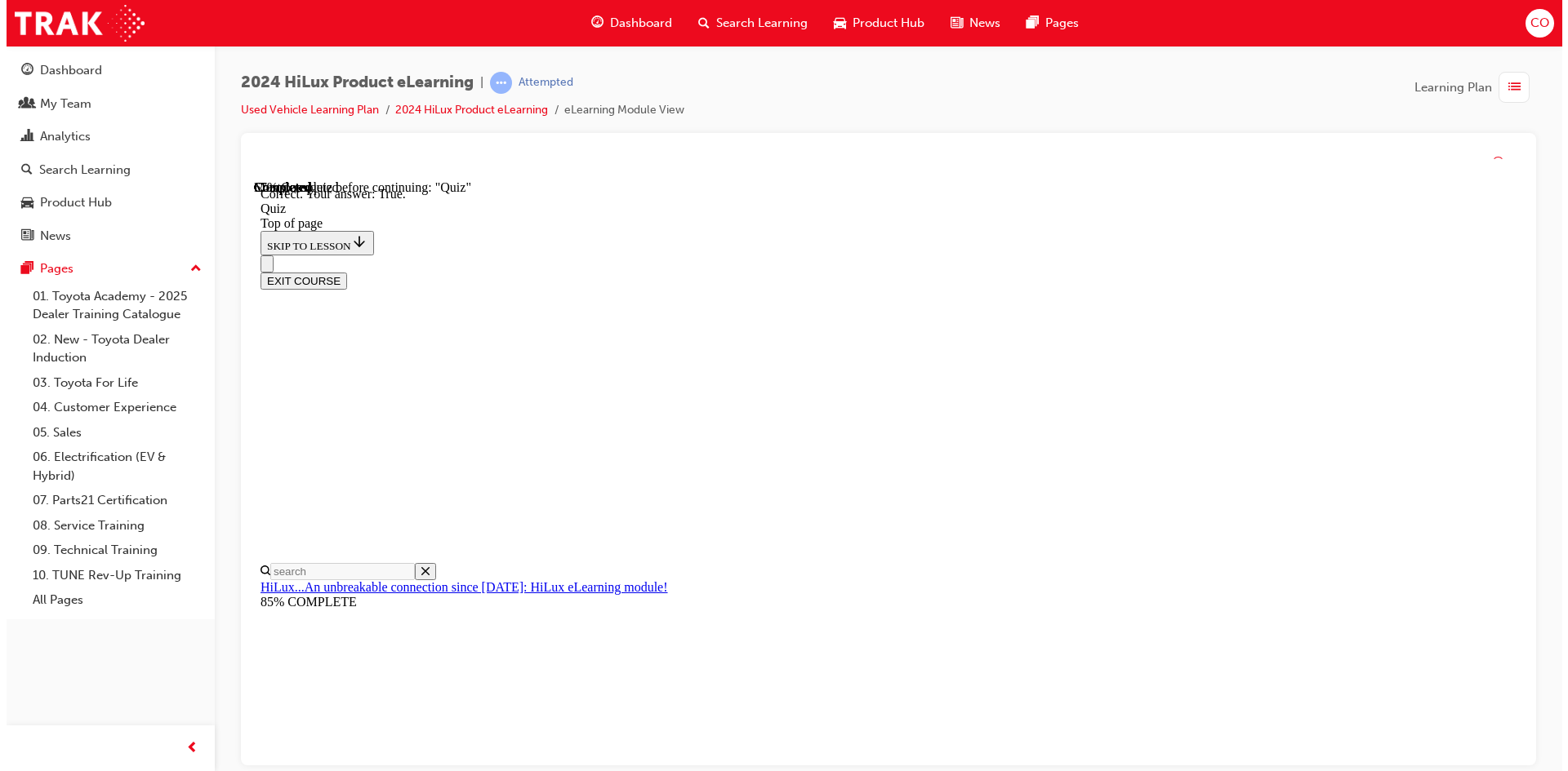
scroll to position [170, 0]
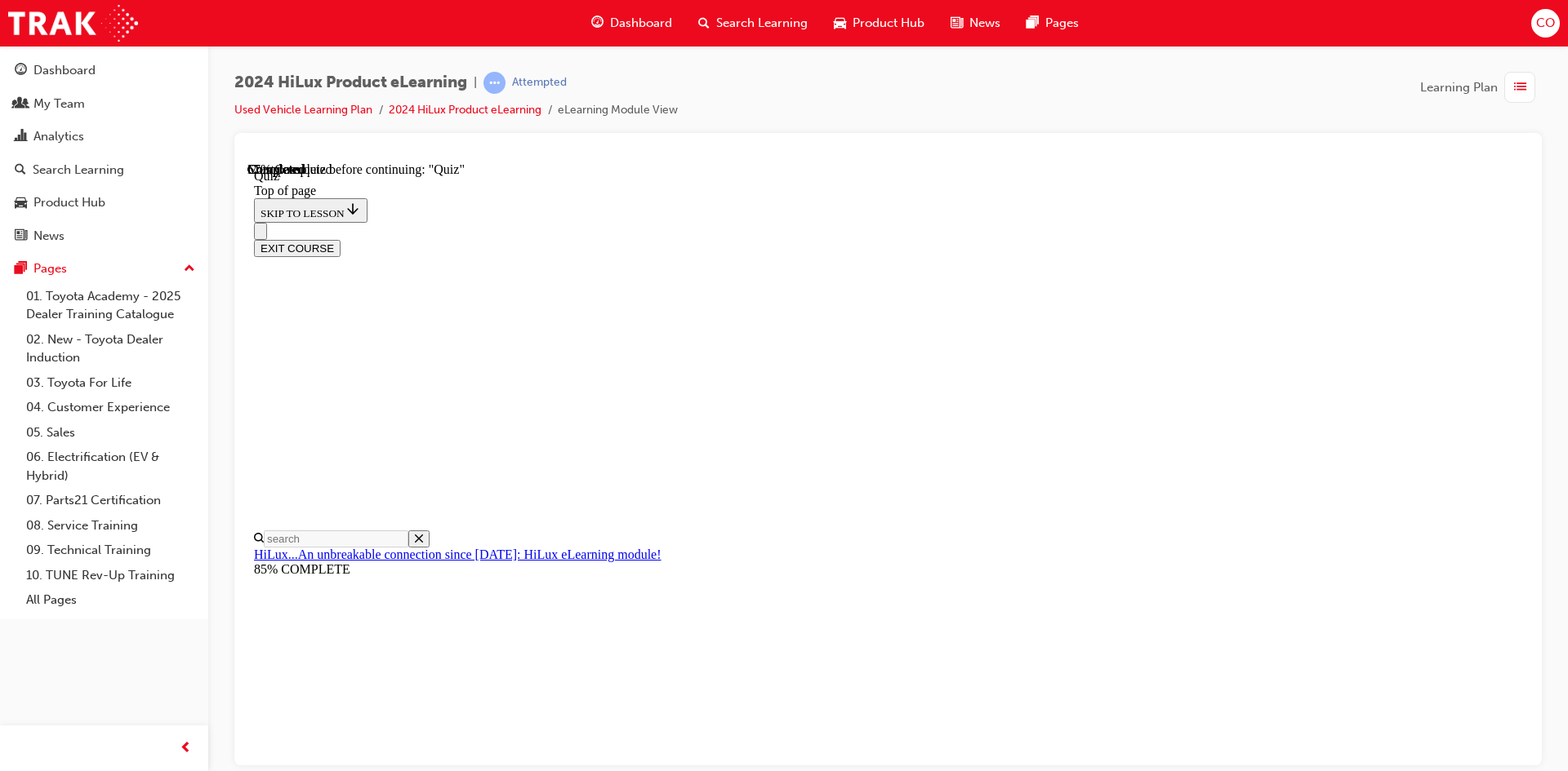
scroll to position [153, 0]
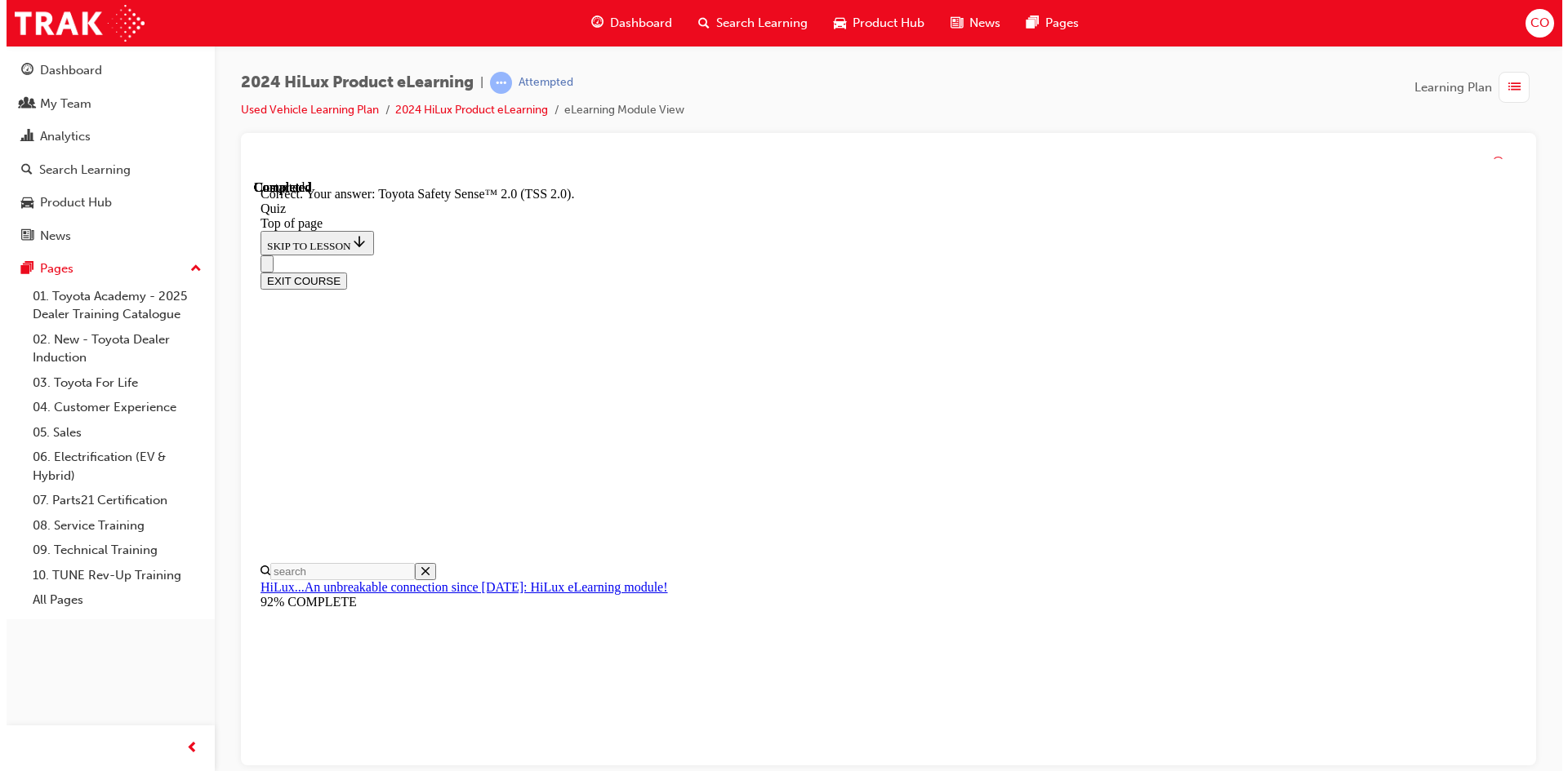
scroll to position [238, 0]
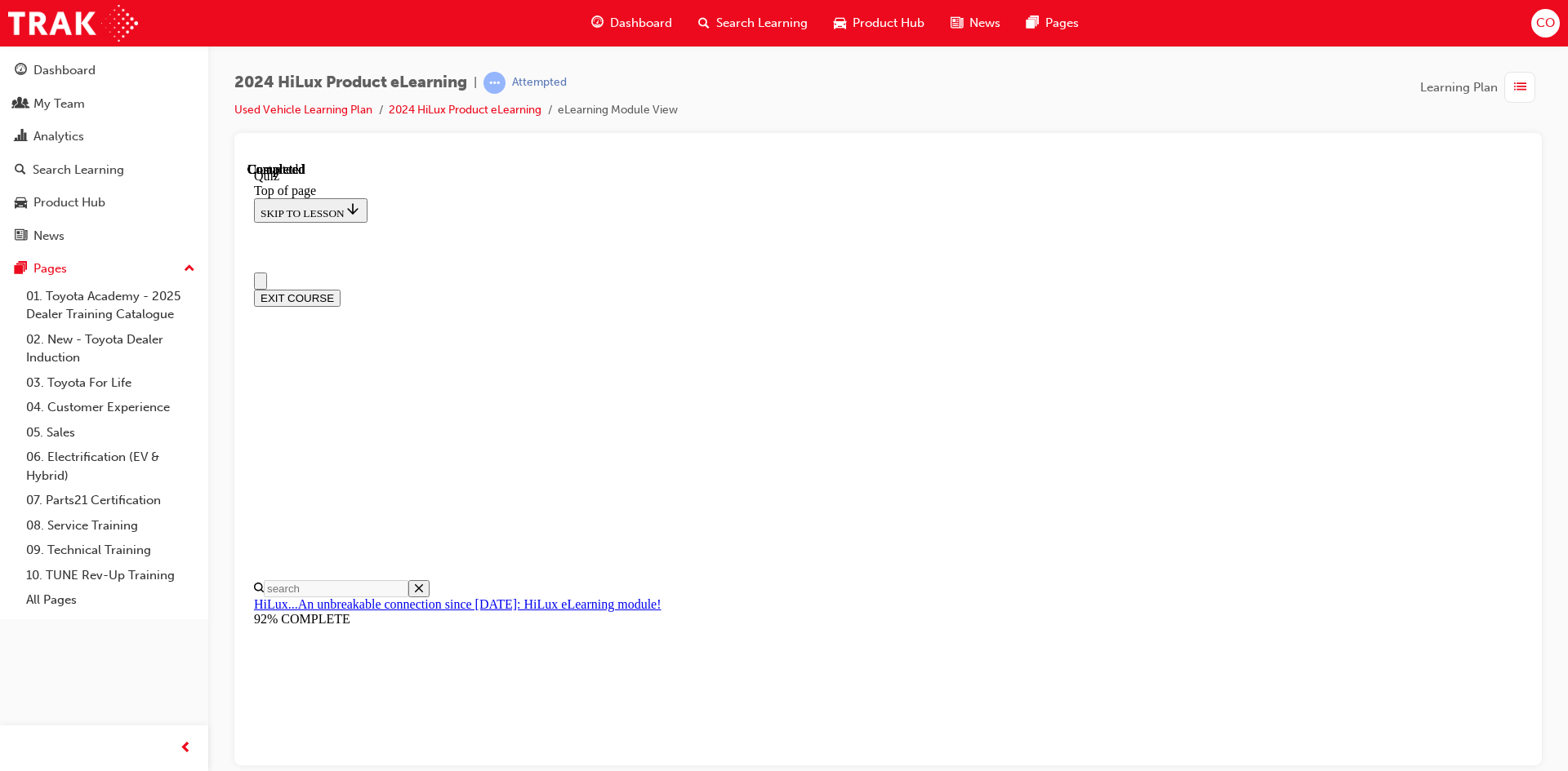
scroll to position [280, 0]
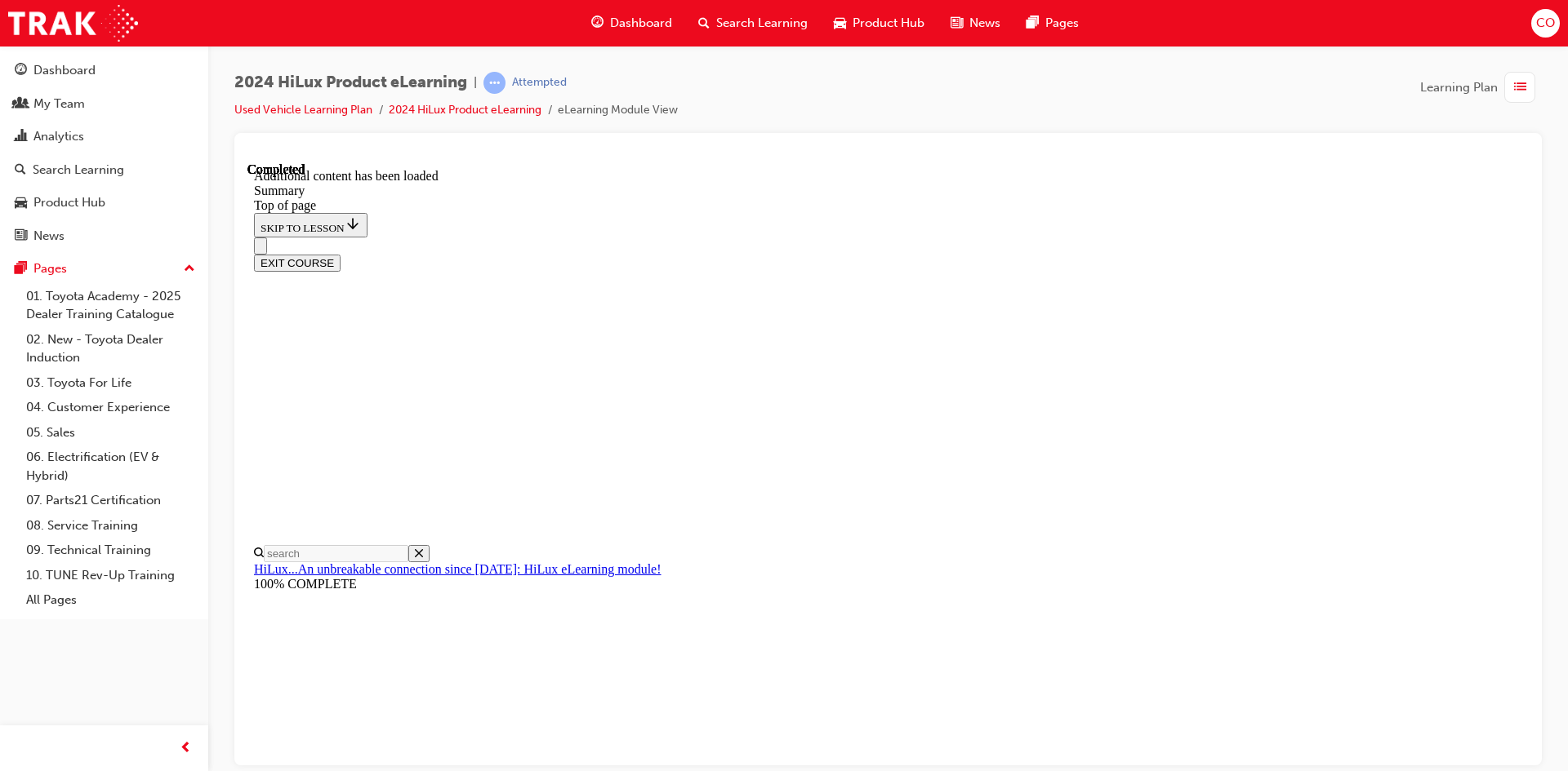
scroll to position [1274, 0]
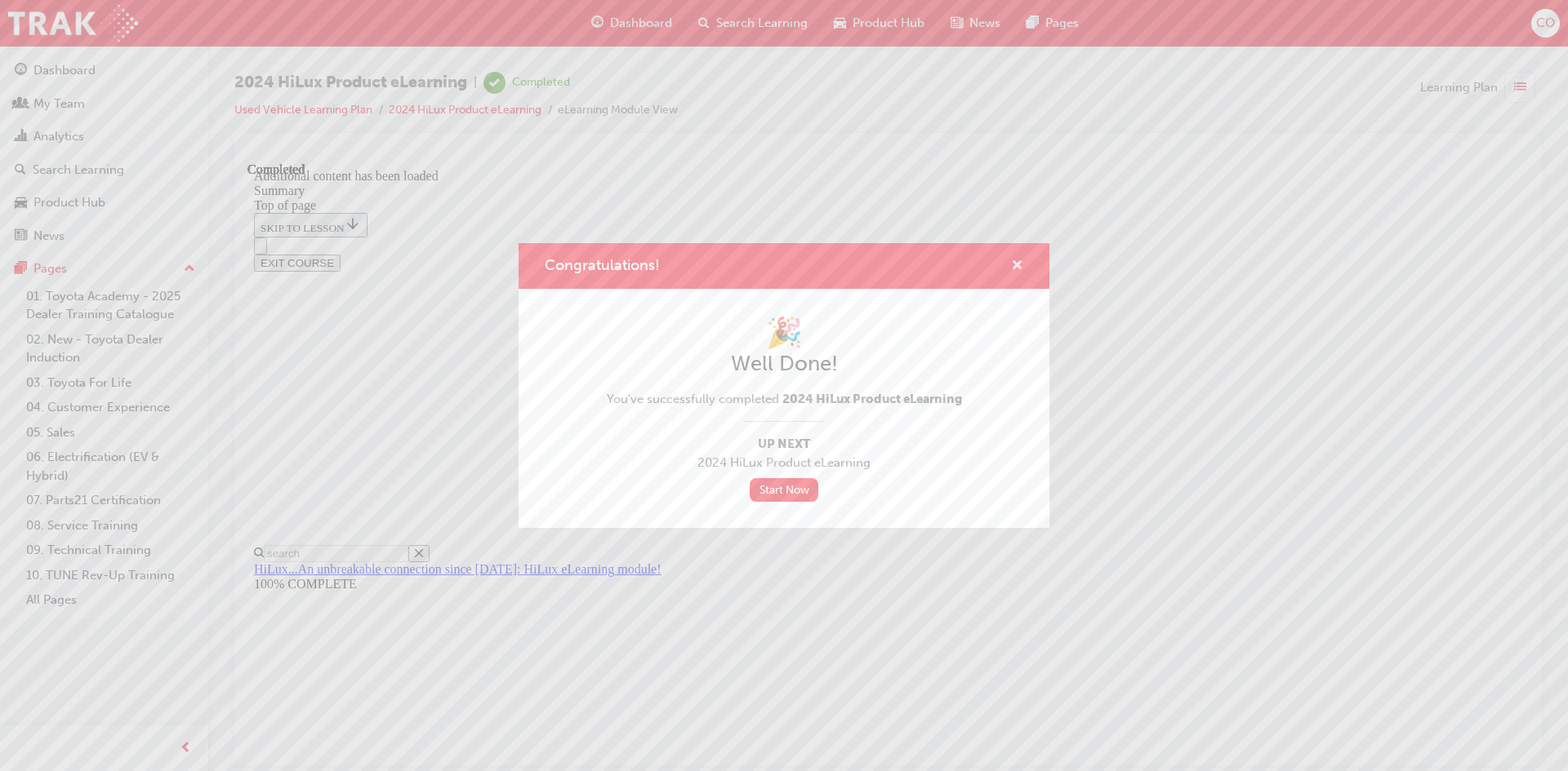
click at [1021, 270] on span "cross-icon" at bounding box center [1017, 267] width 12 height 15
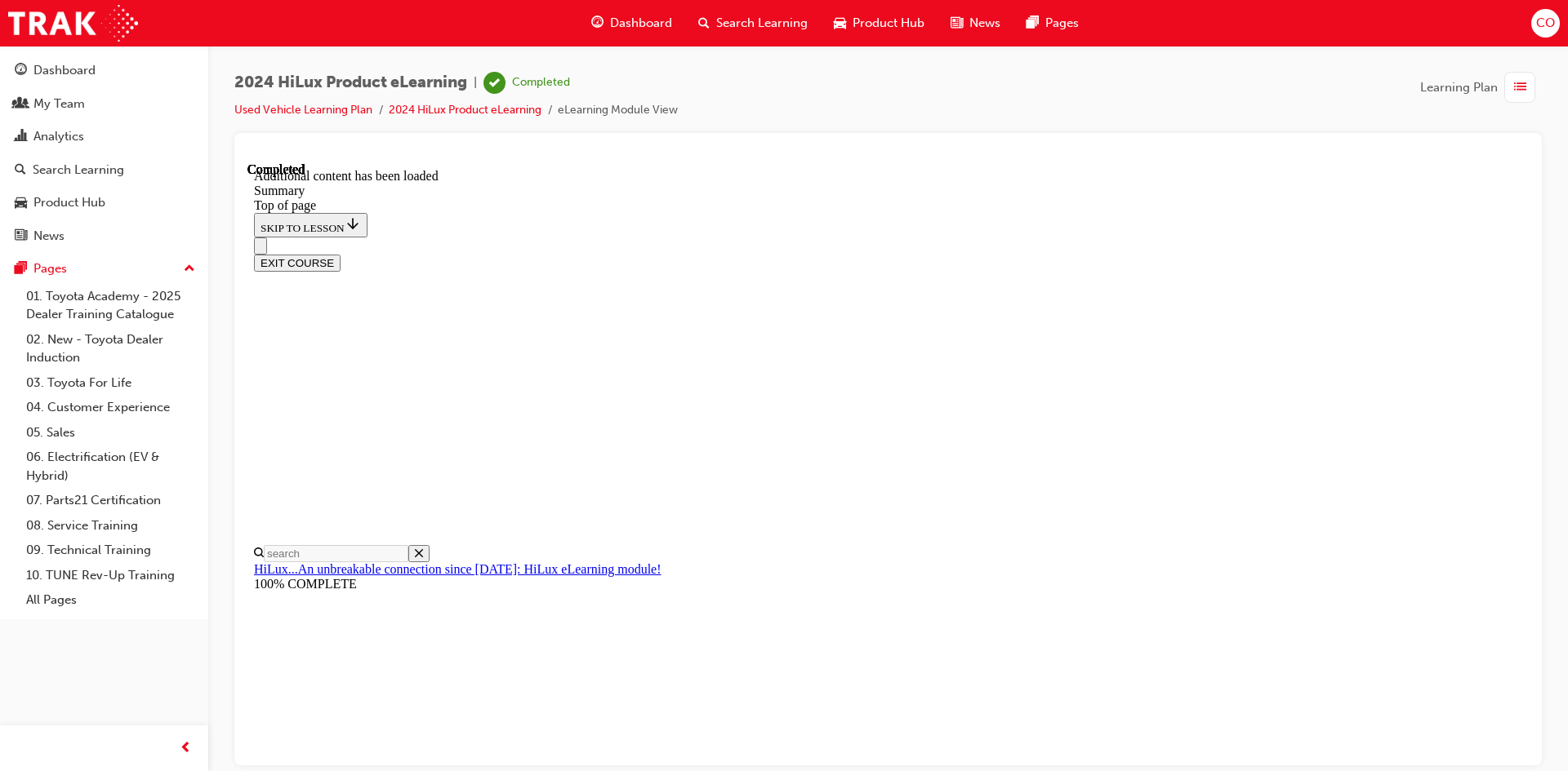
click at [341, 254] on button "EXIT COURSE" at bounding box center [297, 262] width 87 height 17
click at [94, 72] on div "Dashboard" at bounding box center [65, 71] width 62 height 19
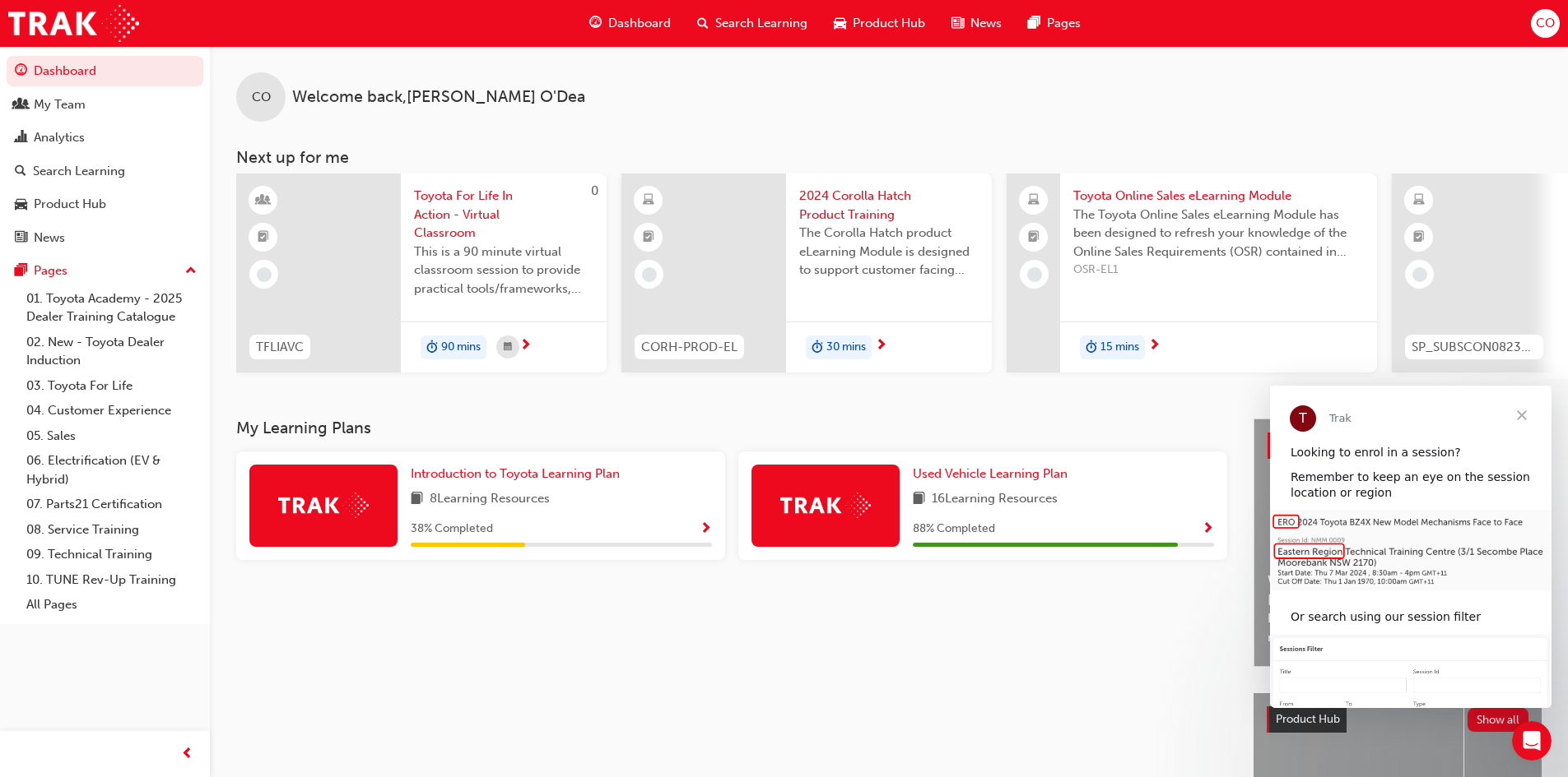
click at [1208, 537] on span "Show Progress" at bounding box center [1207, 530] width 12 height 15
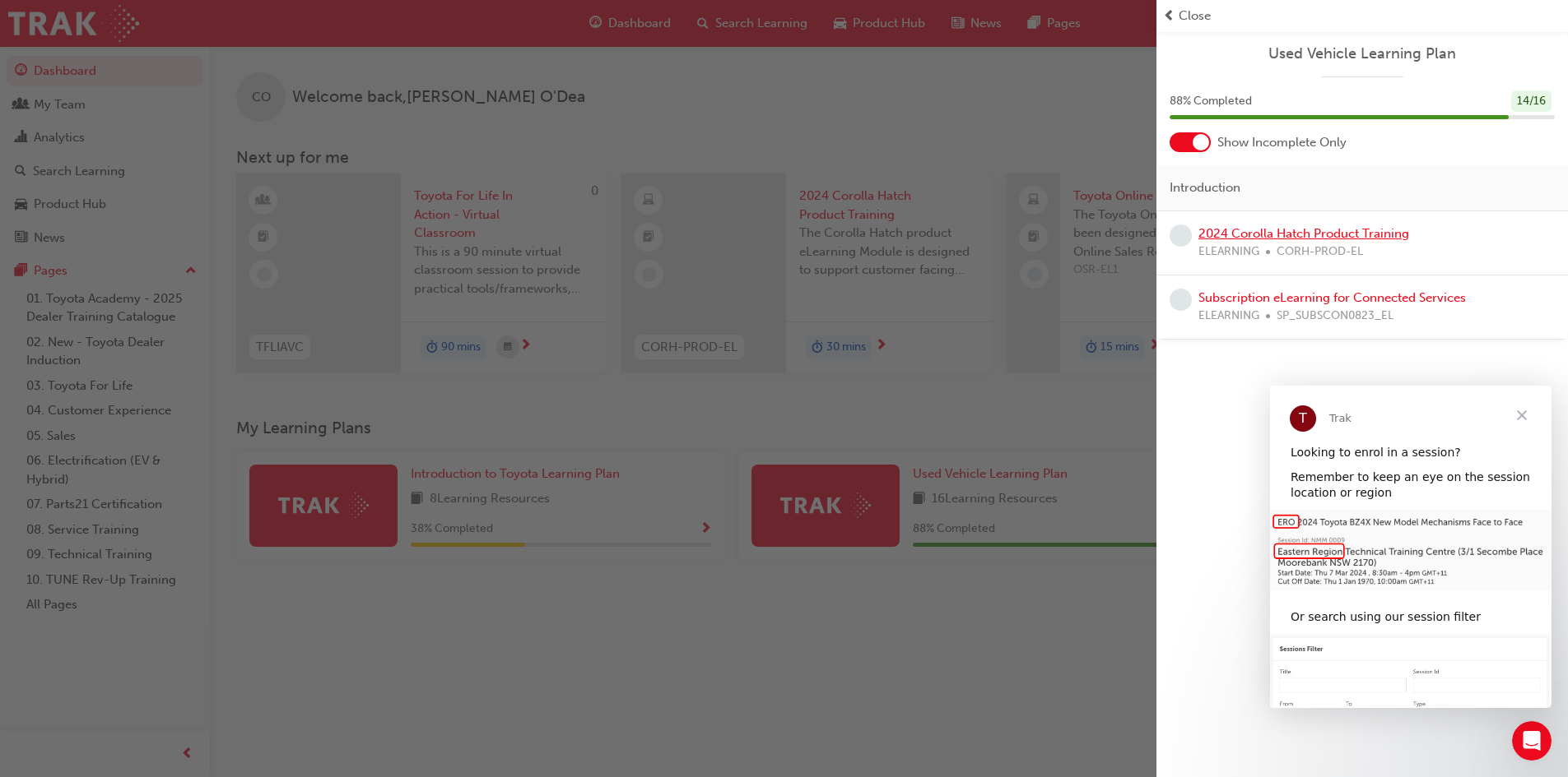
click at [1283, 227] on link "2024 Corolla Hatch Product Training" at bounding box center [1304, 234] width 210 height 15
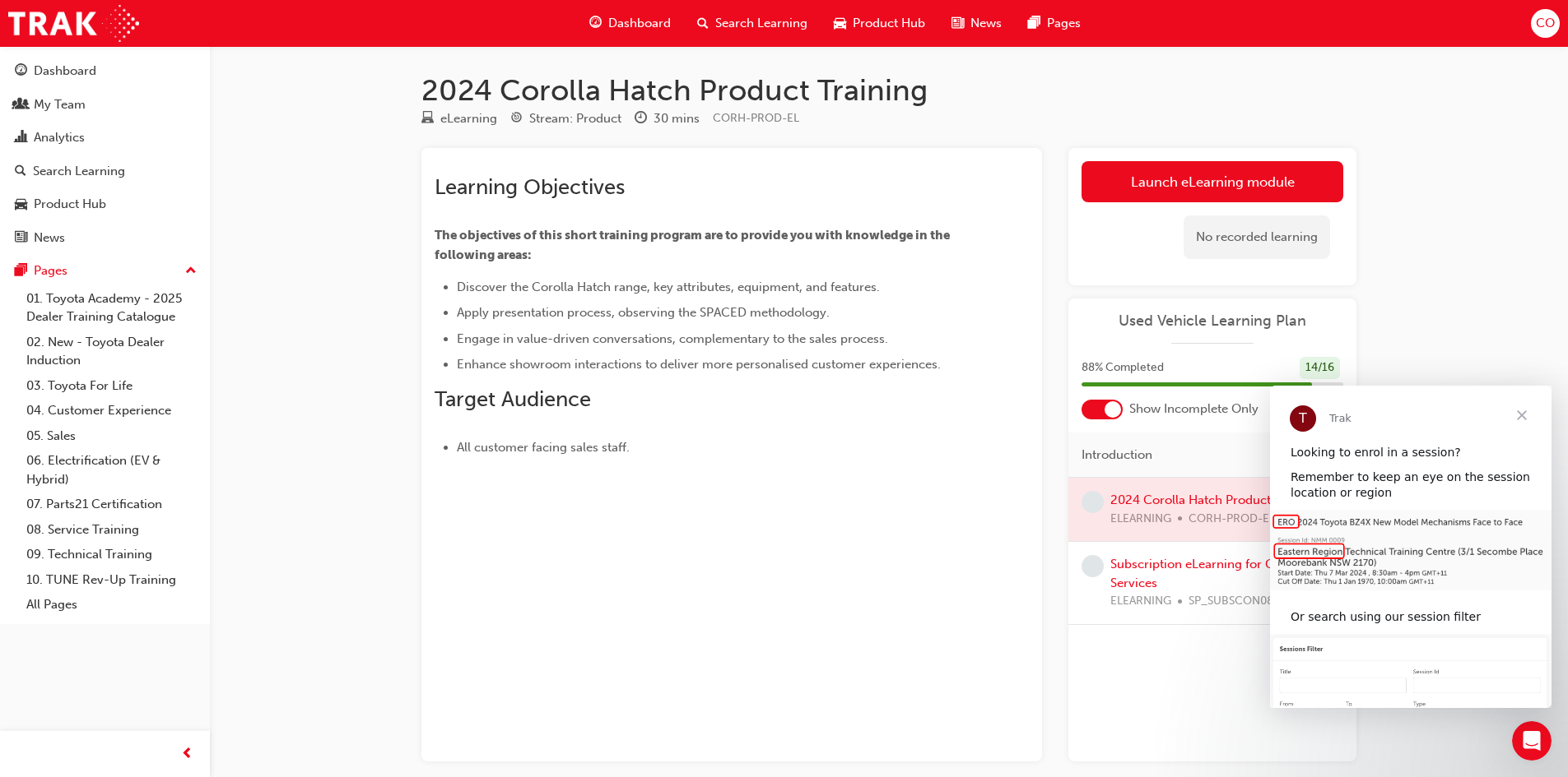
click at [1188, 186] on link "Launch eLearning module" at bounding box center [1212, 181] width 262 height 41
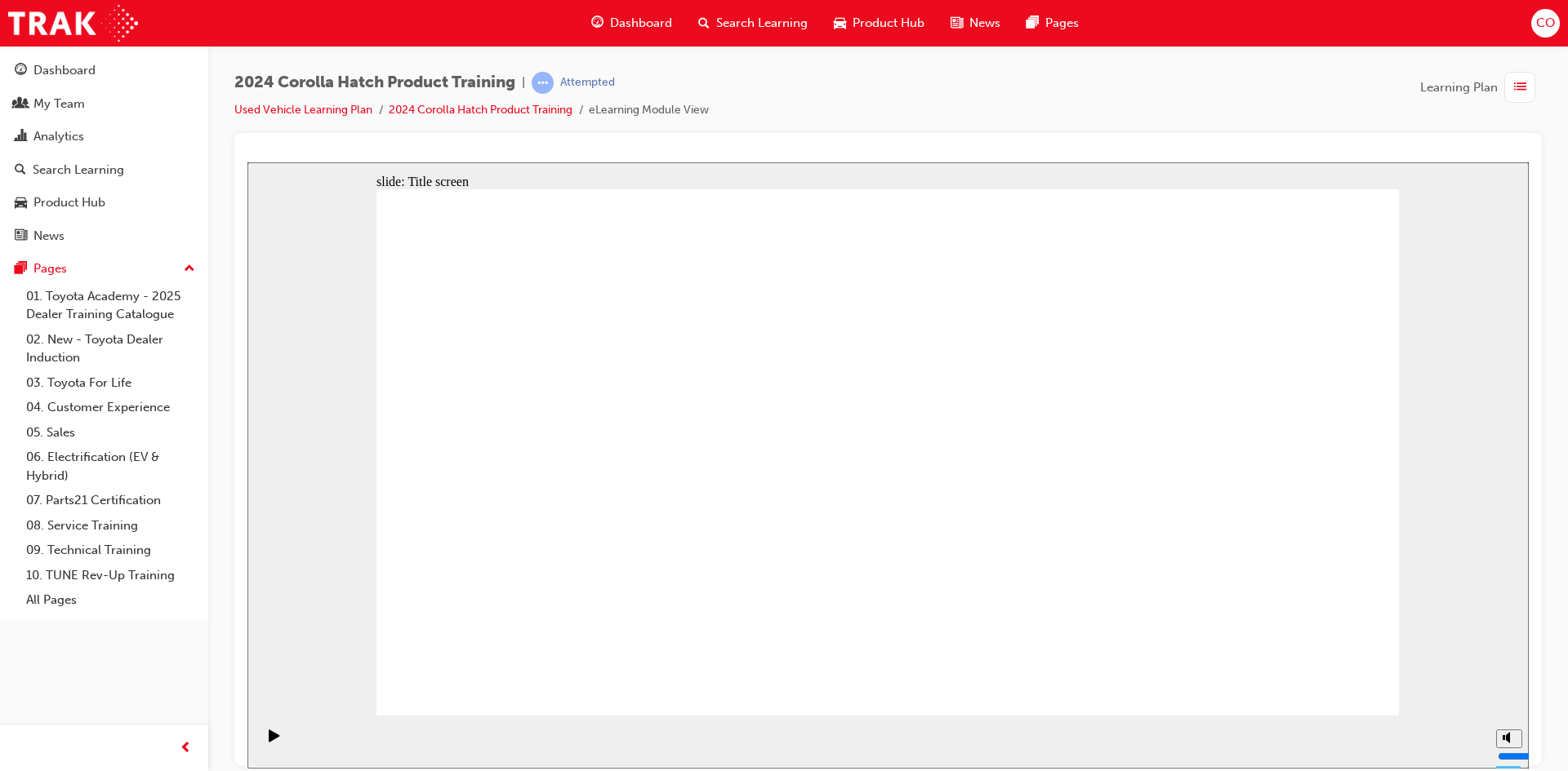
drag, startPoint x: 867, startPoint y: 651, endPoint x: 1005, endPoint y: 662, distance: 138.4
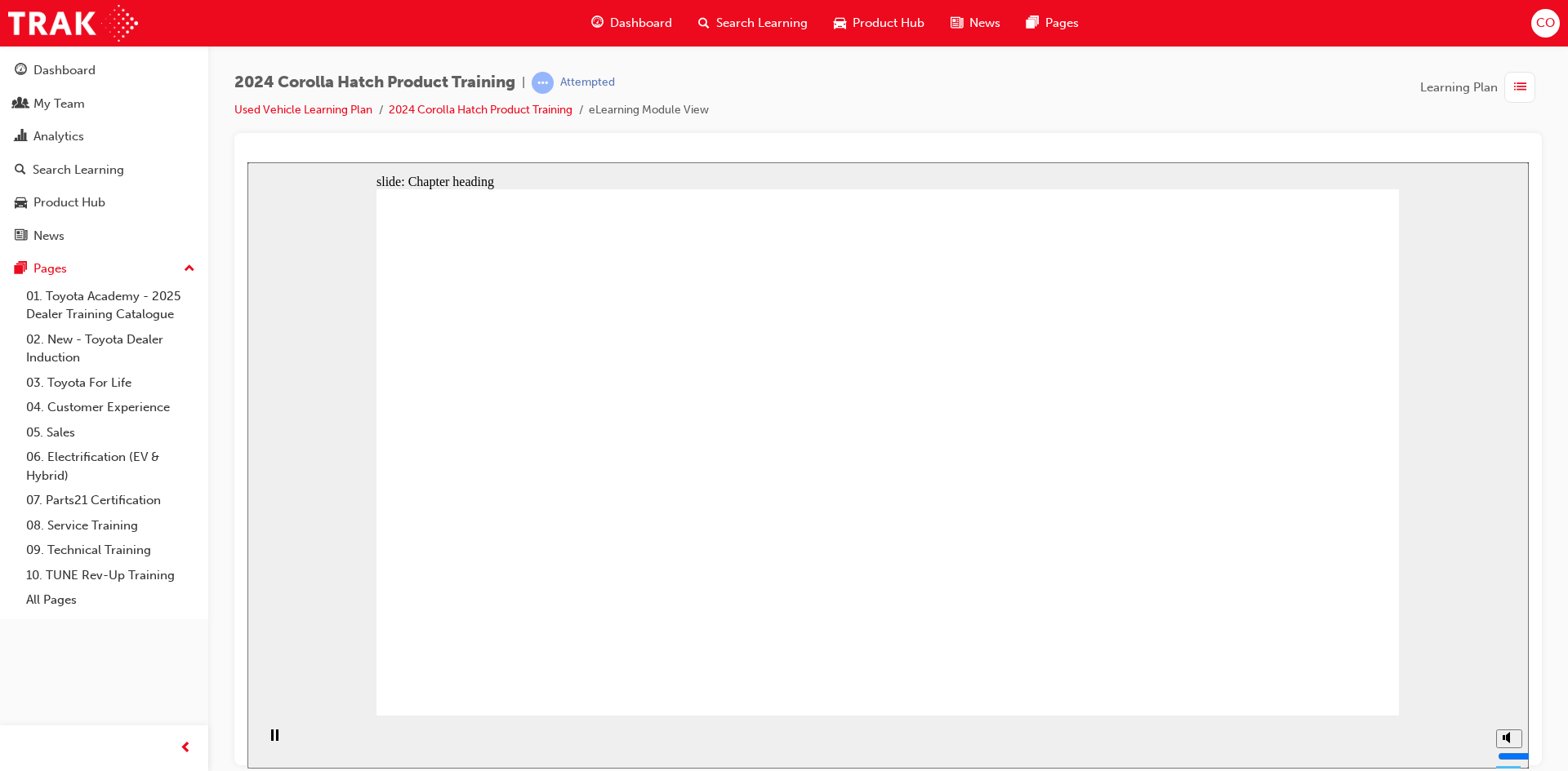
drag, startPoint x: 1298, startPoint y: 695, endPoint x: 1313, endPoint y: 681, distance: 20.5
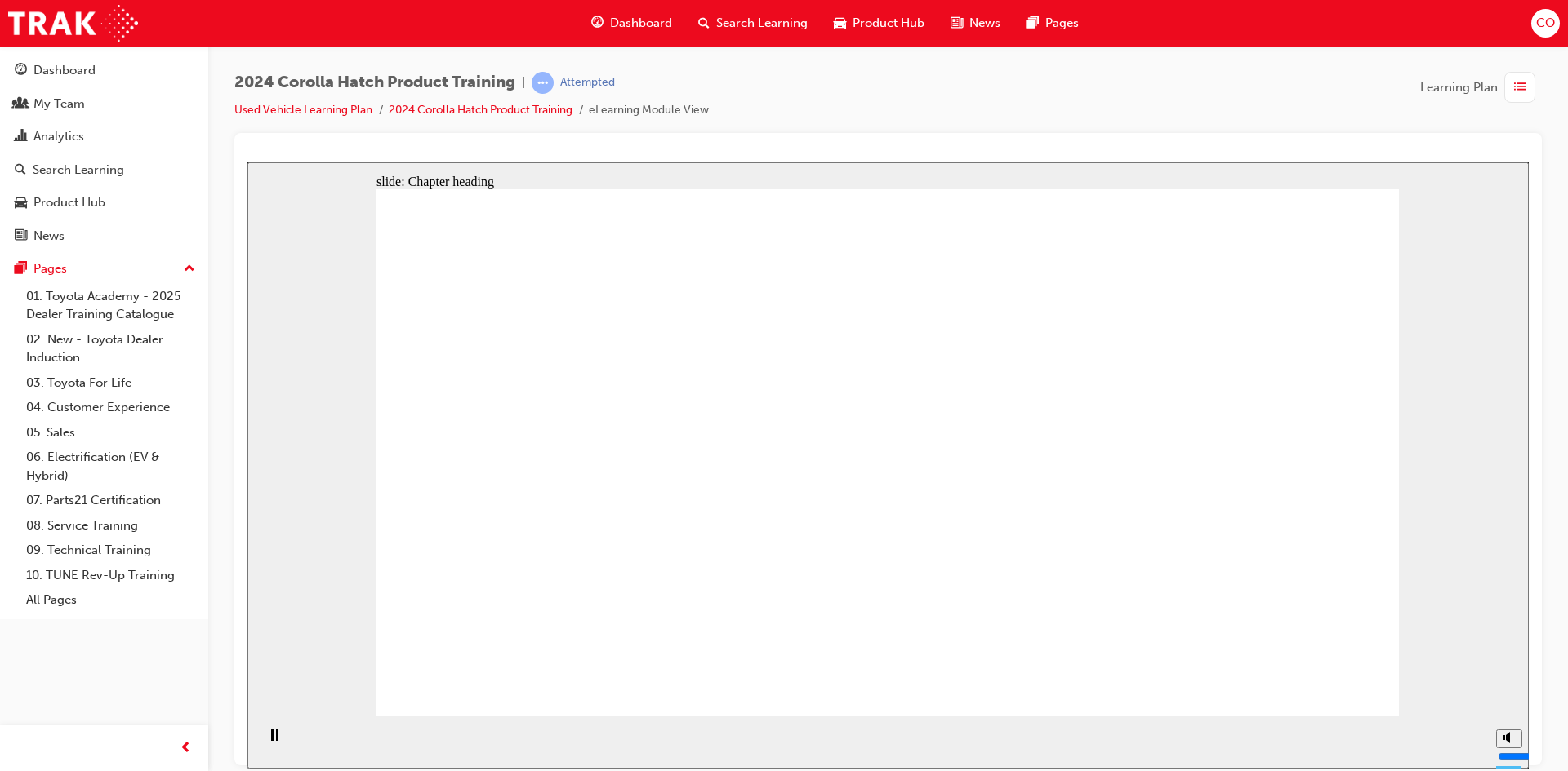
drag, startPoint x: 548, startPoint y: 479, endPoint x: 616, endPoint y: 481, distance: 68.0
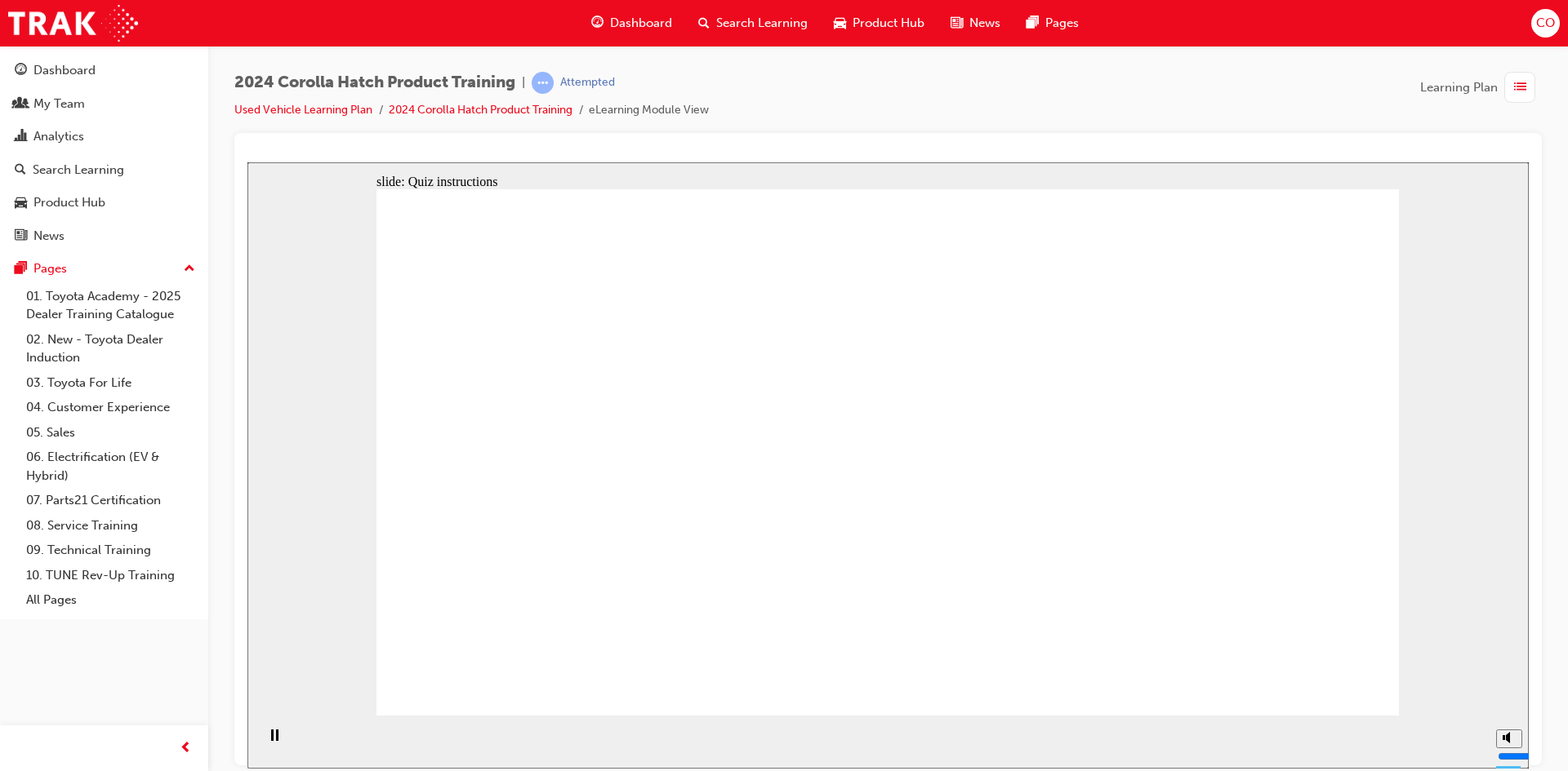
radio input "true"
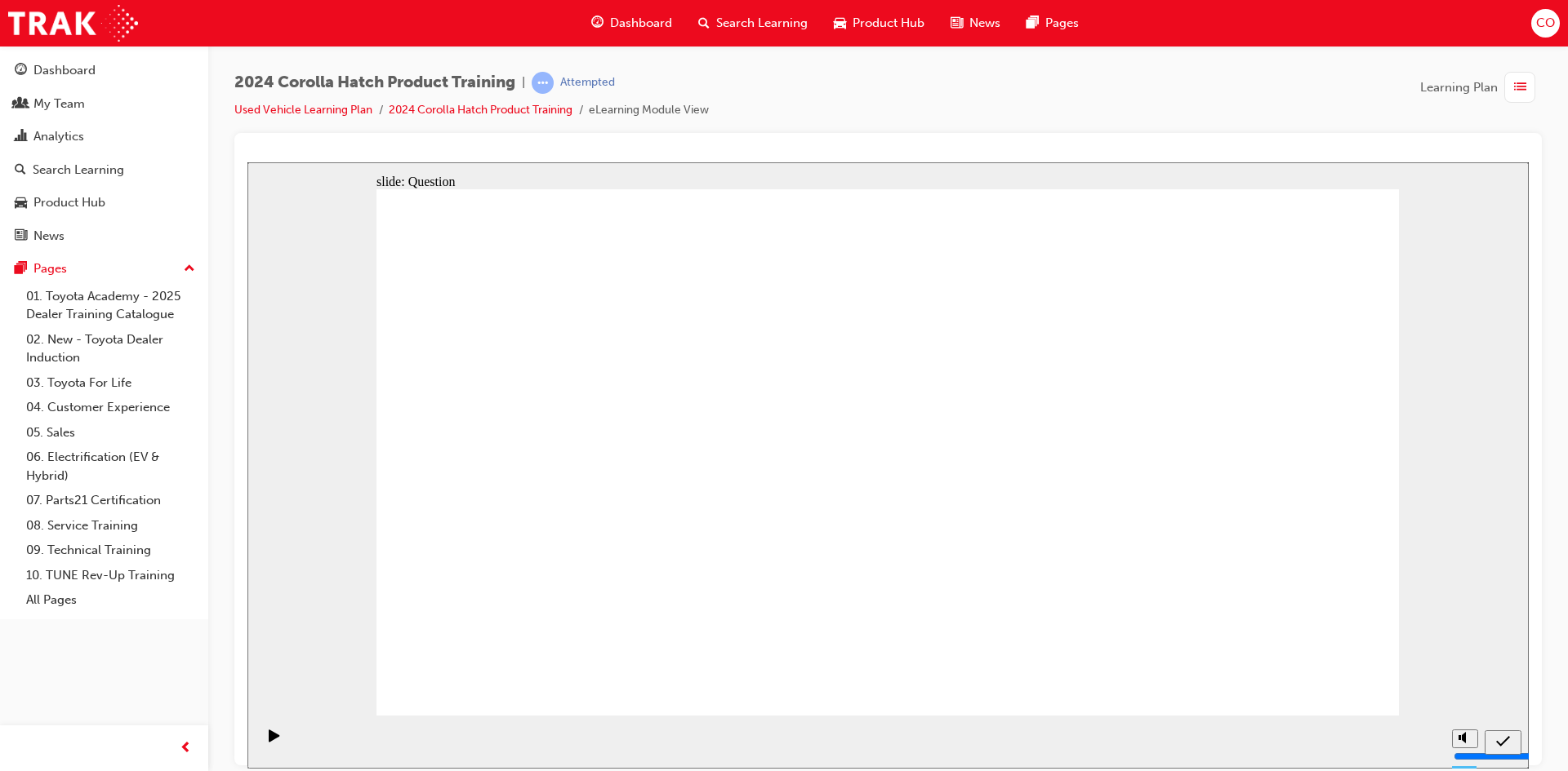
radio input "true"
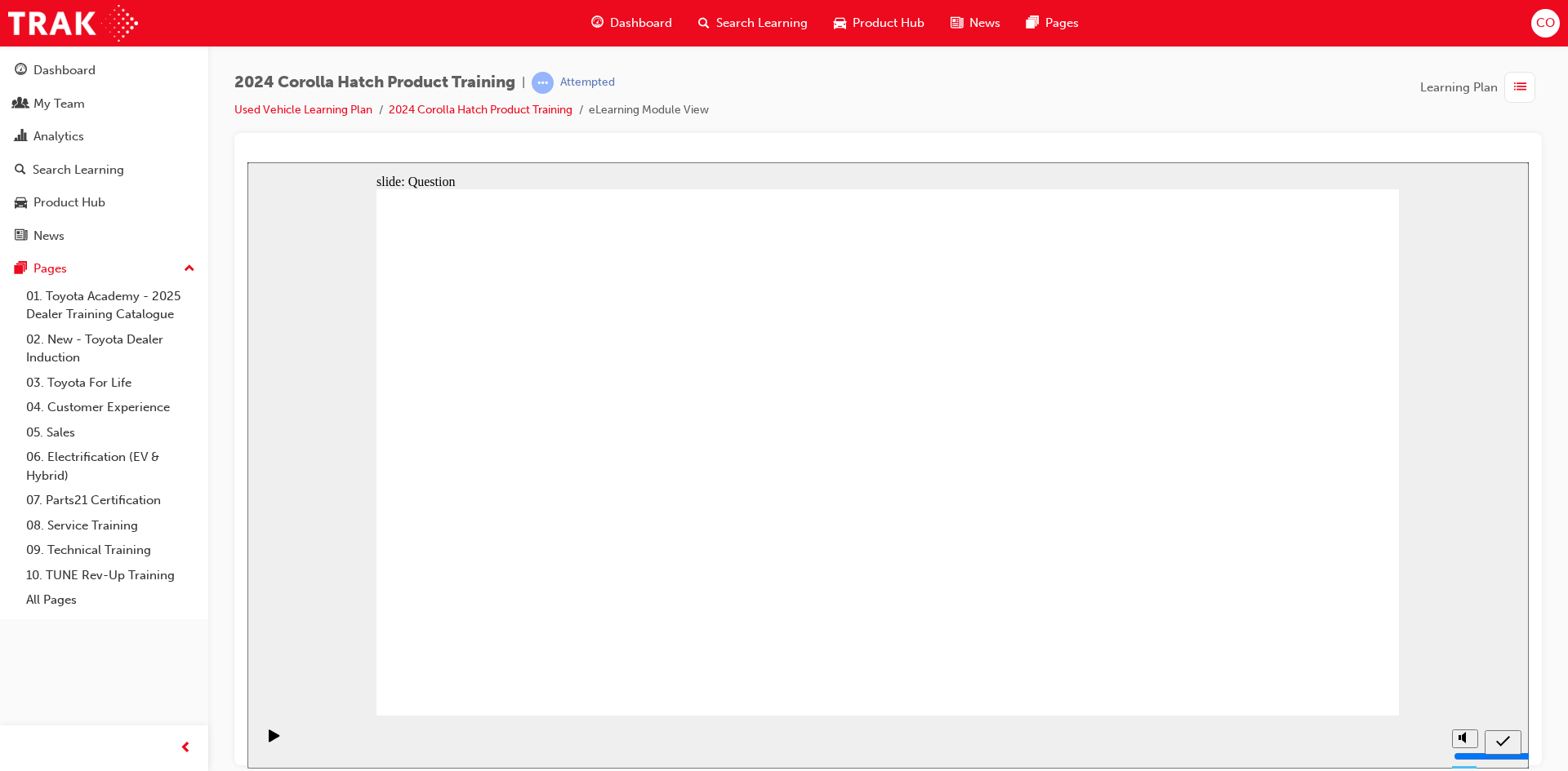
radio input "true"
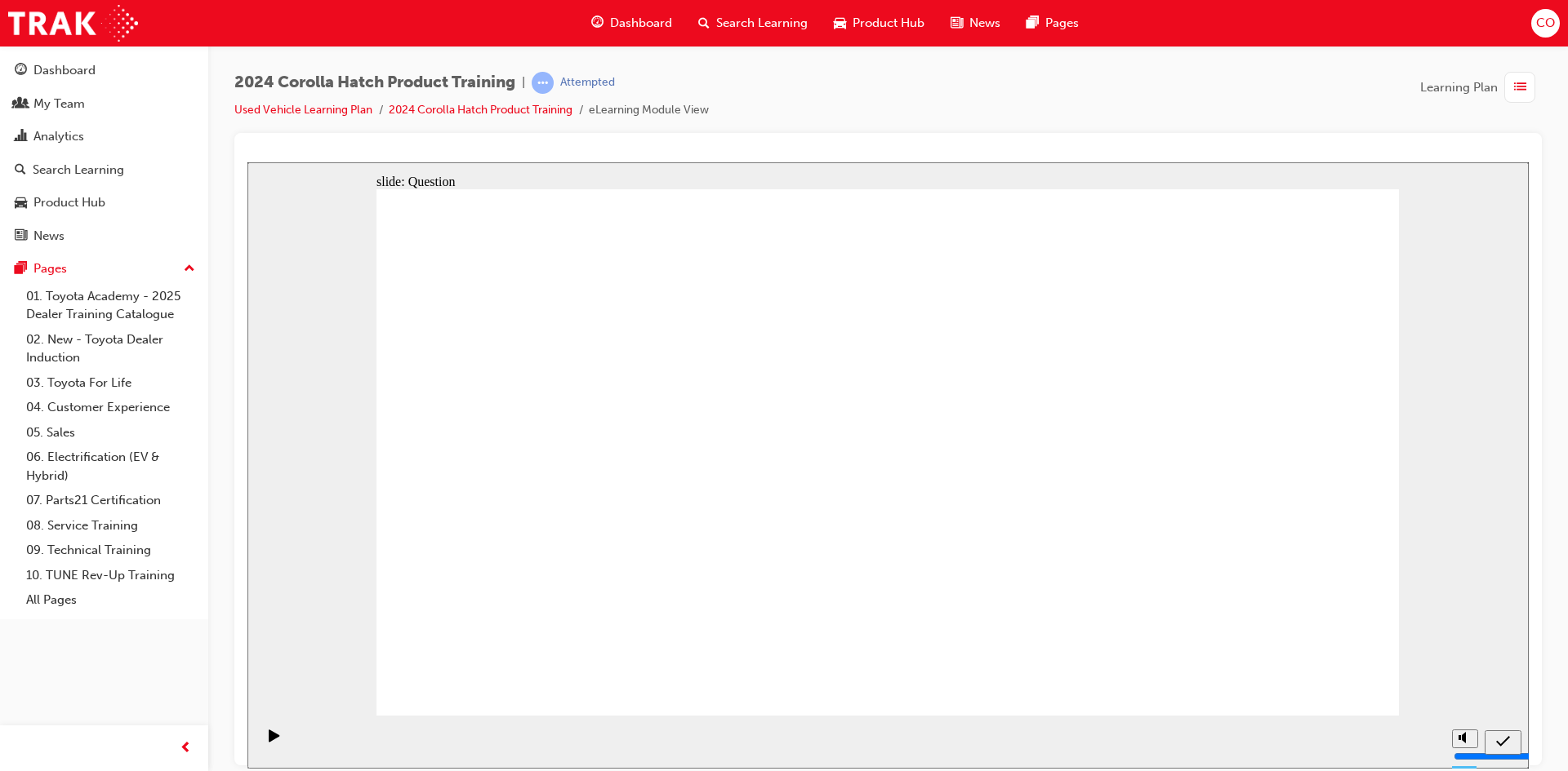
drag, startPoint x: 1074, startPoint y: 429, endPoint x: 910, endPoint y: 577, distance: 220.9
drag, startPoint x: 538, startPoint y: 411, endPoint x: 709, endPoint y: 565, distance: 230.1
drag, startPoint x: 710, startPoint y: 414, endPoint x: 546, endPoint y: 559, distance: 218.9
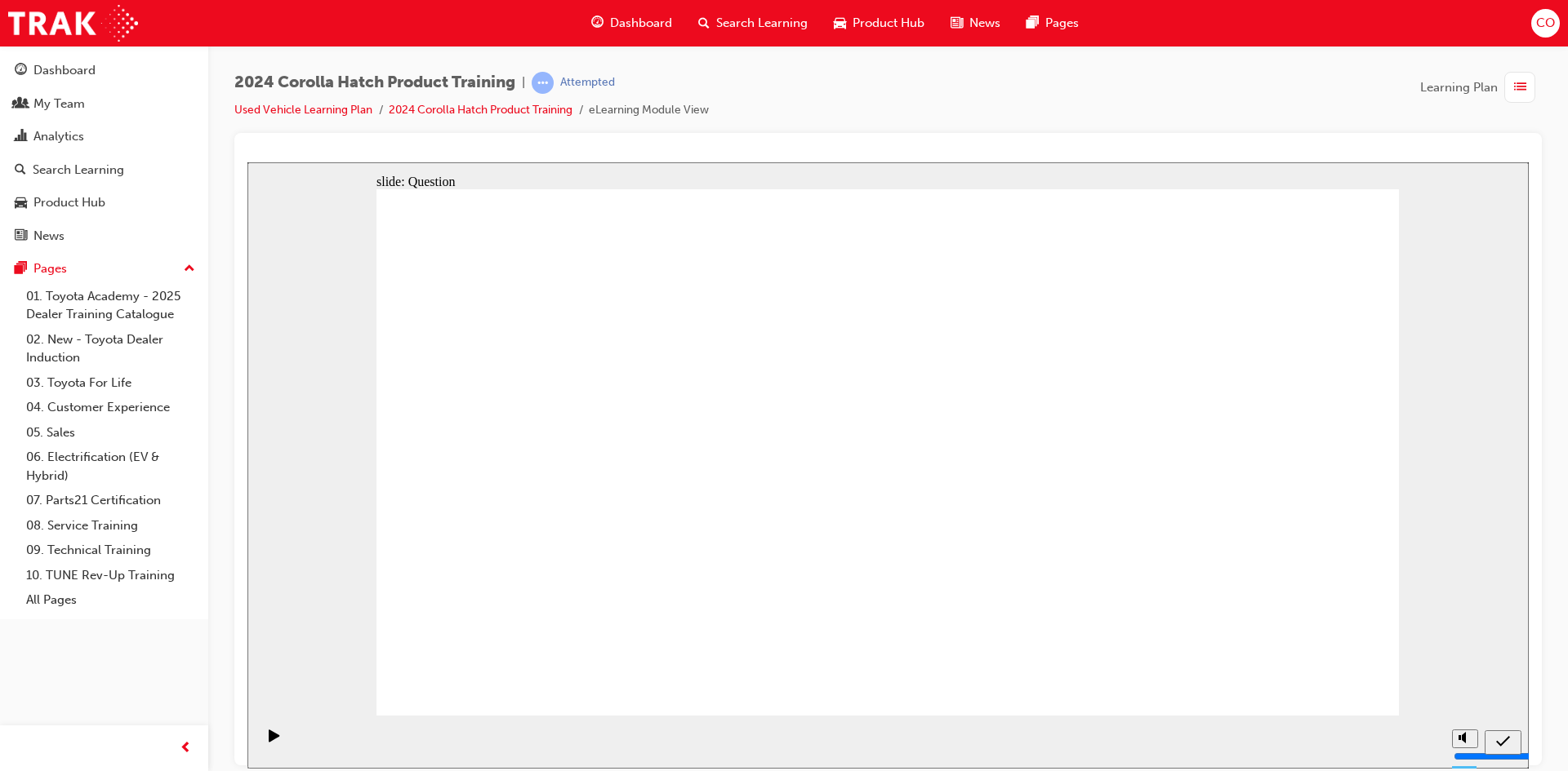
drag, startPoint x: 910, startPoint y: 422, endPoint x: 1080, endPoint y: 580, distance: 232.1
drag, startPoint x: 1235, startPoint y: 463, endPoint x: 1234, endPoint y: 576, distance: 113.0
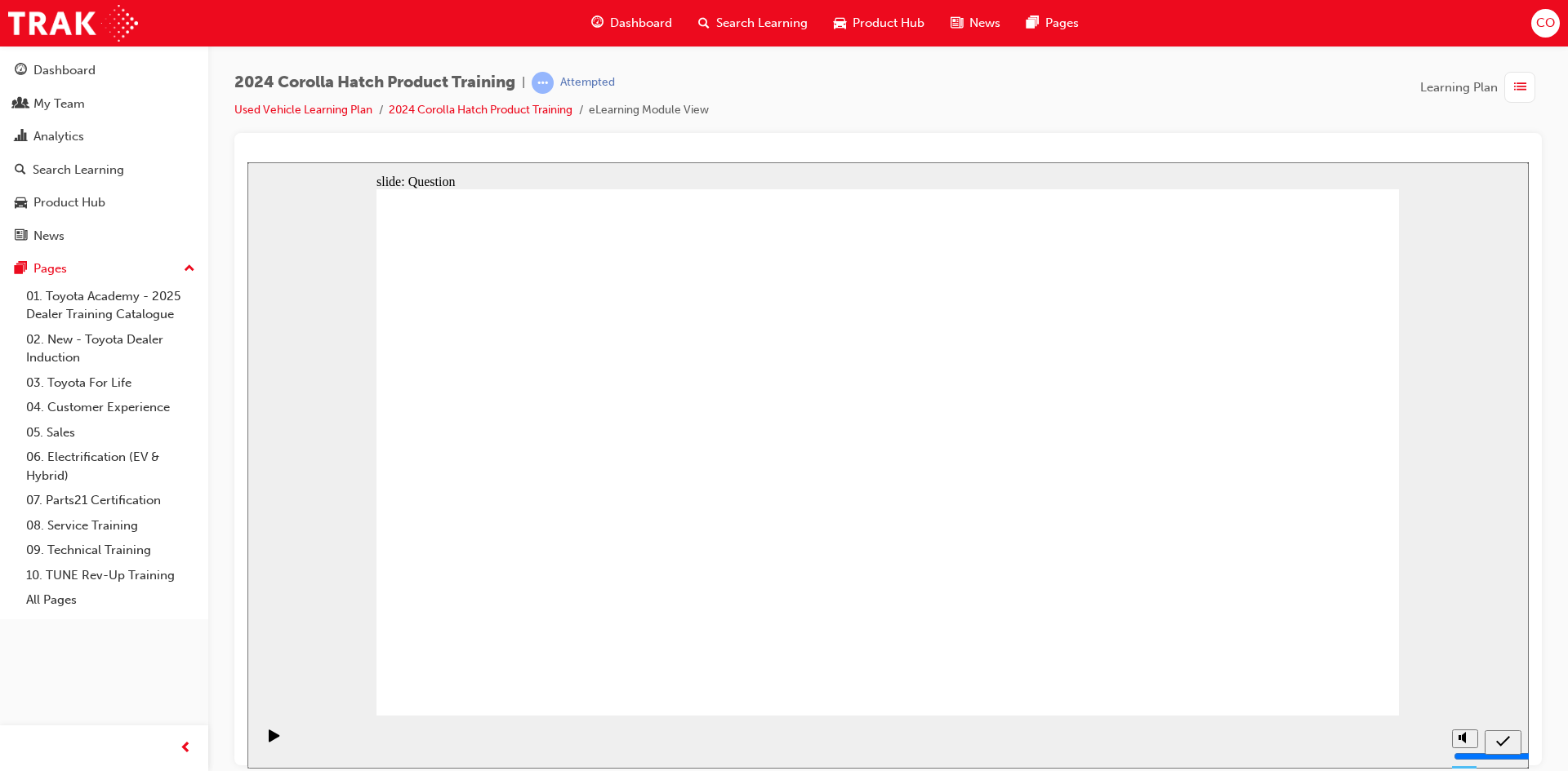
radio input "true"
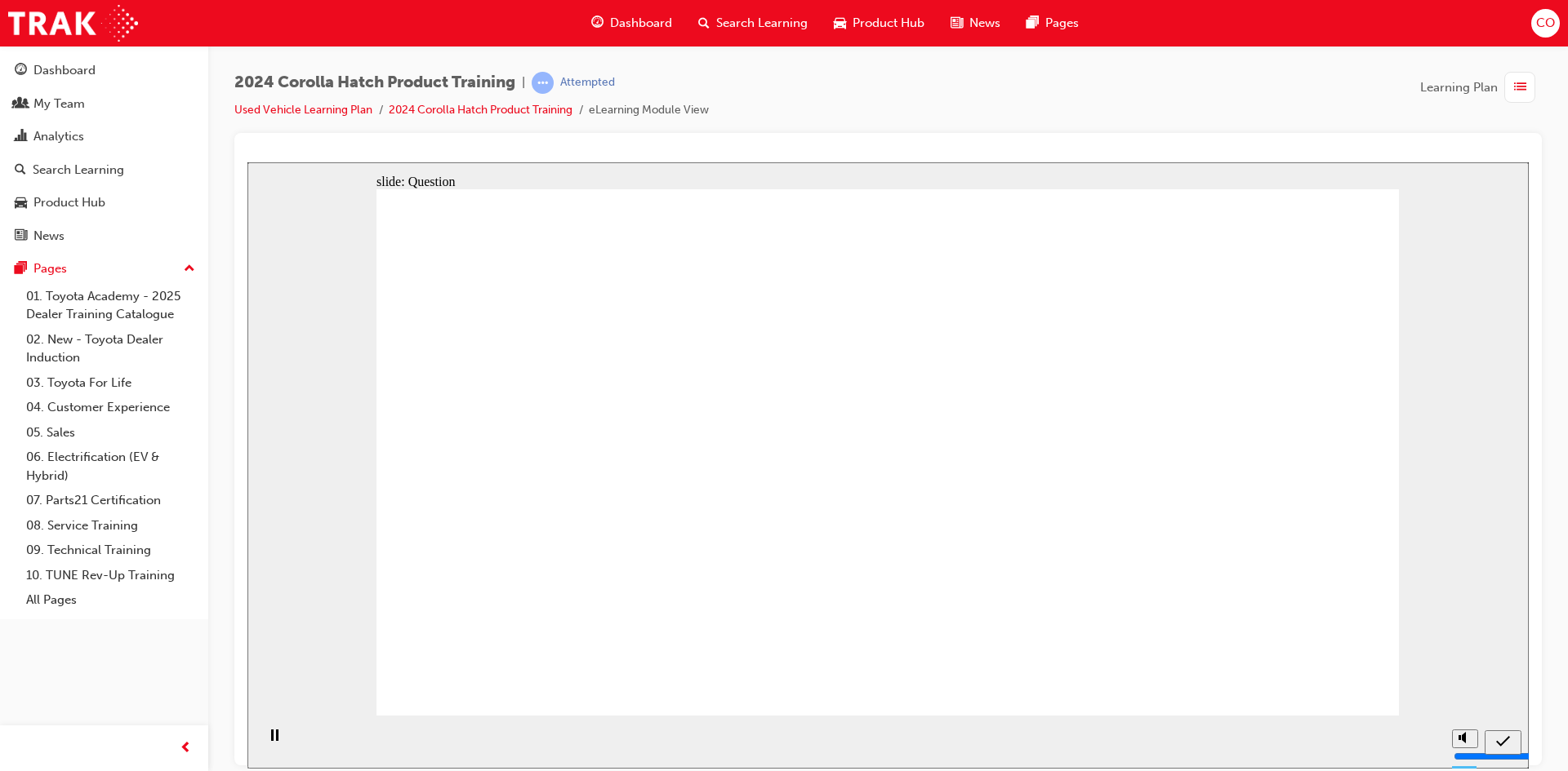
radio input "true"
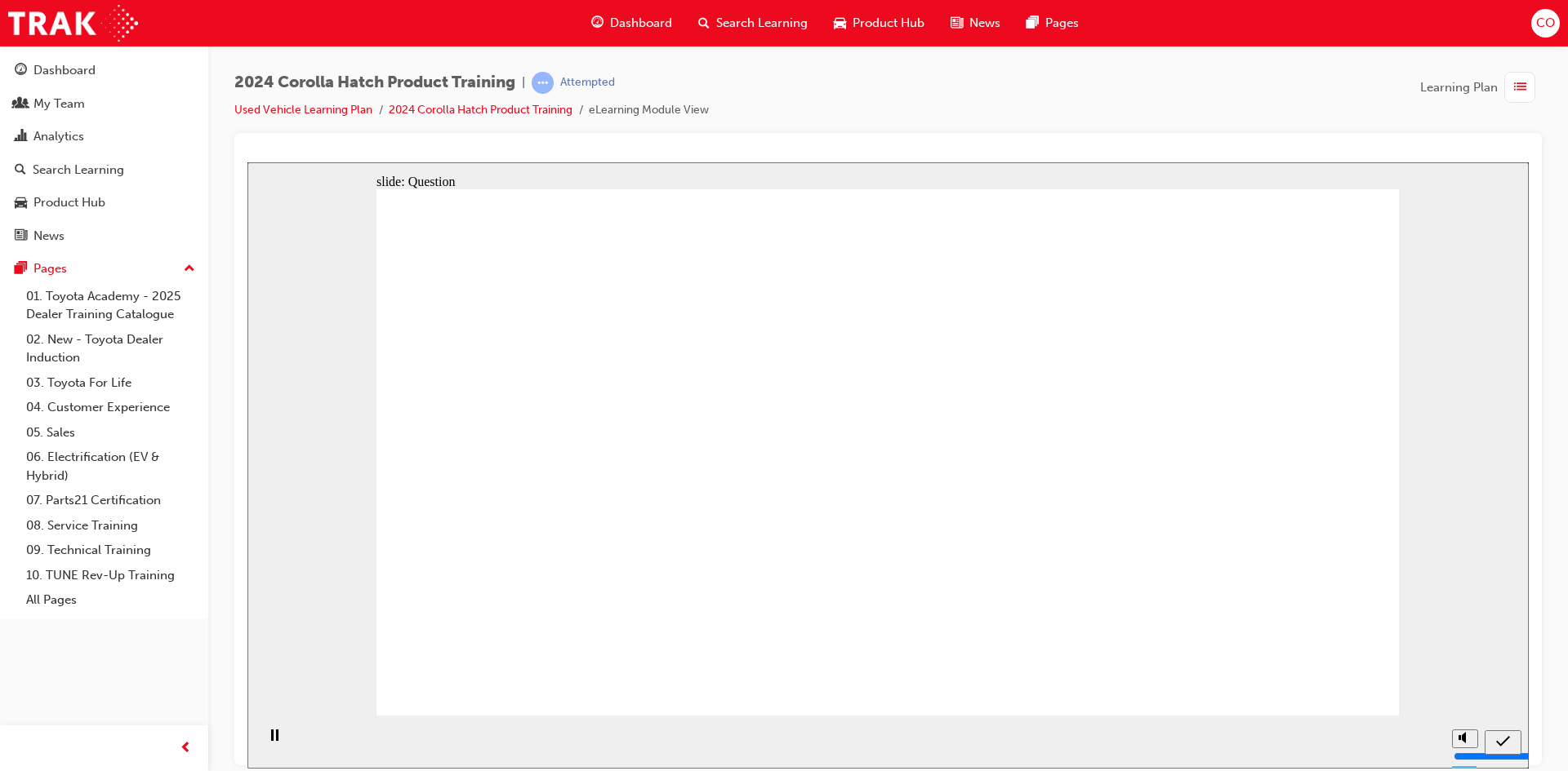
radio input "true"
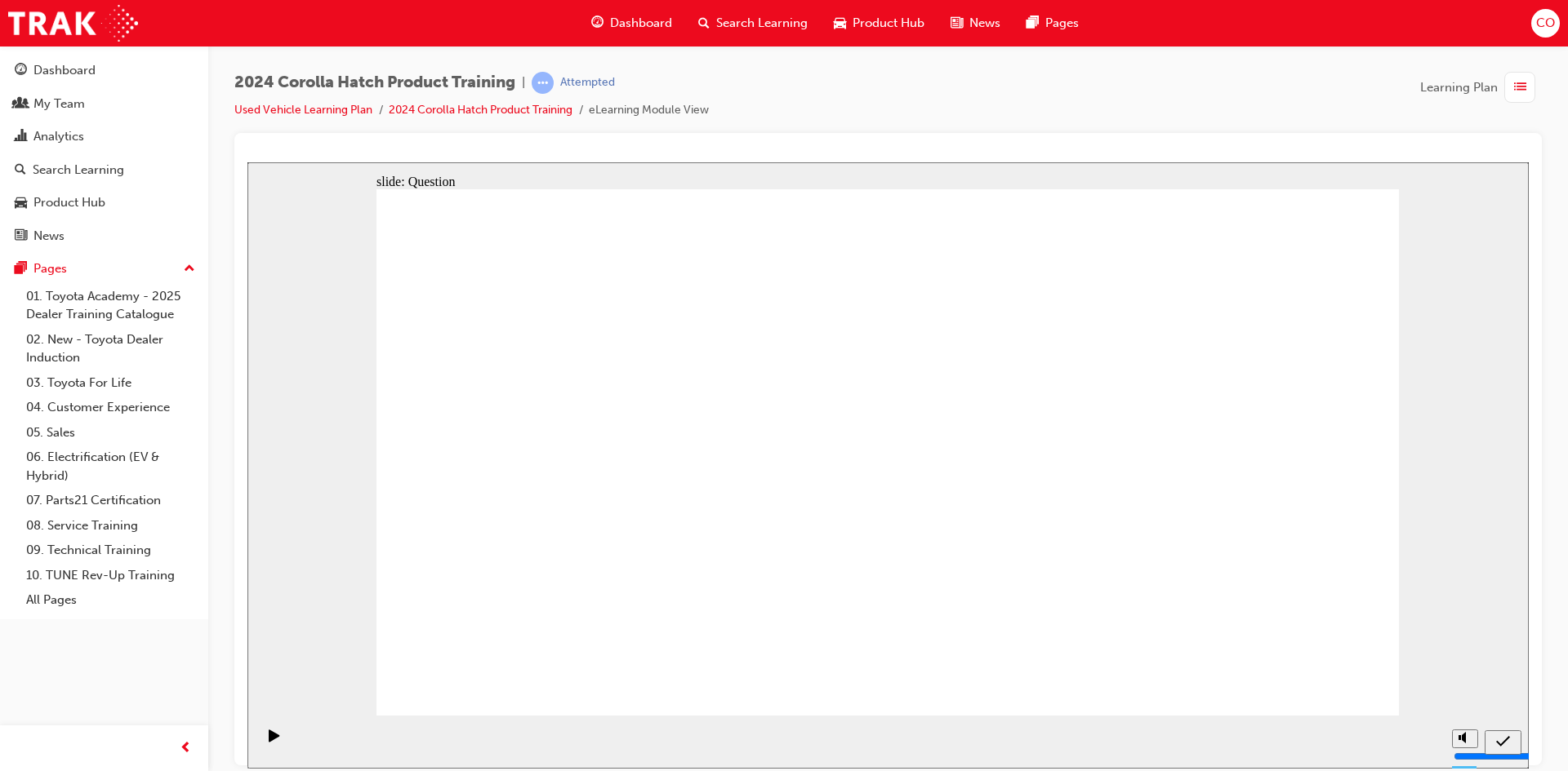
drag, startPoint x: 892, startPoint y: 422, endPoint x: 1061, endPoint y: 580, distance: 231.4
drag, startPoint x: 585, startPoint y: 457, endPoint x: 747, endPoint y: 602, distance: 217.4
drag, startPoint x: 1073, startPoint y: 442, endPoint x: 871, endPoint y: 617, distance: 267.3
drag, startPoint x: 719, startPoint y: 427, endPoint x: 620, endPoint y: 578, distance: 180.6
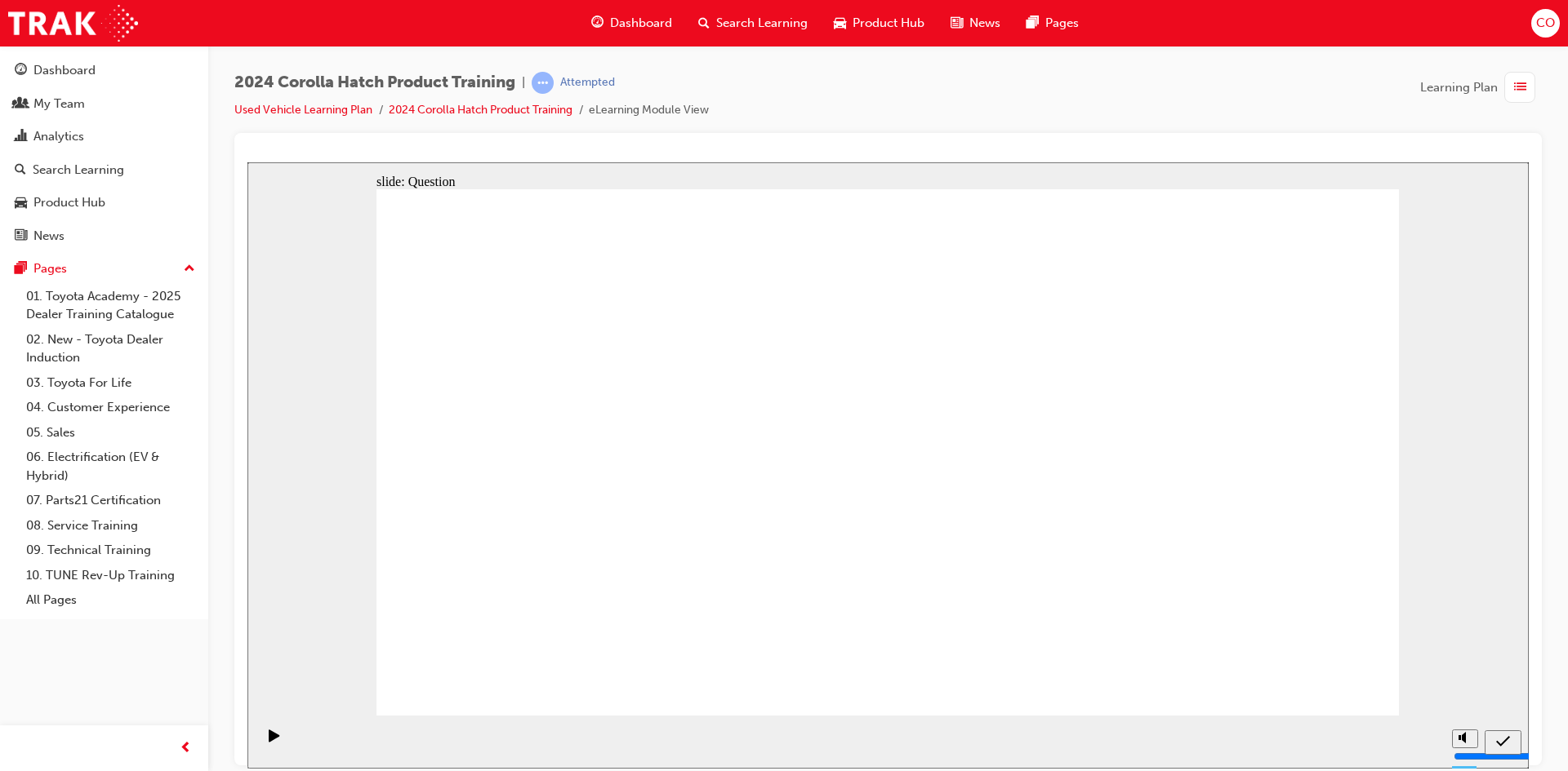
drag, startPoint x: 1255, startPoint y: 414, endPoint x: 1267, endPoint y: 590, distance: 176.4
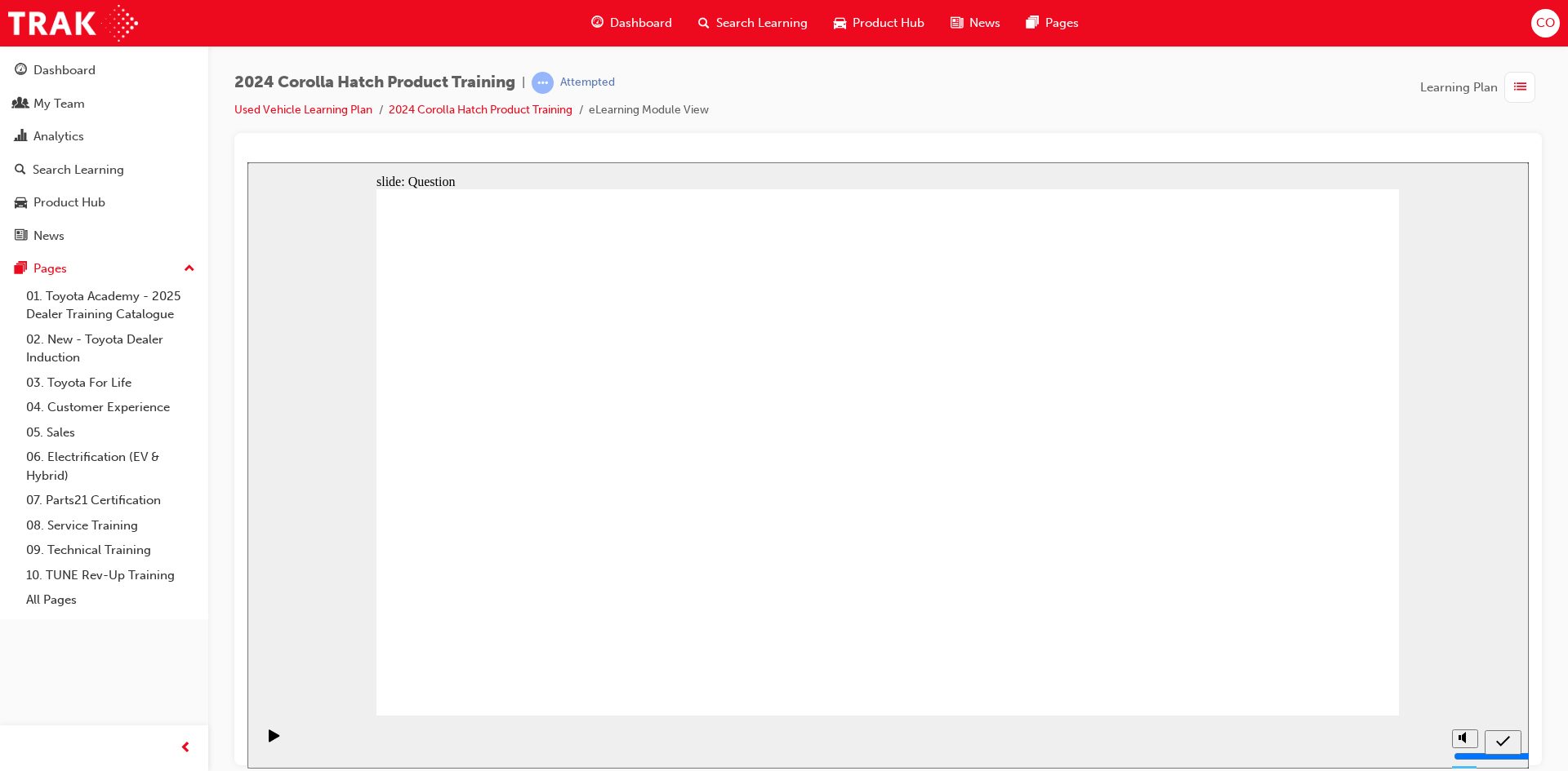
radio input "true"
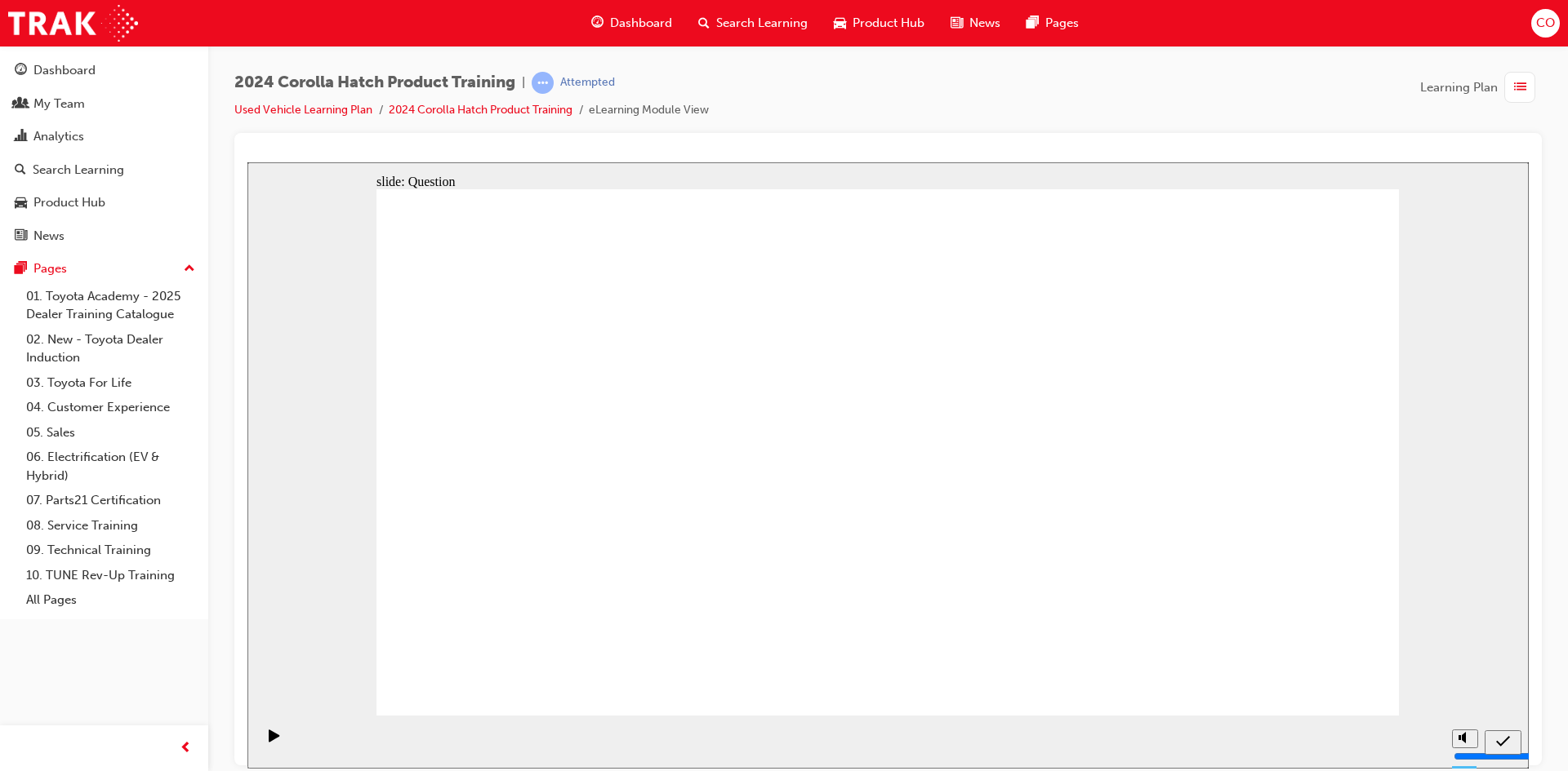
radio input "true"
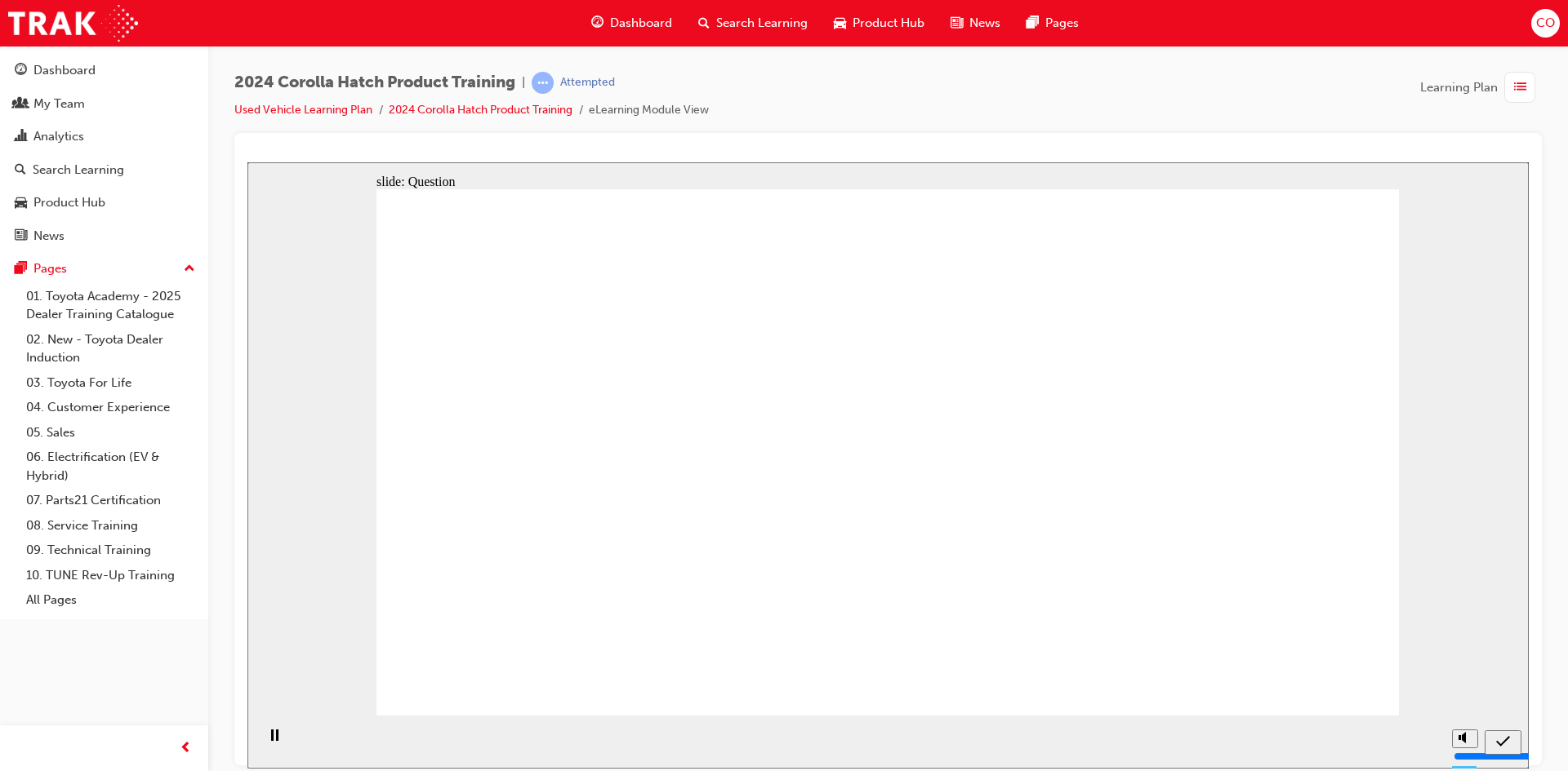
radio input "true"
drag, startPoint x: 927, startPoint y: 581, endPoint x: 895, endPoint y: 563, distance: 36.7
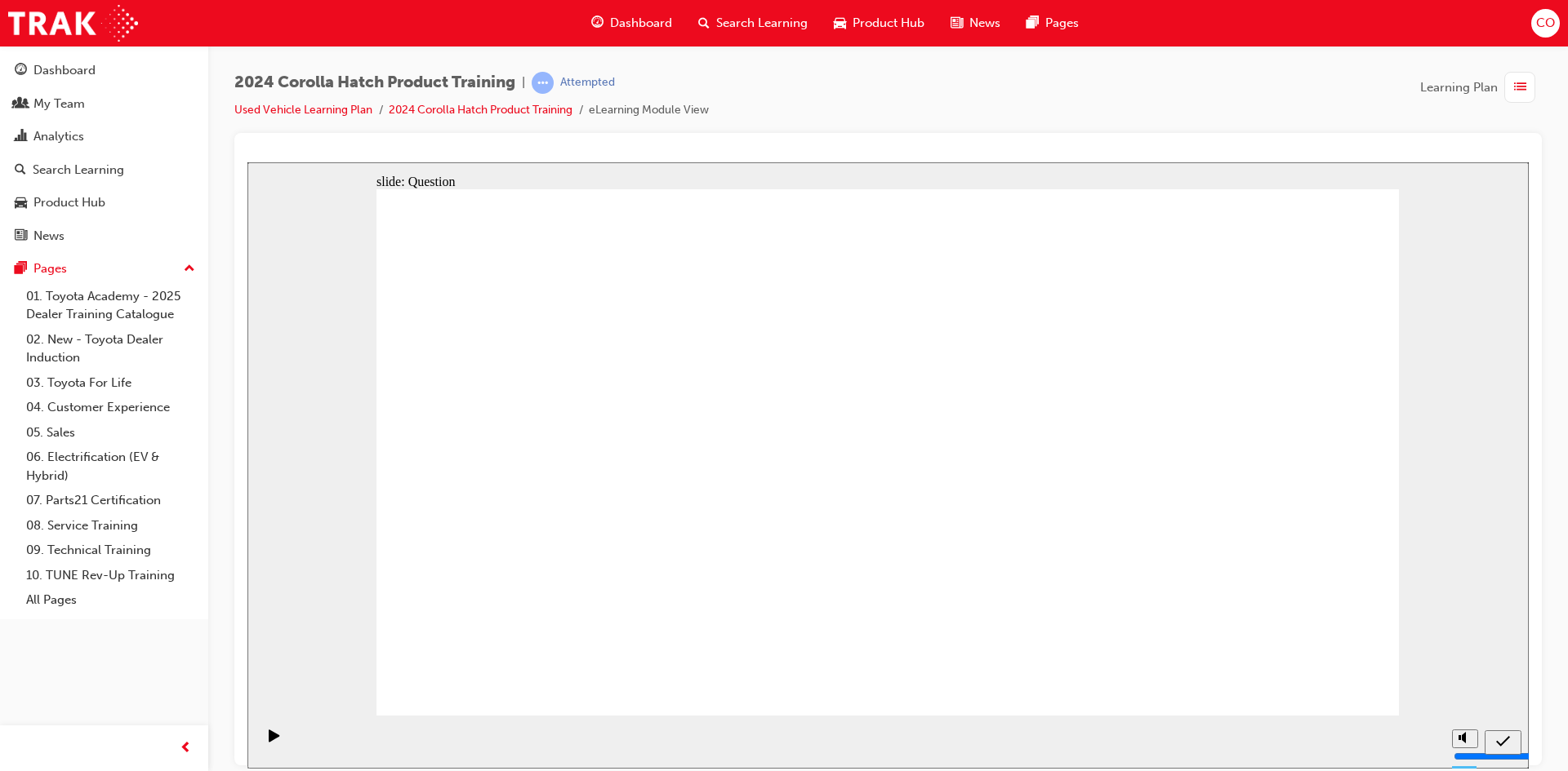
drag, startPoint x: 726, startPoint y: 427, endPoint x: 555, endPoint y: 570, distance: 222.9
drag, startPoint x: 553, startPoint y: 438, endPoint x: 727, endPoint y: 586, distance: 228.4
drag, startPoint x: 1228, startPoint y: 437, endPoint x: 1237, endPoint y: 557, distance: 120.3
drag, startPoint x: 911, startPoint y: 415, endPoint x: 1067, endPoint y: 547, distance: 204.4
drag, startPoint x: 1005, startPoint y: 487, endPoint x: 934, endPoint y: 558, distance: 100.4
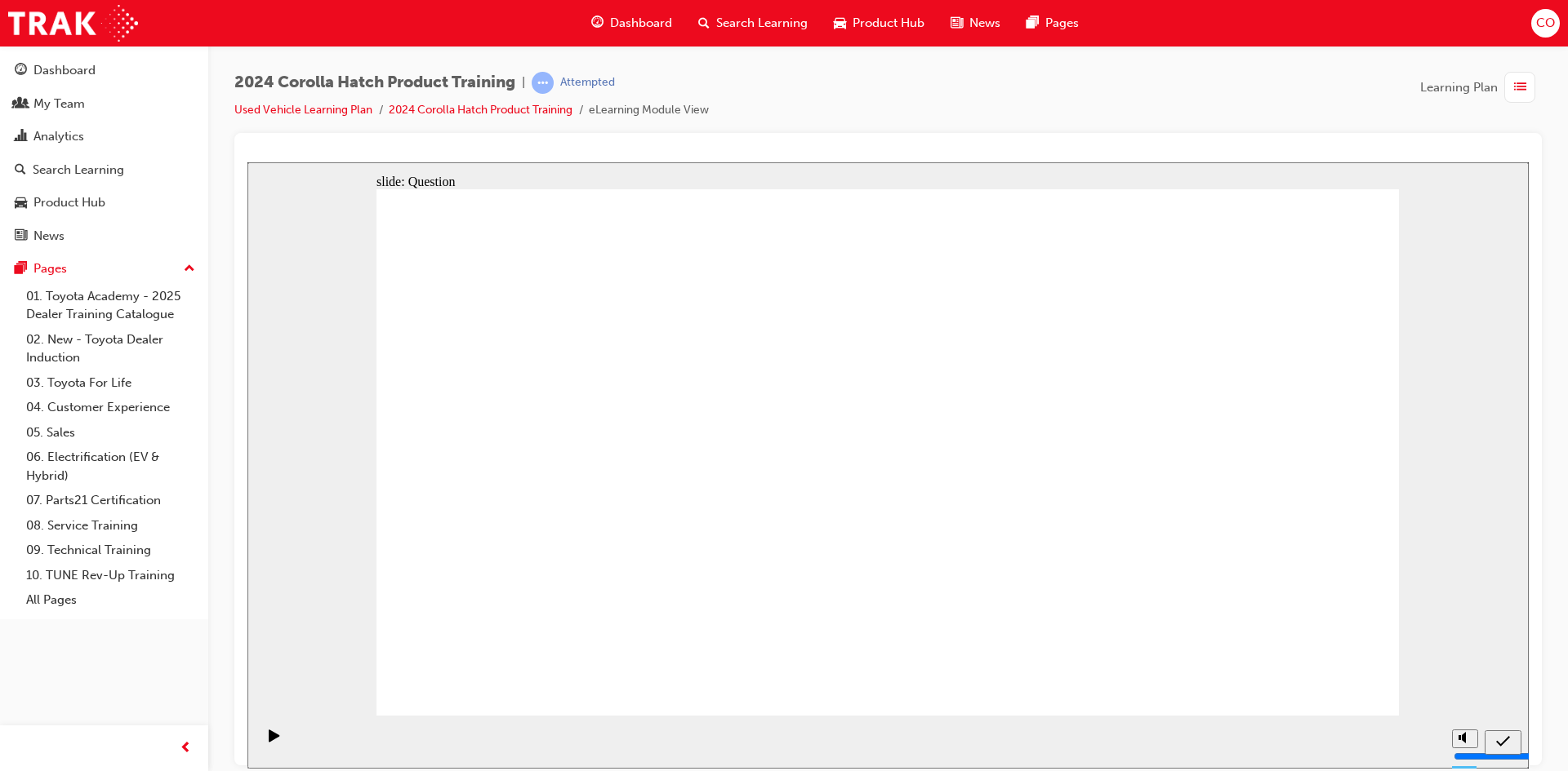
radio input "true"
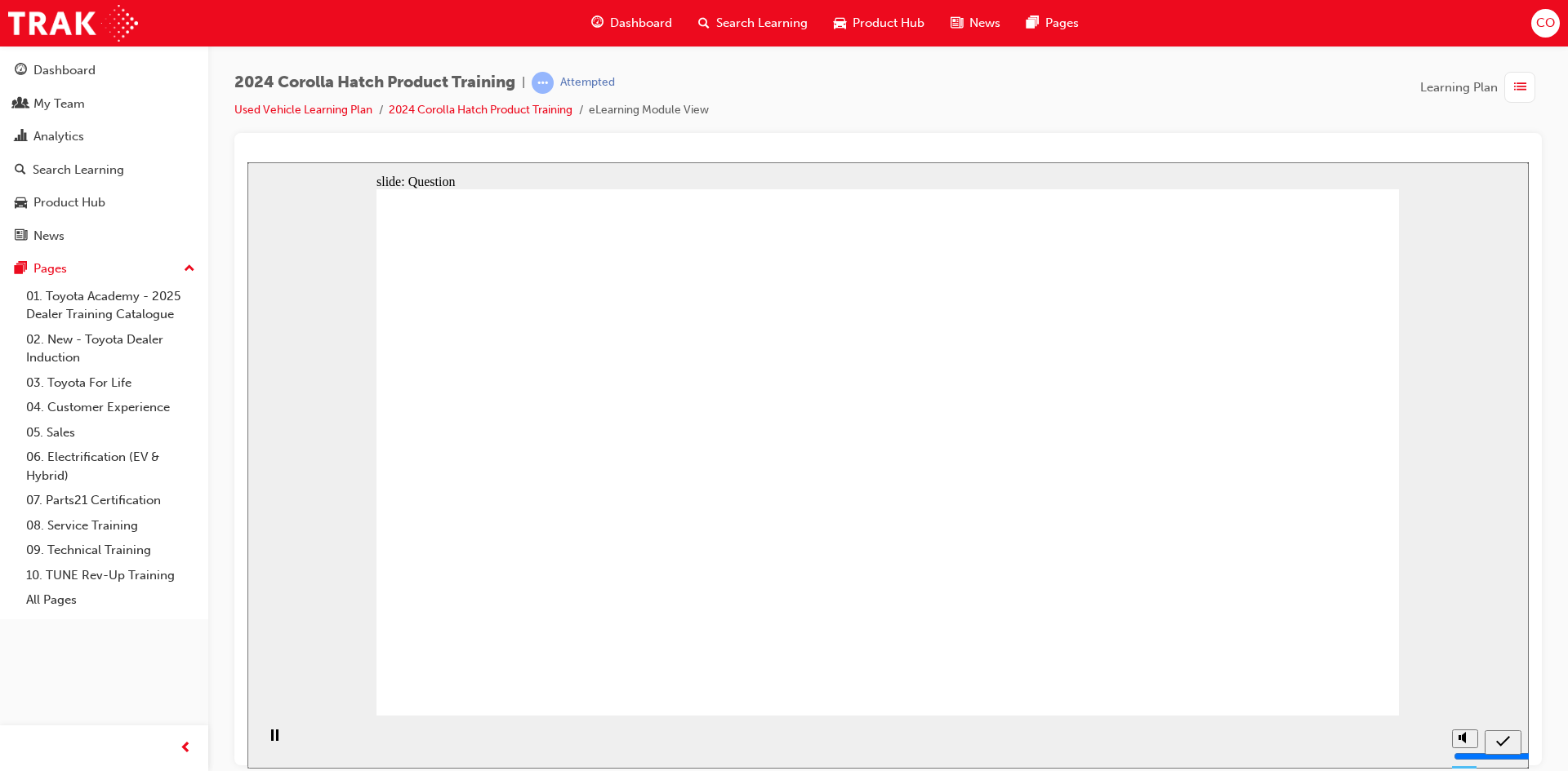
radio input "true"
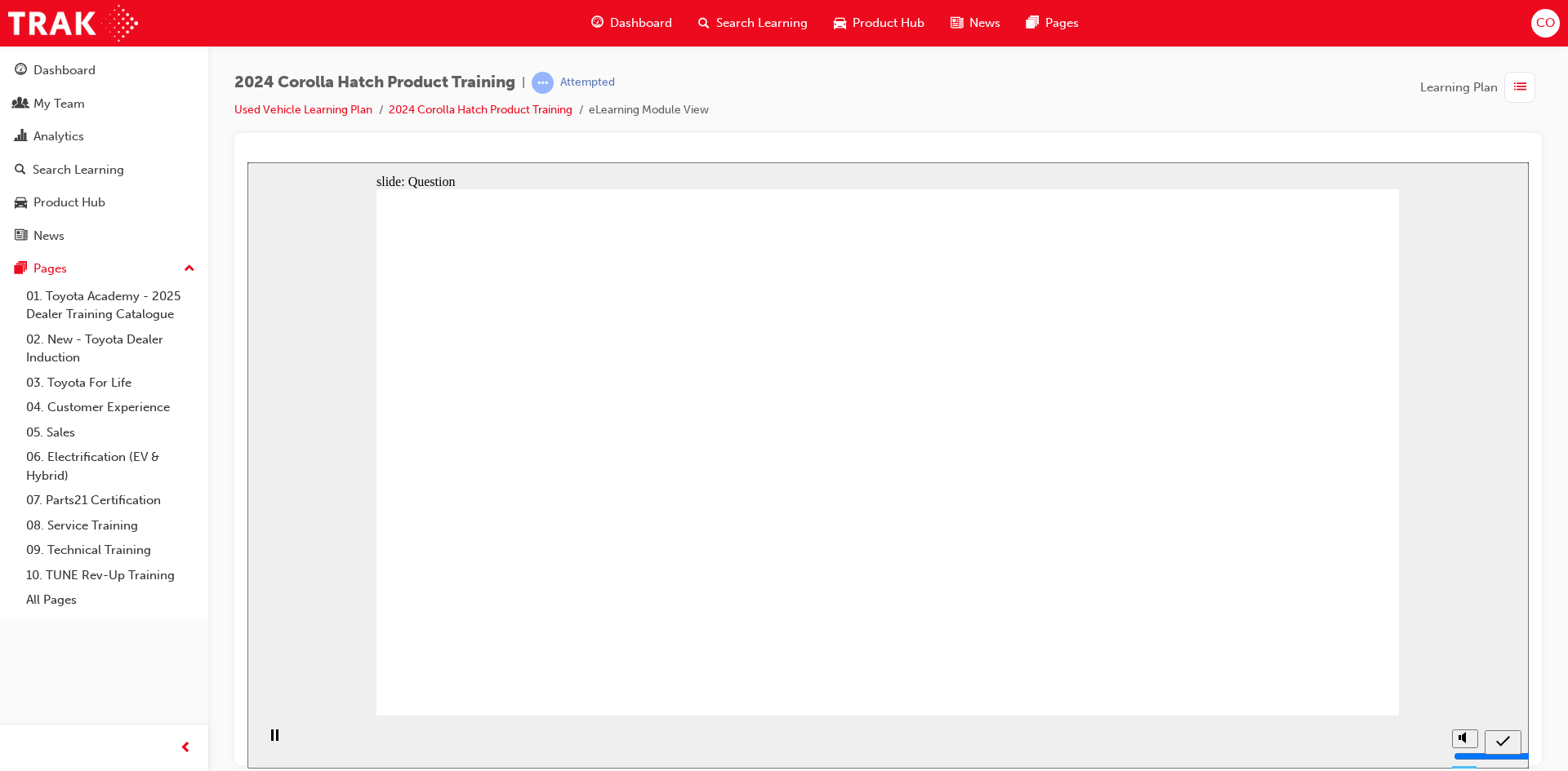
radio input "true"
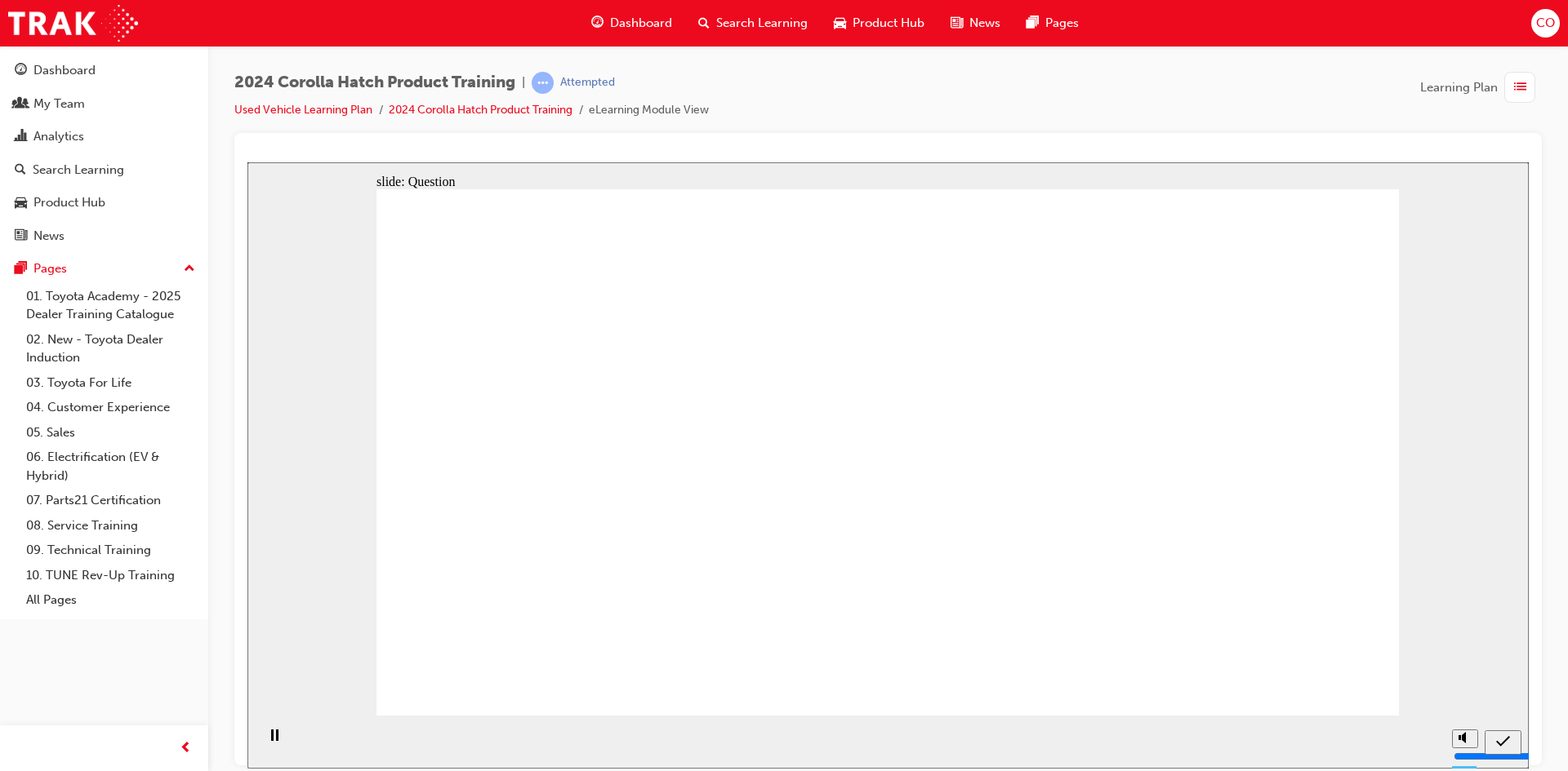
drag, startPoint x: 524, startPoint y: 413, endPoint x: 537, endPoint y: 414, distance: 13.0
drag, startPoint x: 739, startPoint y: 454, endPoint x: 554, endPoint y: 620, distance: 248.6
drag, startPoint x: 586, startPoint y: 446, endPoint x: 714, endPoint y: 583, distance: 187.5
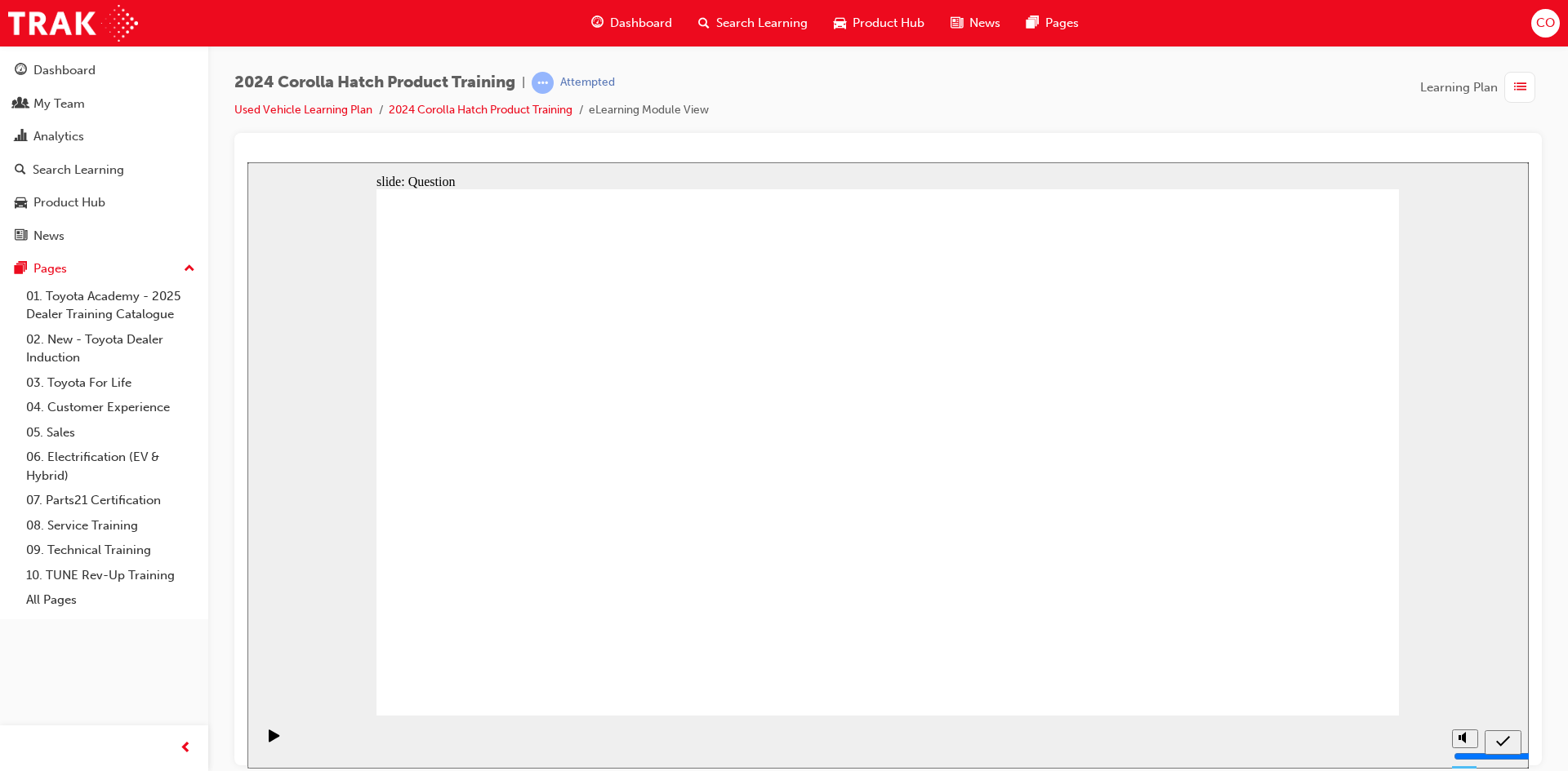
drag, startPoint x: 1045, startPoint y: 446, endPoint x: 884, endPoint y: 602, distance: 224.2
drag, startPoint x: 896, startPoint y: 432, endPoint x: 1085, endPoint y: 579, distance: 239.4
drag, startPoint x: 1225, startPoint y: 432, endPoint x: 1239, endPoint y: 560, distance: 128.8
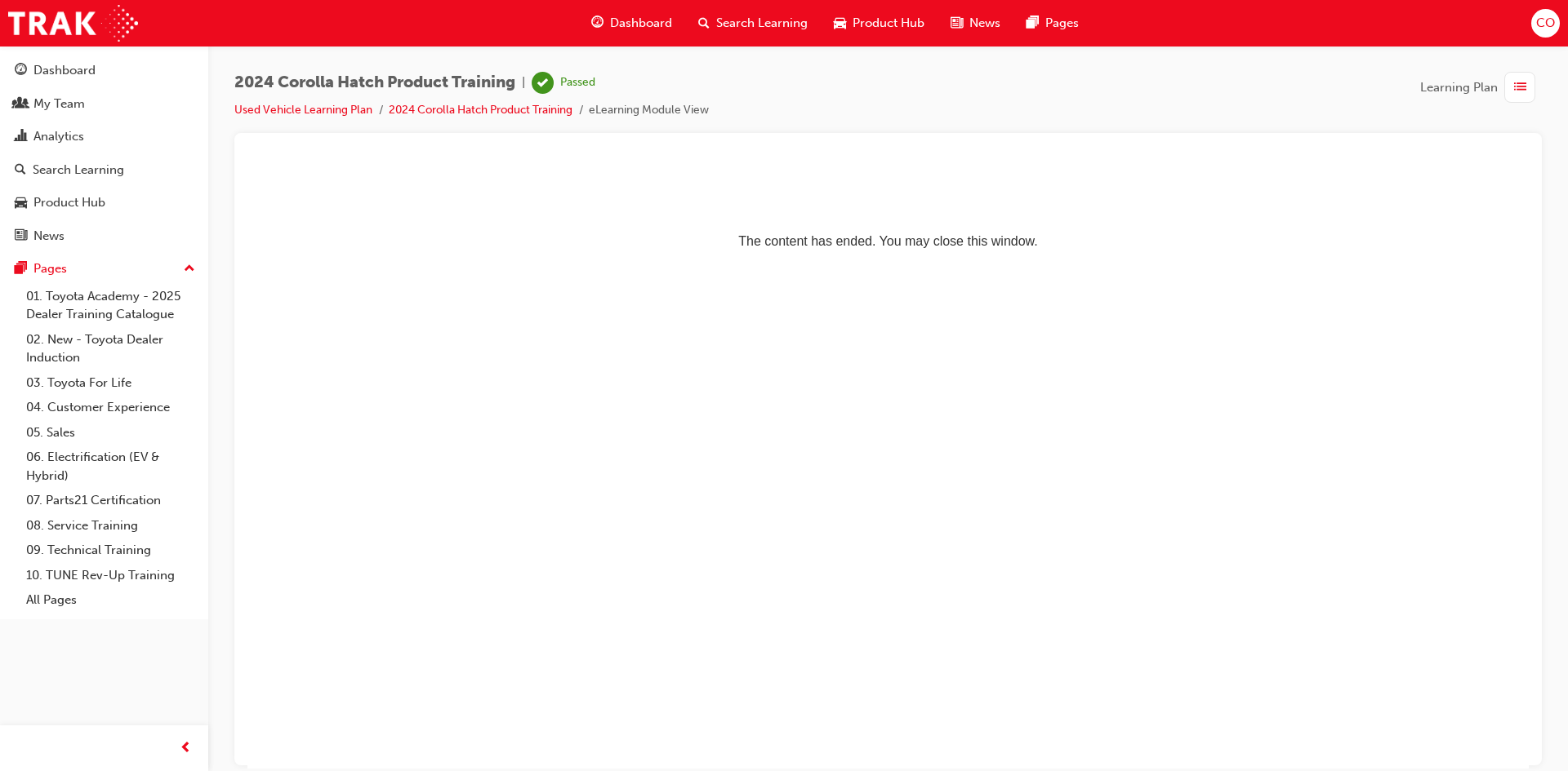
drag, startPoint x: 80, startPoint y: 67, endPoint x: 115, endPoint y: 92, distance: 43.0
click at [80, 67] on div "Dashboard" at bounding box center [65, 71] width 62 height 19
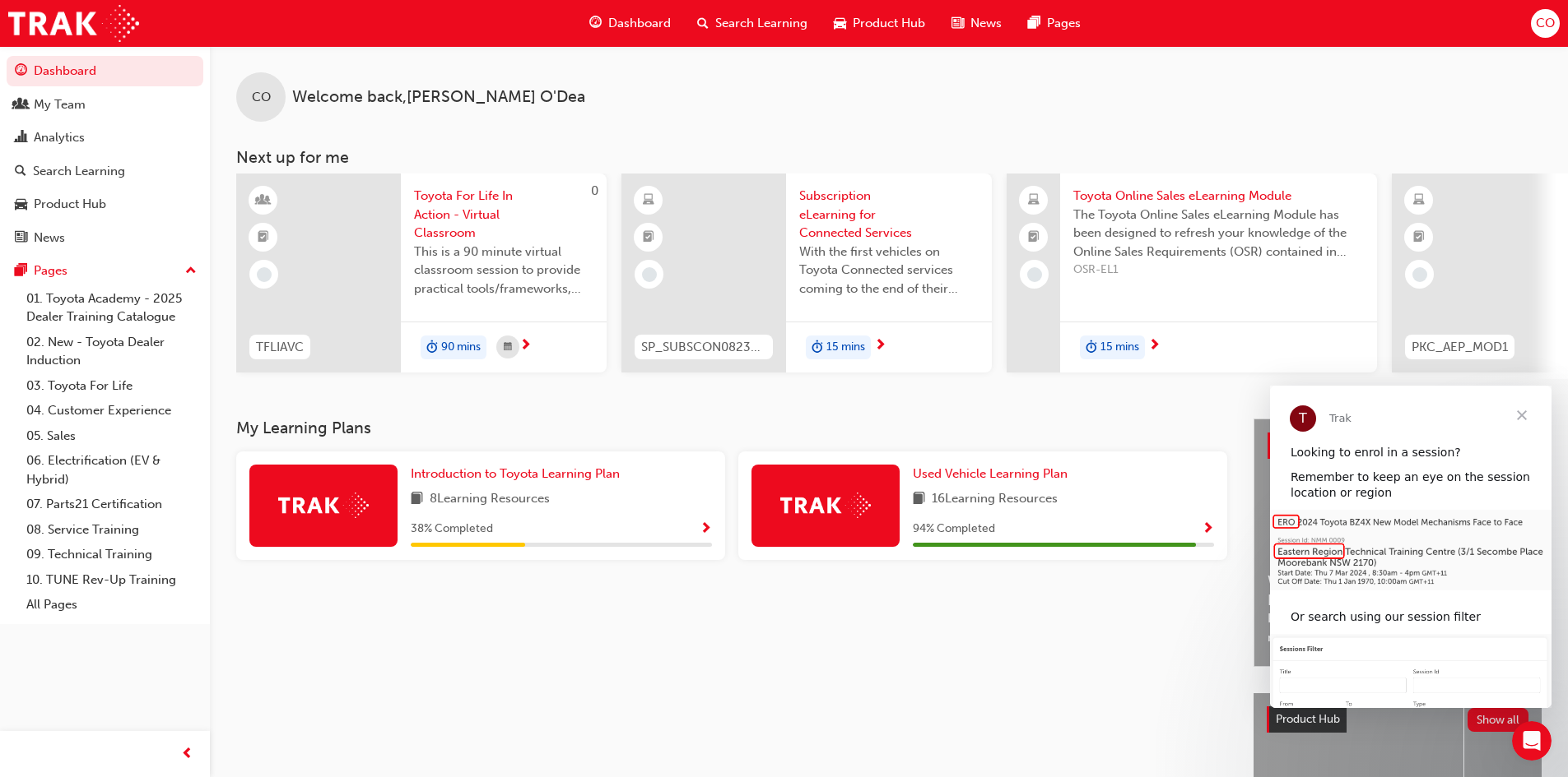
click at [1205, 532] on span "Show Progress" at bounding box center [1207, 530] width 12 height 15
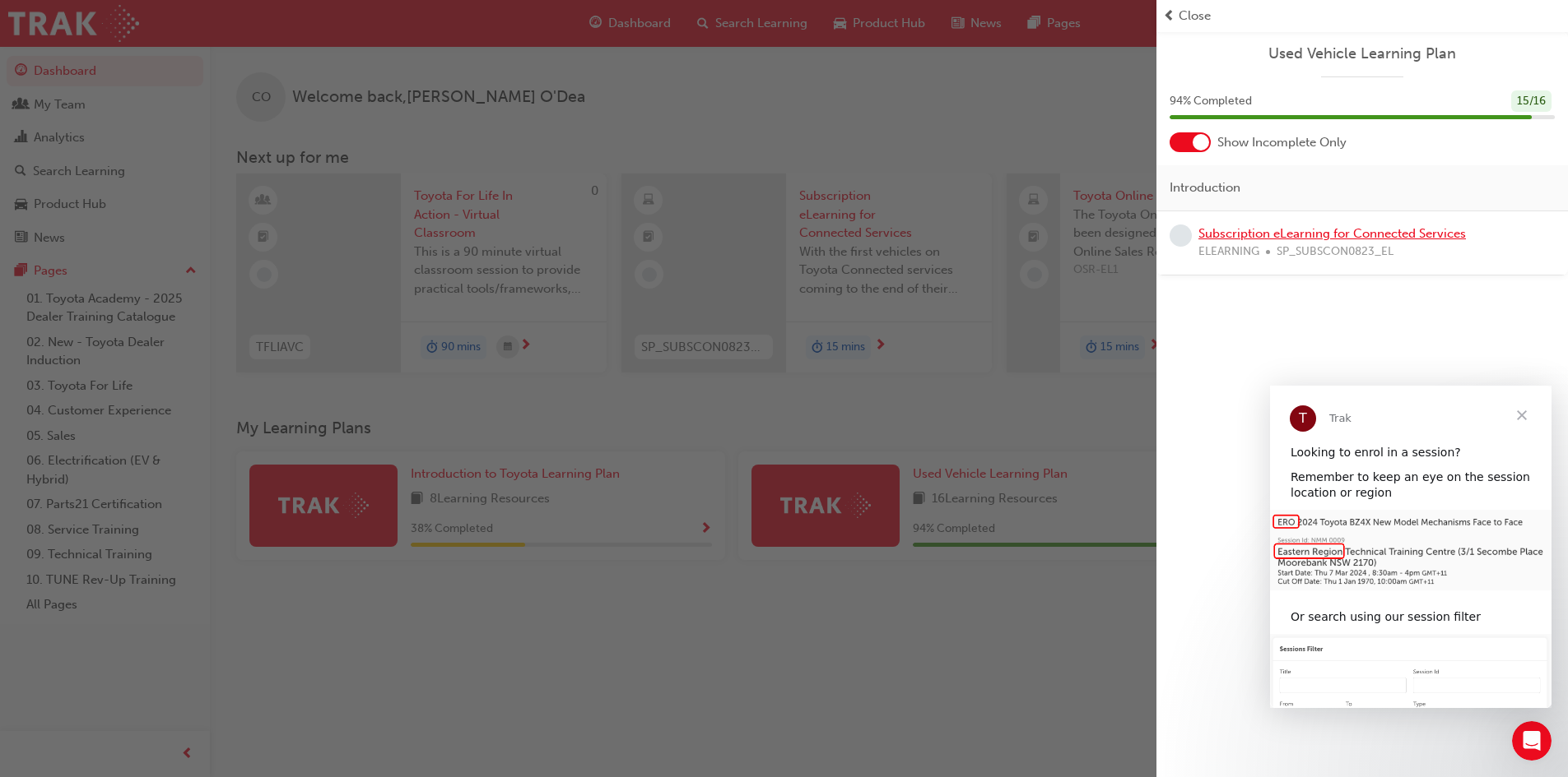
click at [1220, 229] on link "Subscription eLearning for Connected Services" at bounding box center [1332, 234] width 267 height 15
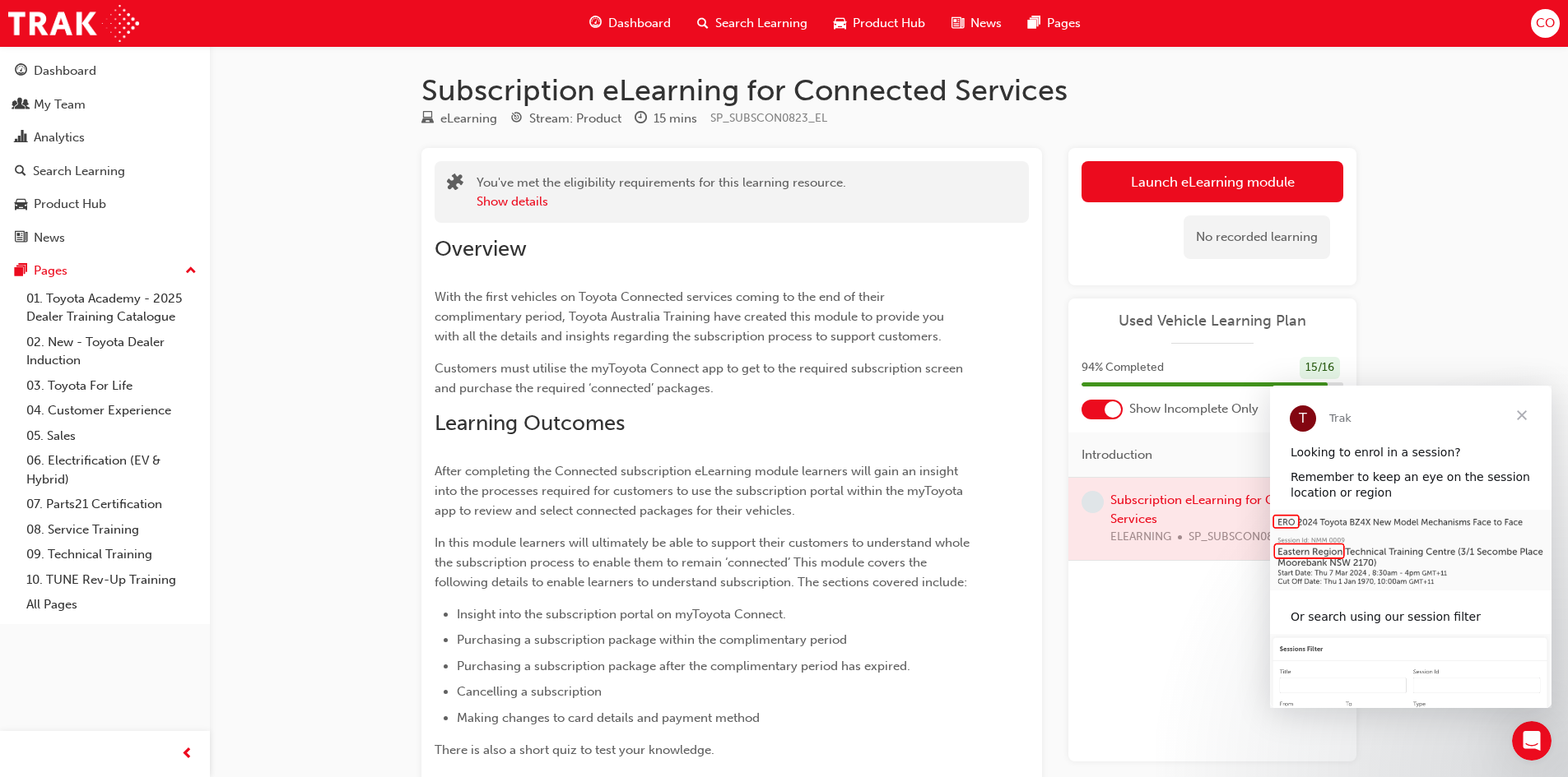
click at [1210, 181] on link "Launch eLearning module" at bounding box center [1212, 181] width 262 height 41
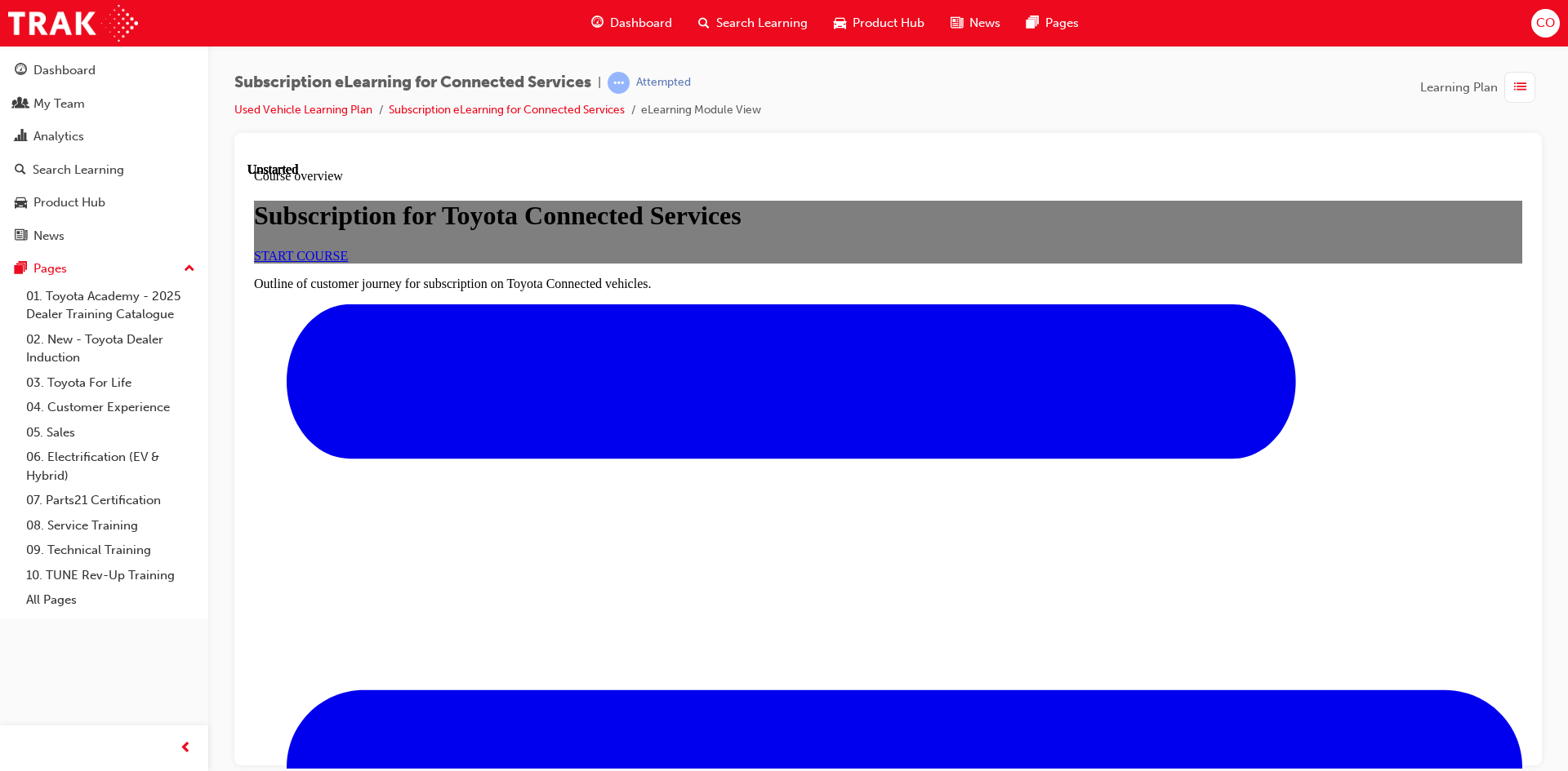
click at [348, 262] on link "START COURSE" at bounding box center [301, 255] width 94 height 14
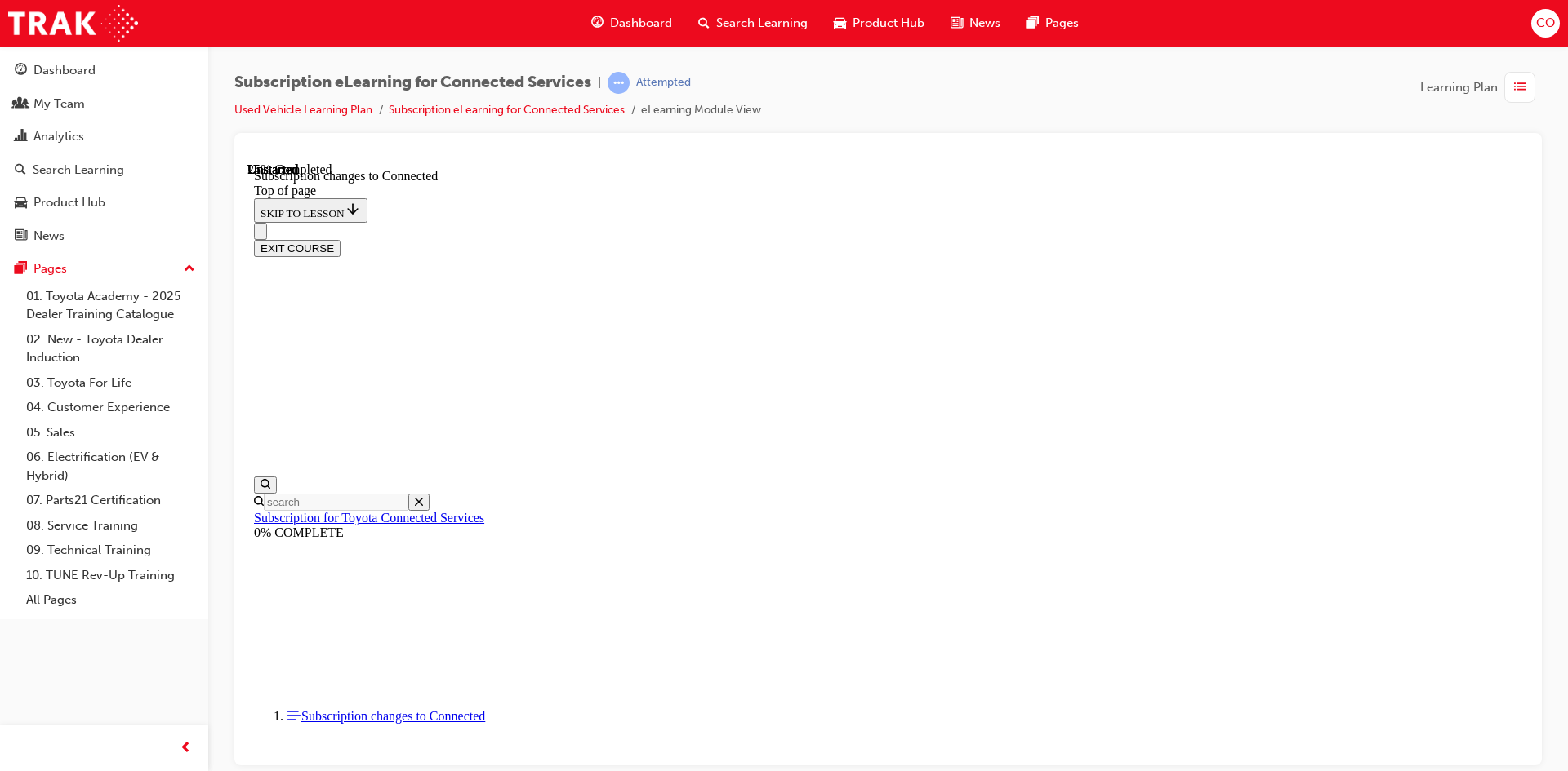
scroll to position [863, 0]
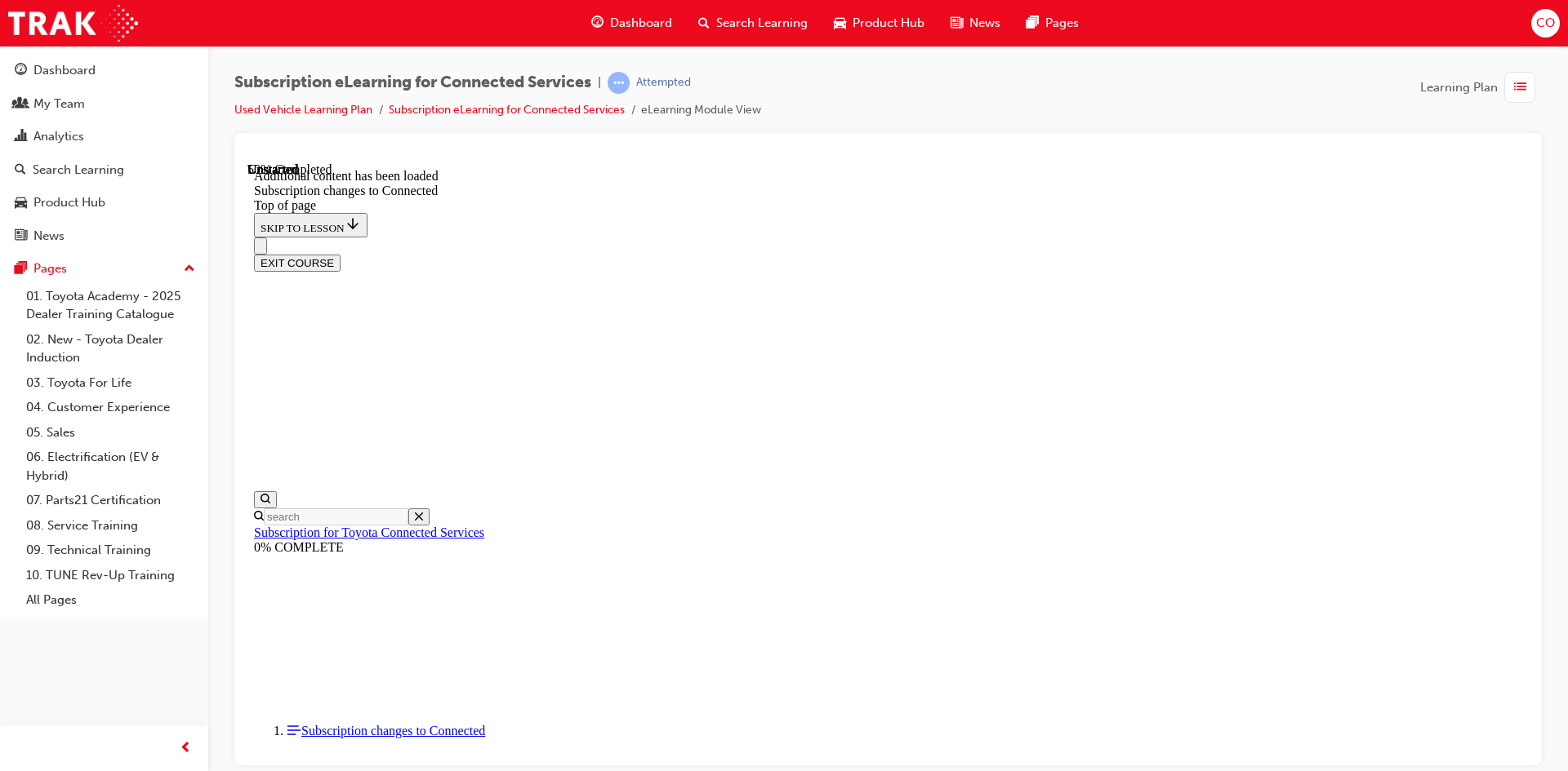
scroll to position [1297, 0]
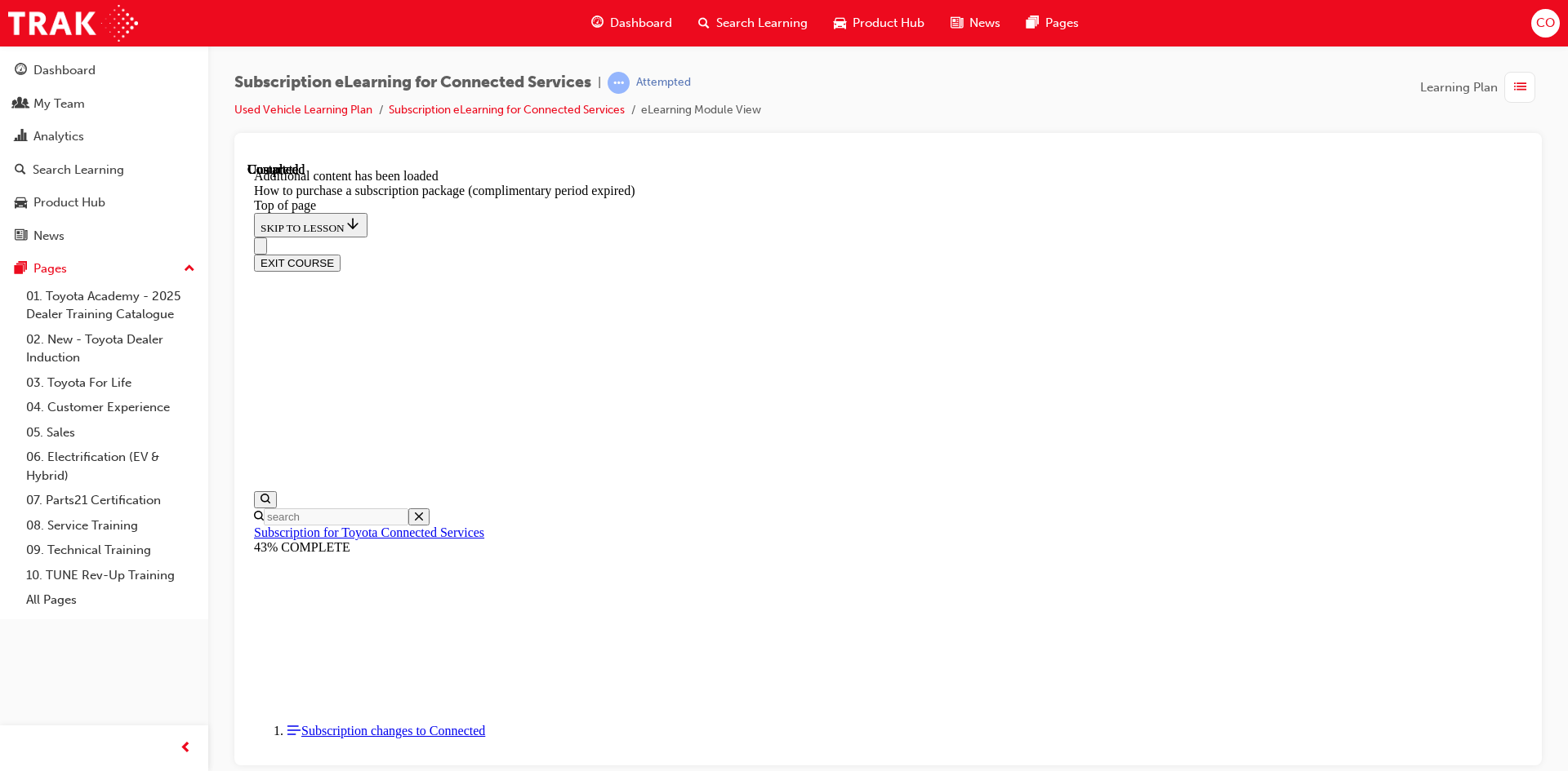
scroll to position [1599, 0]
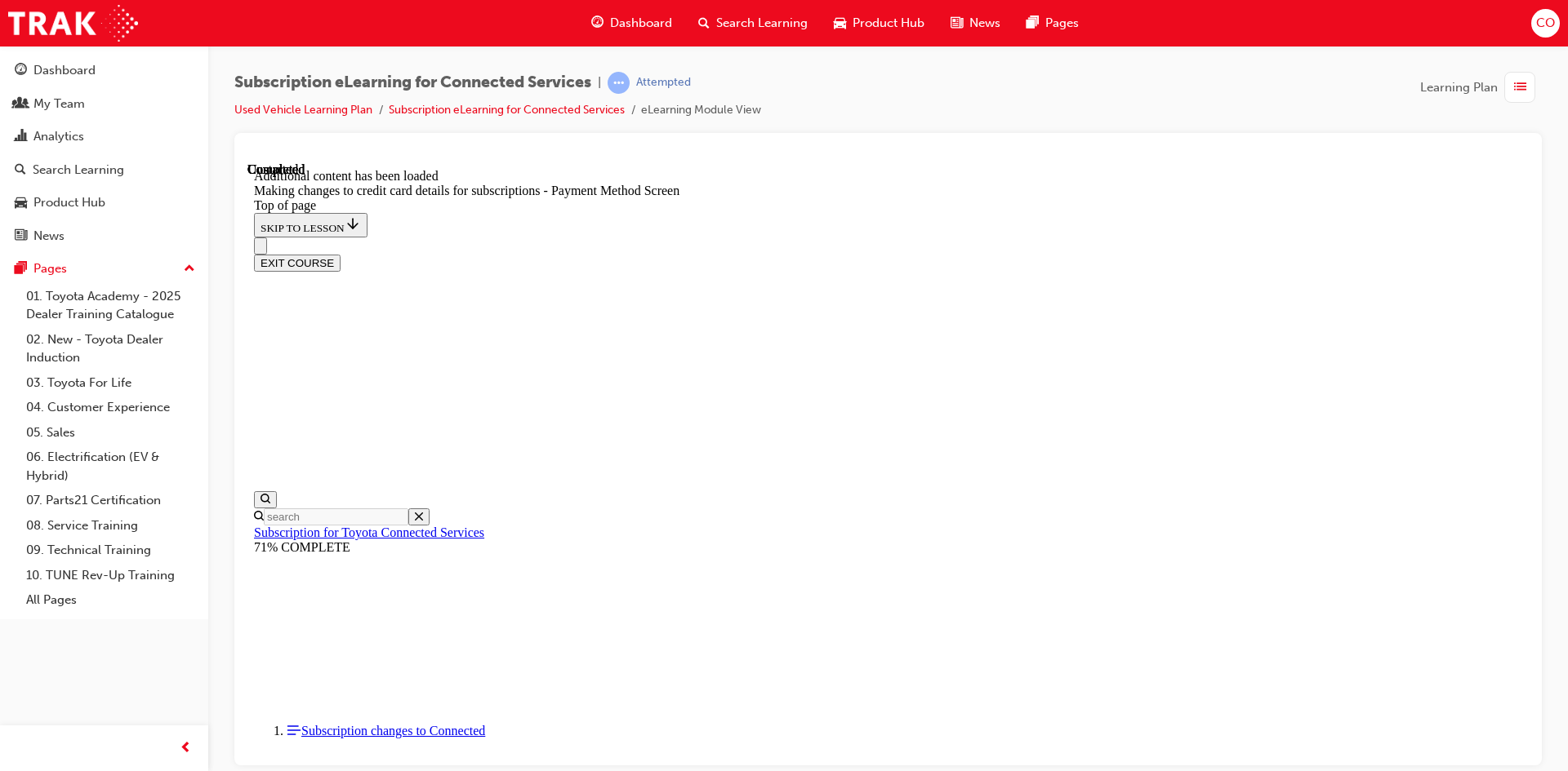
drag, startPoint x: 791, startPoint y: 585, endPoint x: 803, endPoint y: 584, distance: 12.0
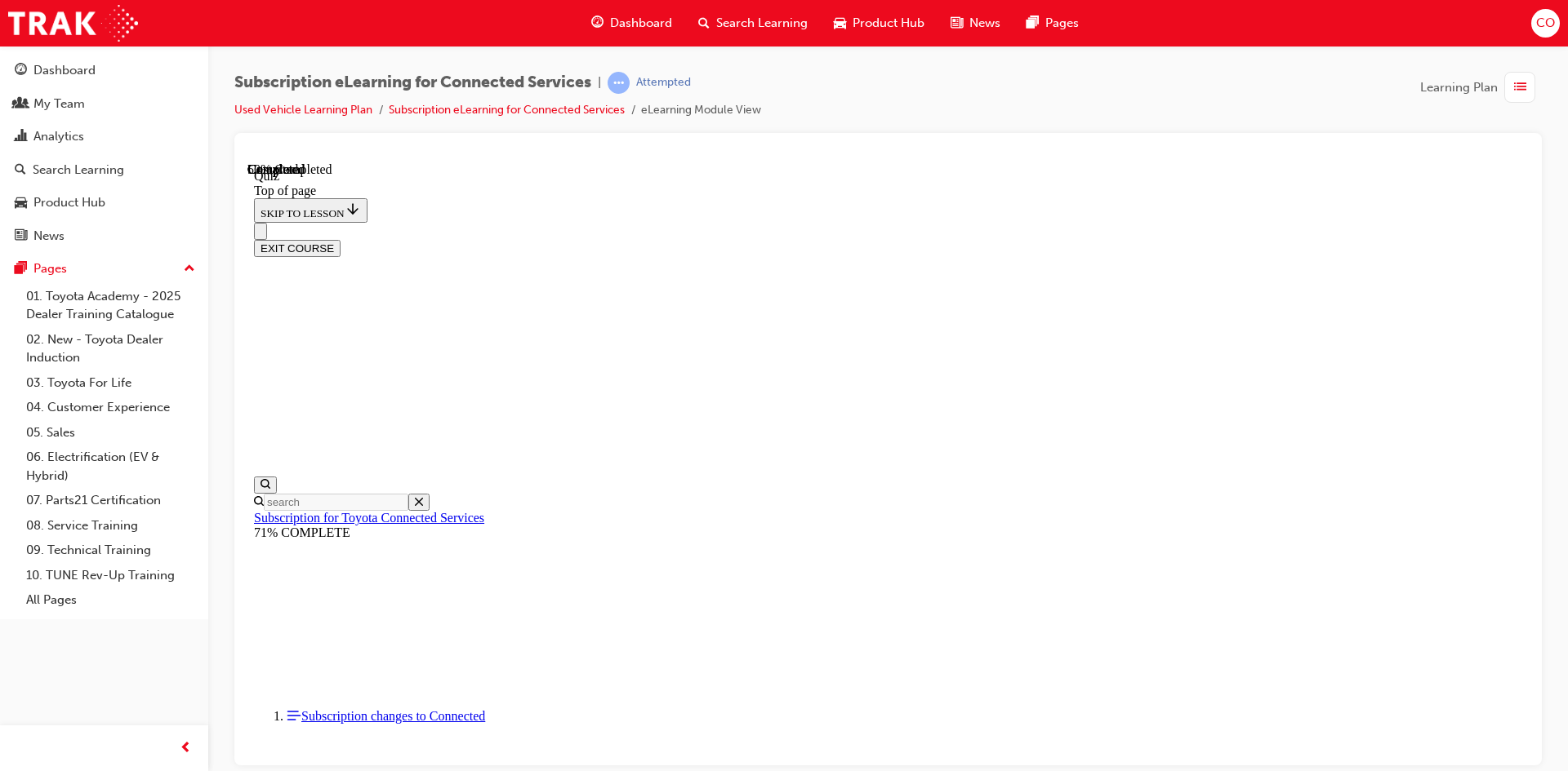
scroll to position [50, 0]
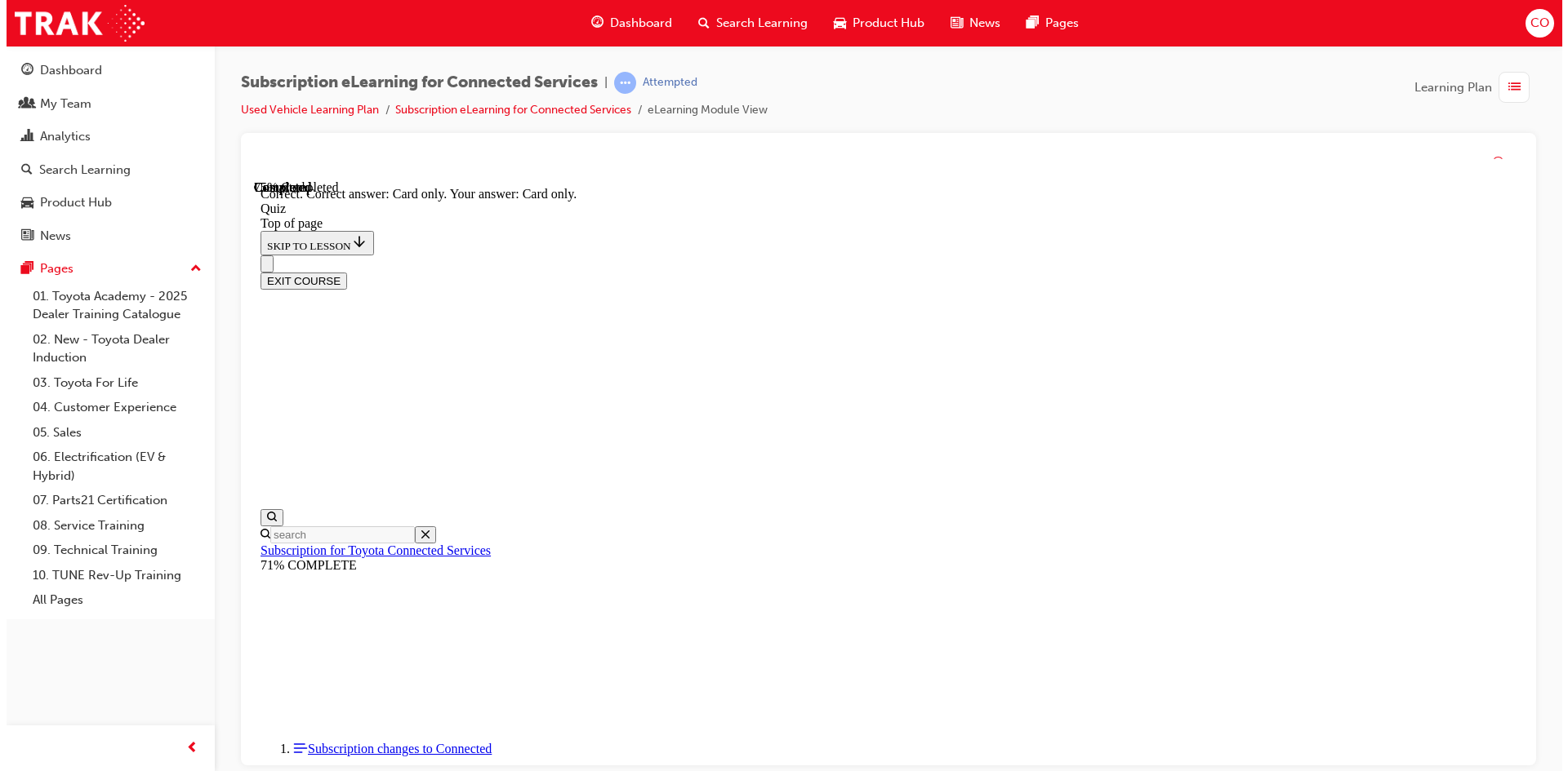
scroll to position [189, 0]
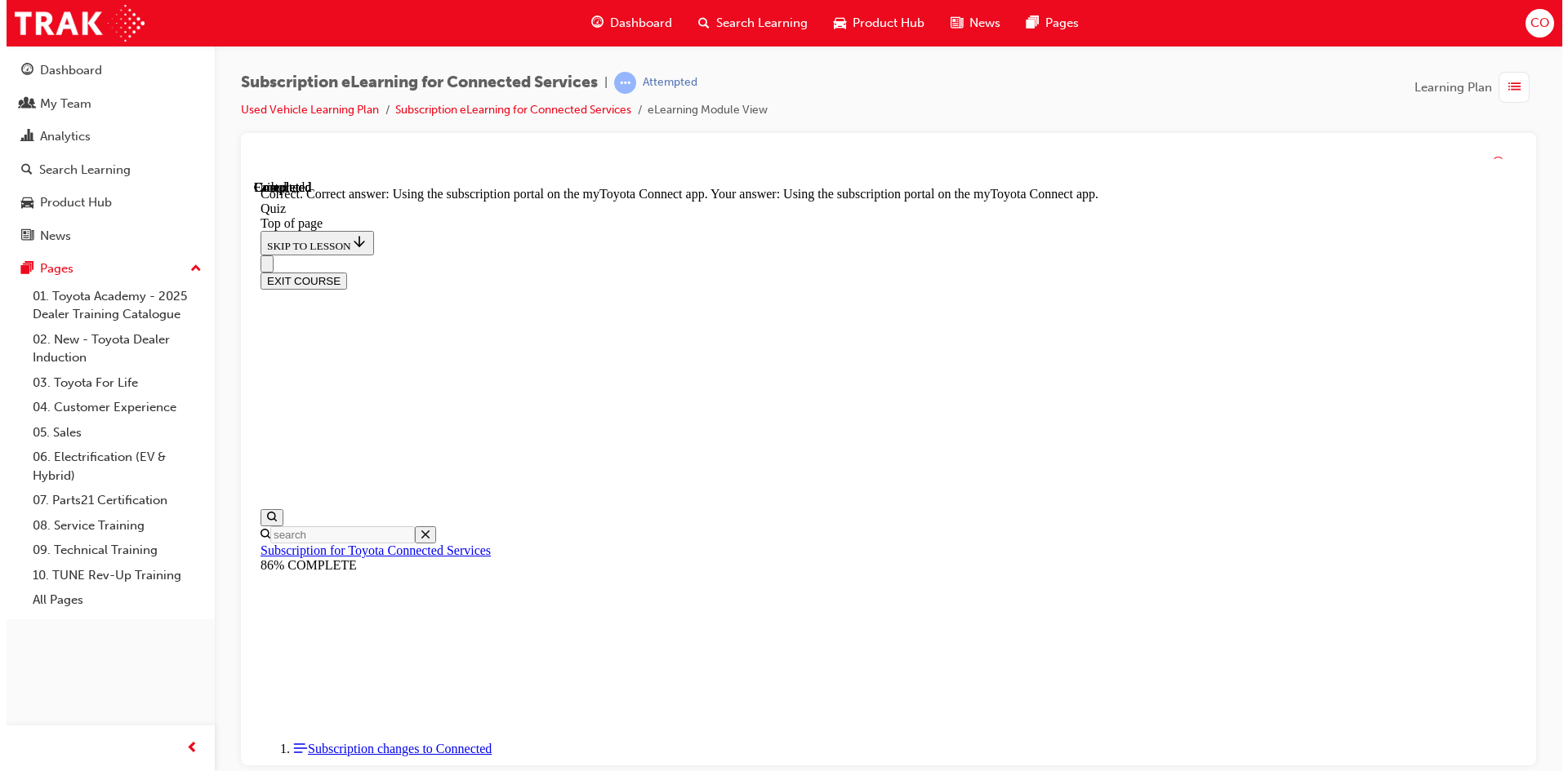
scroll to position [189, 0]
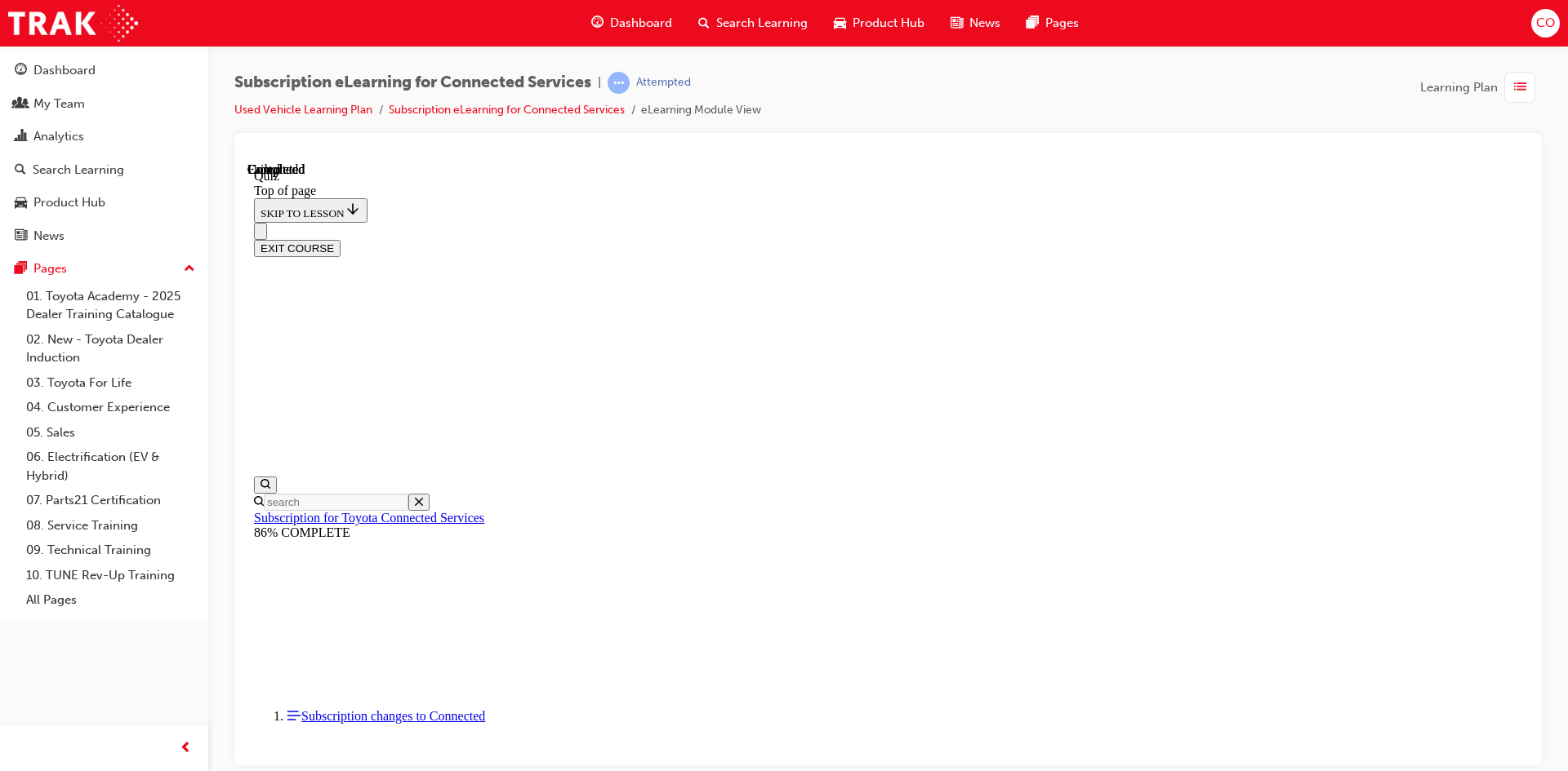
scroll to position [280, 0]
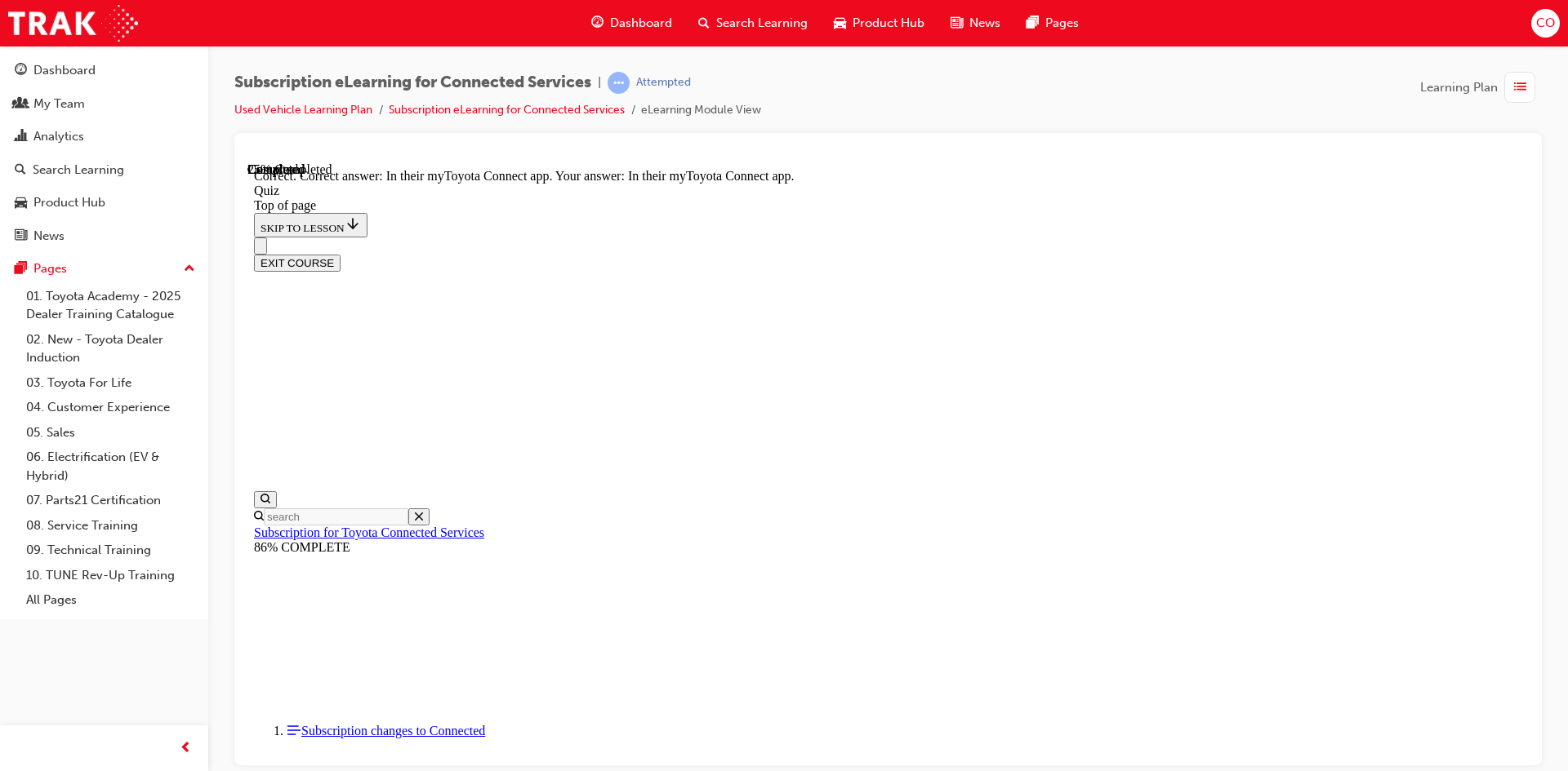
scroll to position [216, 0]
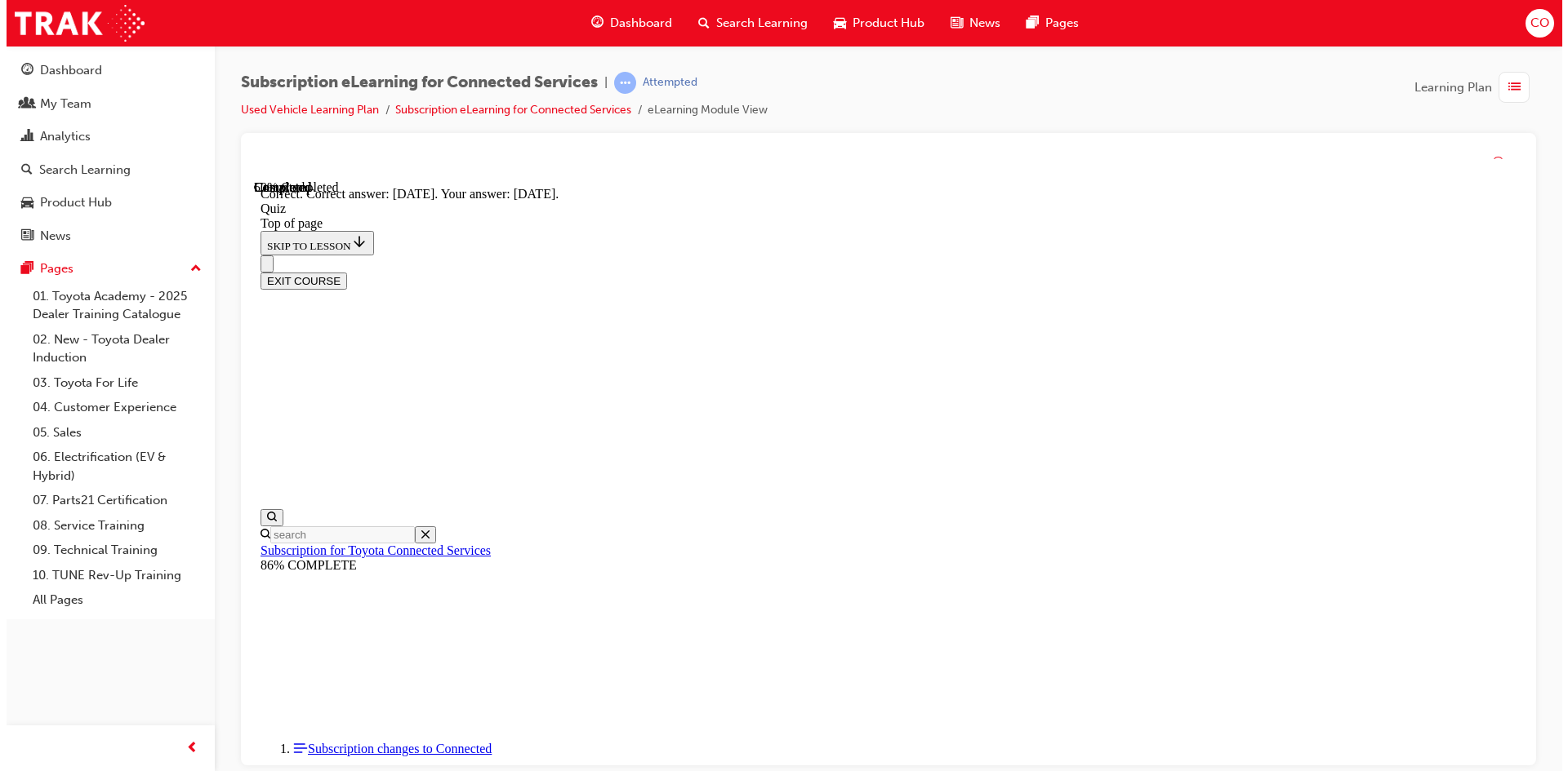
scroll to position [216, 0]
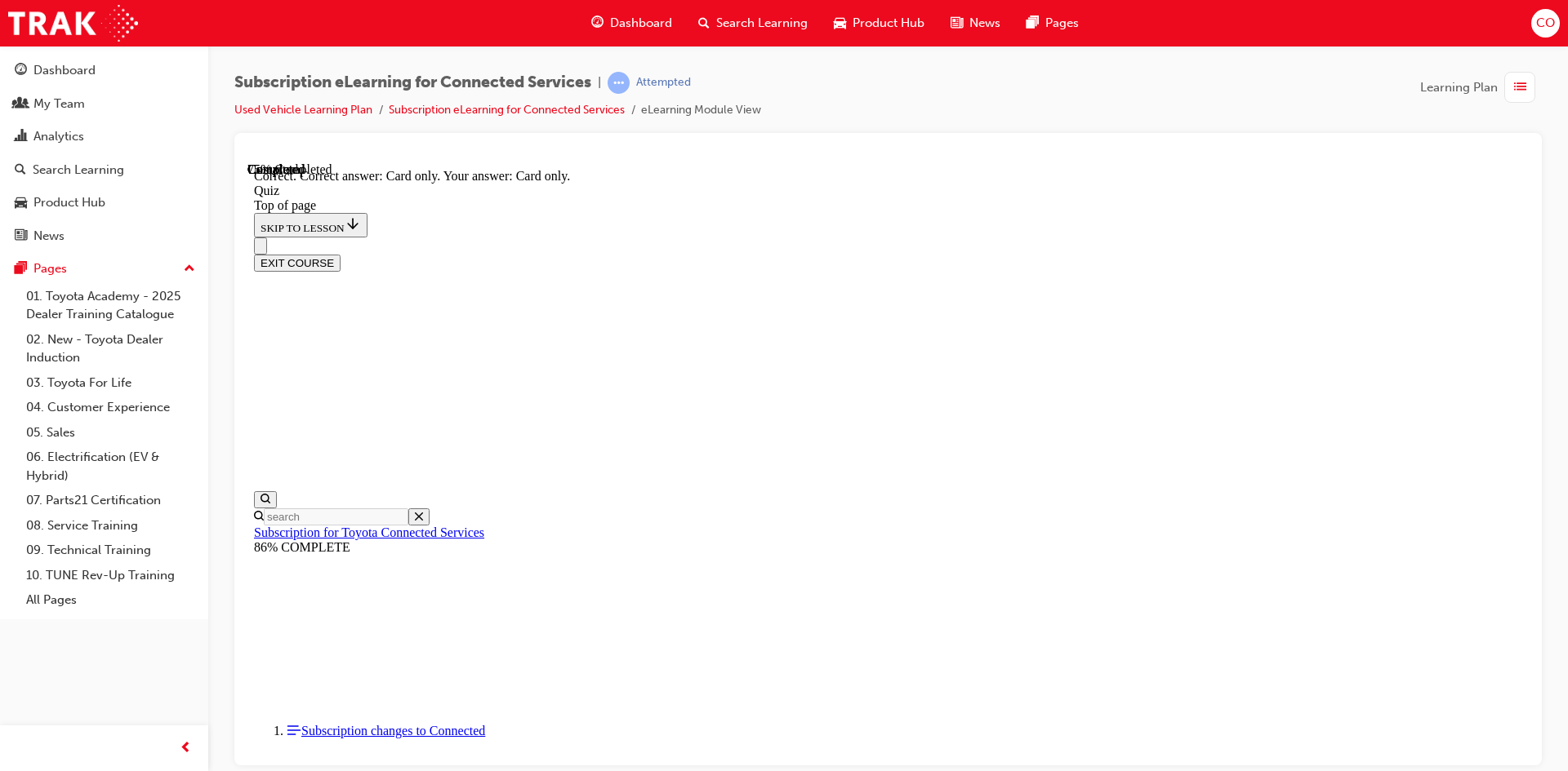
scroll to position [189, 0]
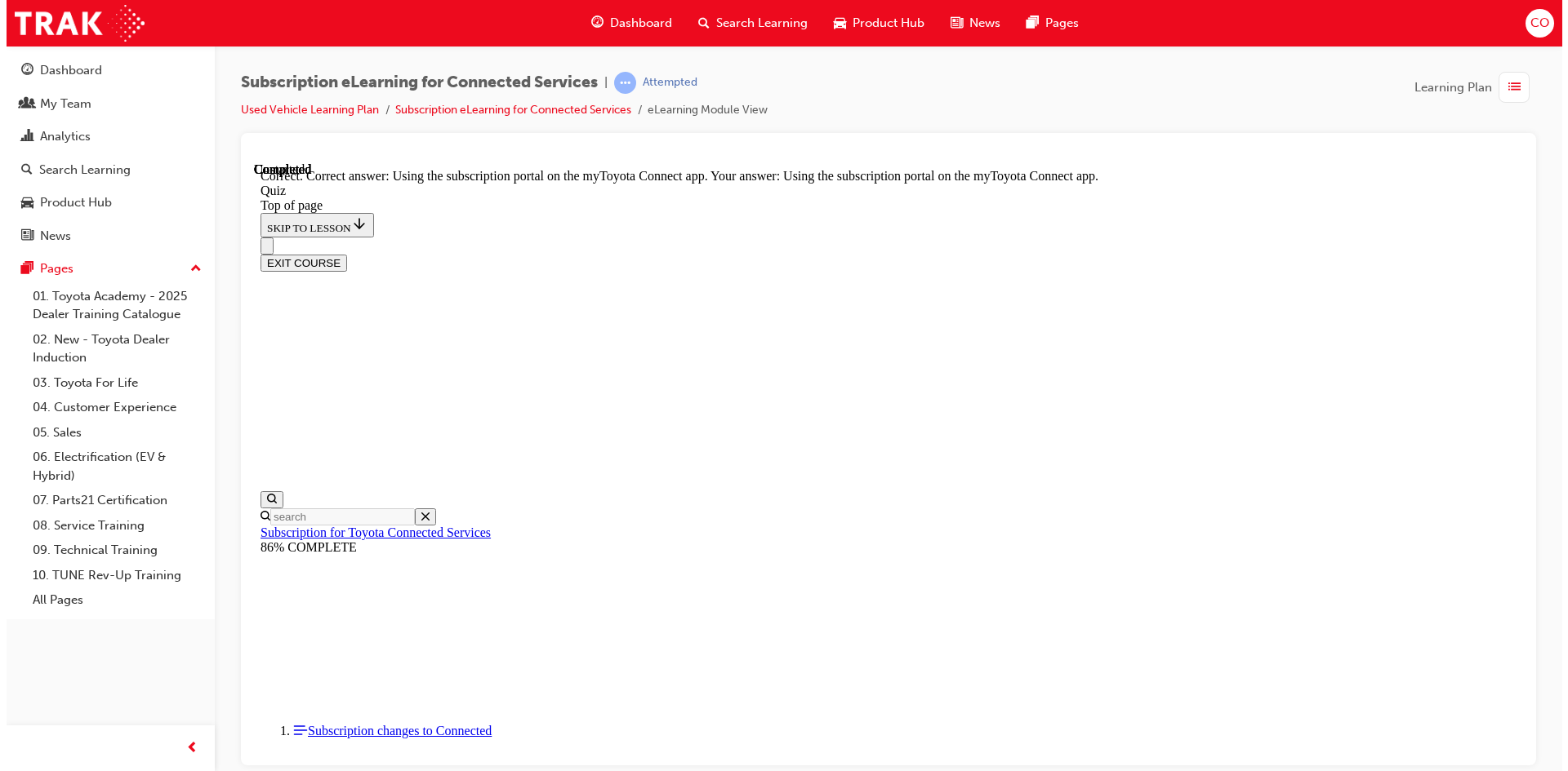
scroll to position [189, 0]
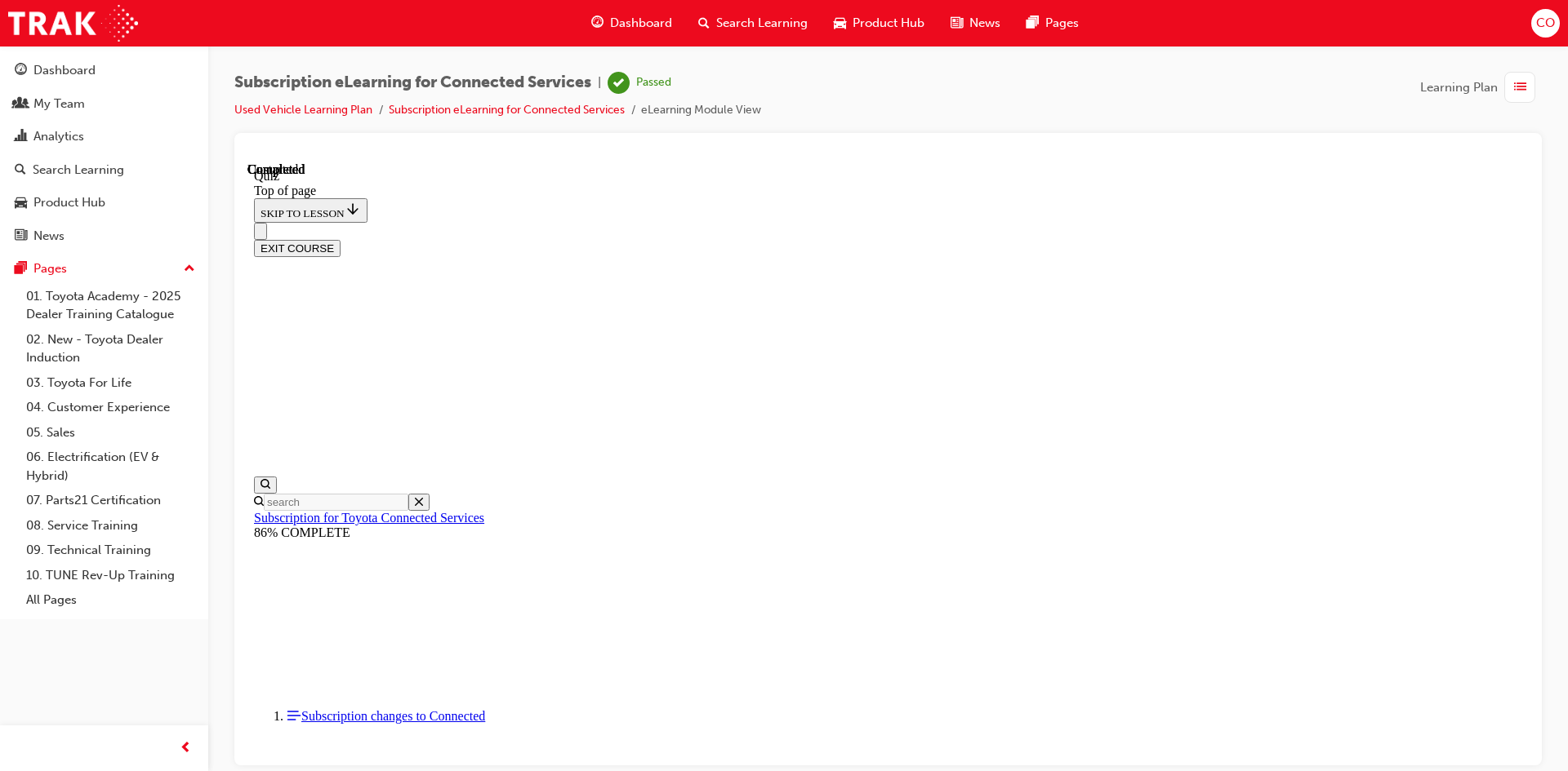
scroll to position [280, 0]
drag, startPoint x: 1025, startPoint y: 732, endPoint x: 1082, endPoint y: 737, distance: 57.2
click at [341, 239] on button "EXIT COURSE" at bounding box center [297, 247] width 87 height 17
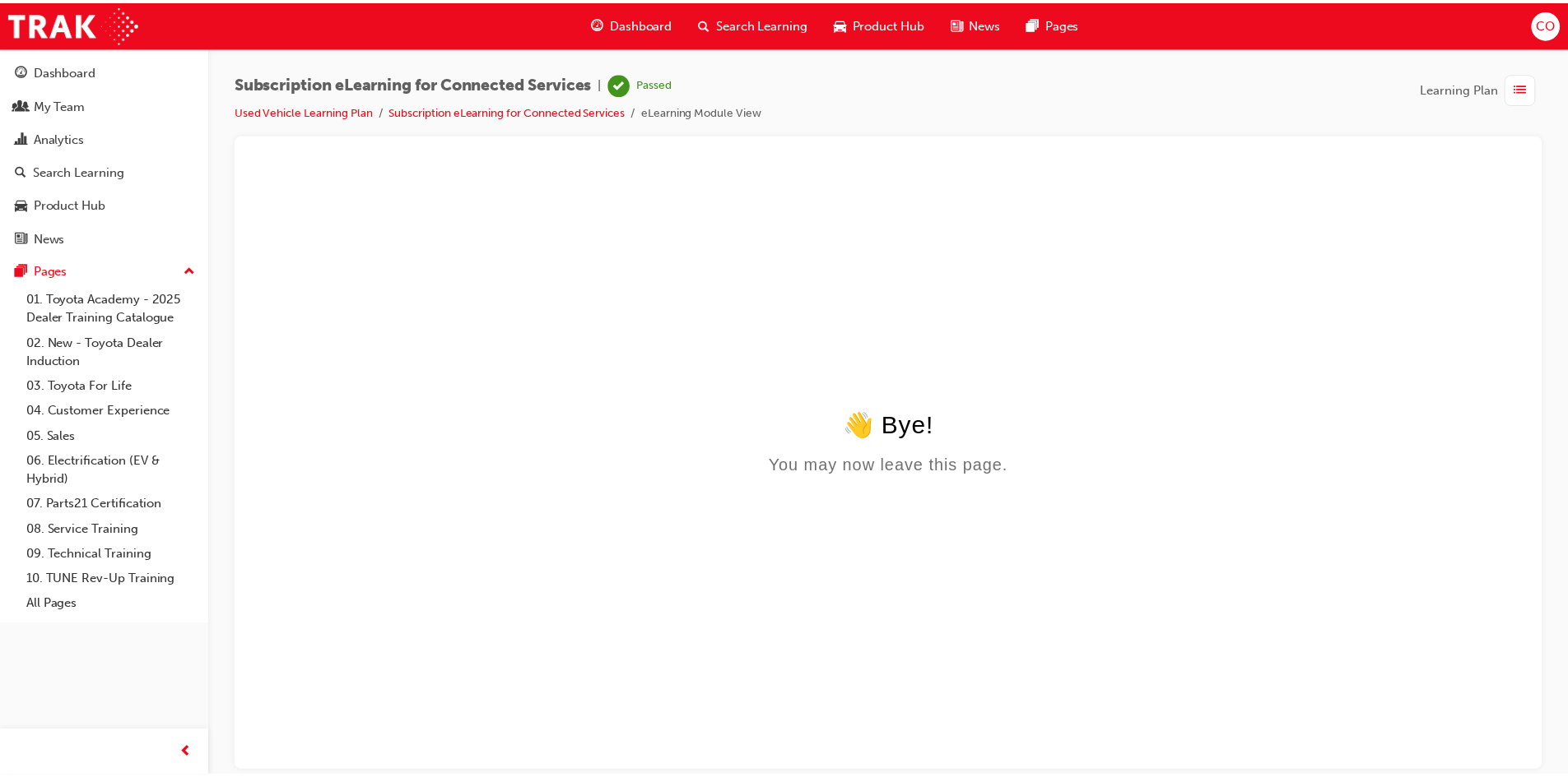
scroll to position [0, 0]
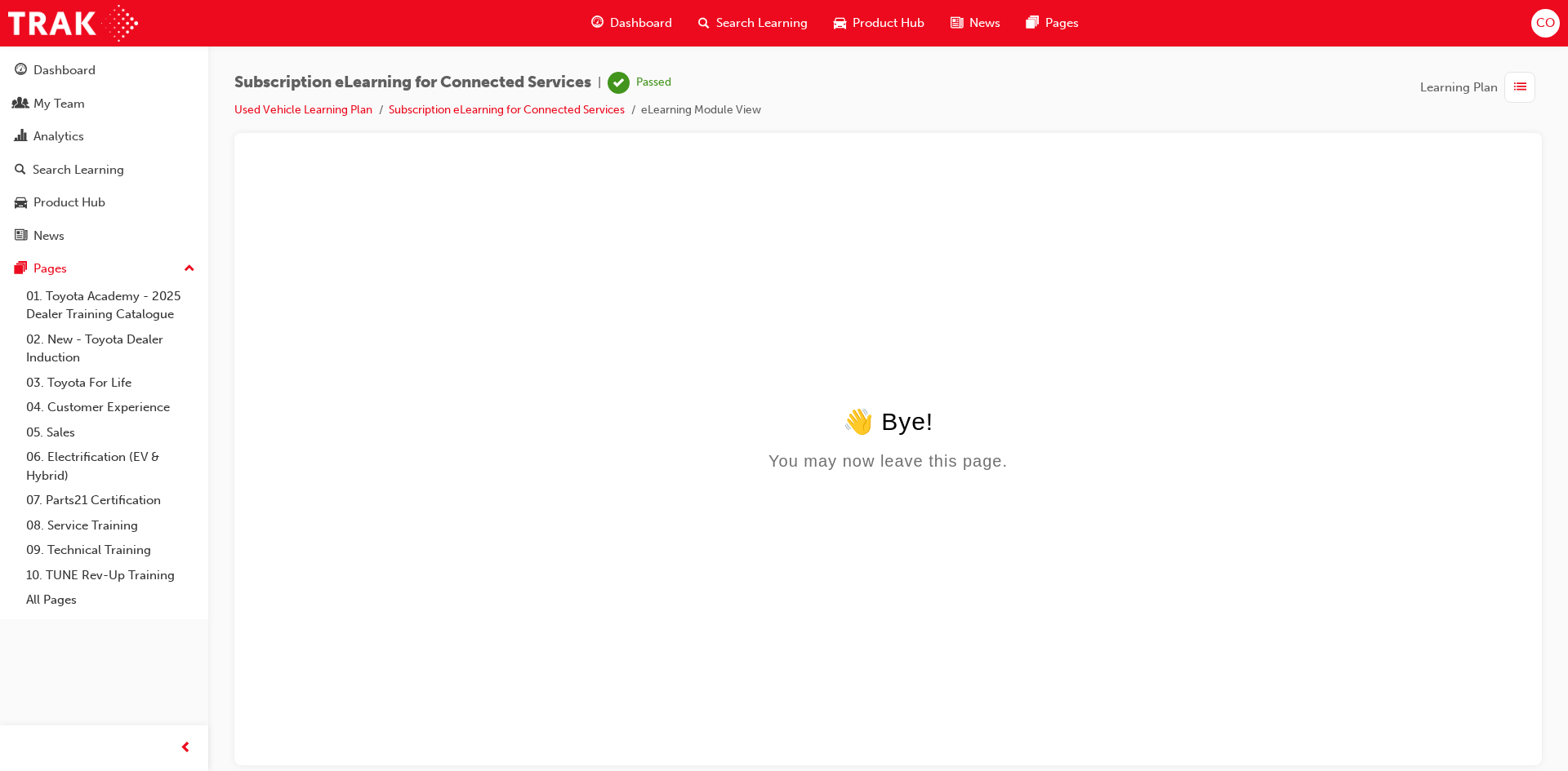
click at [87, 80] on div "Dashboard" at bounding box center [104, 71] width 179 height 21
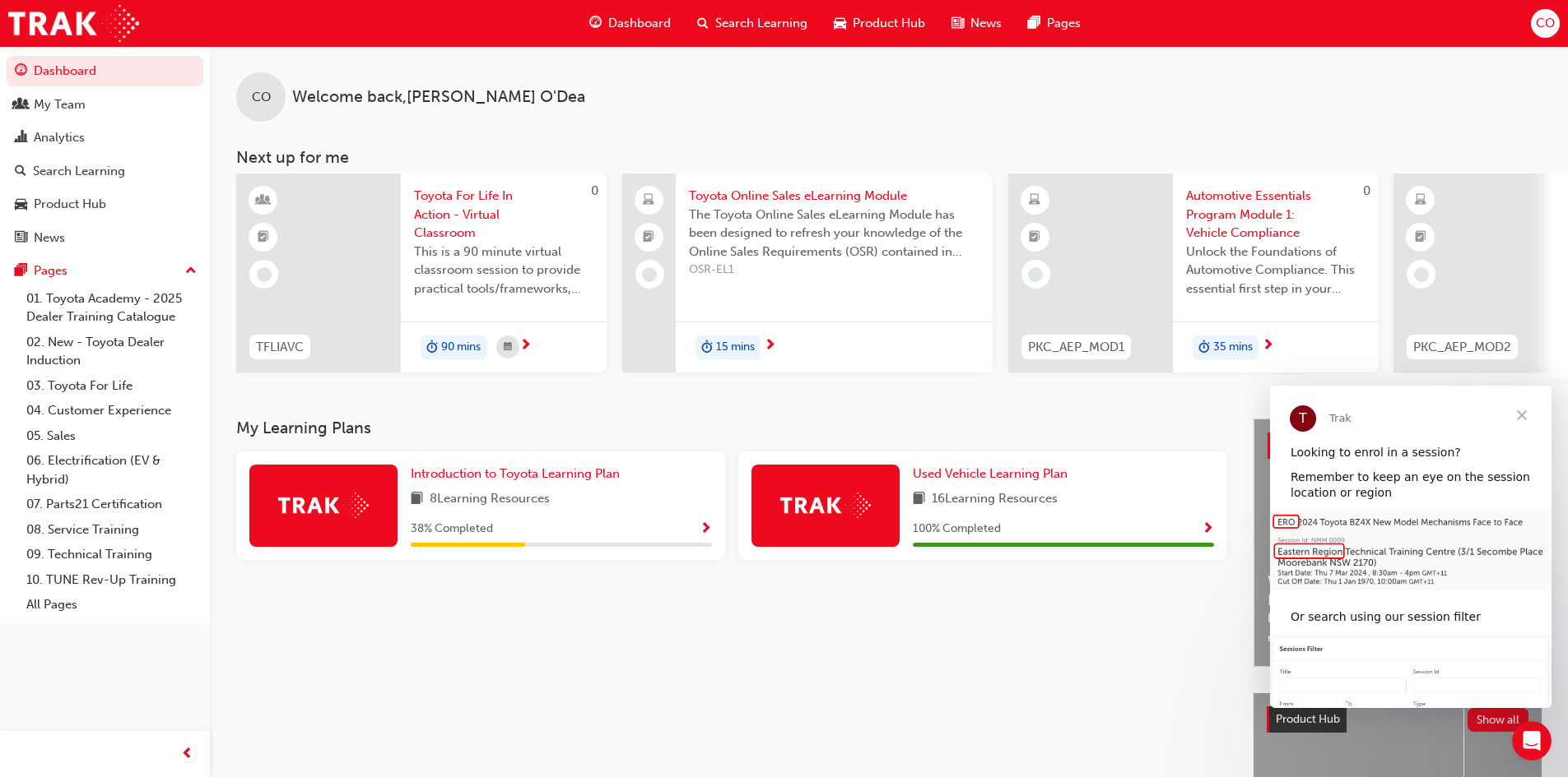
click at [702, 533] on span "Show Progress" at bounding box center [705, 530] width 12 height 15
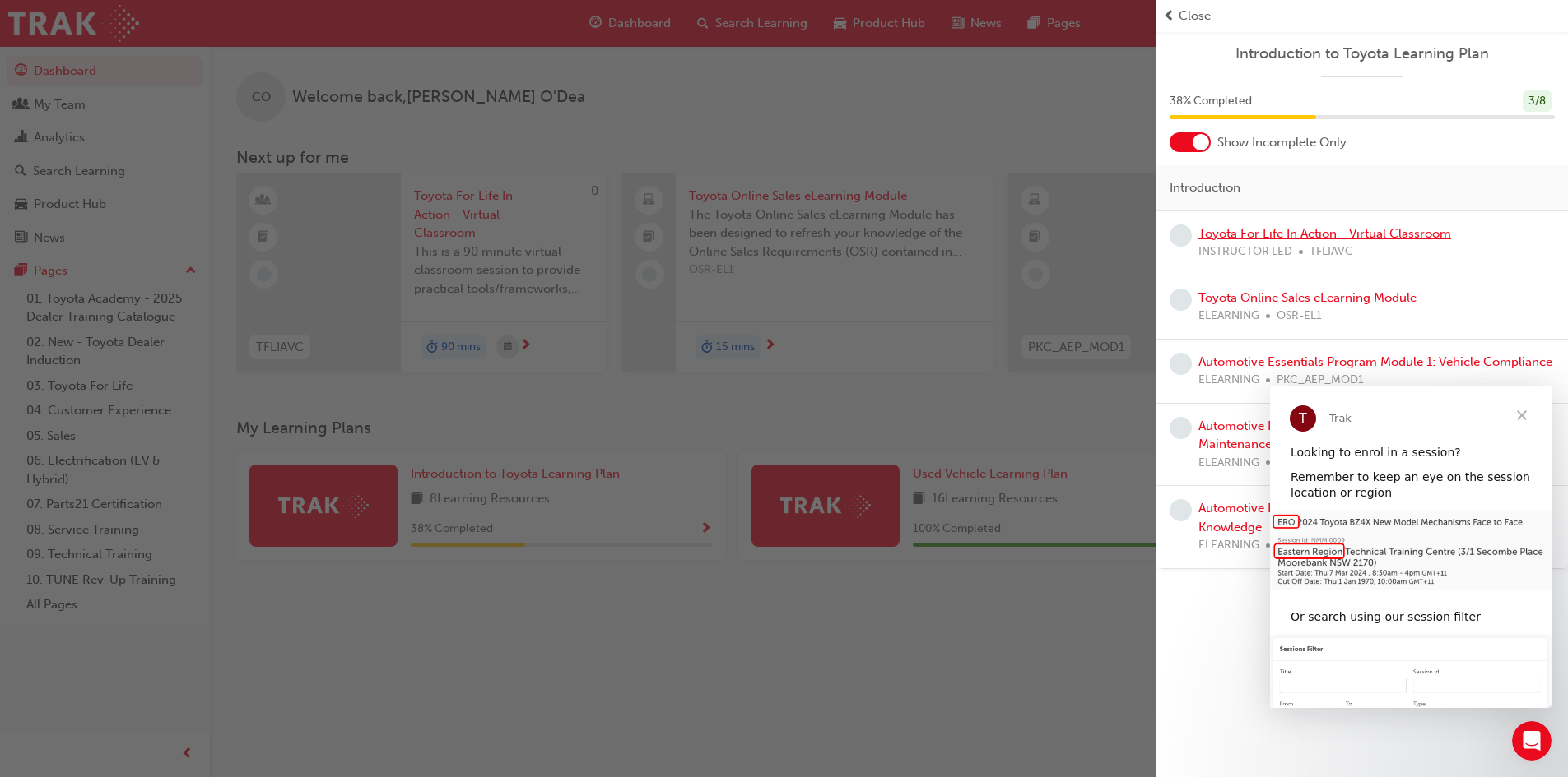
click at [1246, 231] on link "Toyota For Life In Action - Virtual Classroom" at bounding box center [1324, 234] width 252 height 15
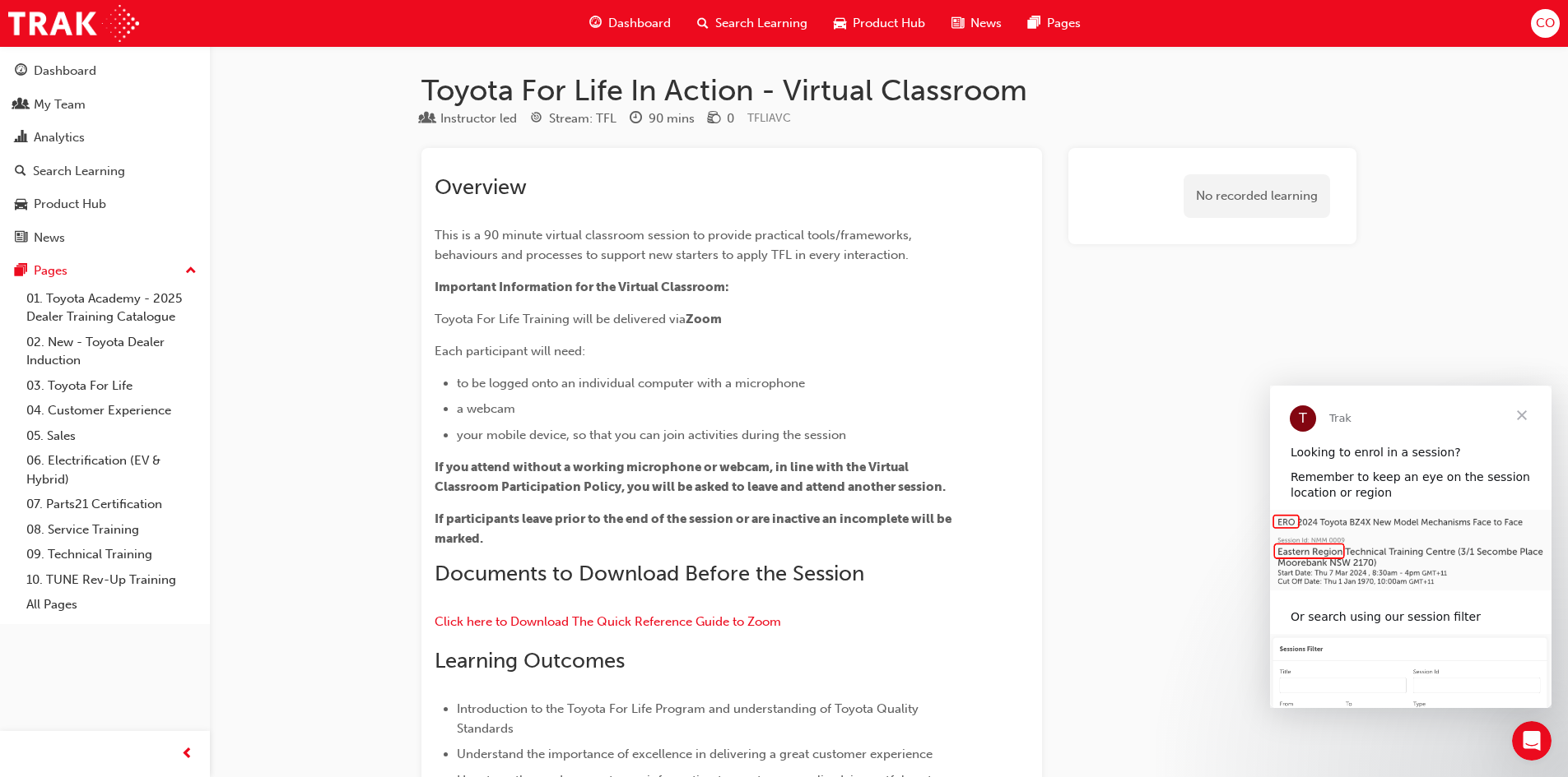
click at [80, 72] on div "Dashboard" at bounding box center [65, 71] width 63 height 19
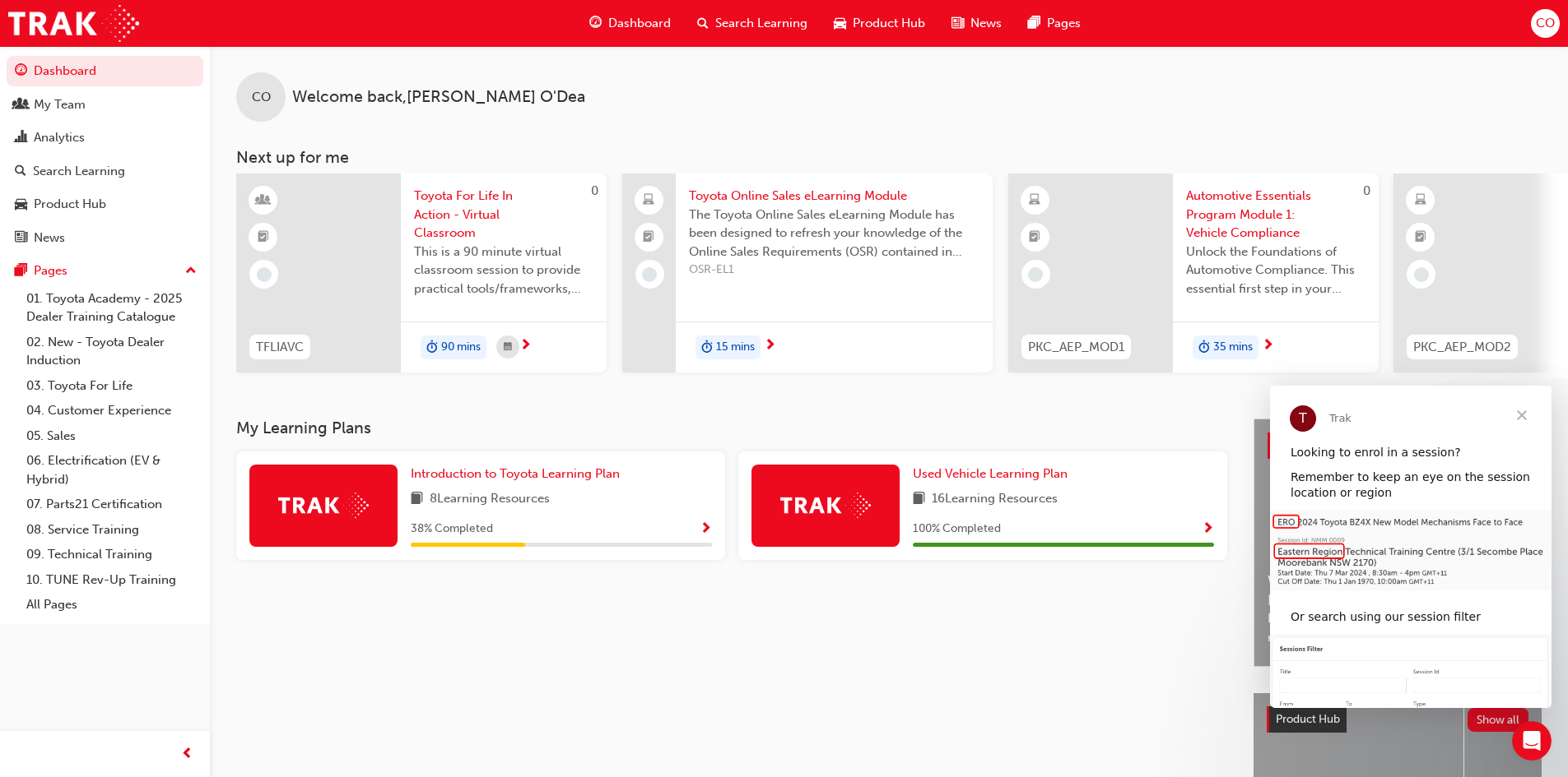
click at [702, 537] on span "Show Progress" at bounding box center [705, 530] width 12 height 15
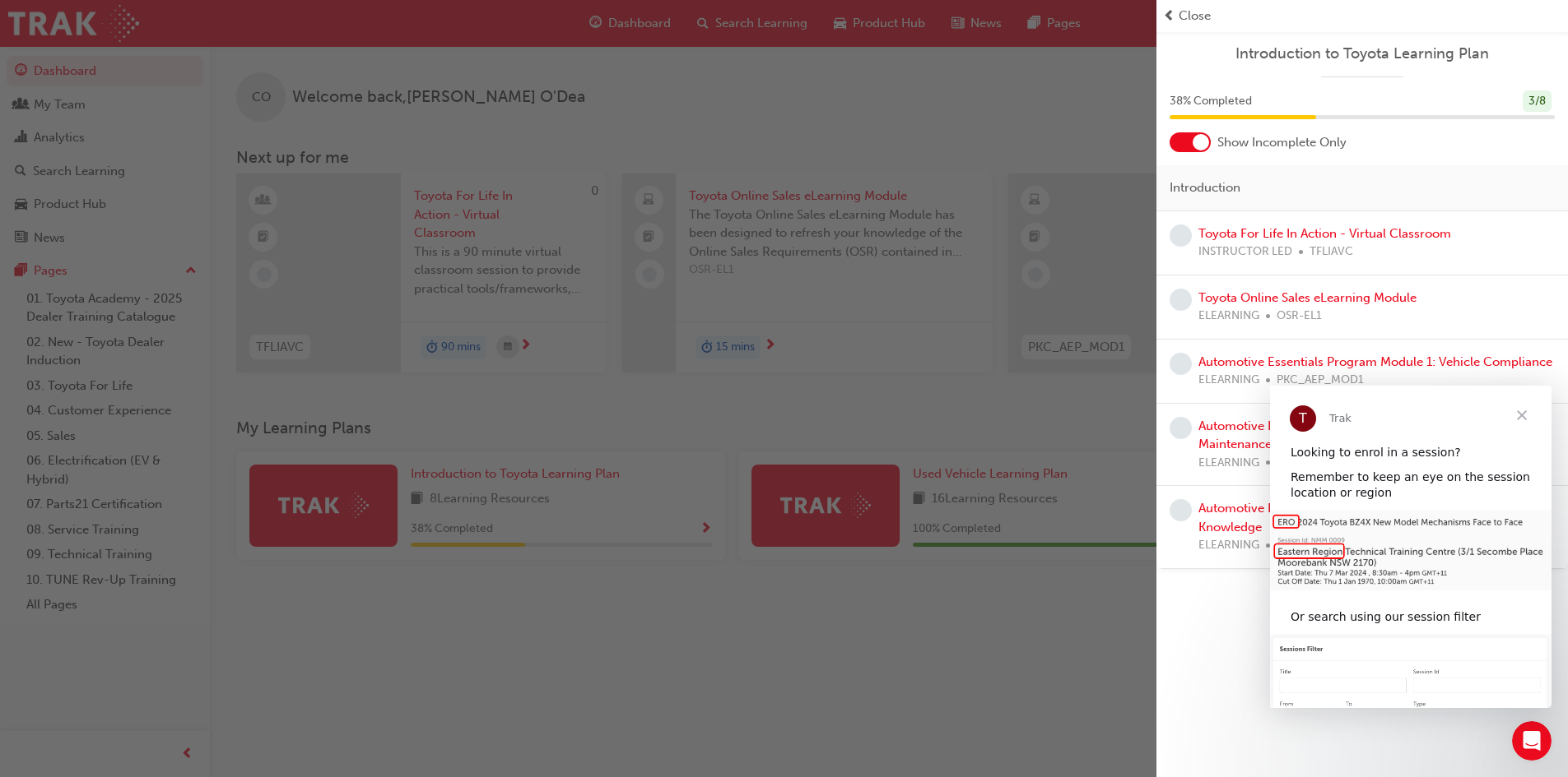
click at [1524, 419] on span "Close" at bounding box center [1522, 415] width 59 height 59
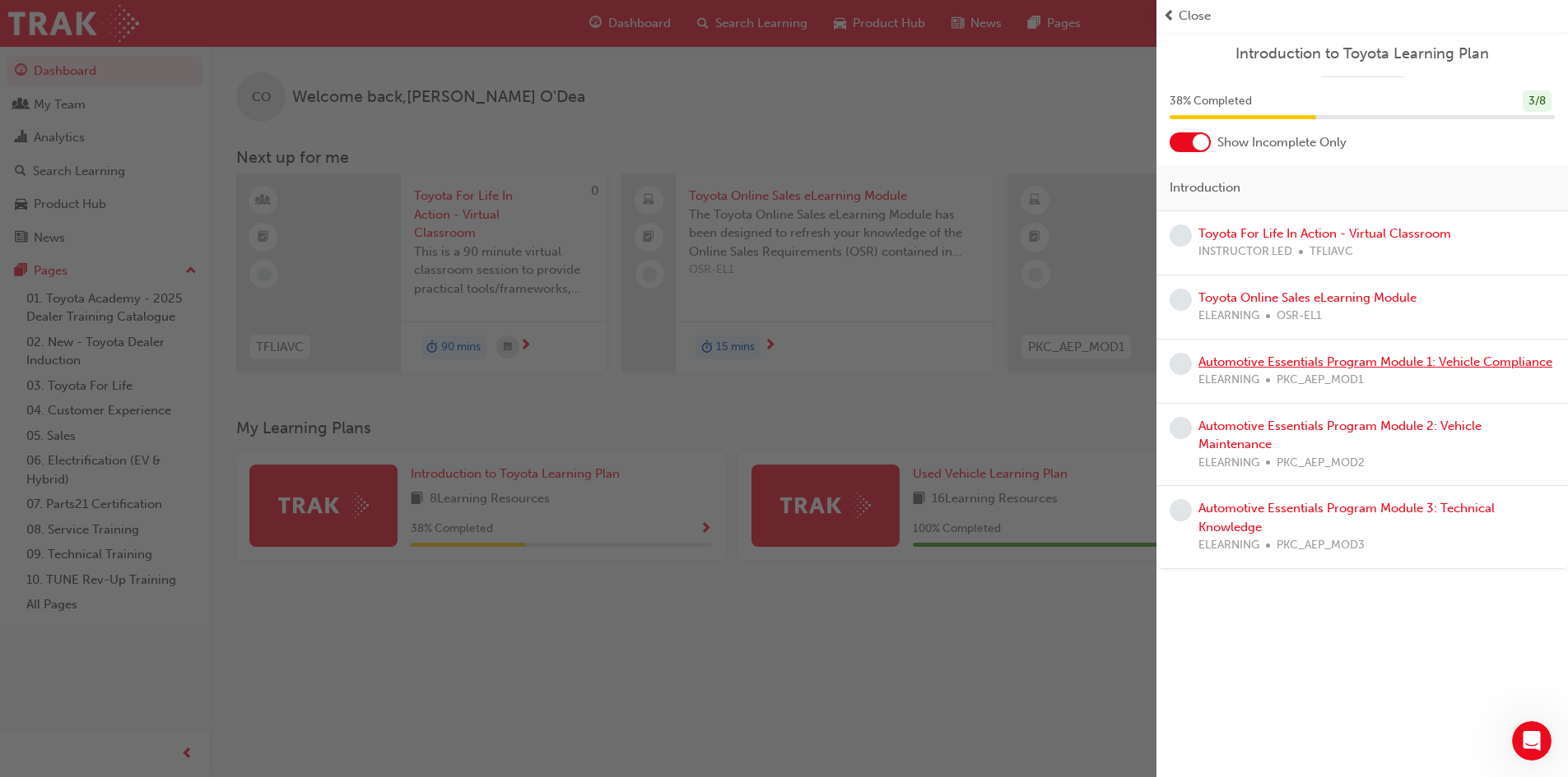
click at [1406, 364] on link "Automotive Essentials Program Module 1: Vehicle Compliance" at bounding box center [1375, 362] width 354 height 15
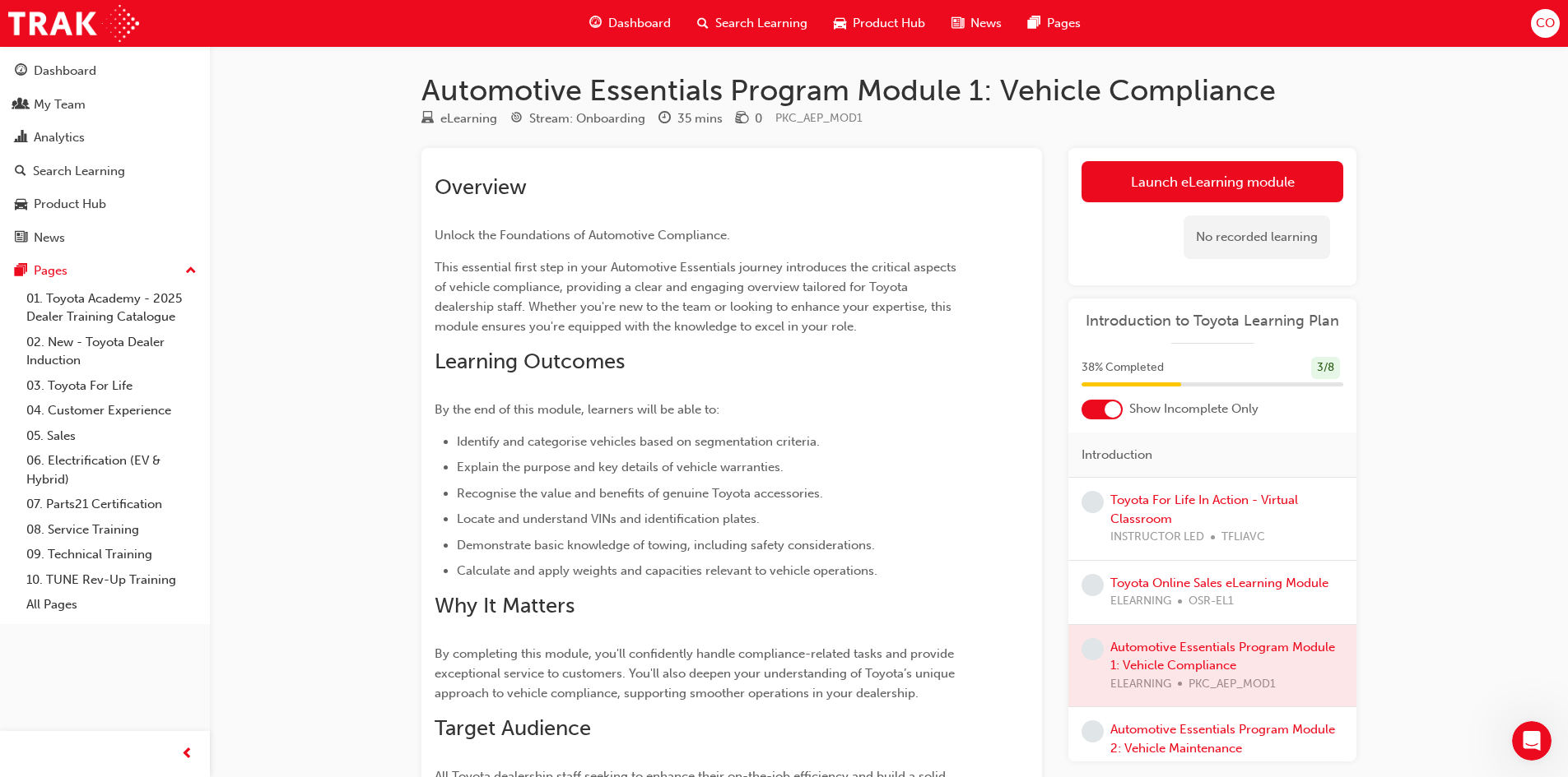
click at [1147, 190] on link "Launch eLearning module" at bounding box center [1212, 181] width 262 height 41
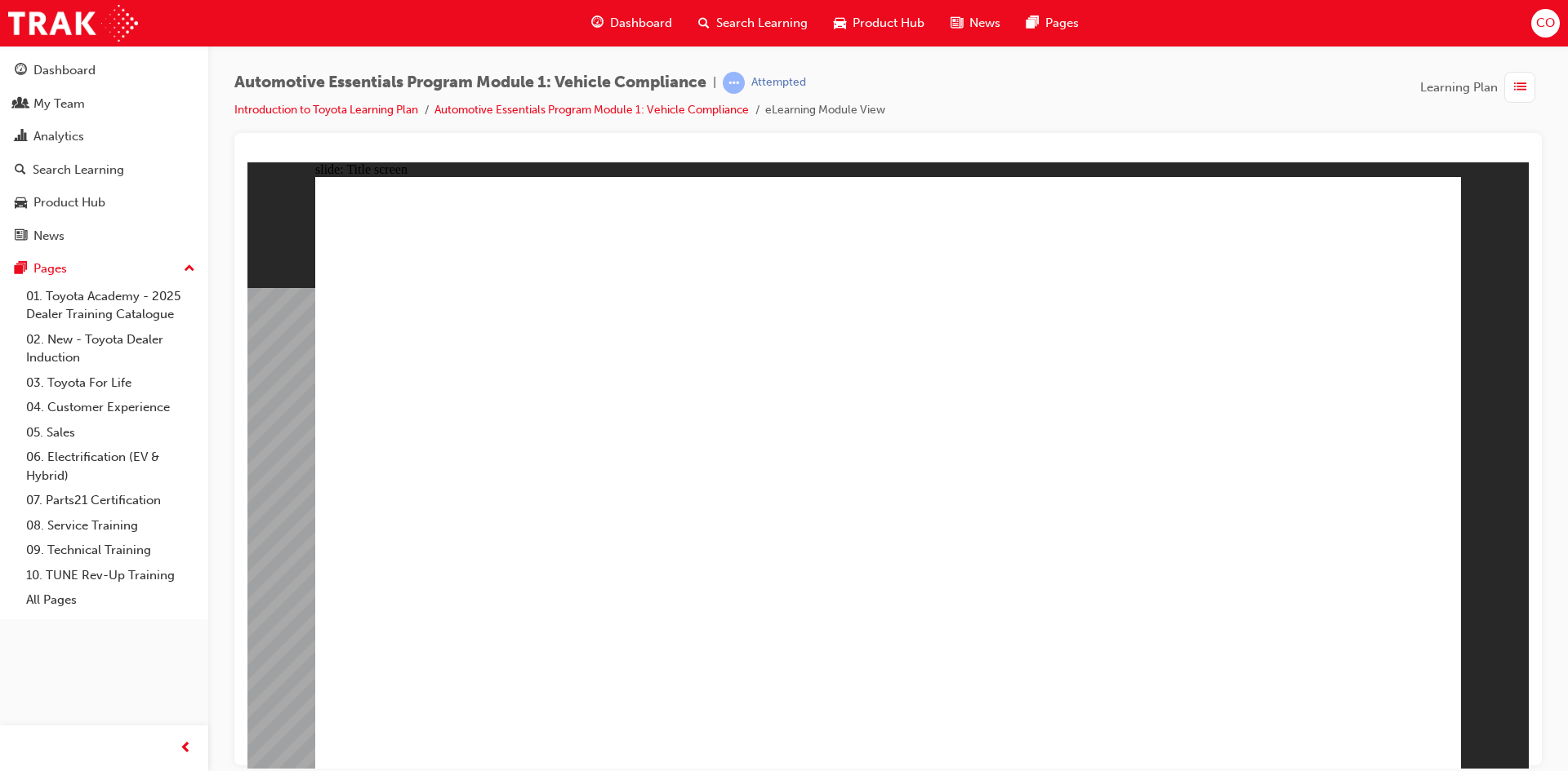
drag, startPoint x: 876, startPoint y: 686, endPoint x: 977, endPoint y: 690, distance: 101.1
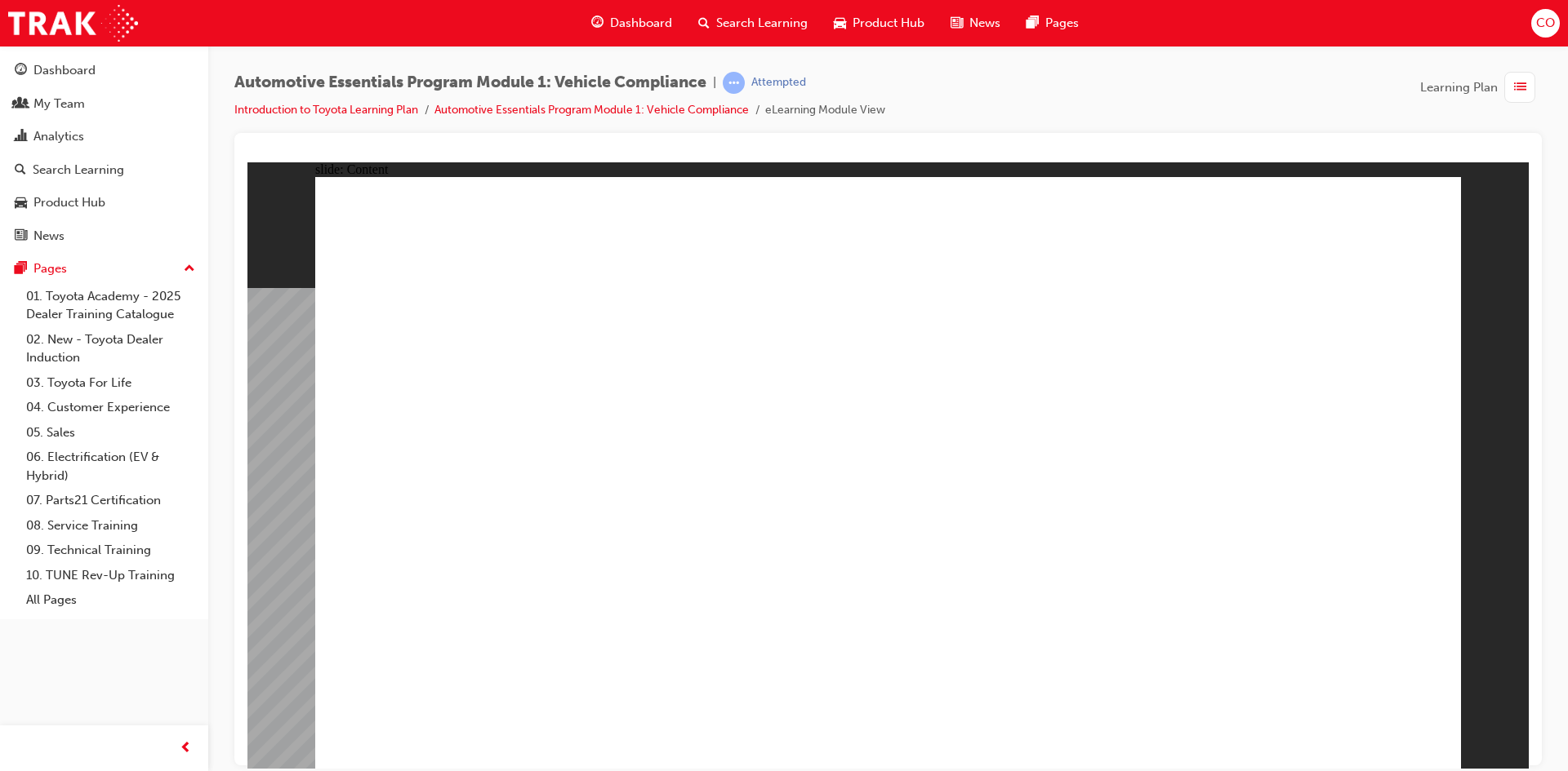
drag, startPoint x: 843, startPoint y: 306, endPoint x: 944, endPoint y: 298, distance: 101.3
drag, startPoint x: 1154, startPoint y: 269, endPoint x: 1343, endPoint y: 227, distance: 193.6
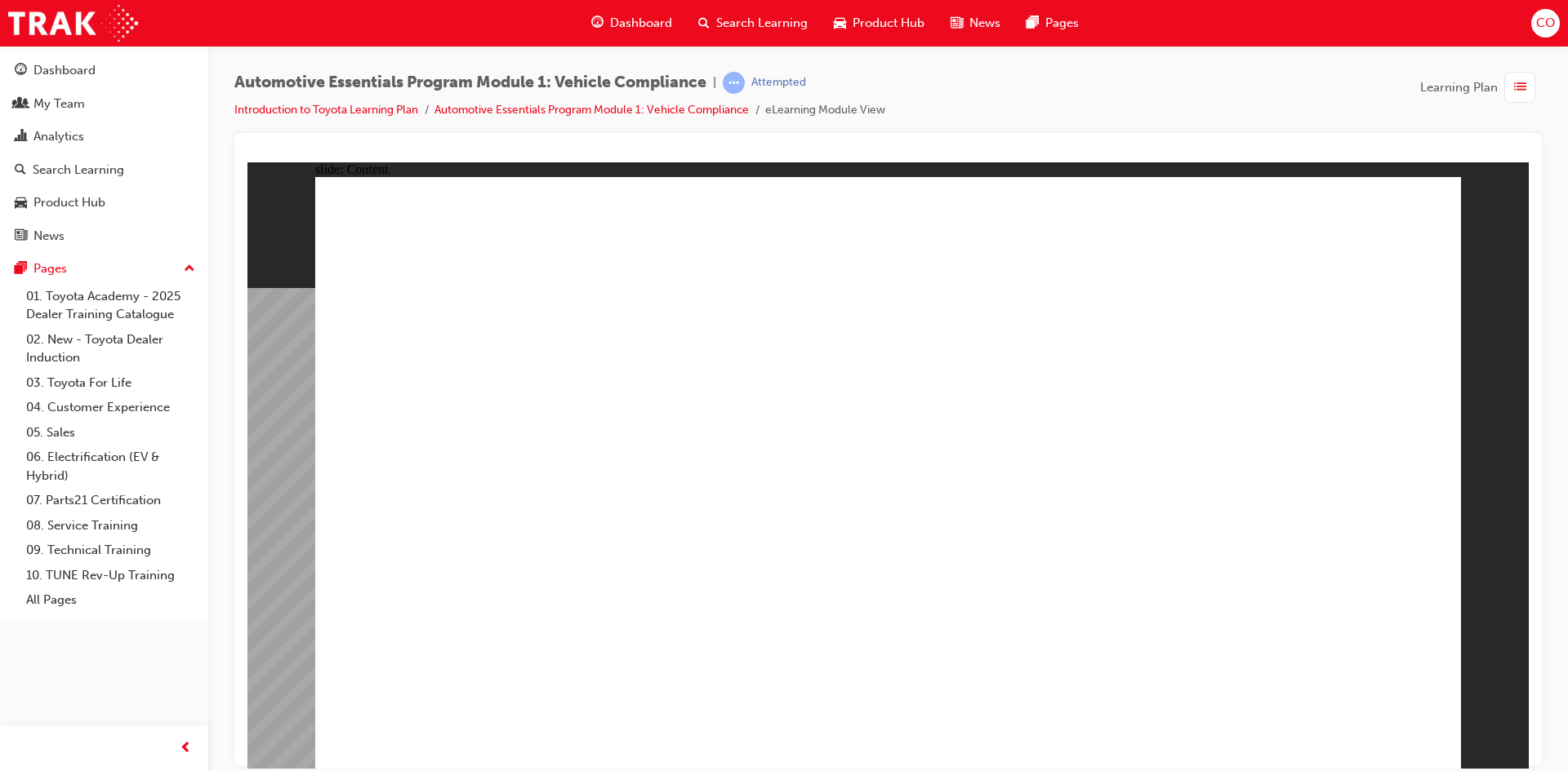
drag, startPoint x: 490, startPoint y: 430, endPoint x: 502, endPoint y: 430, distance: 12.0
drag, startPoint x: 823, startPoint y: 425, endPoint x: 980, endPoint y: 422, distance: 157.0
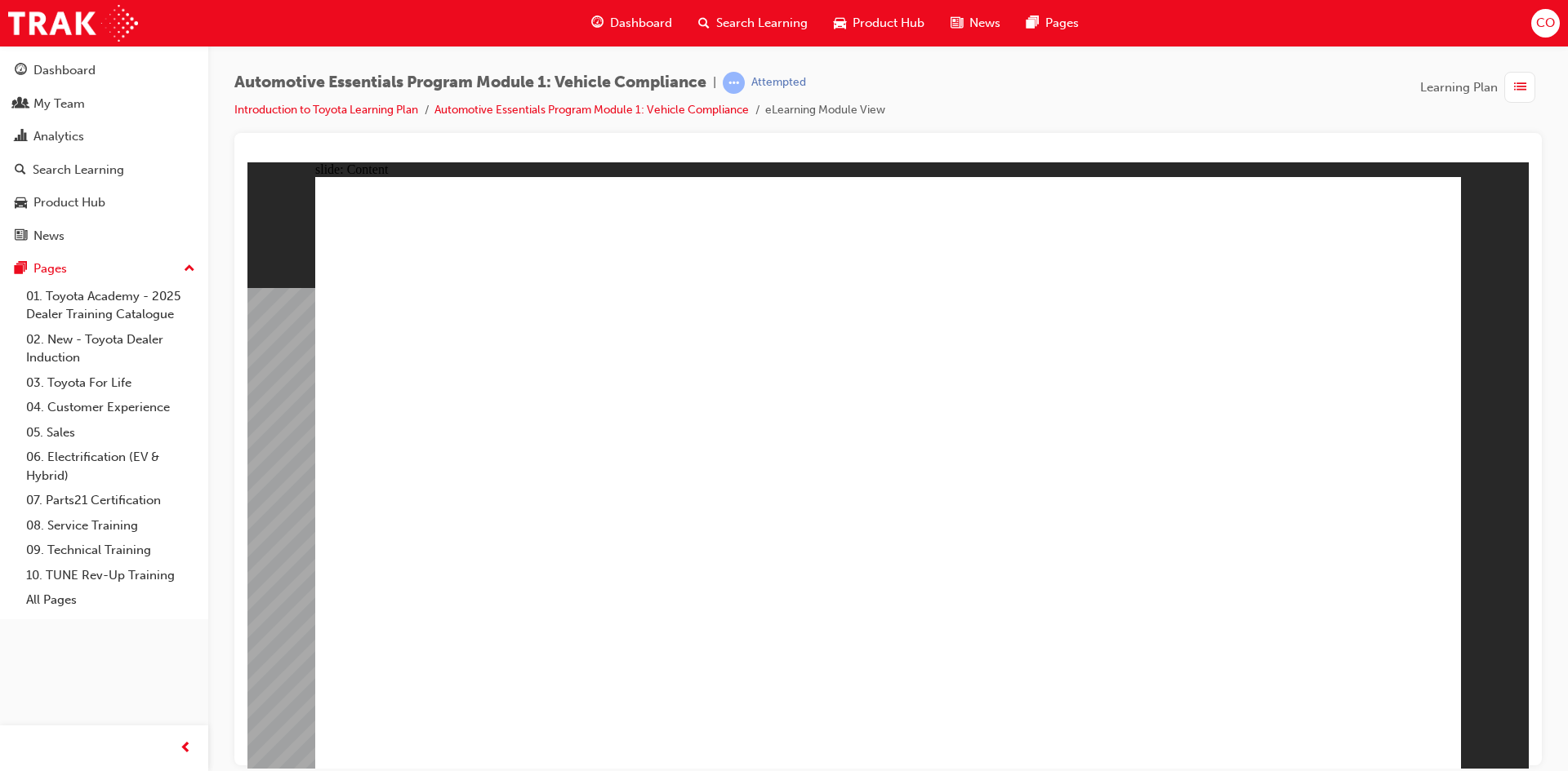
drag, startPoint x: 1435, startPoint y: 212, endPoint x: 1413, endPoint y: 218, distance: 22.8
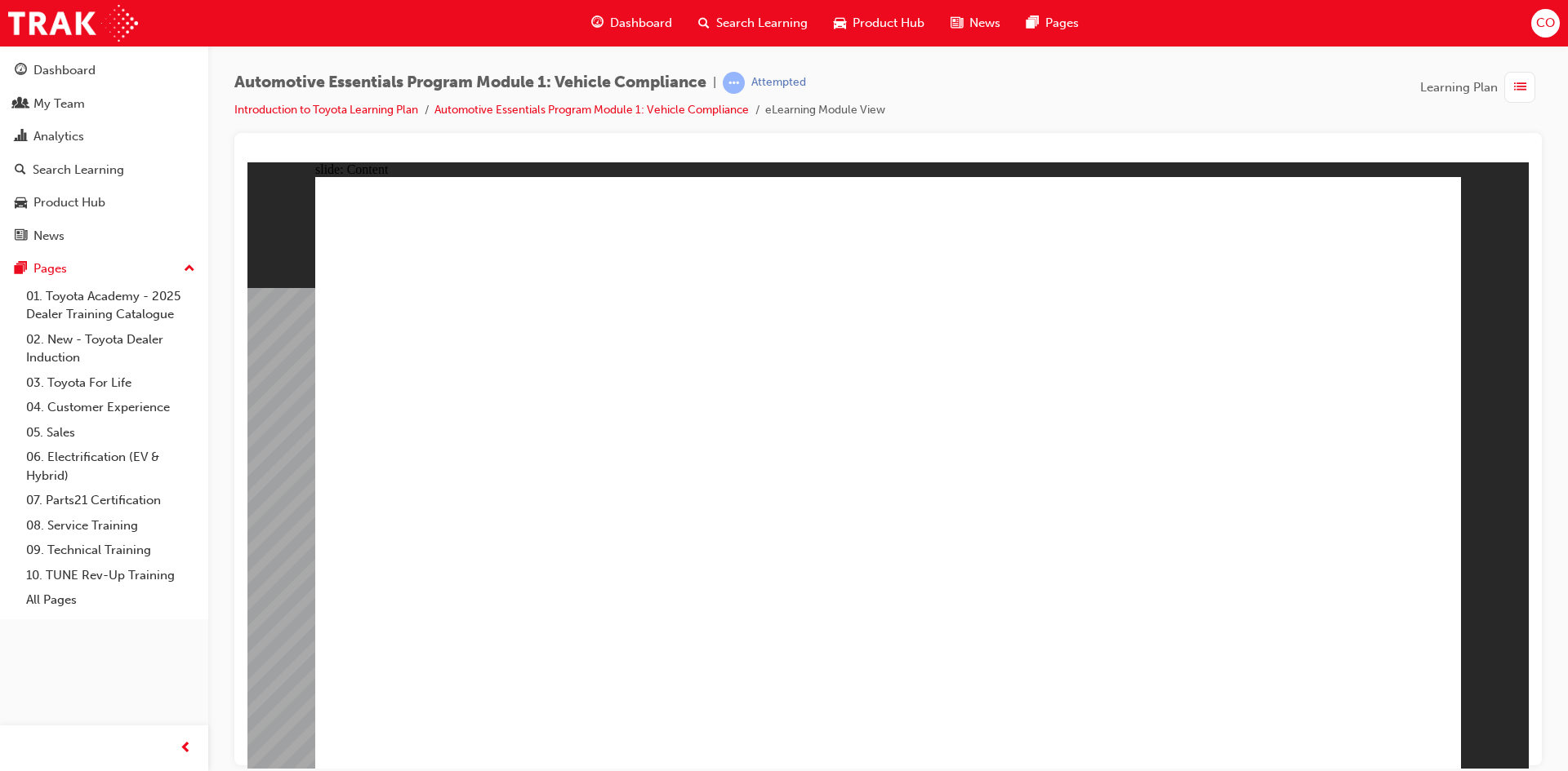
drag, startPoint x: 1217, startPoint y: 554, endPoint x: 1230, endPoint y: 511, distance: 44.9
drag, startPoint x: 1158, startPoint y: 457, endPoint x: 1163, endPoint y: 362, distance: 95.1
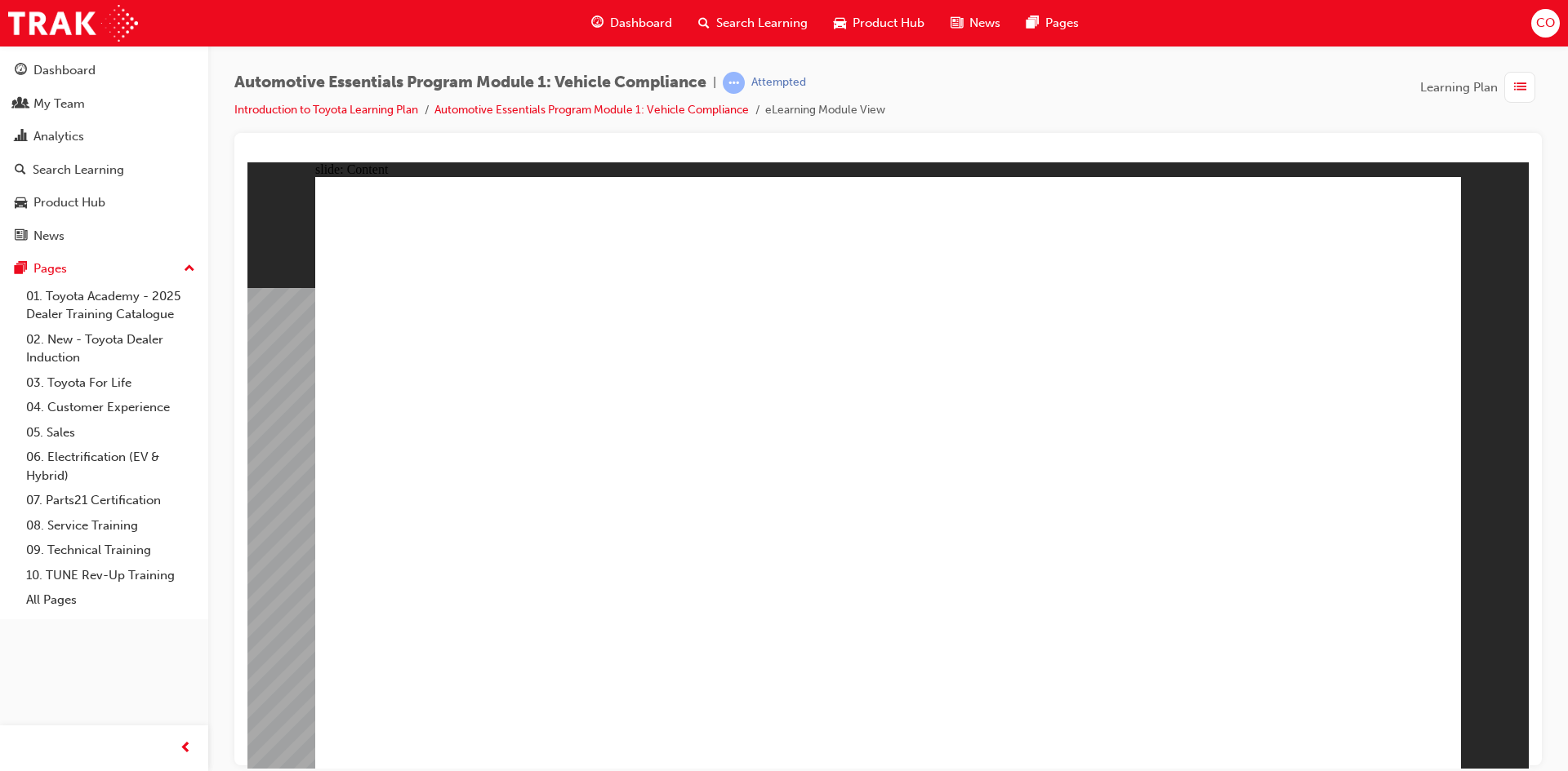
drag, startPoint x: 691, startPoint y: 435, endPoint x: 701, endPoint y: 436, distance: 10.0
drag, startPoint x: 910, startPoint y: 671, endPoint x: 937, endPoint y: 671, distance: 27.0
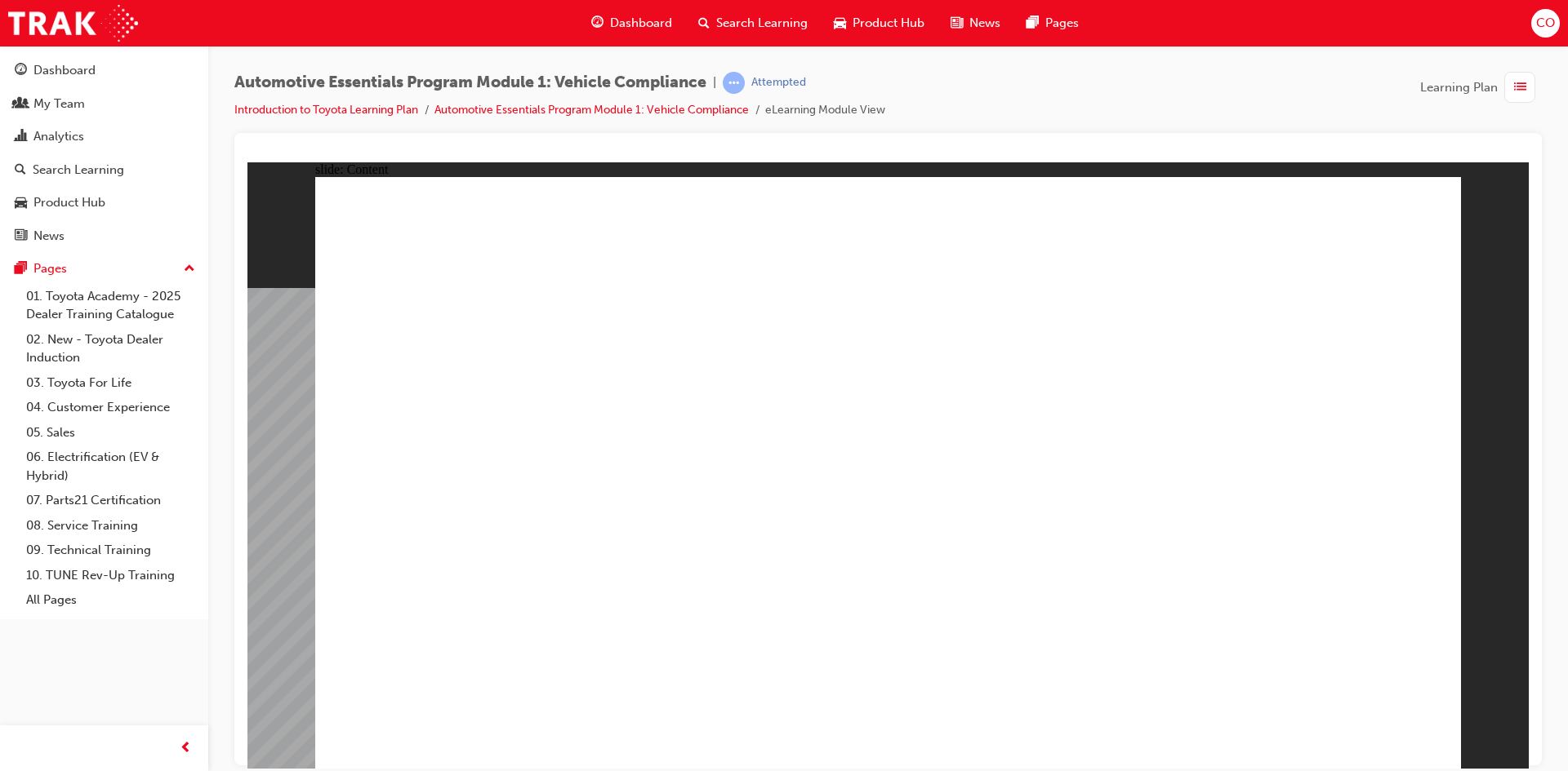
drag, startPoint x: 1363, startPoint y: 729, endPoint x: 1383, endPoint y: 724, distance: 20.6
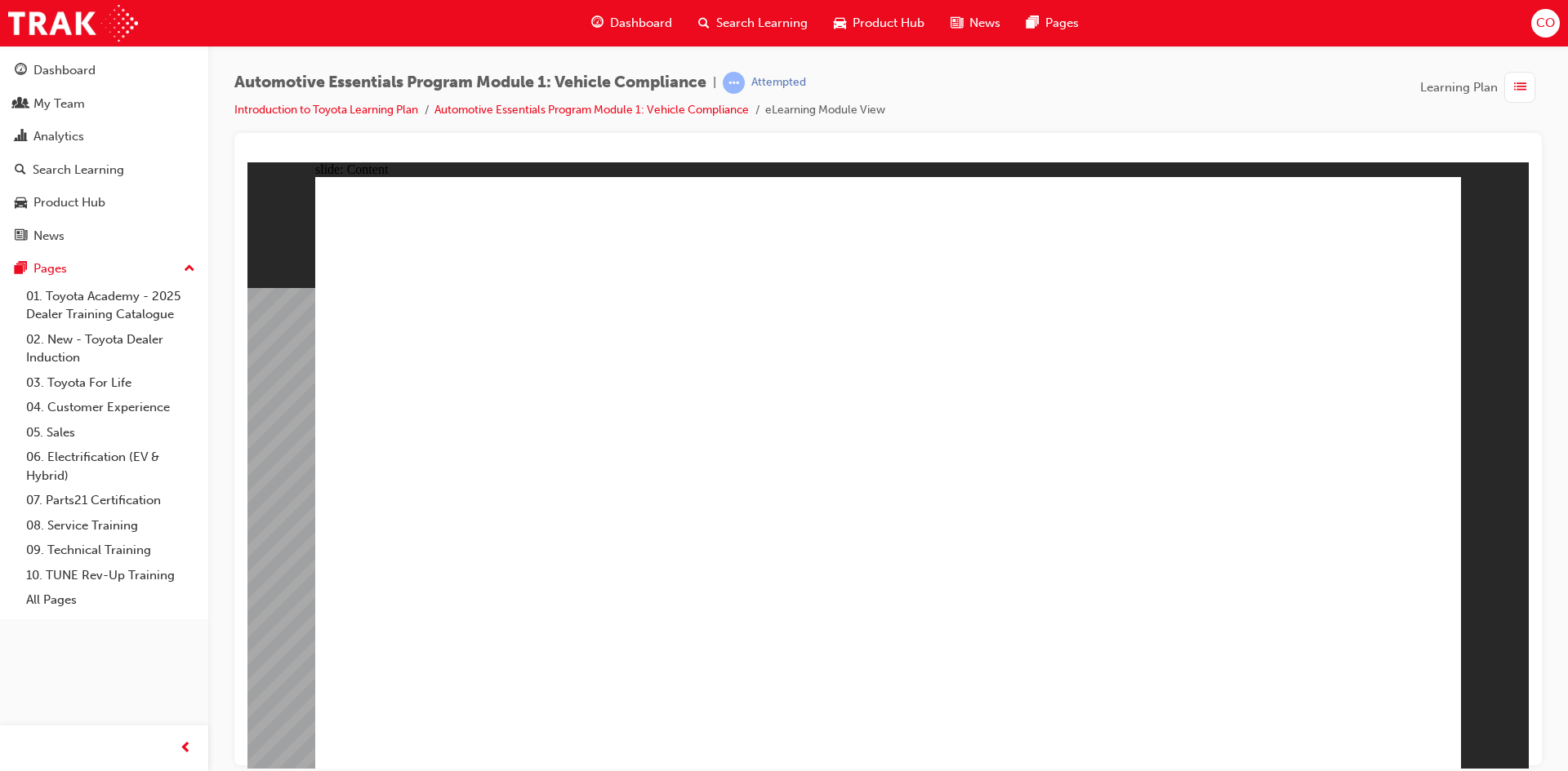
drag, startPoint x: 621, startPoint y: 296, endPoint x: 766, endPoint y: 312, distance: 145.9
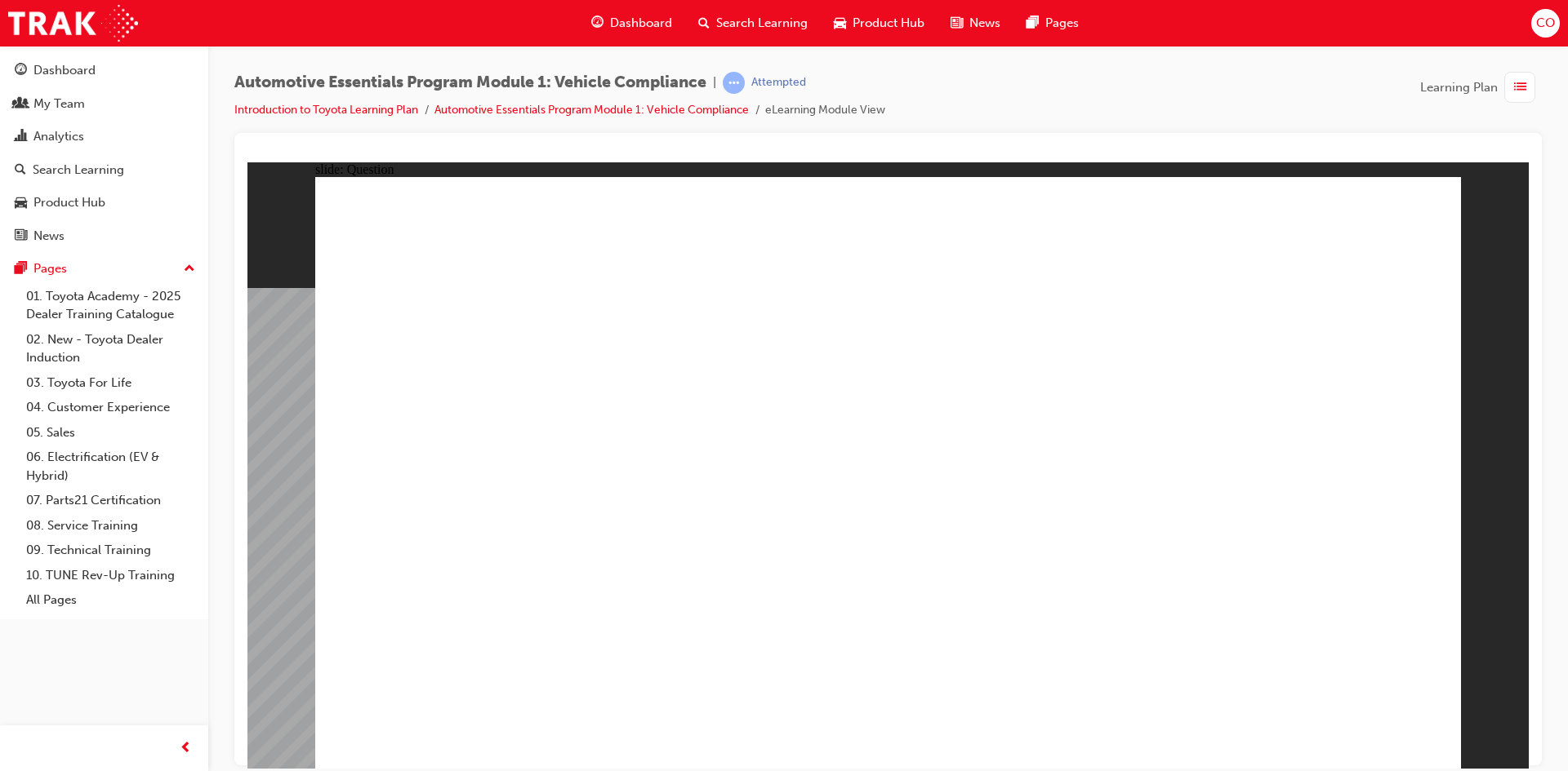
radio input "true"
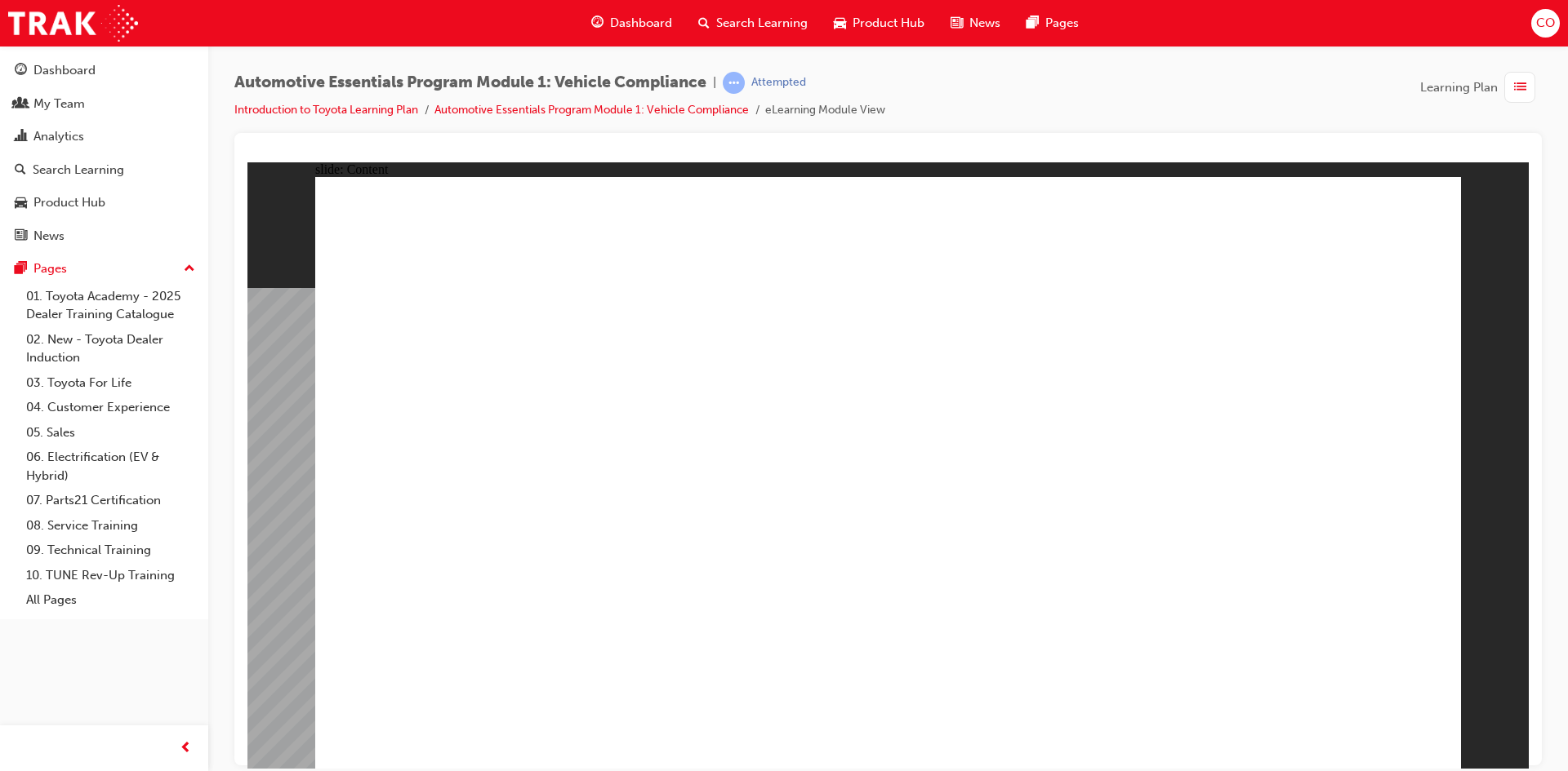
drag, startPoint x: 858, startPoint y: 677, endPoint x: 889, endPoint y: 689, distance: 33.2
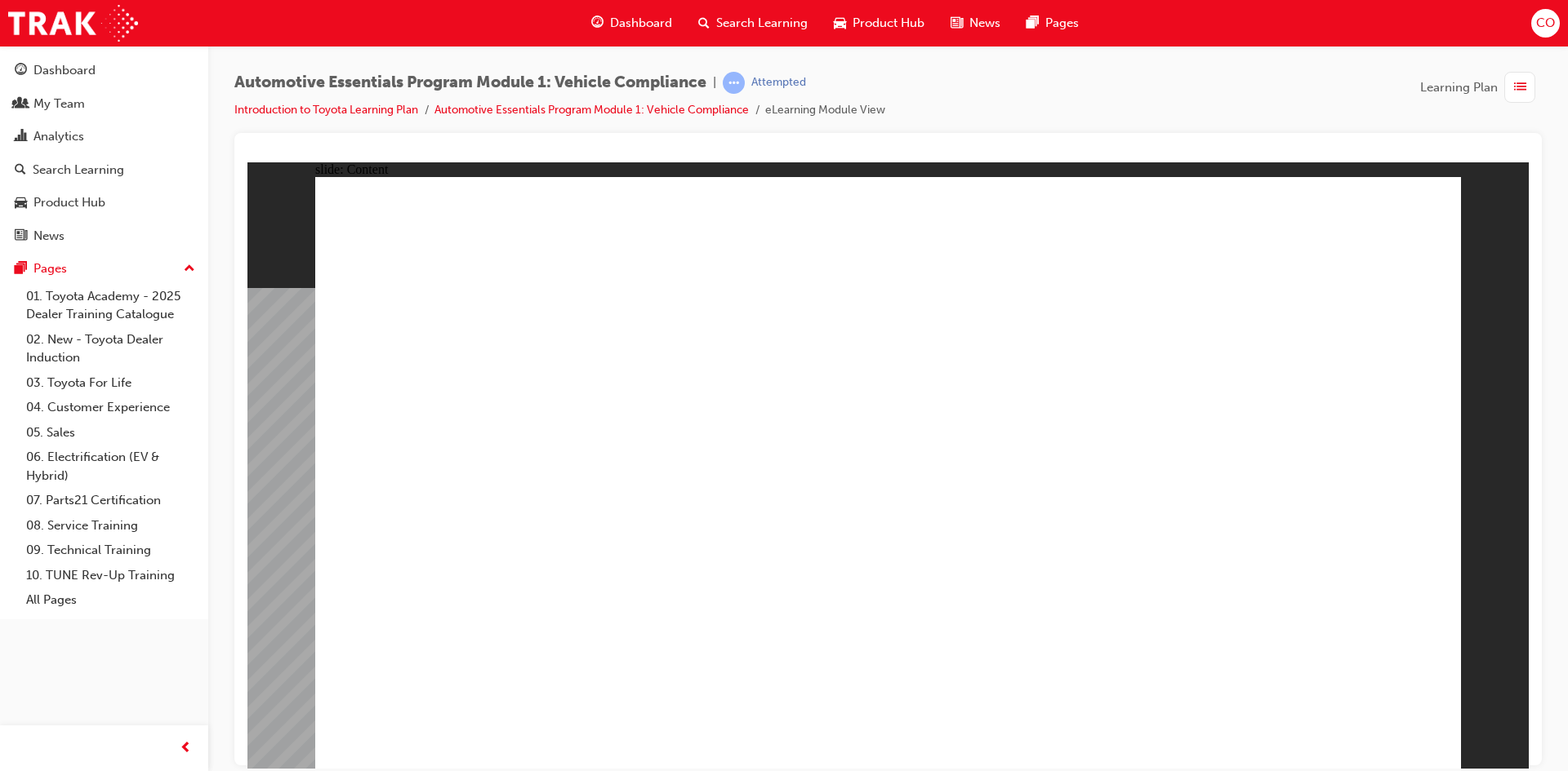
drag, startPoint x: 672, startPoint y: 425, endPoint x: 649, endPoint y: 419, distance: 23.8
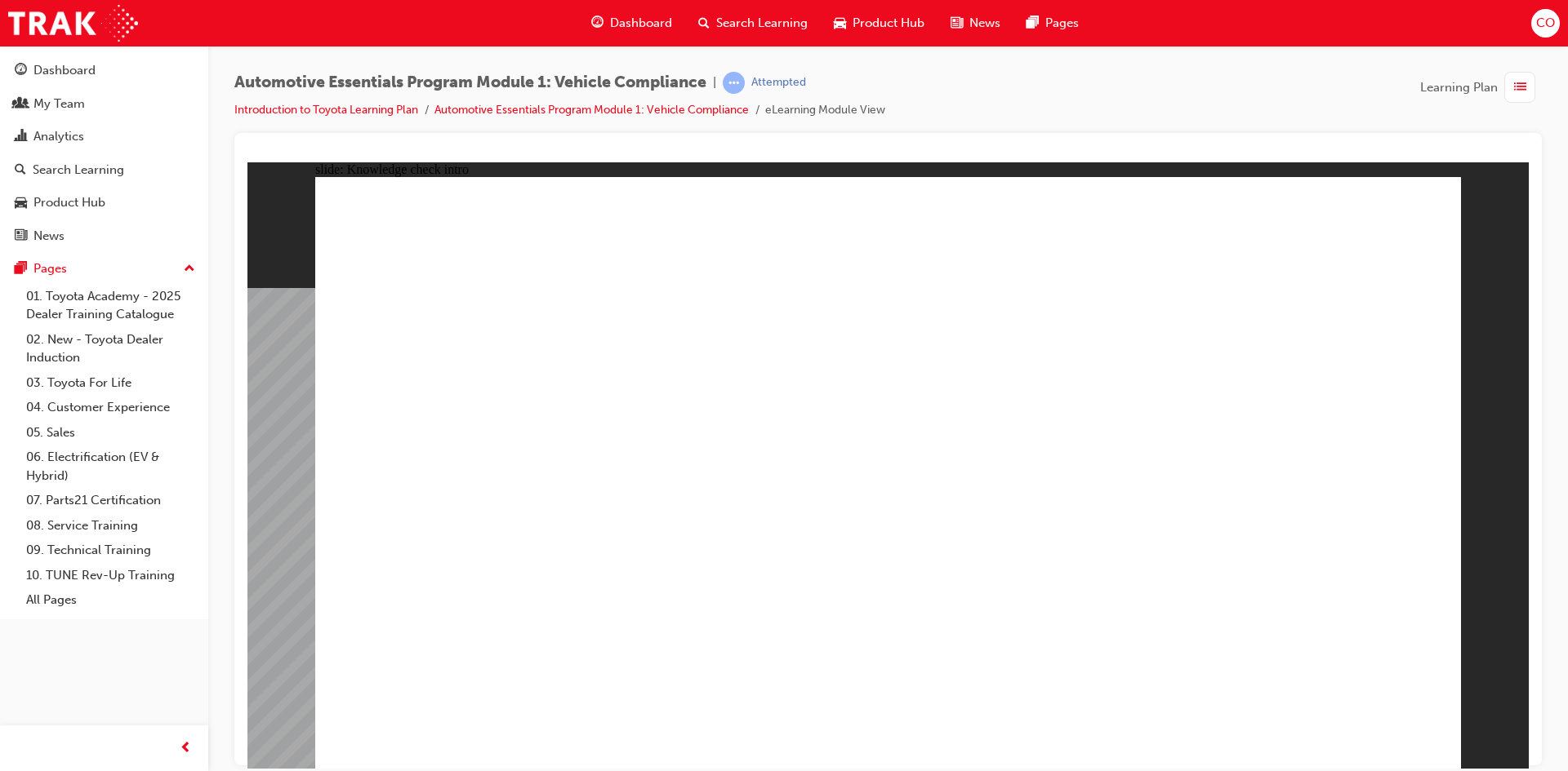
radio input "true"
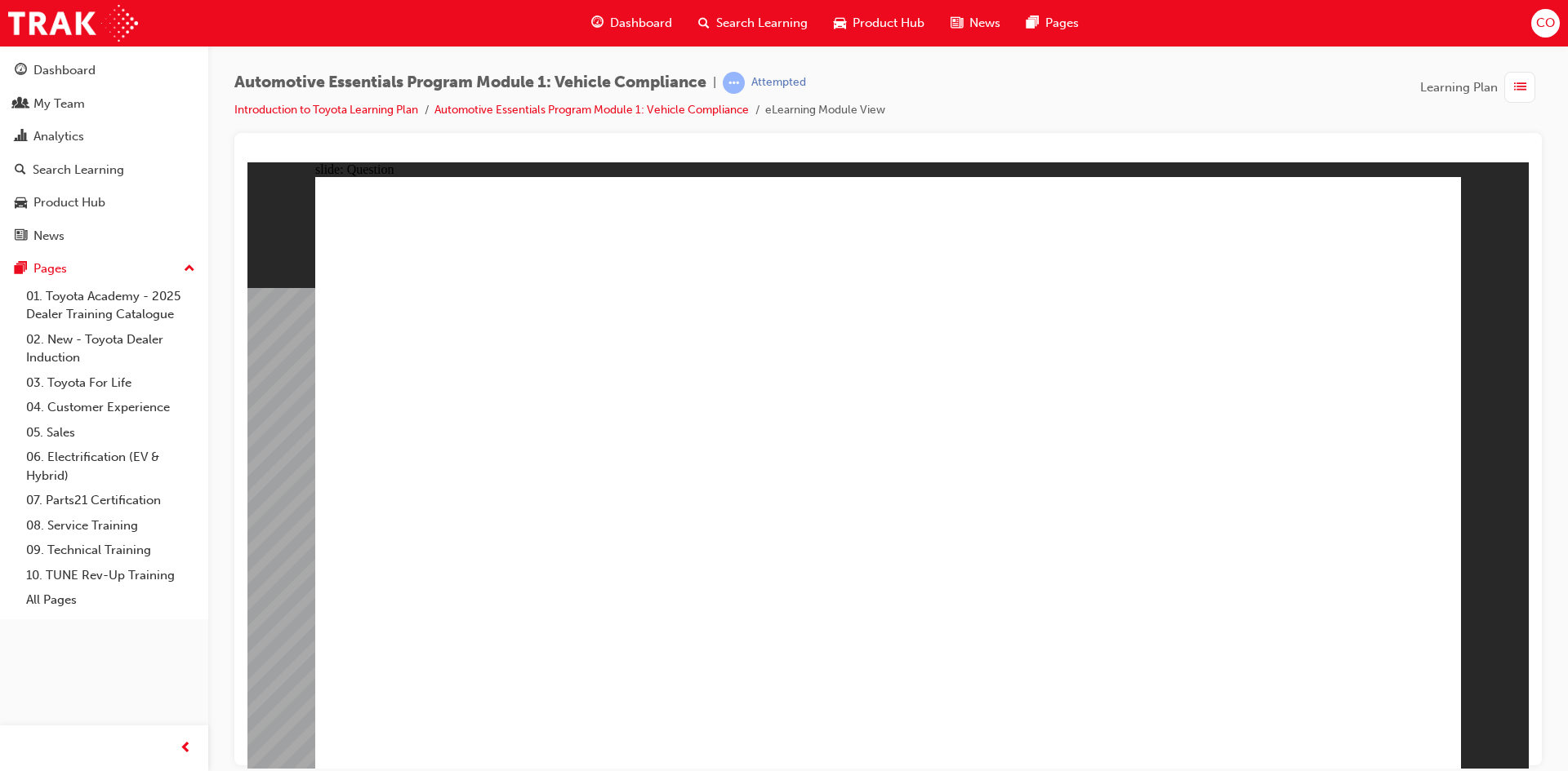
radio input "true"
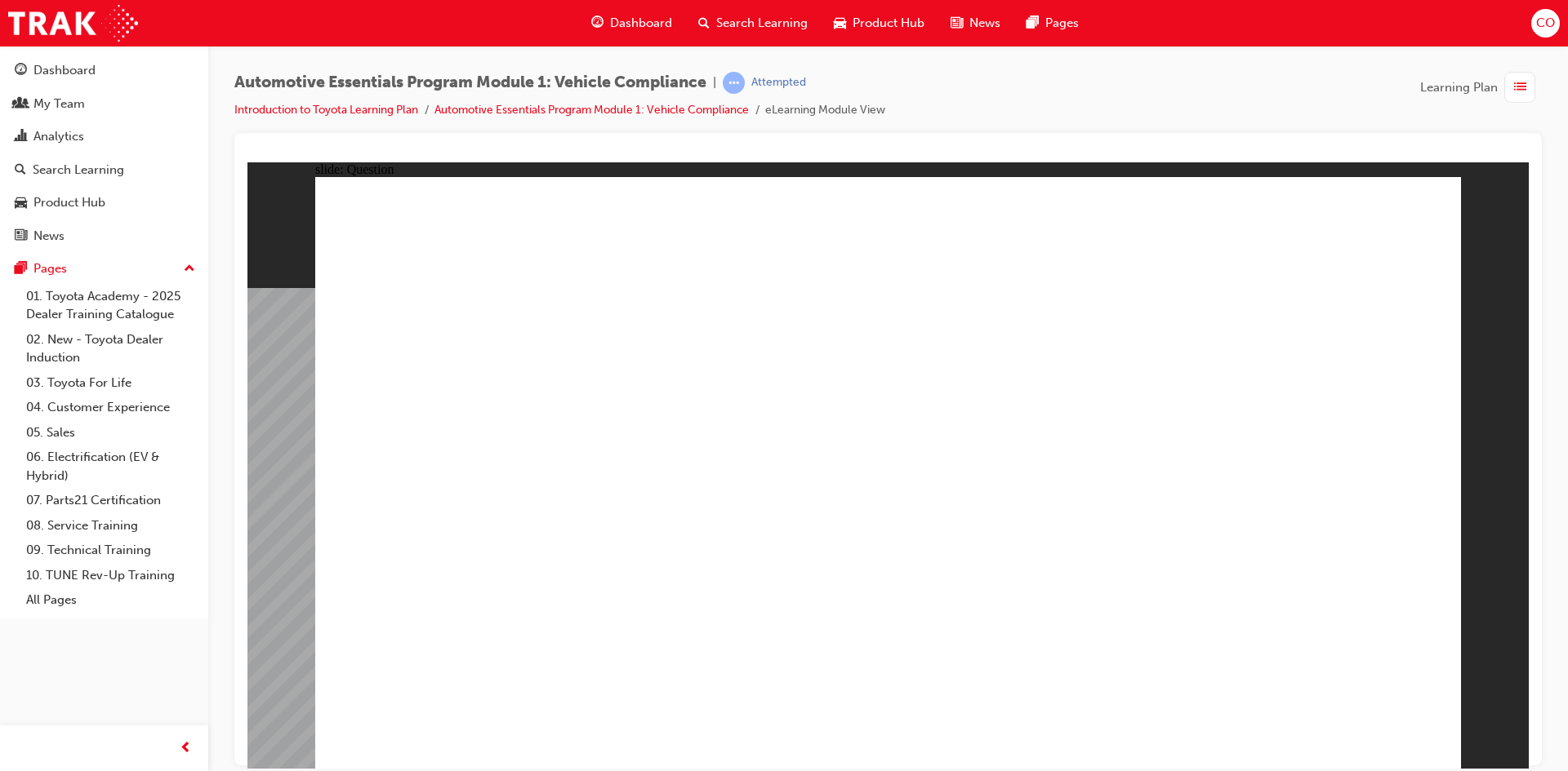
radio input "true"
drag, startPoint x: 862, startPoint y: 561, endPoint x: 882, endPoint y: 580, distance: 27.6
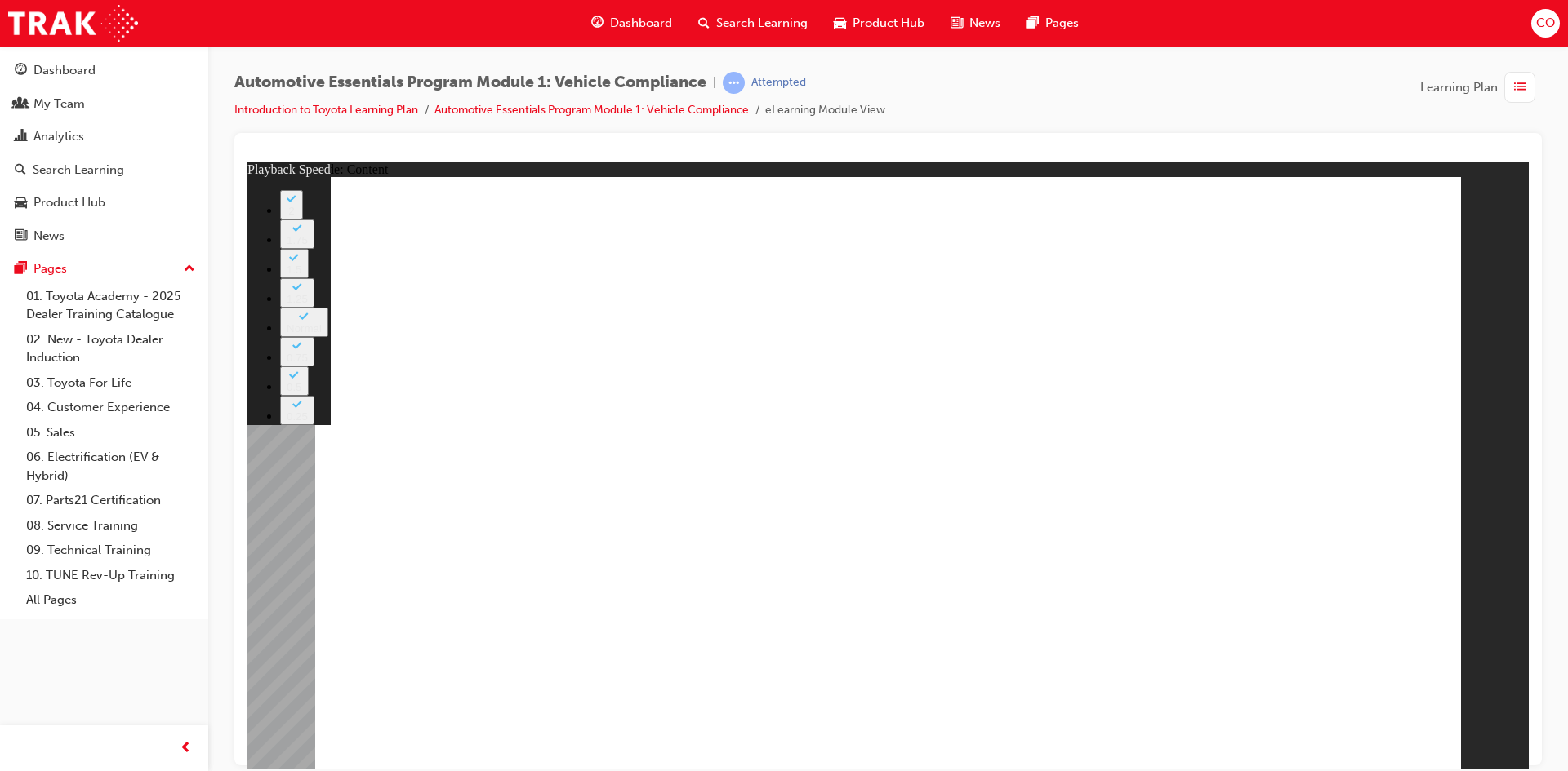
type input "43"
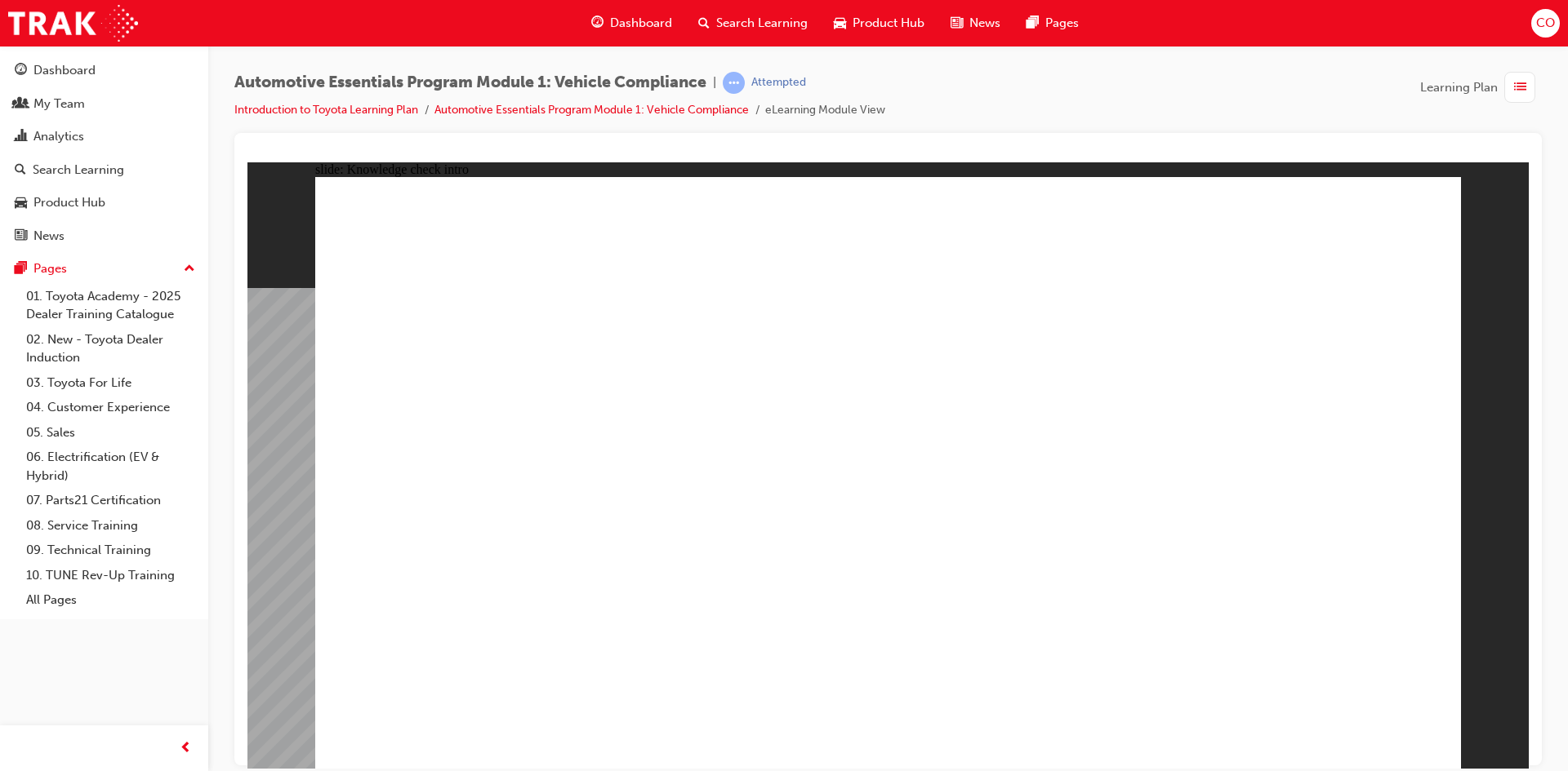
radio input "true"
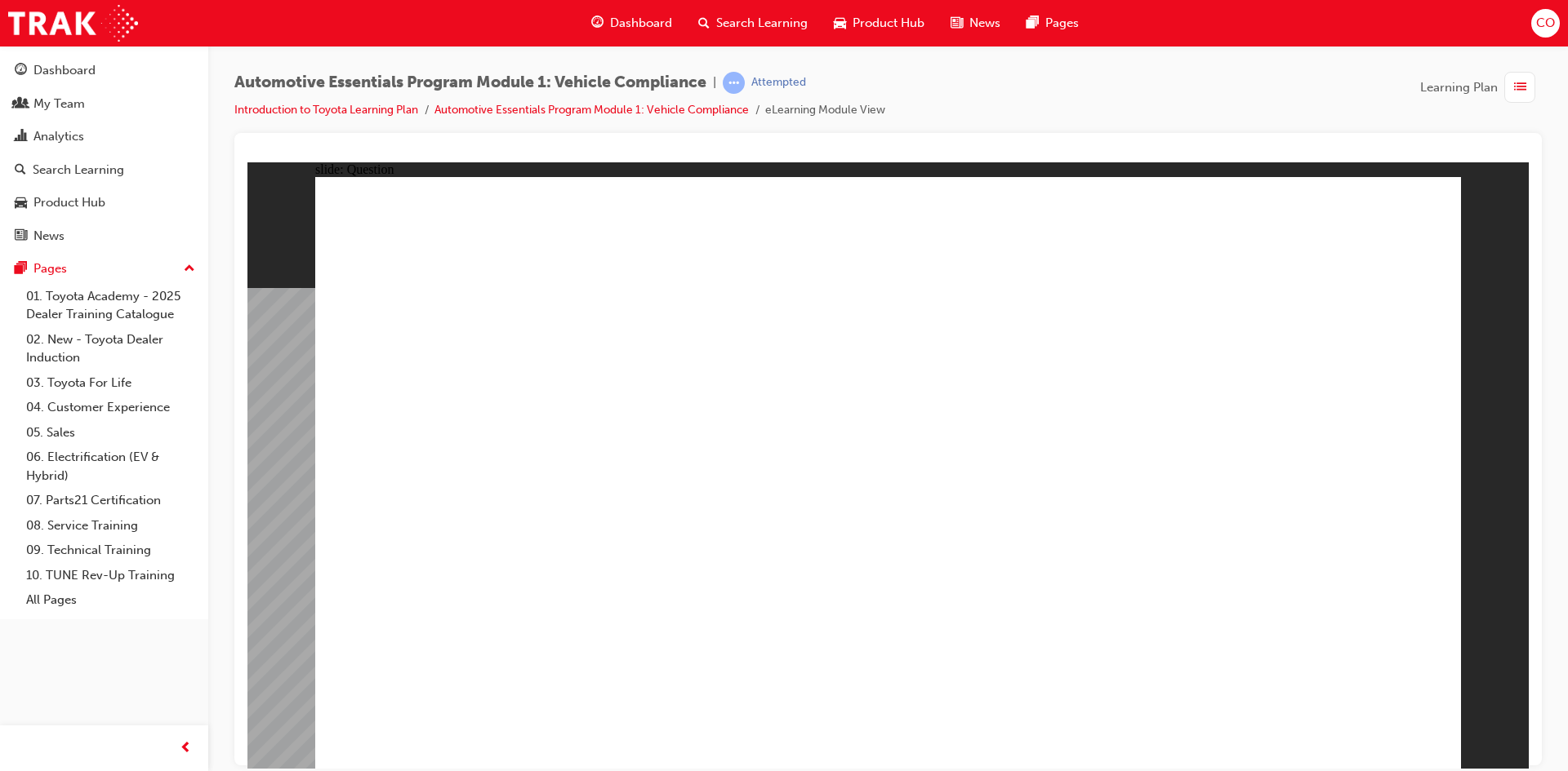
radio input "true"
drag, startPoint x: 919, startPoint y: 366, endPoint x: 920, endPoint y: 375, distance: 9.1
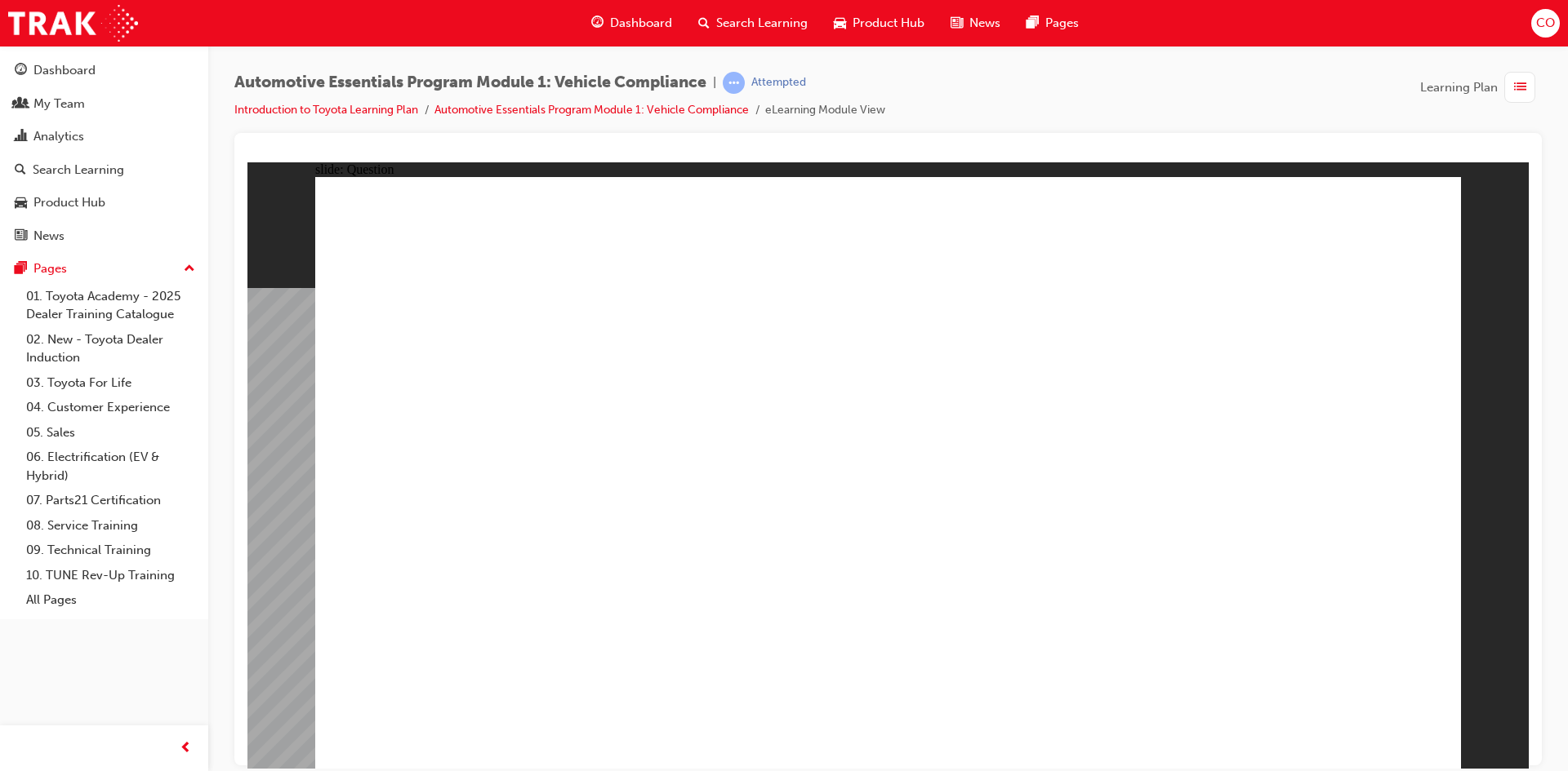
radio input "true"
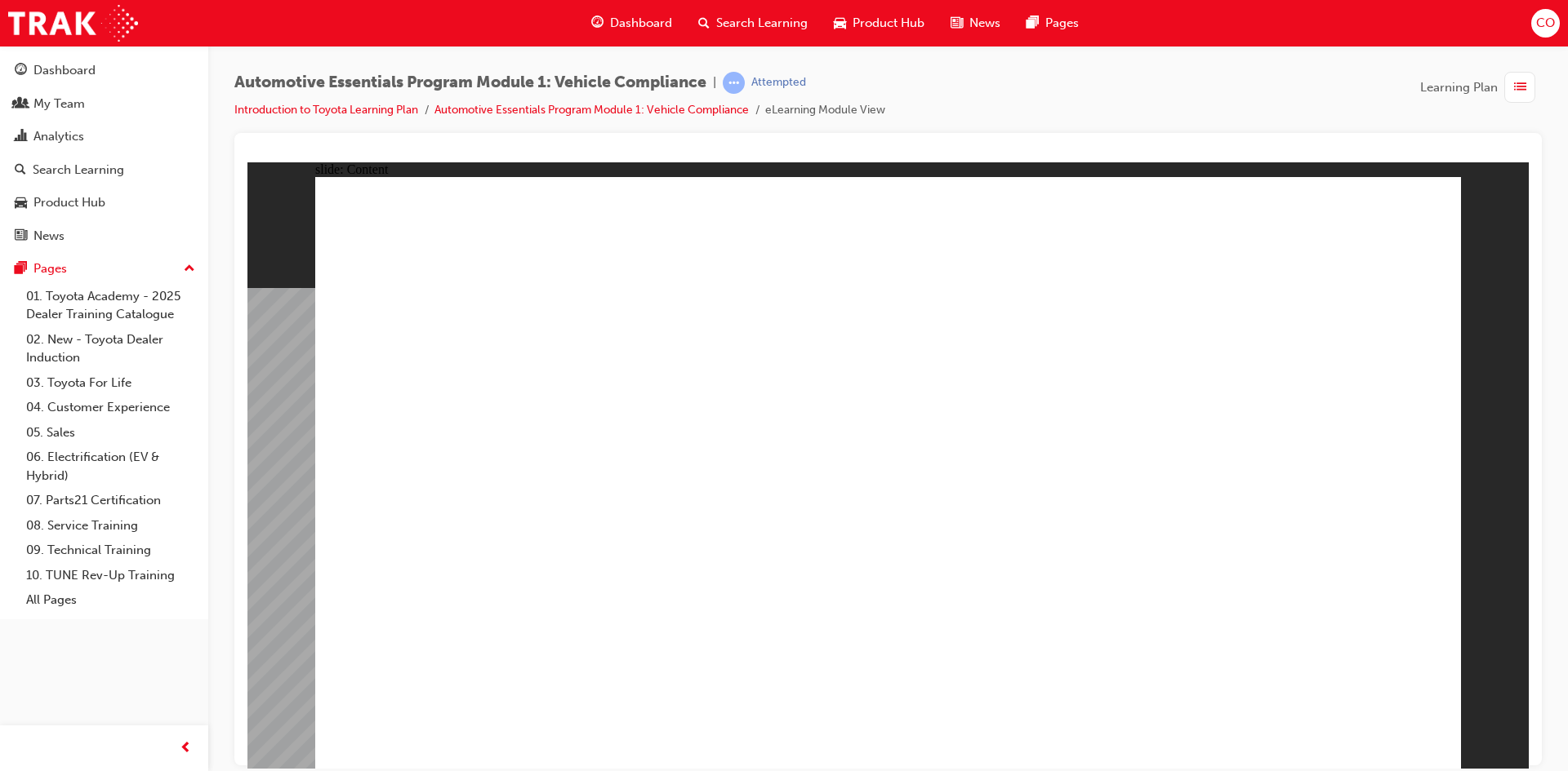
drag, startPoint x: 439, startPoint y: 594, endPoint x: 412, endPoint y: 588, distance: 27.7
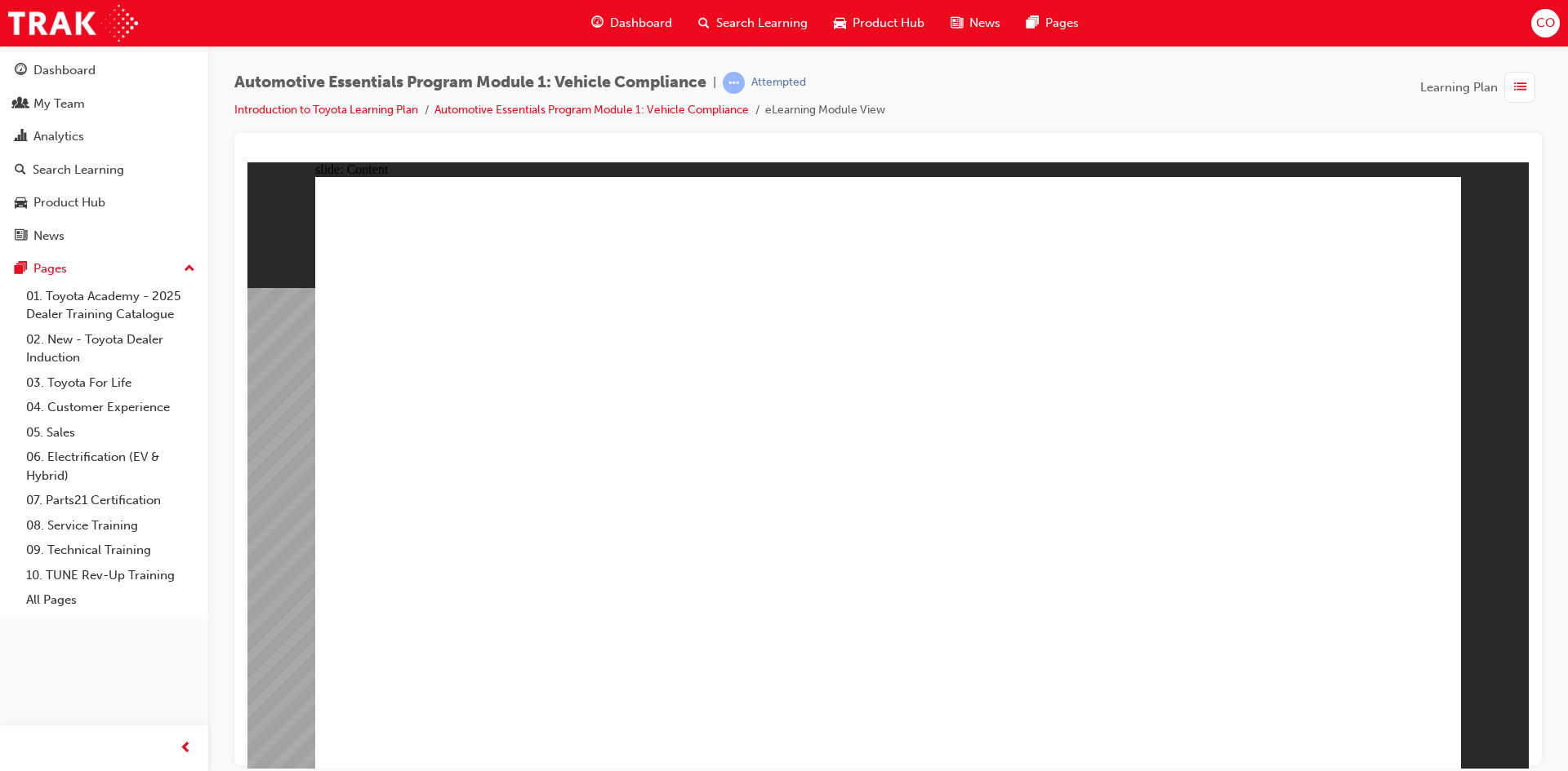
drag, startPoint x: 727, startPoint y: 434, endPoint x: 744, endPoint y: 463, distance: 33.6
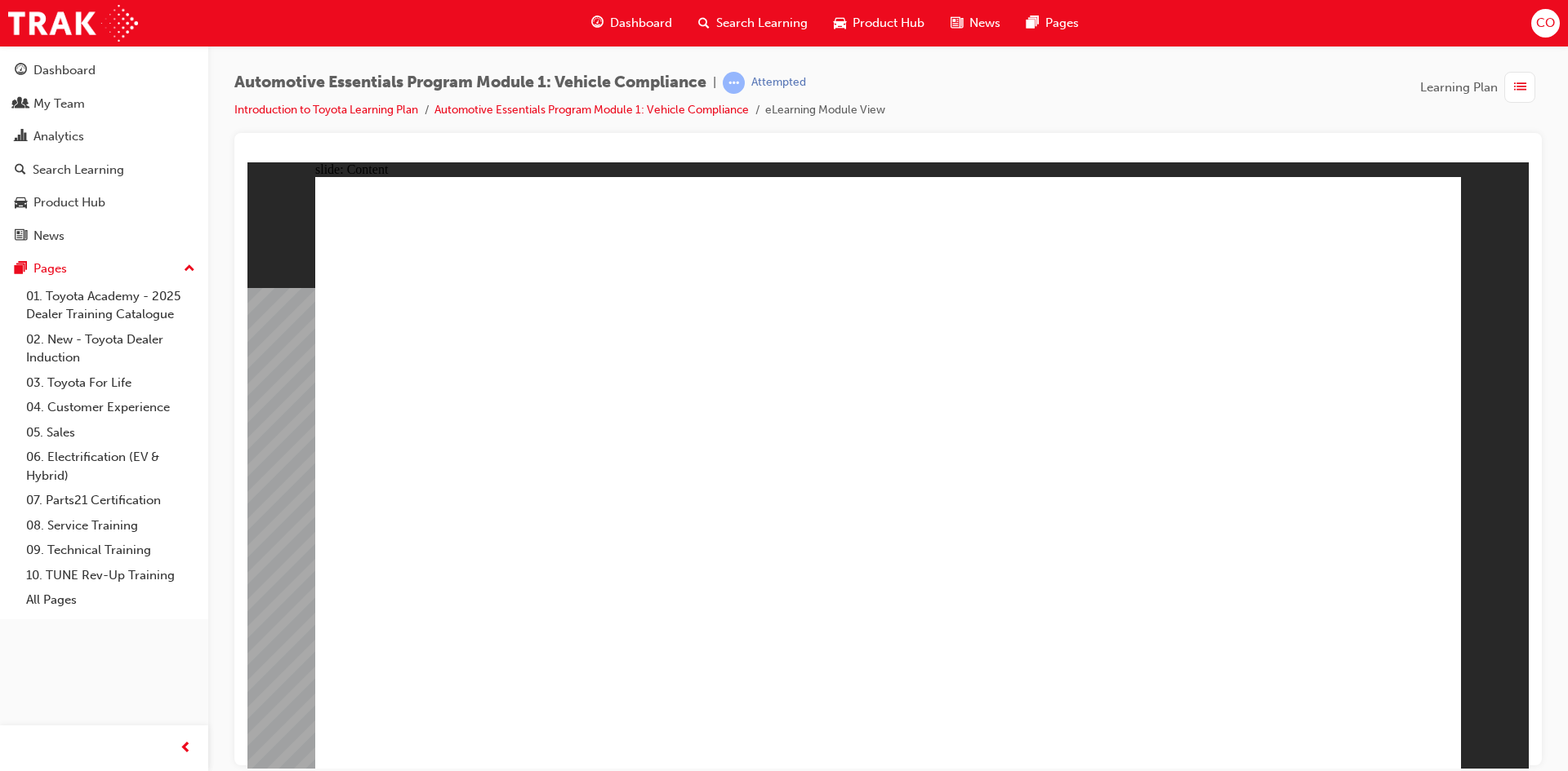
drag, startPoint x: 1113, startPoint y: 490, endPoint x: 1135, endPoint y: 490, distance: 22.0
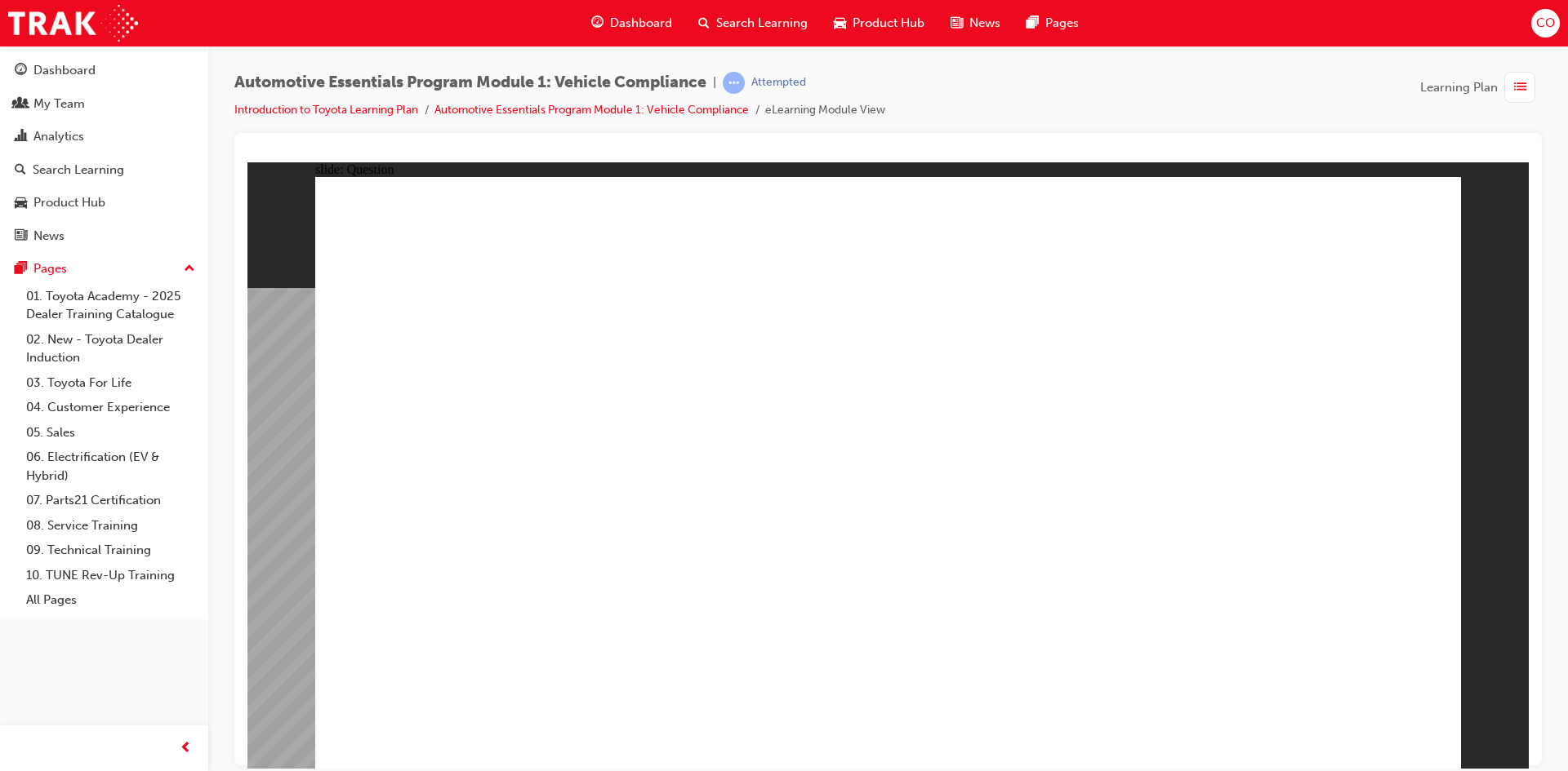
radio input "true"
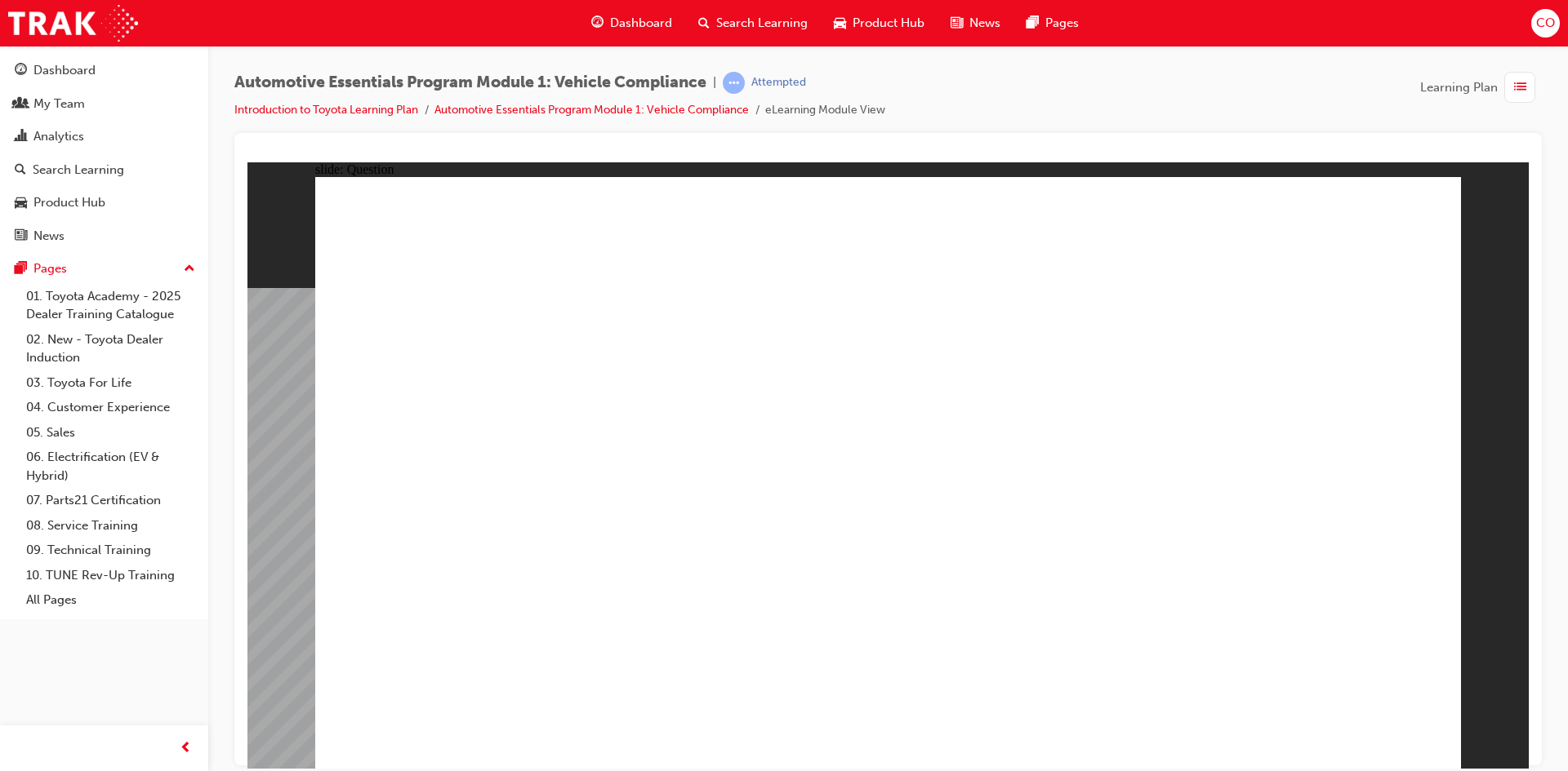
radio input "true"
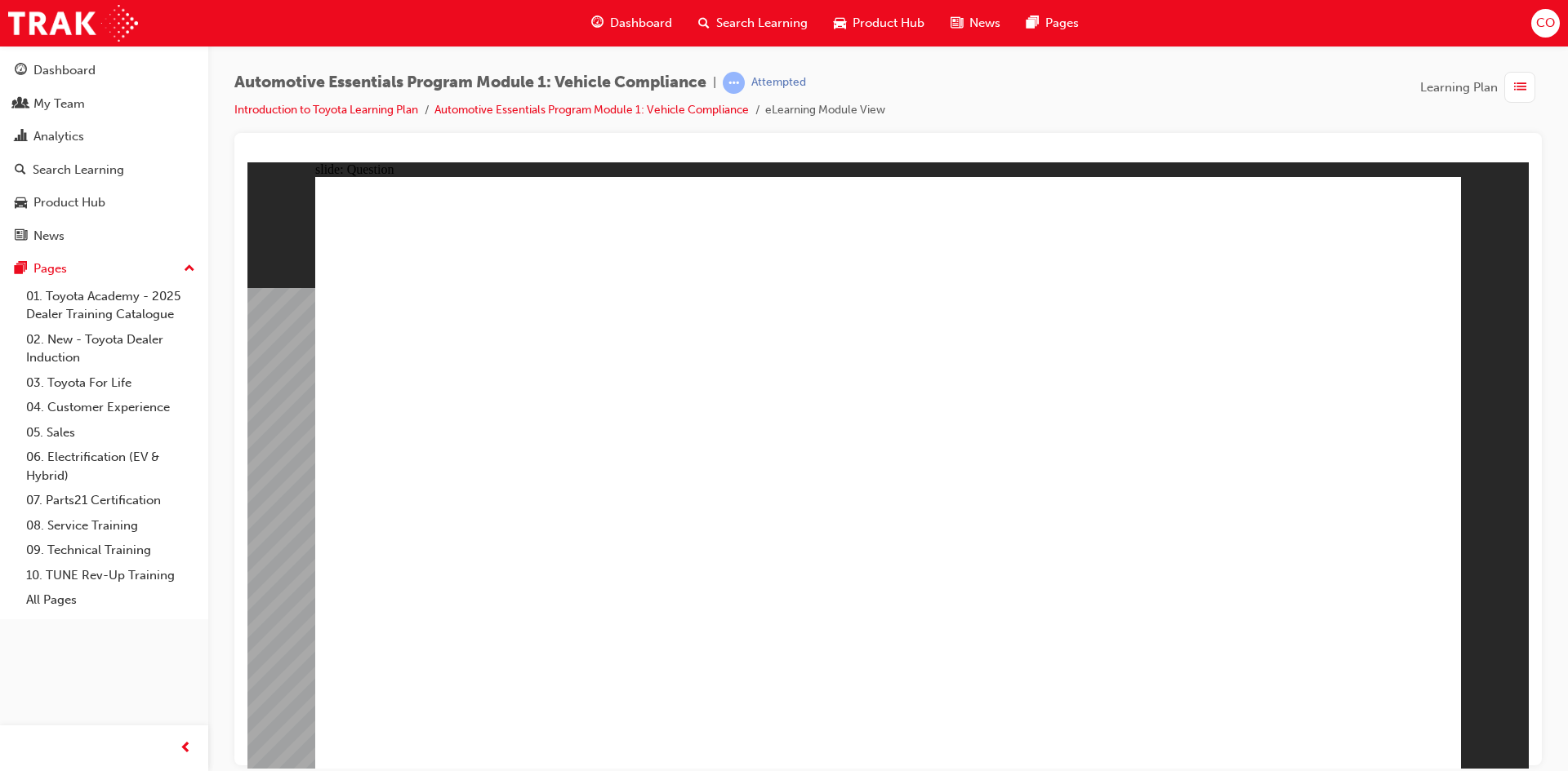
radio input "true"
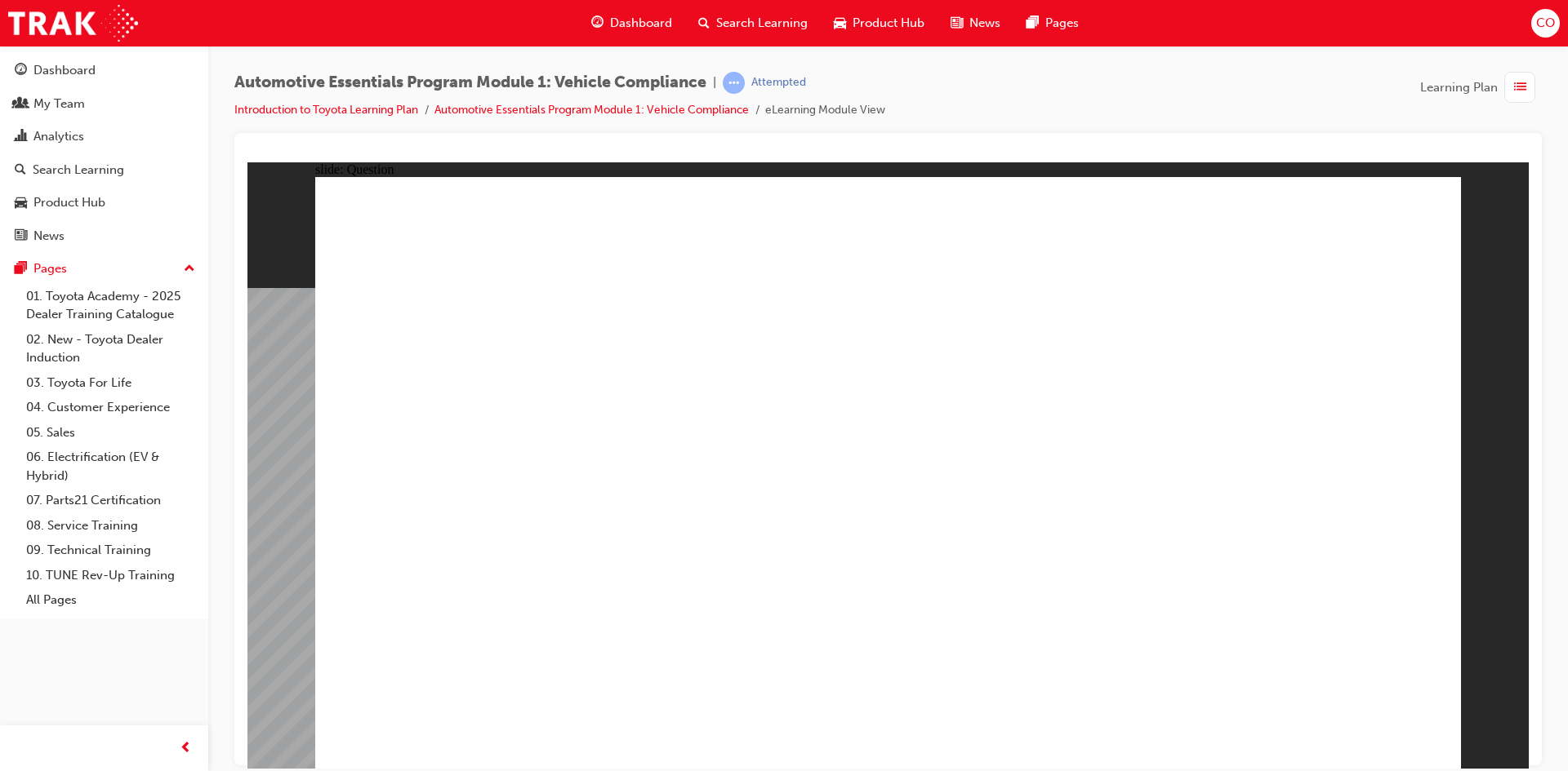
drag, startPoint x: 701, startPoint y: 640, endPoint x: 690, endPoint y: 640, distance: 11.0
radio input "true"
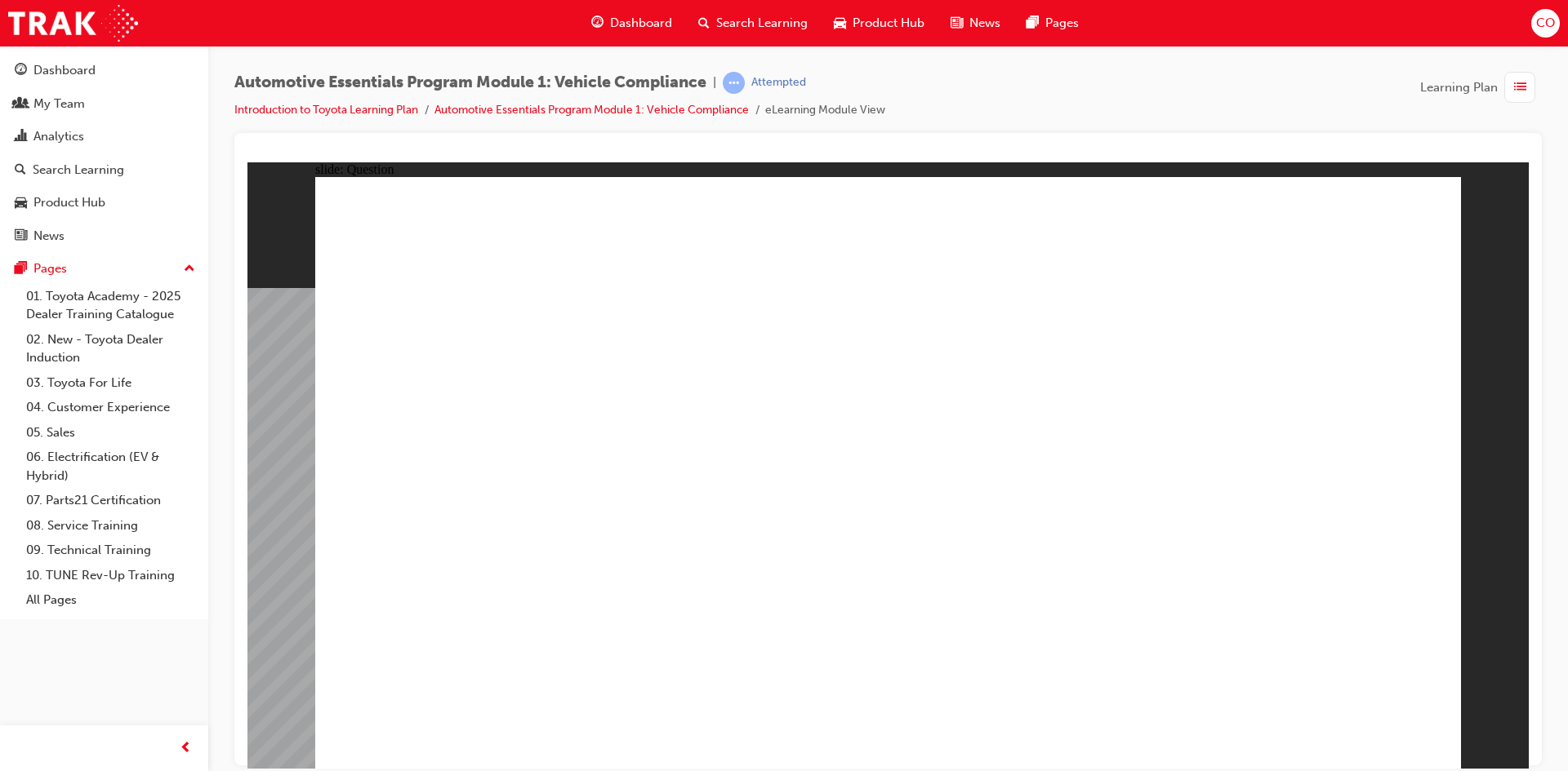
radio input "true"
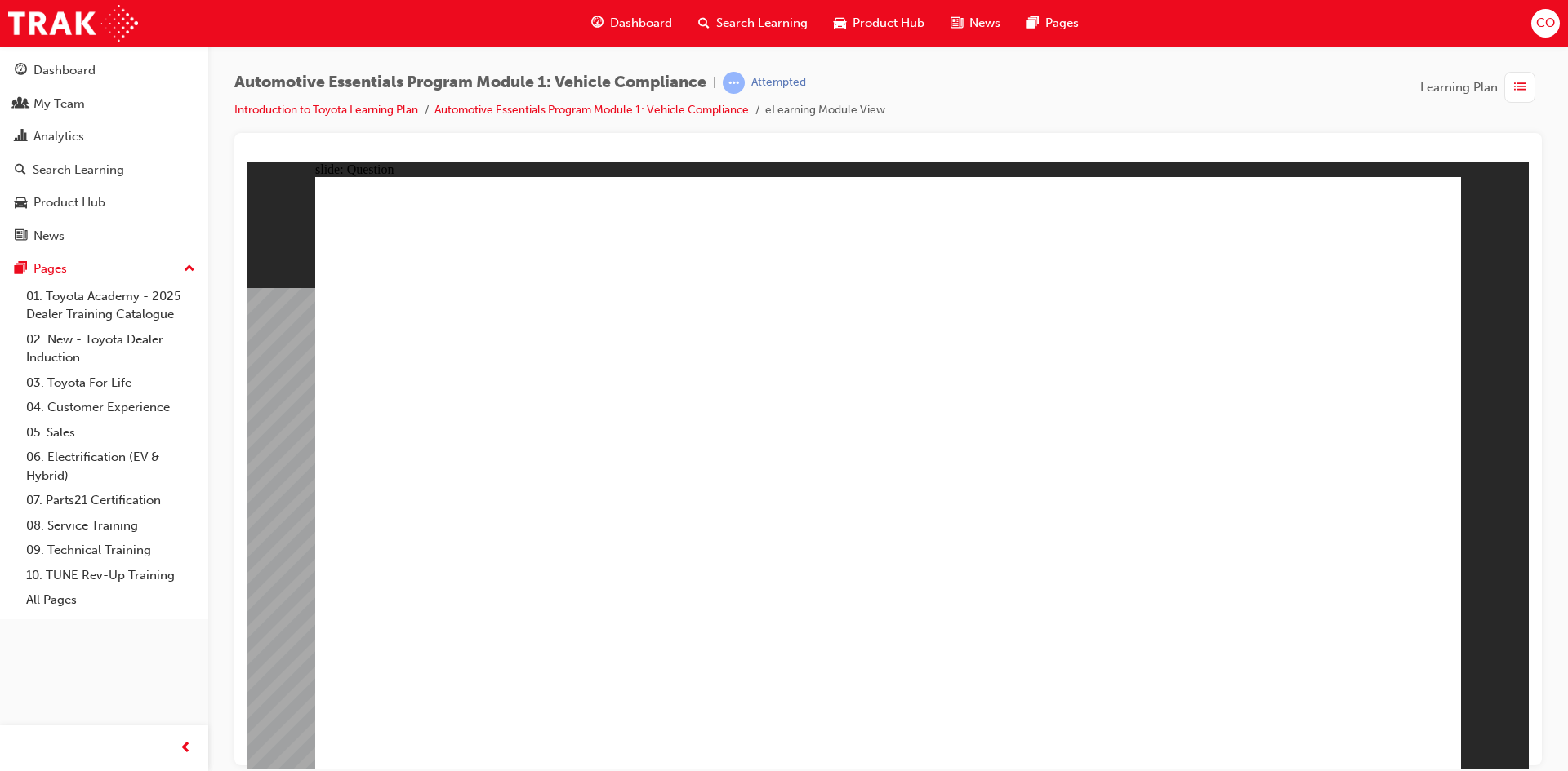
radio input "true"
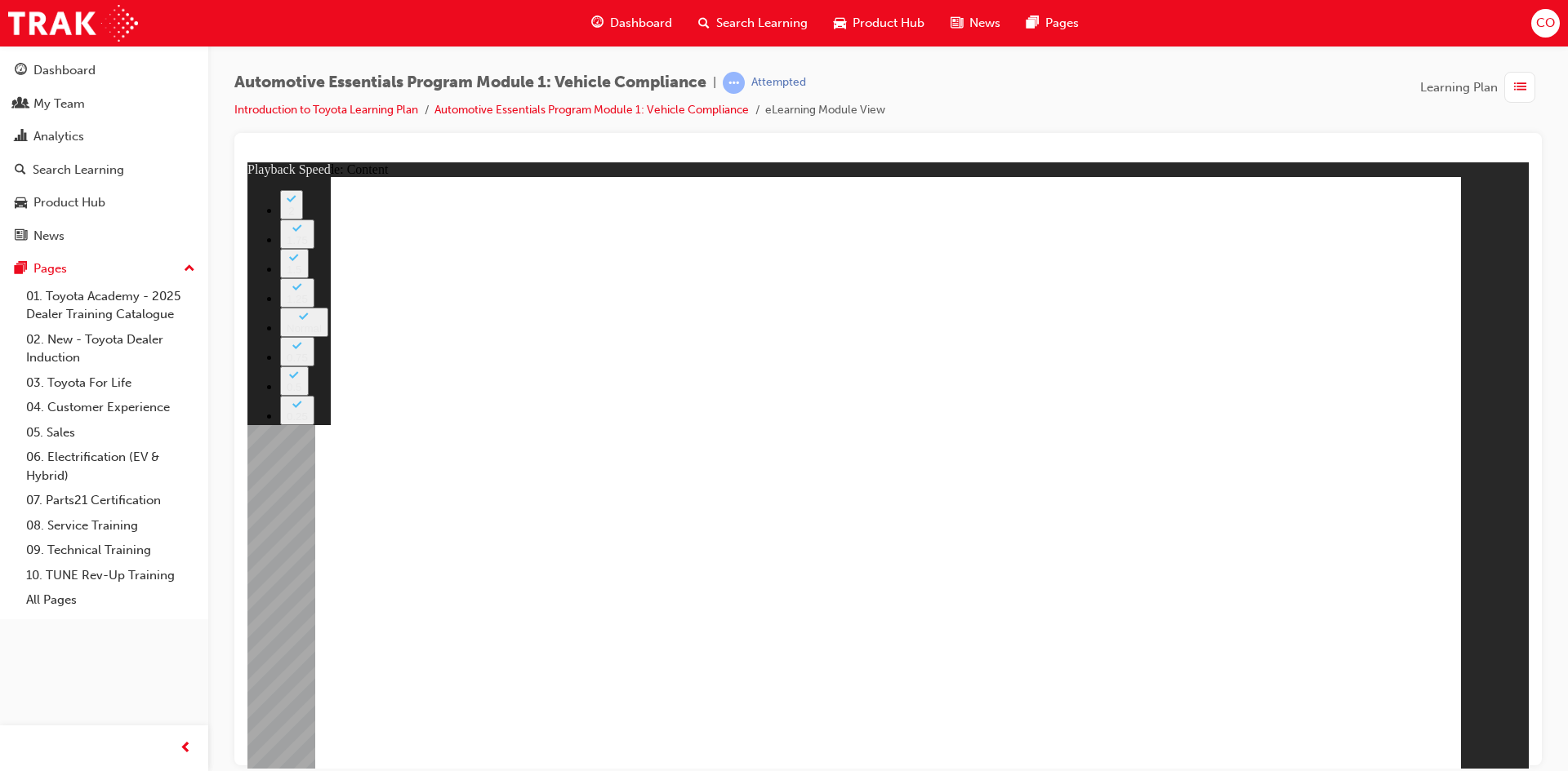
type input "35"
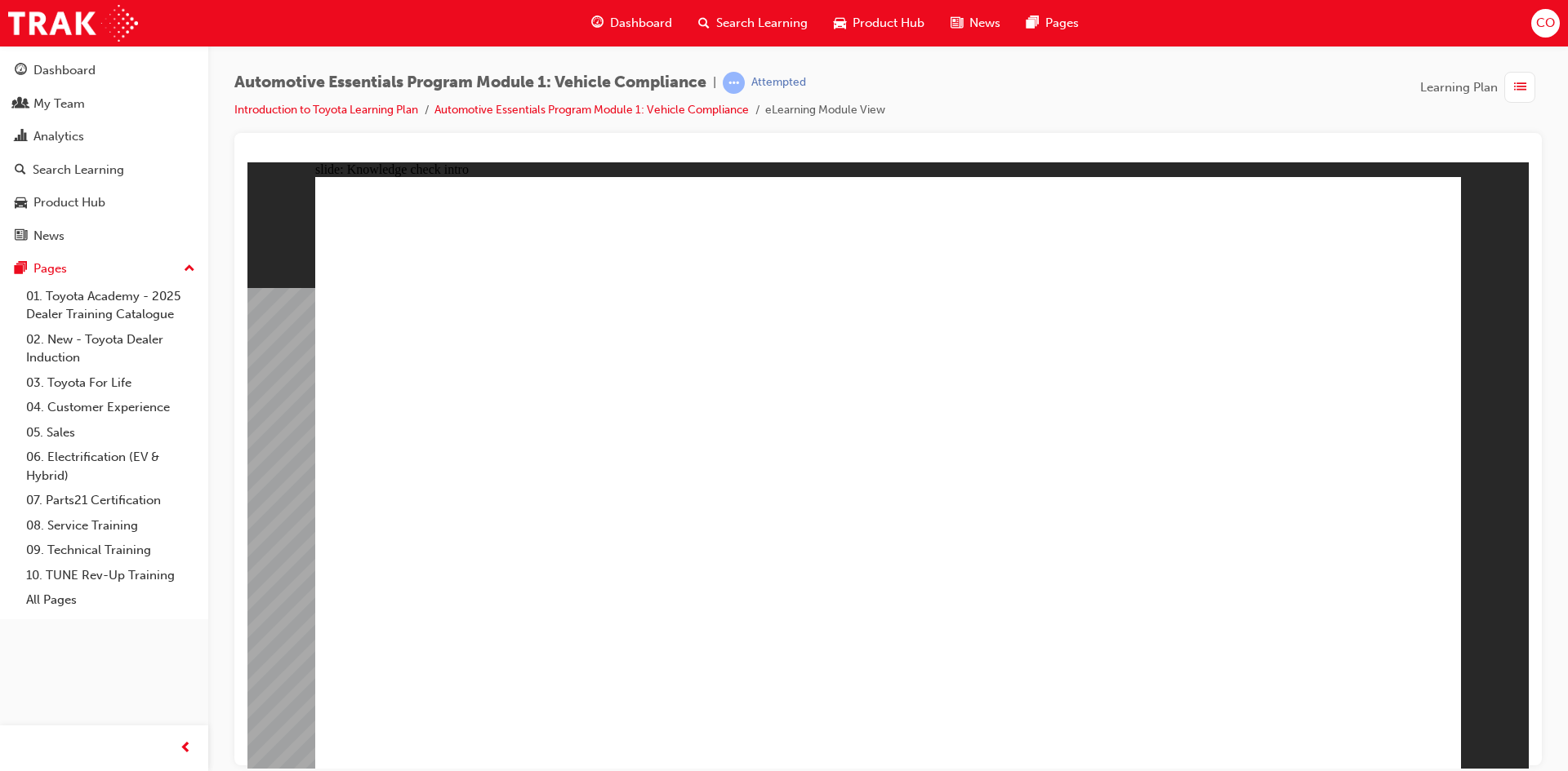
radio input "true"
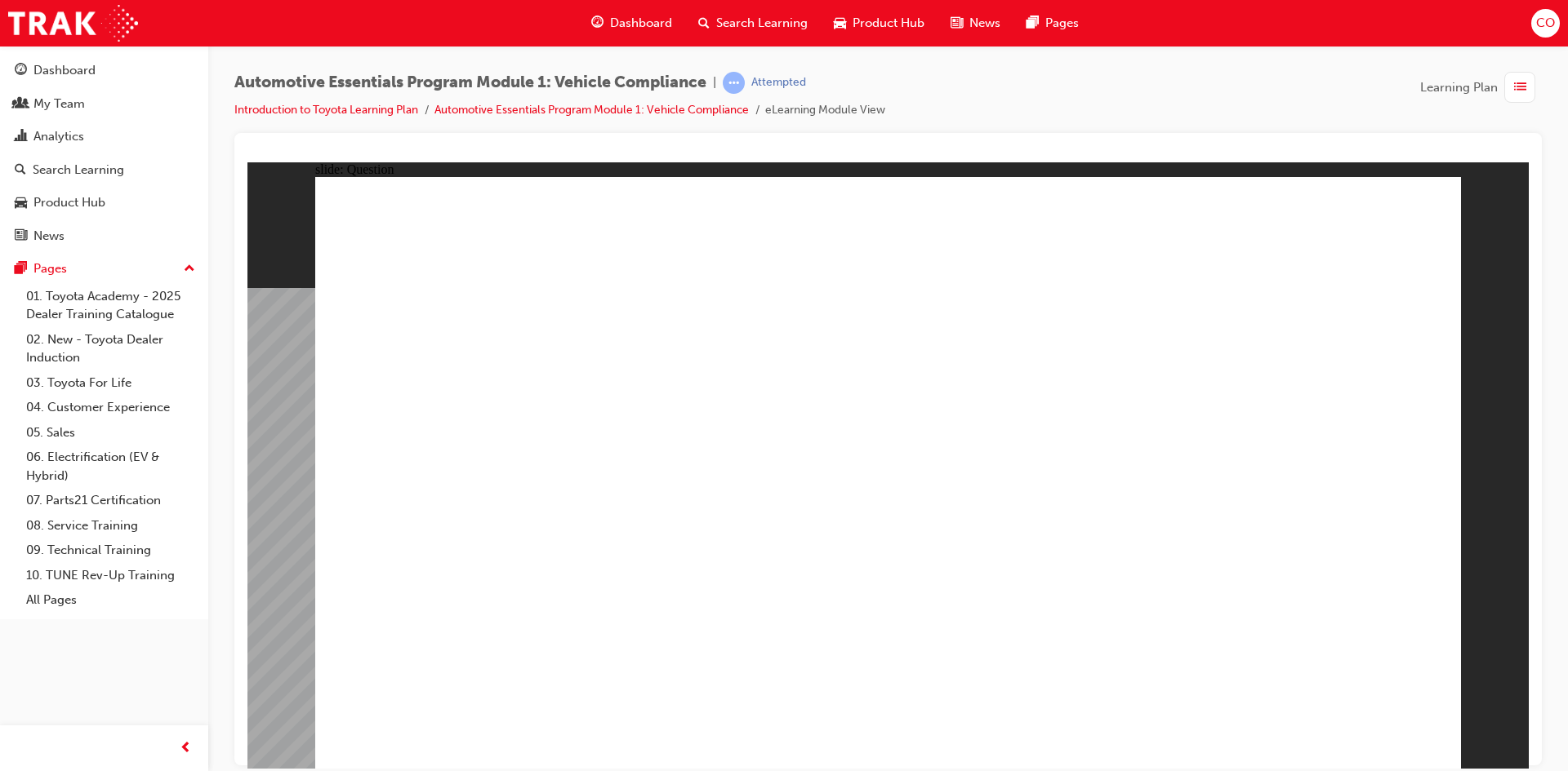
radio input "true"
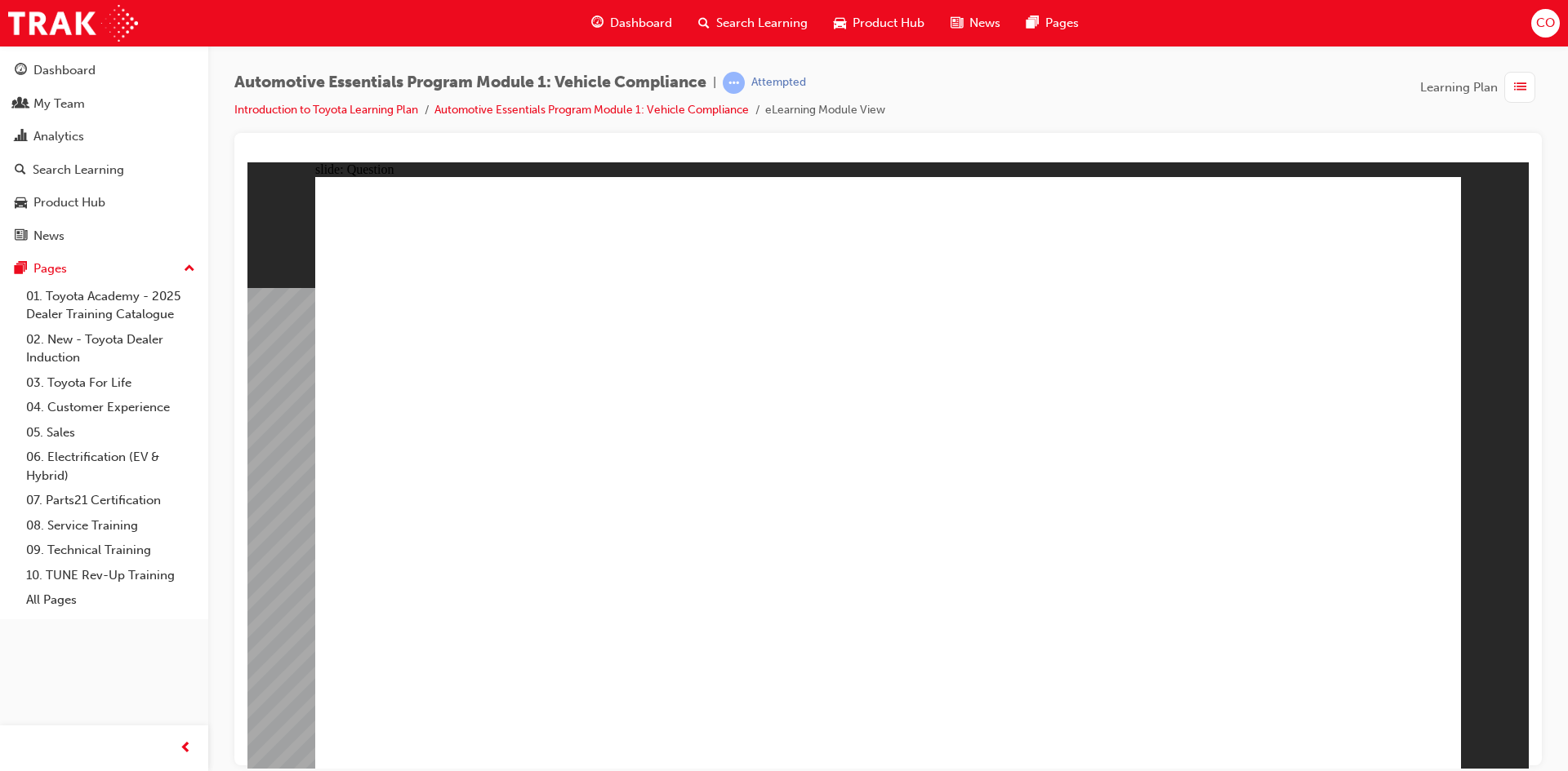
radio input "true"
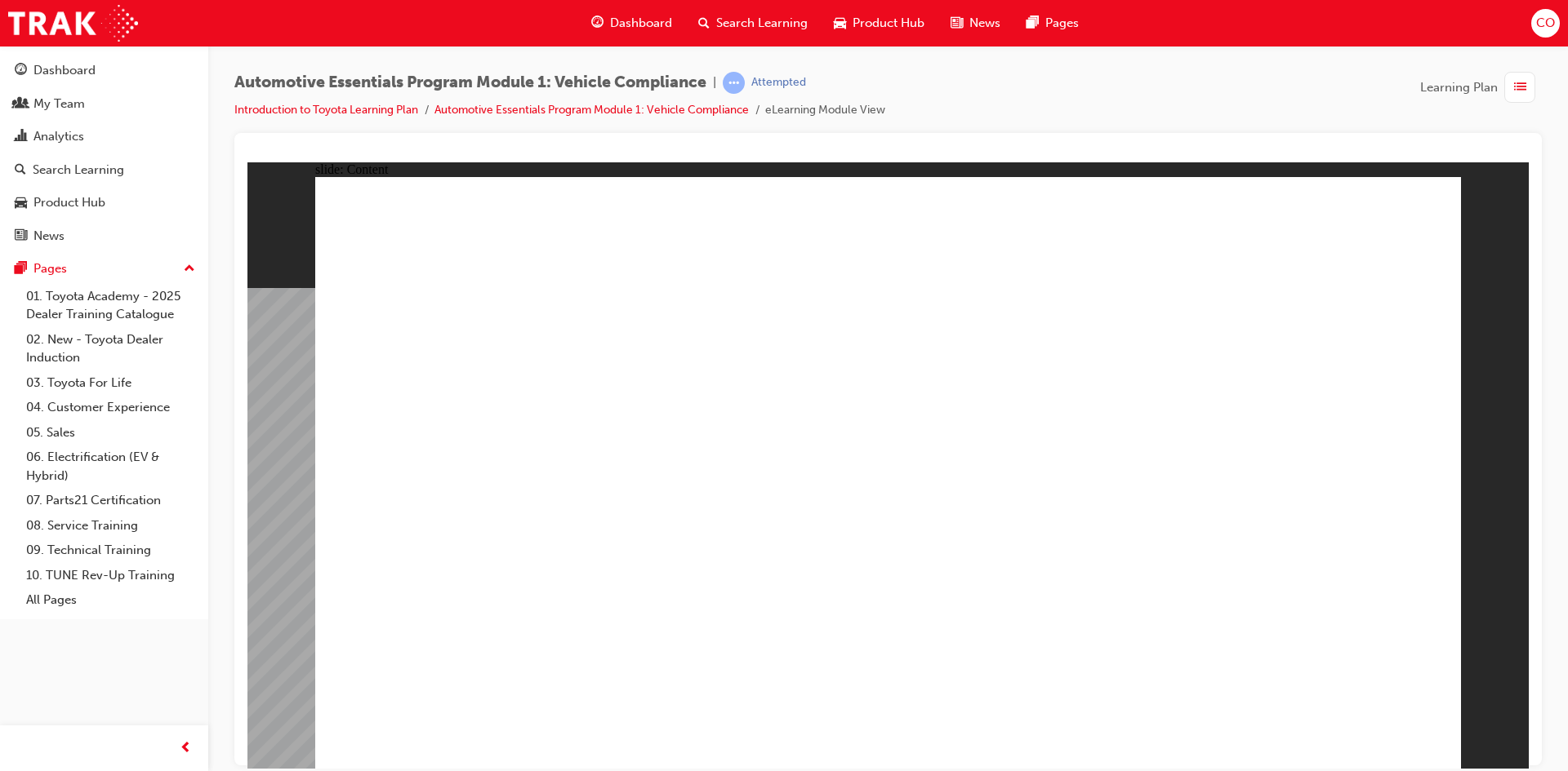
radio input "true"
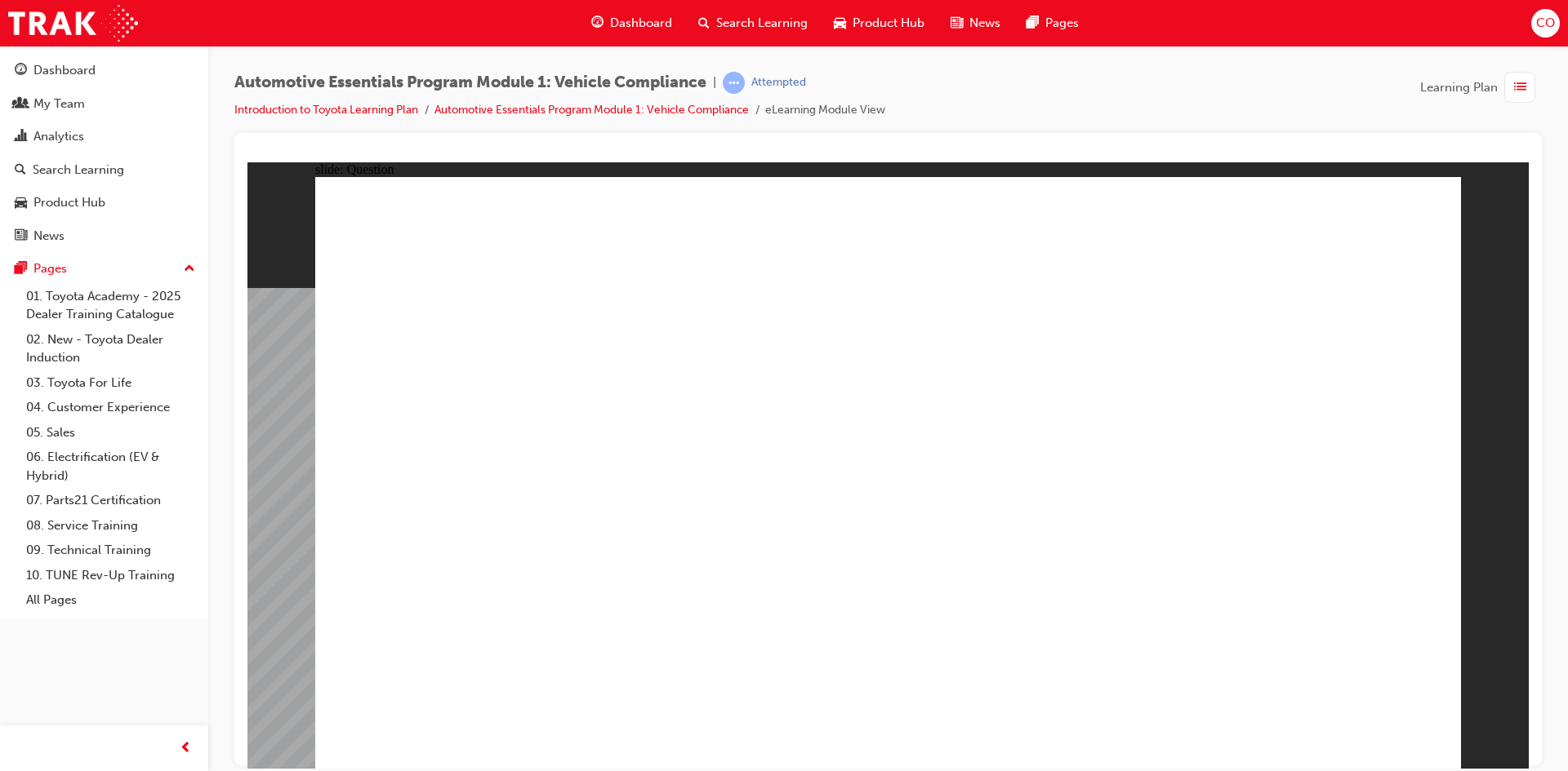
drag, startPoint x: 851, startPoint y: 578, endPoint x: 863, endPoint y: 578, distance: 12.0
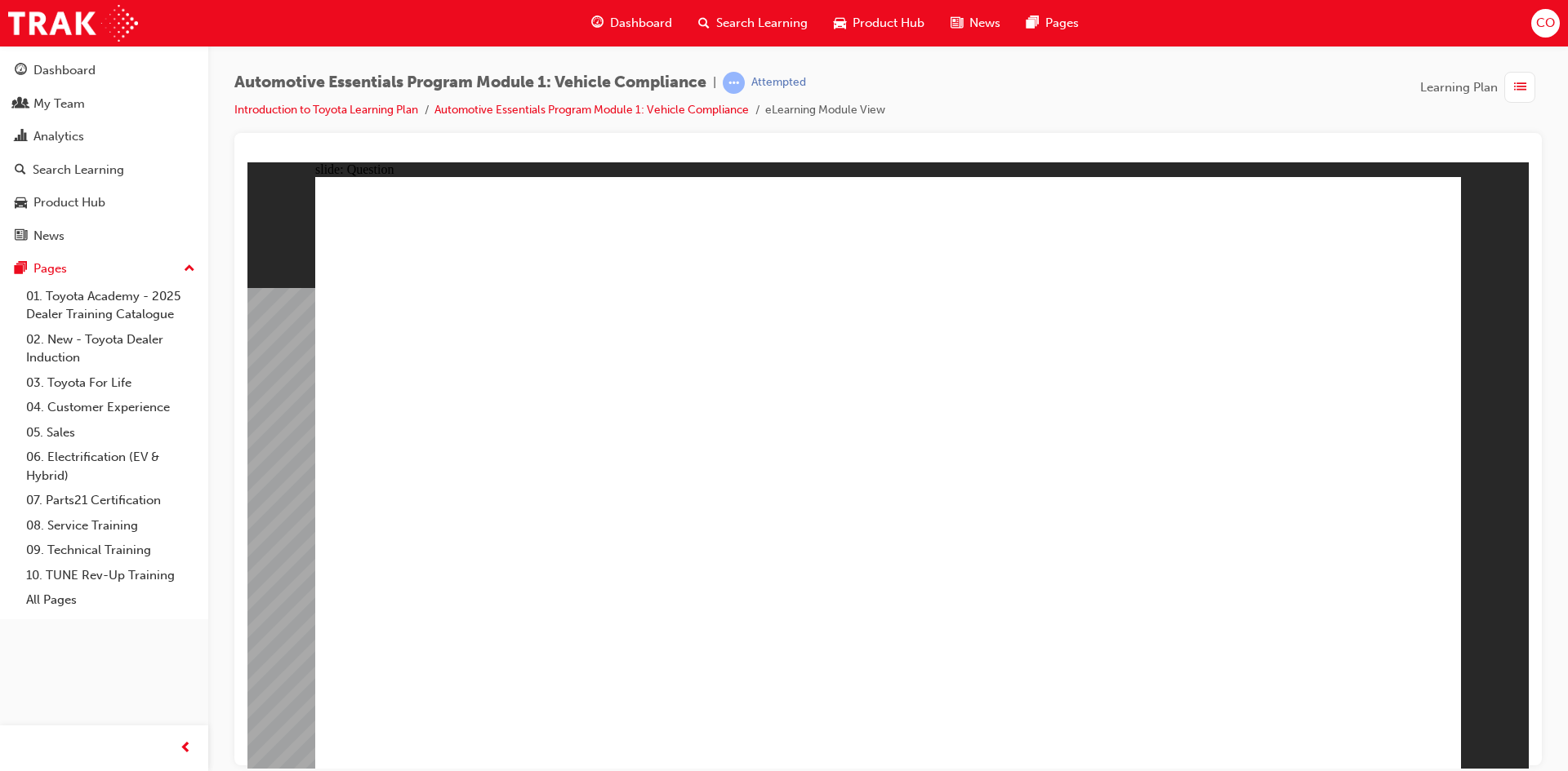
radio input "true"
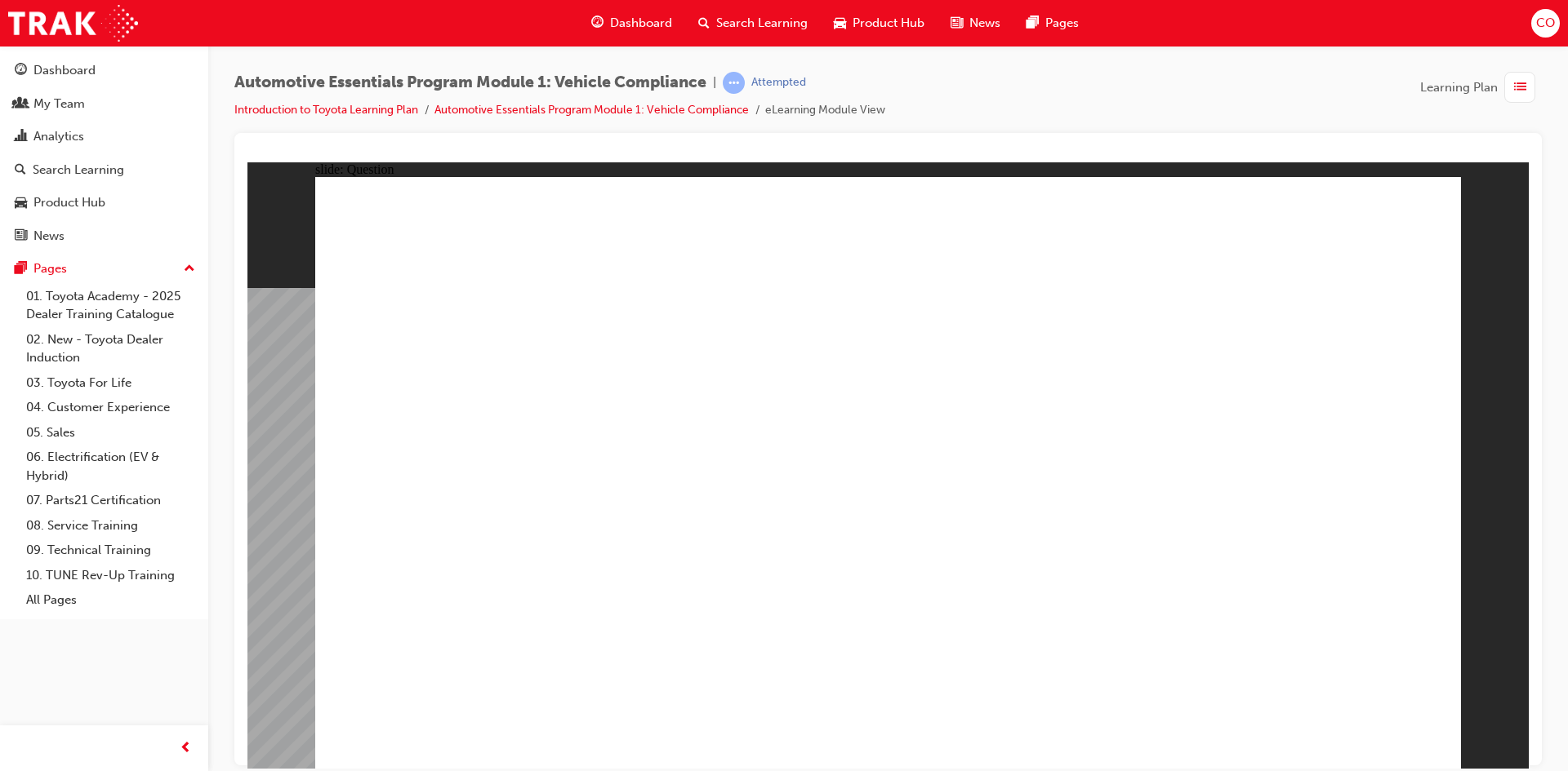
radio input "true"
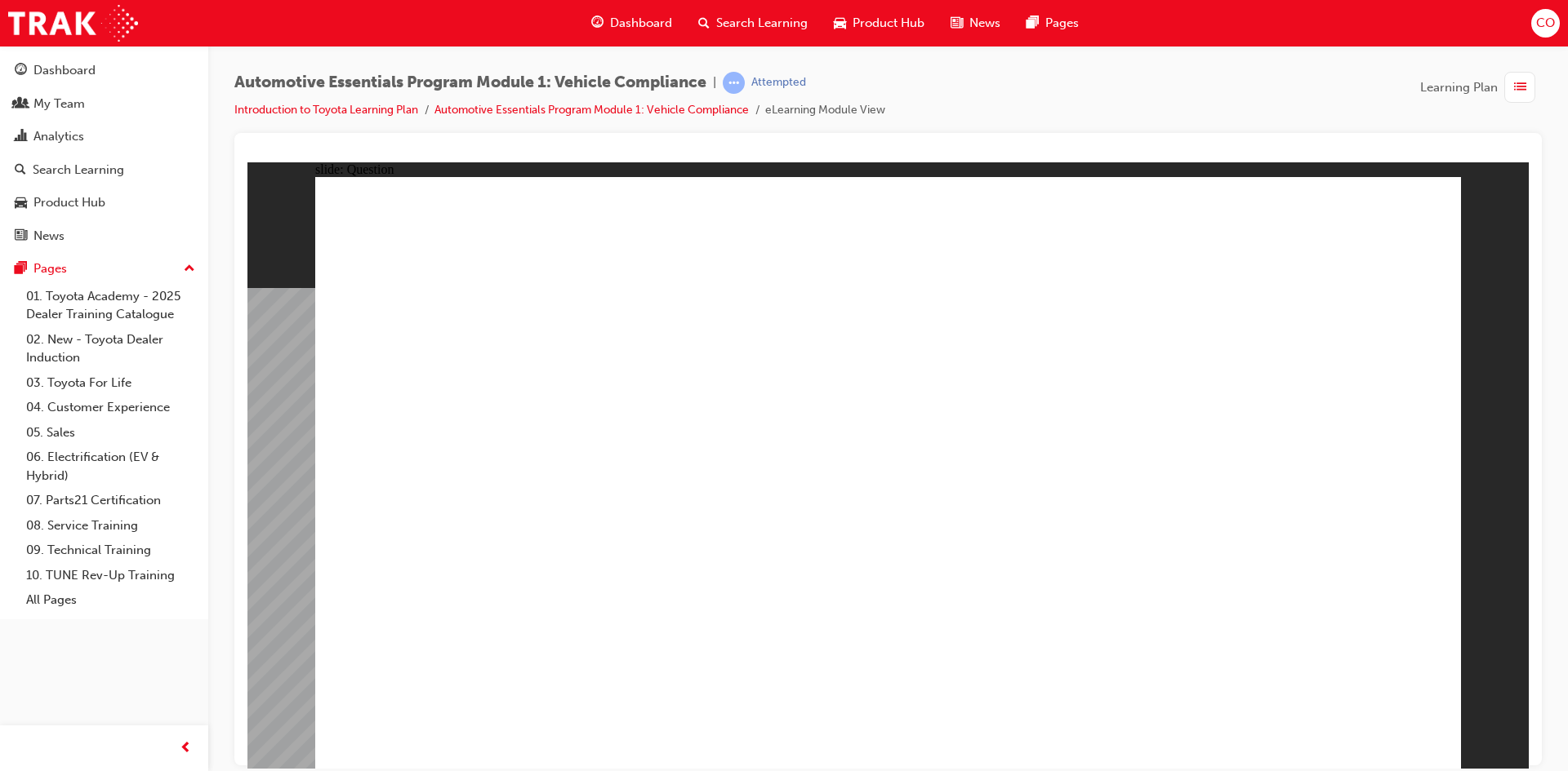
click at [77, 77] on div "Dashboard" at bounding box center [65, 71] width 62 height 19
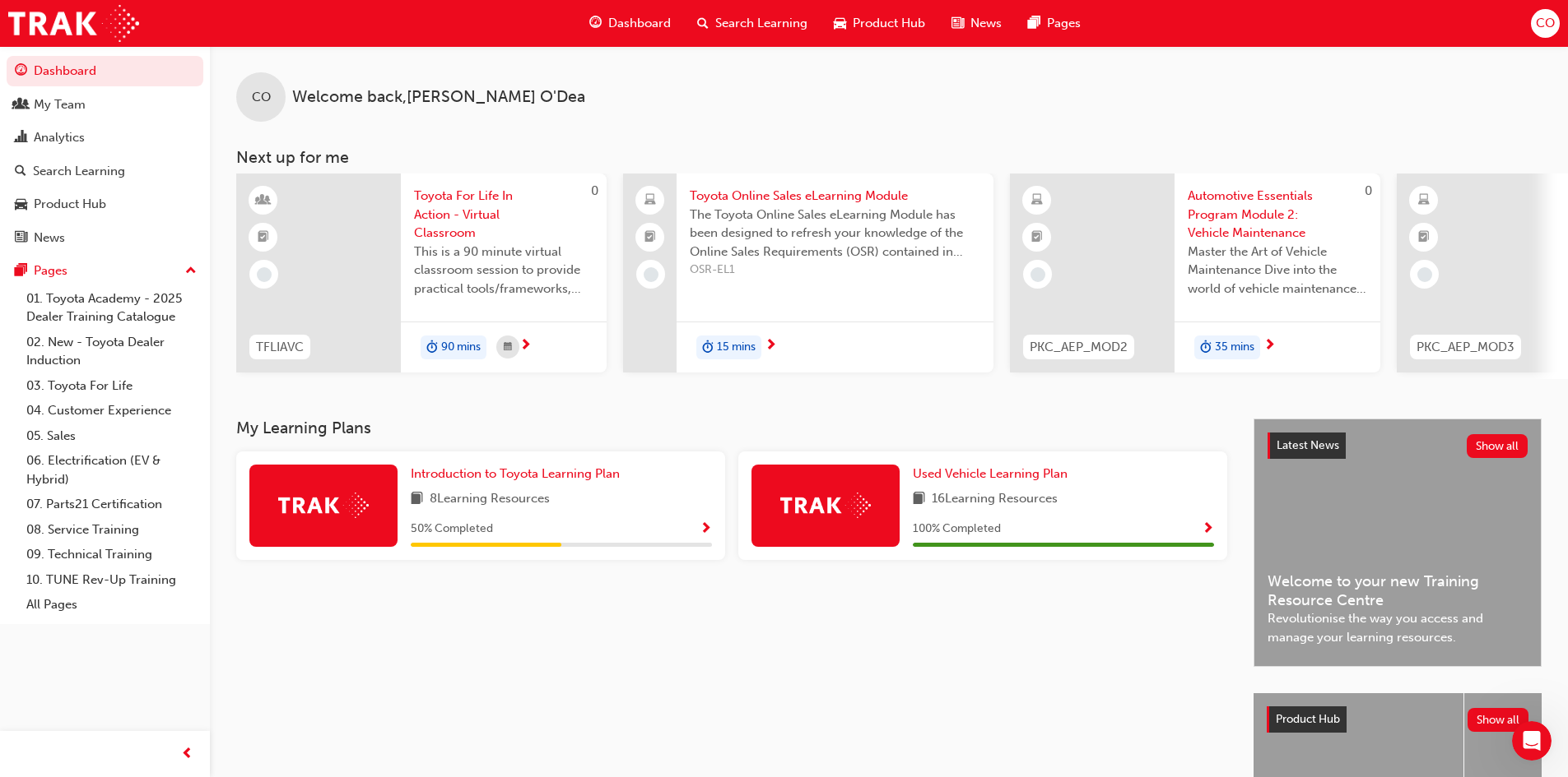
click at [703, 537] on span "Show Progress" at bounding box center [705, 530] width 12 height 15
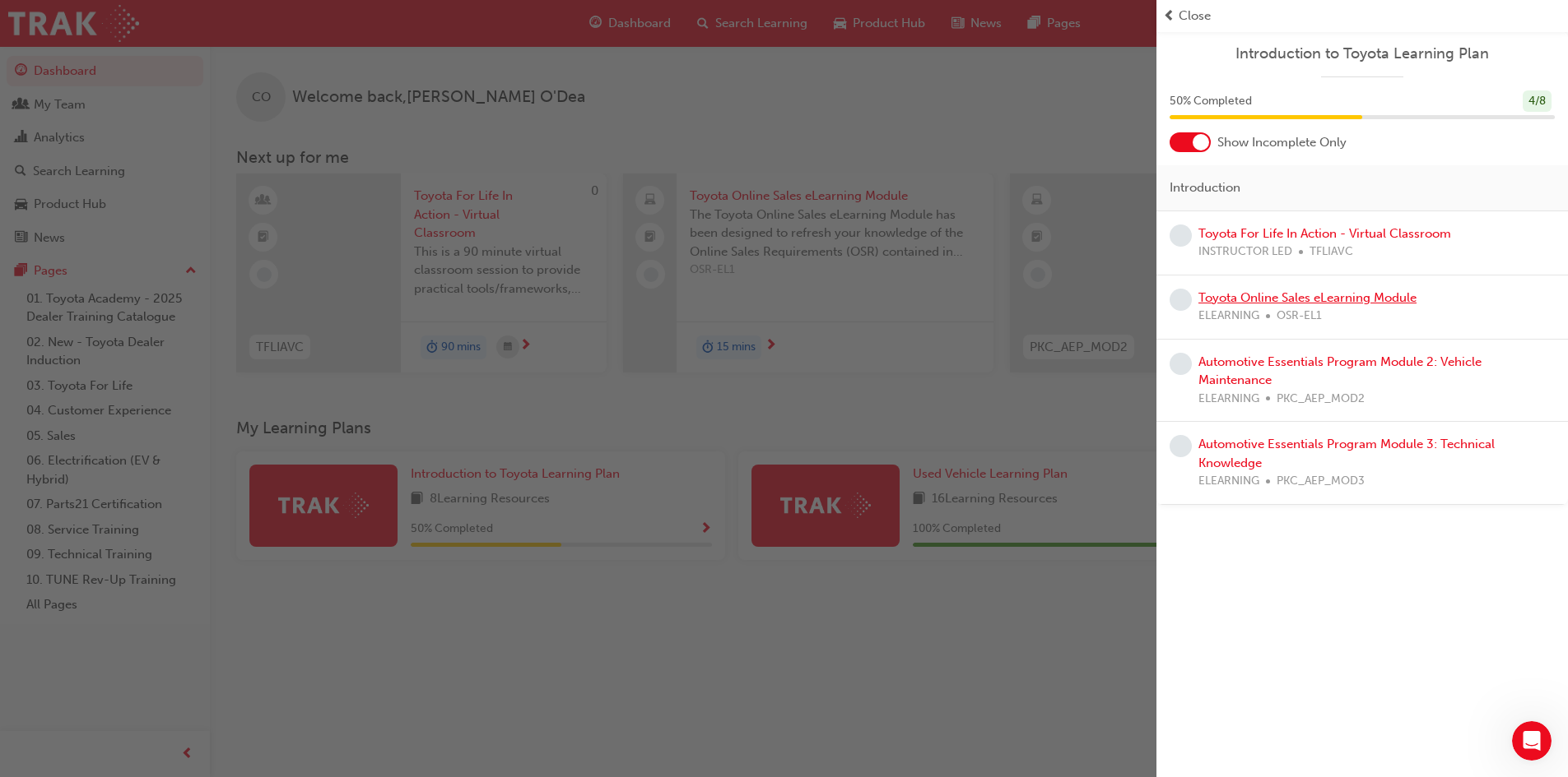
click at [1245, 300] on link "Toyota Online Sales eLearning Module" at bounding box center [1307, 298] width 218 height 15
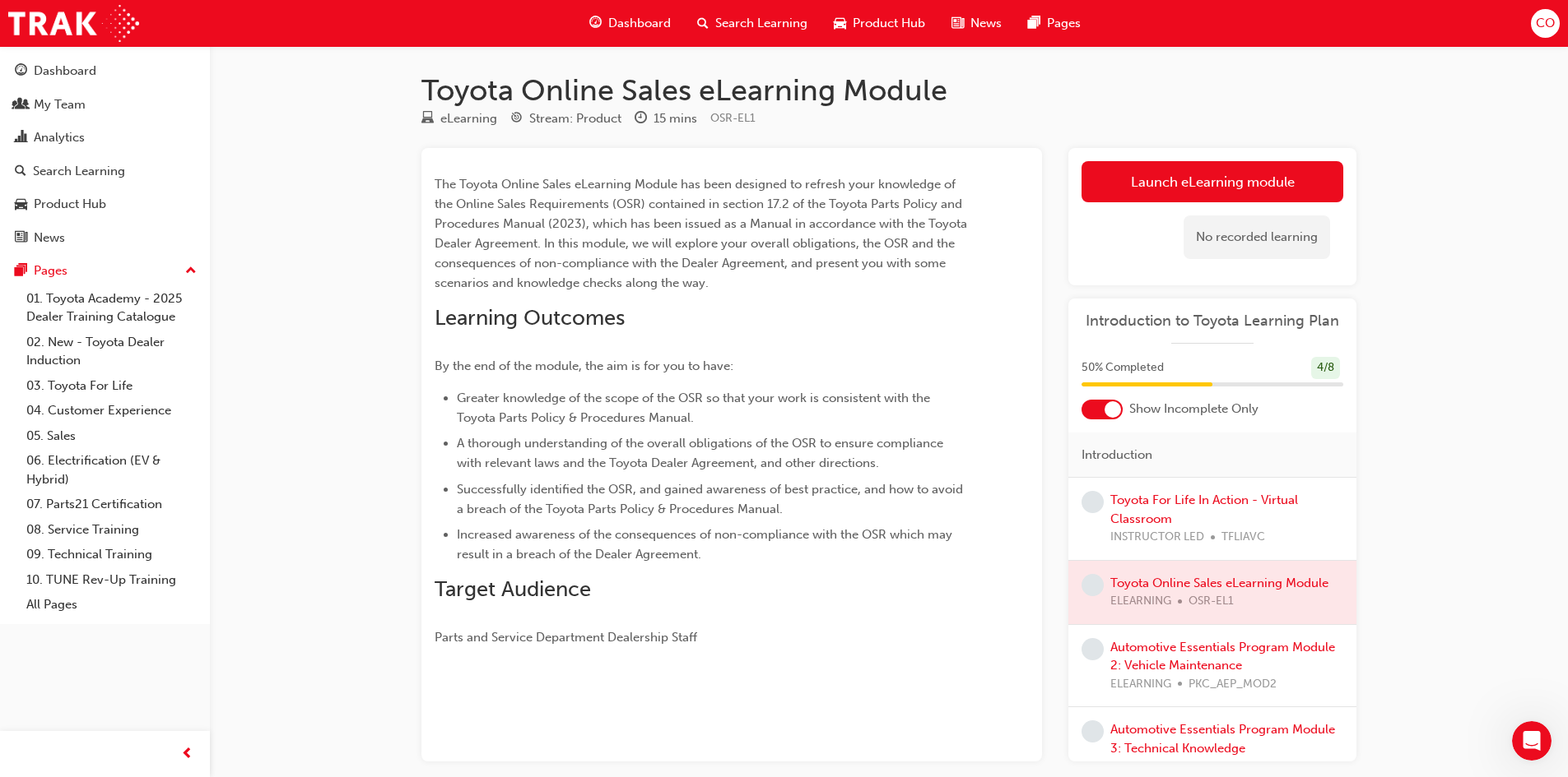
click at [1226, 186] on link "Launch eLearning module" at bounding box center [1212, 181] width 262 height 41
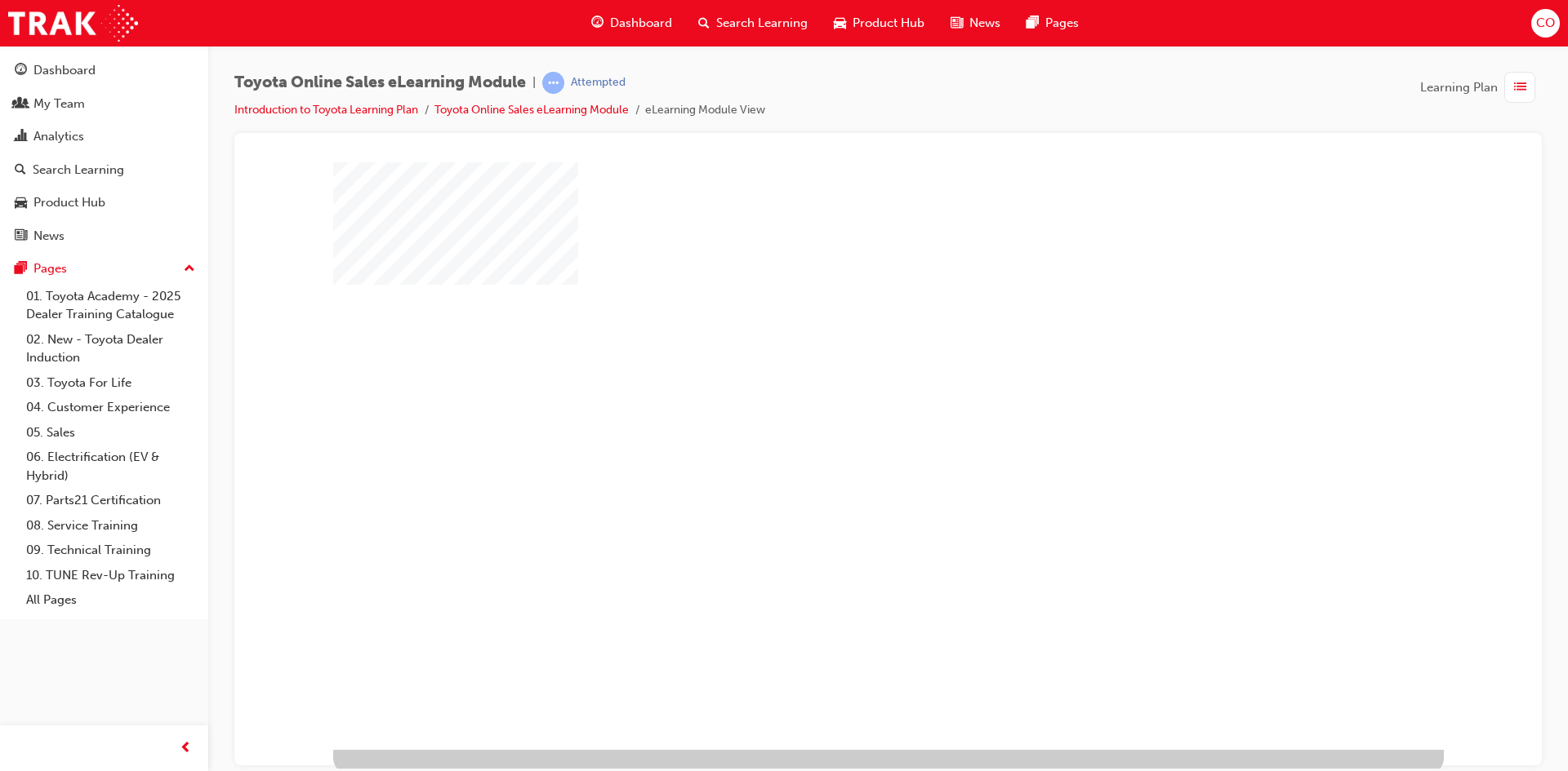
click at [841, 408] on div "play" at bounding box center [841, 408] width 0 height 0
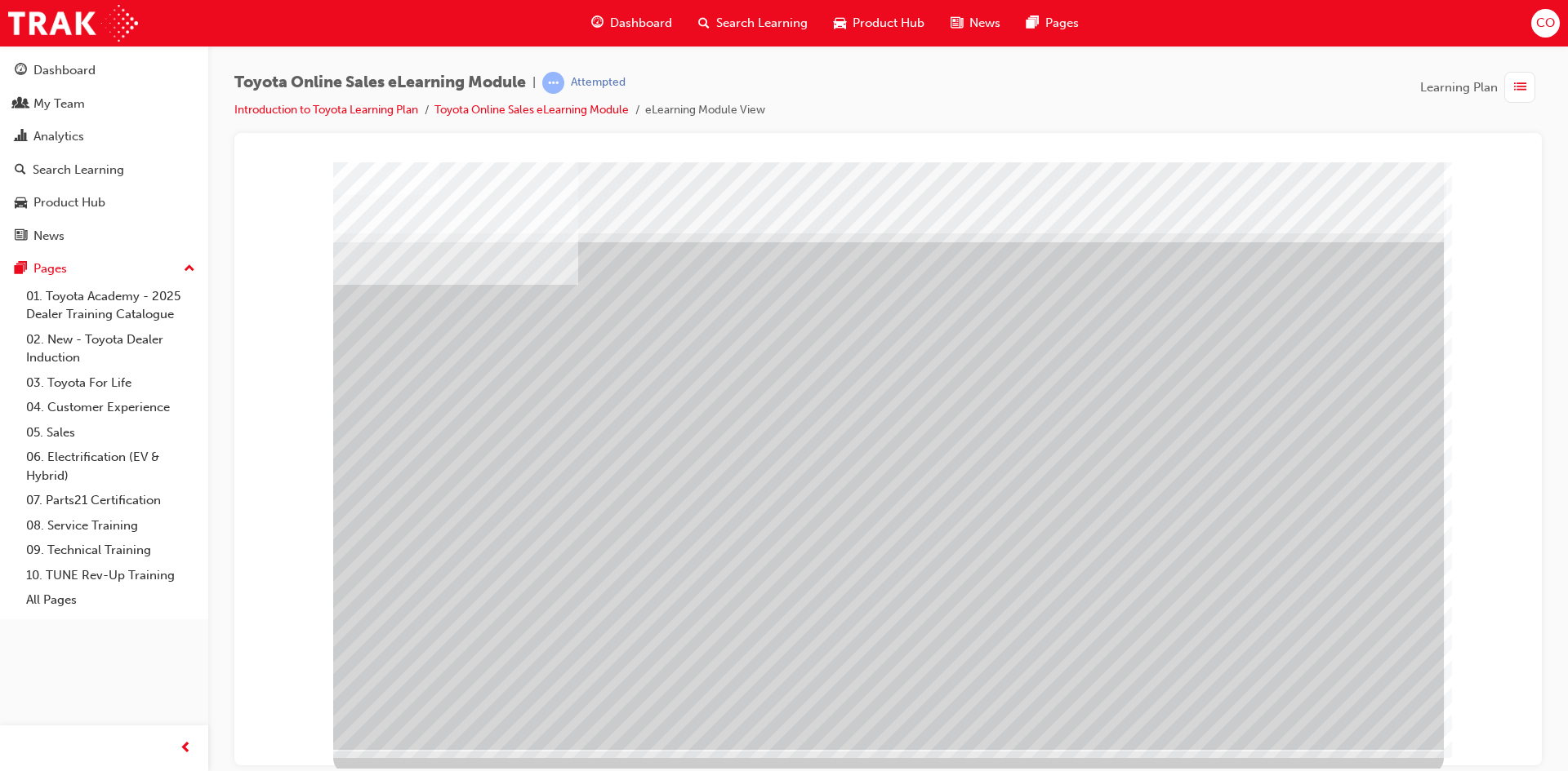
drag, startPoint x: 418, startPoint y: 595, endPoint x: 471, endPoint y: 595, distance: 53.0
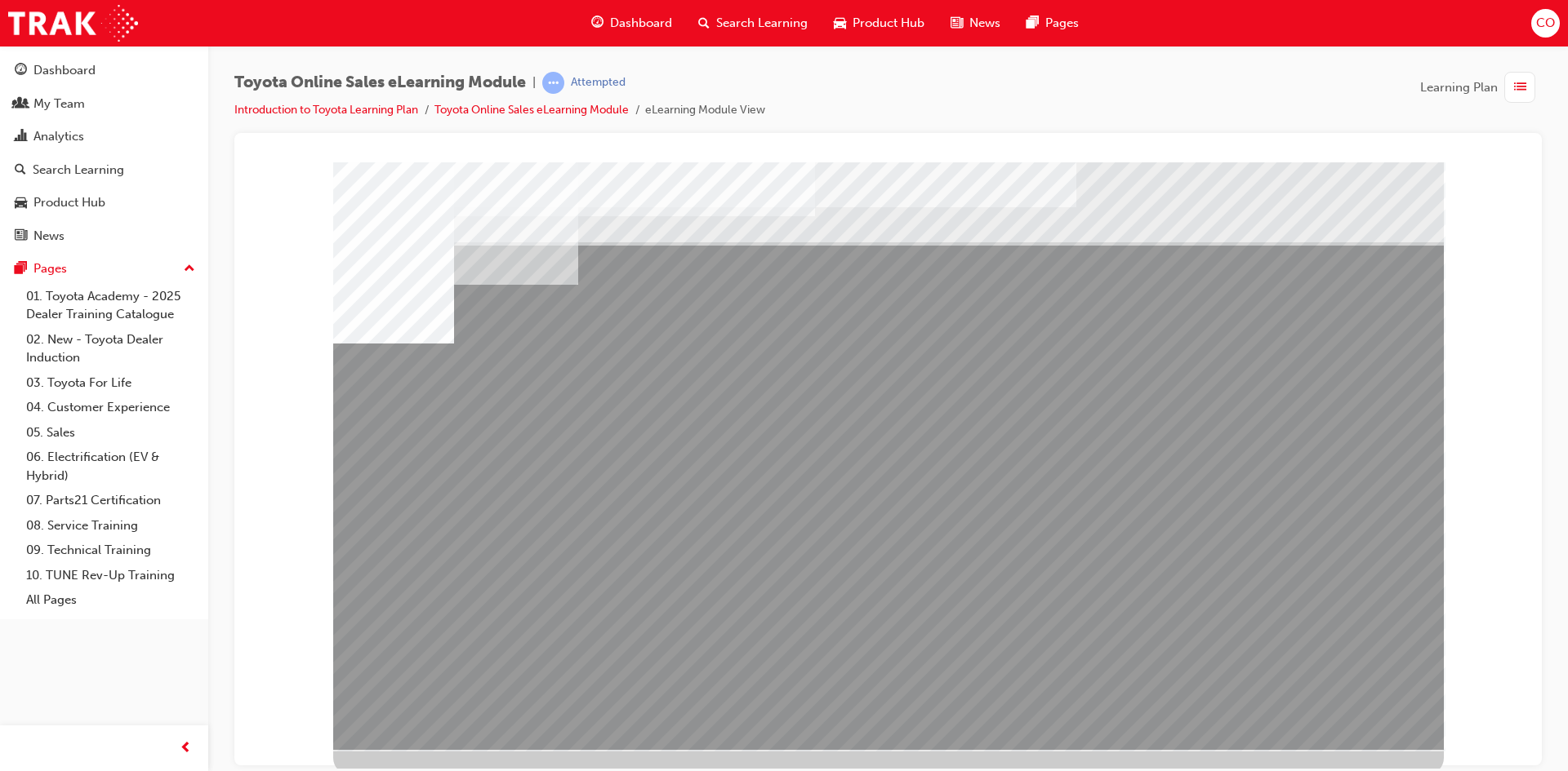
drag, startPoint x: 399, startPoint y: 503, endPoint x: 417, endPoint y: 505, distance: 18.1
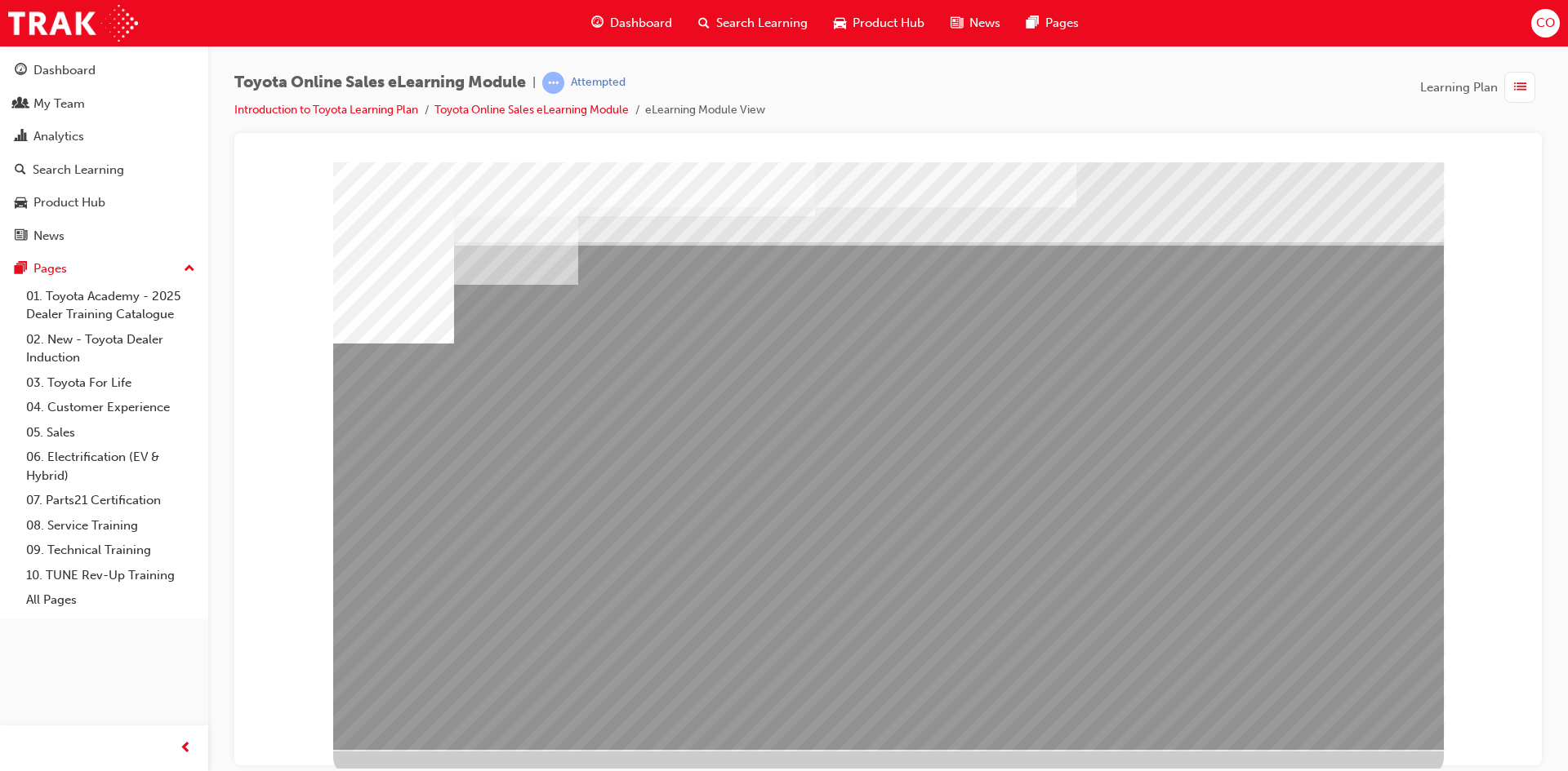
drag, startPoint x: 1343, startPoint y: 583, endPoint x: 1366, endPoint y: 602, distance: 29.8
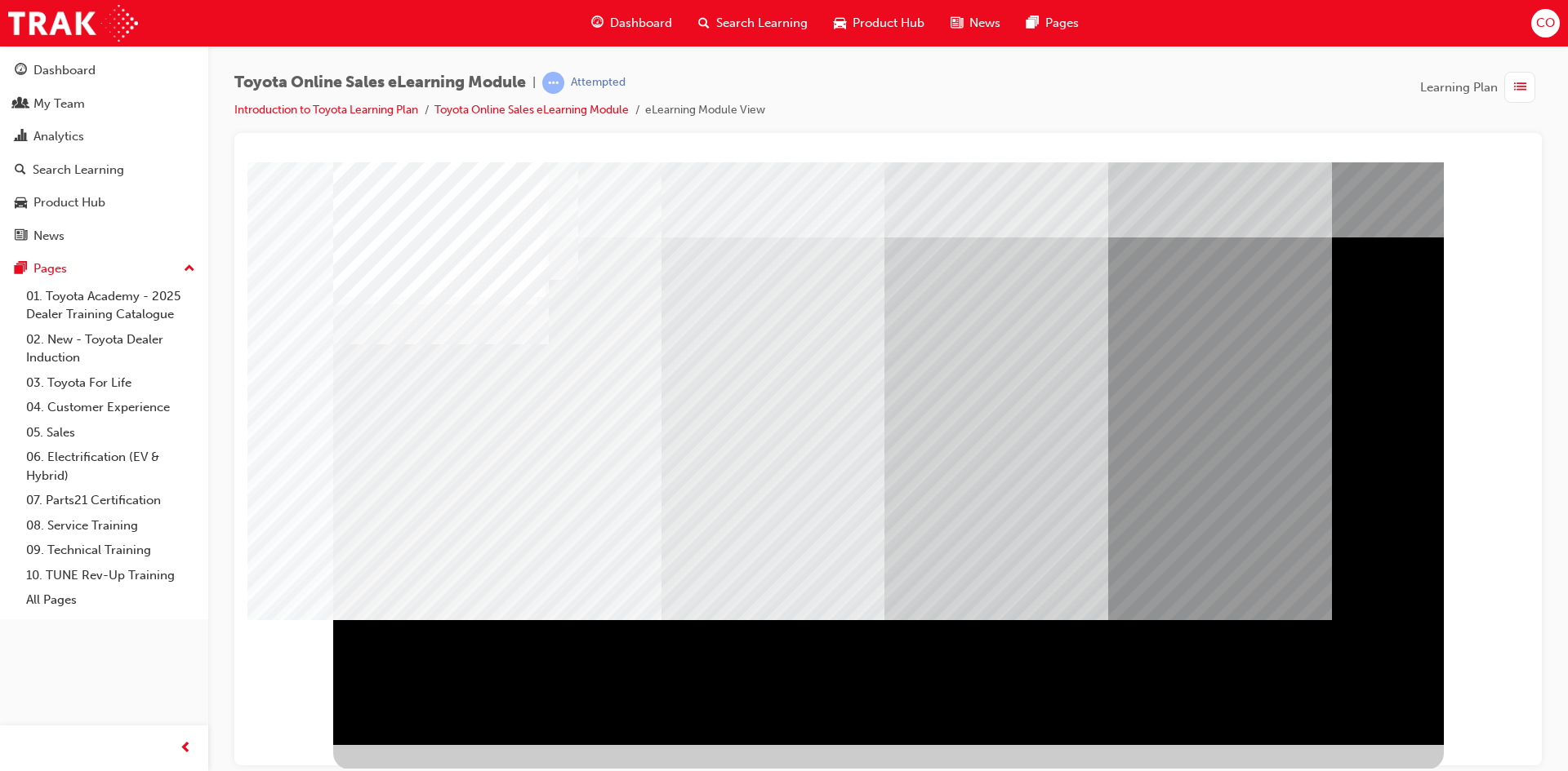
scroll to position [6, 0]
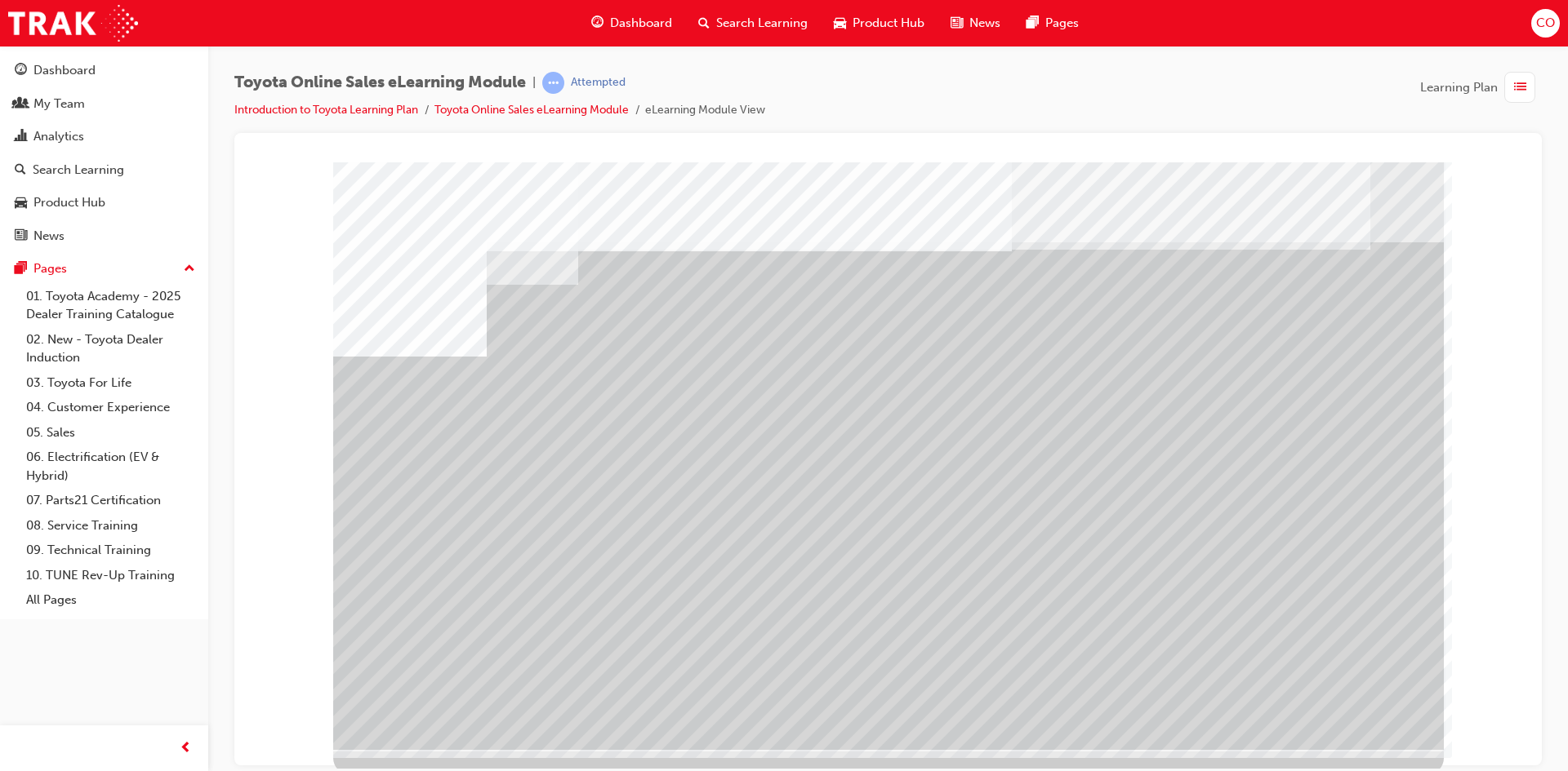
drag, startPoint x: 638, startPoint y: 585, endPoint x: 646, endPoint y: 585, distance: 8.0
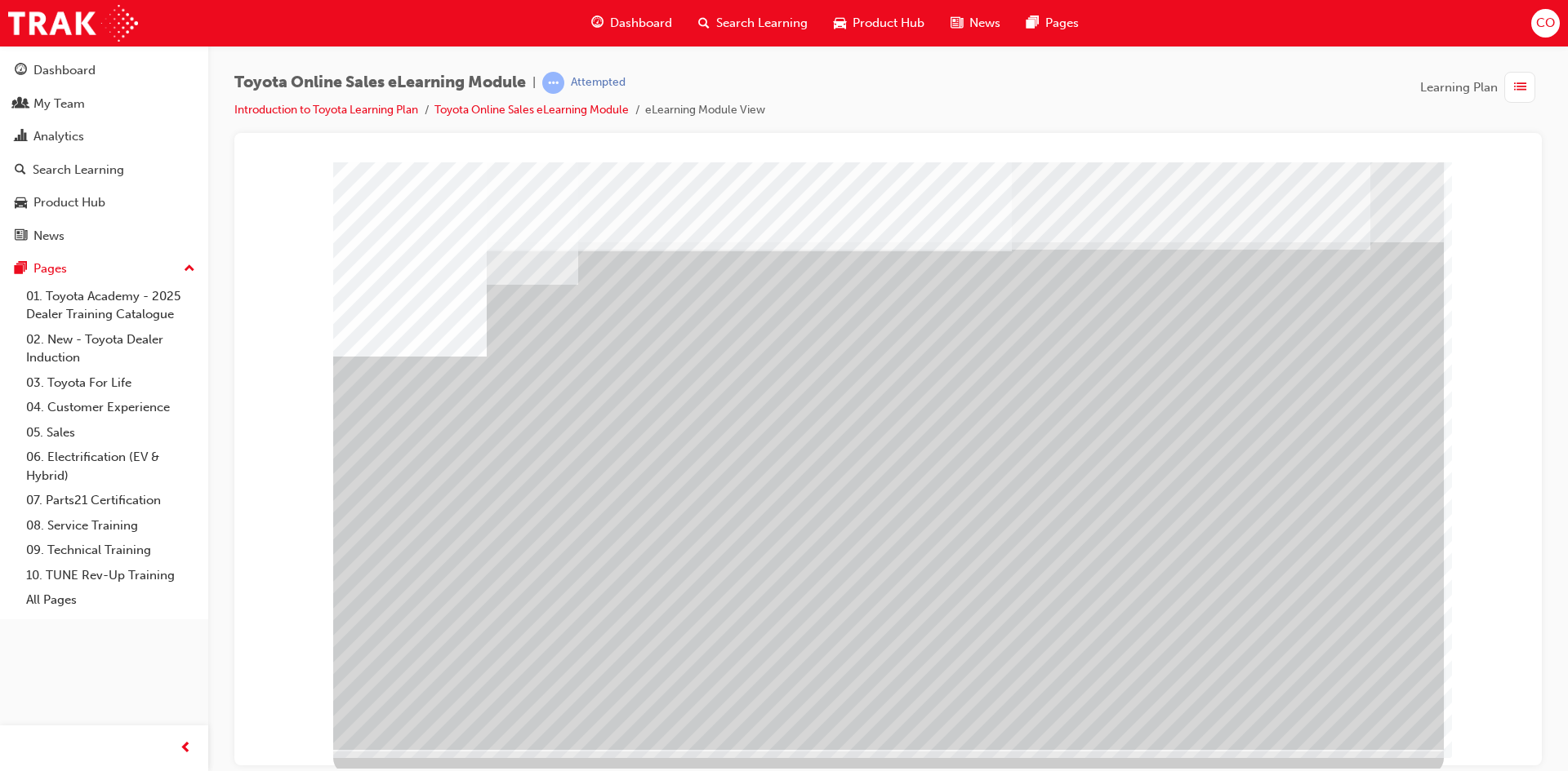
drag, startPoint x: 1009, startPoint y: 574, endPoint x: 1077, endPoint y: 574, distance: 68.0
drag, startPoint x: 1322, startPoint y: 582, endPoint x: 1337, endPoint y: 596, distance: 20.5
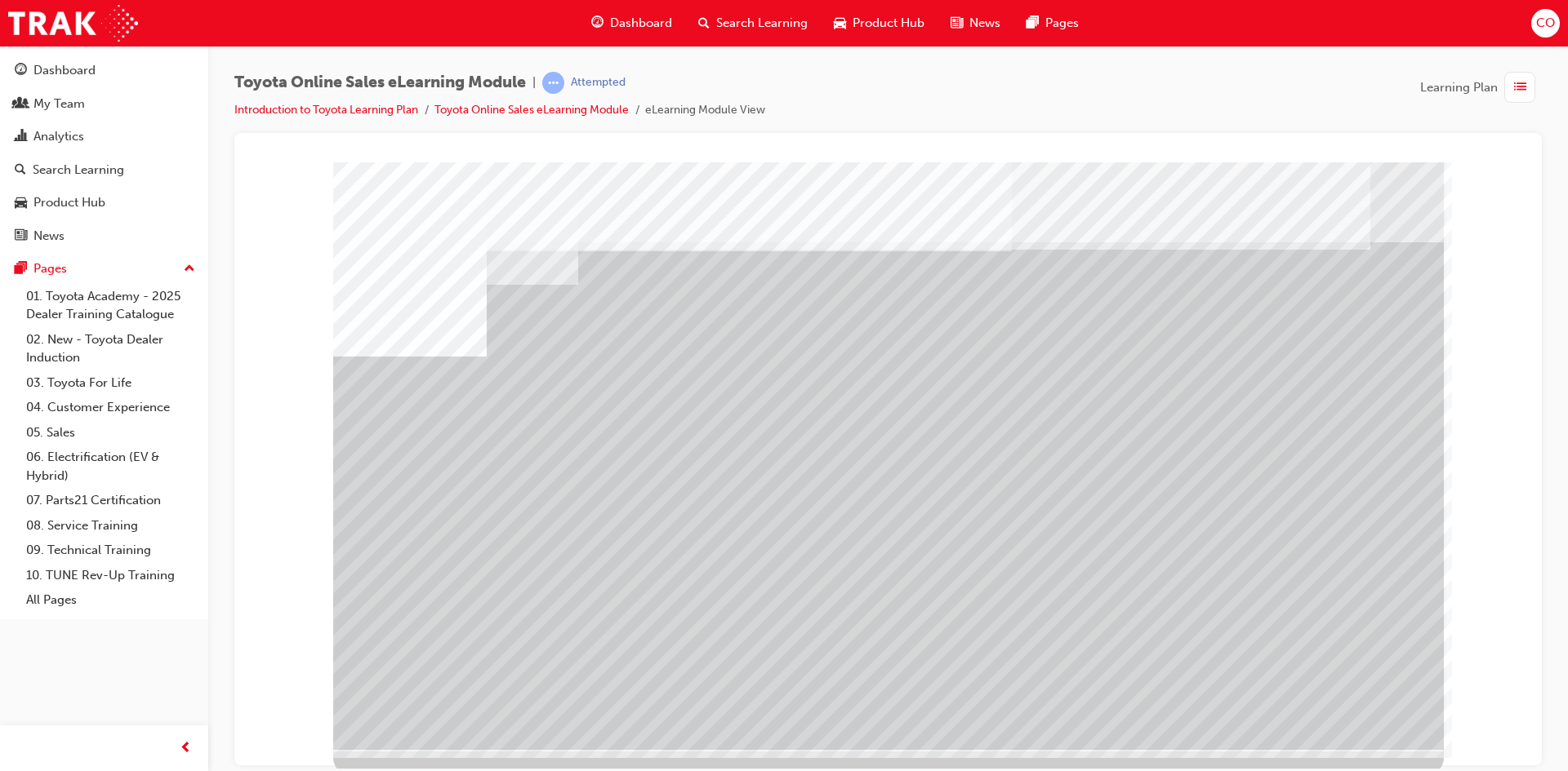
drag, startPoint x: 1370, startPoint y: 703, endPoint x: 1375, endPoint y: 712, distance: 10.3
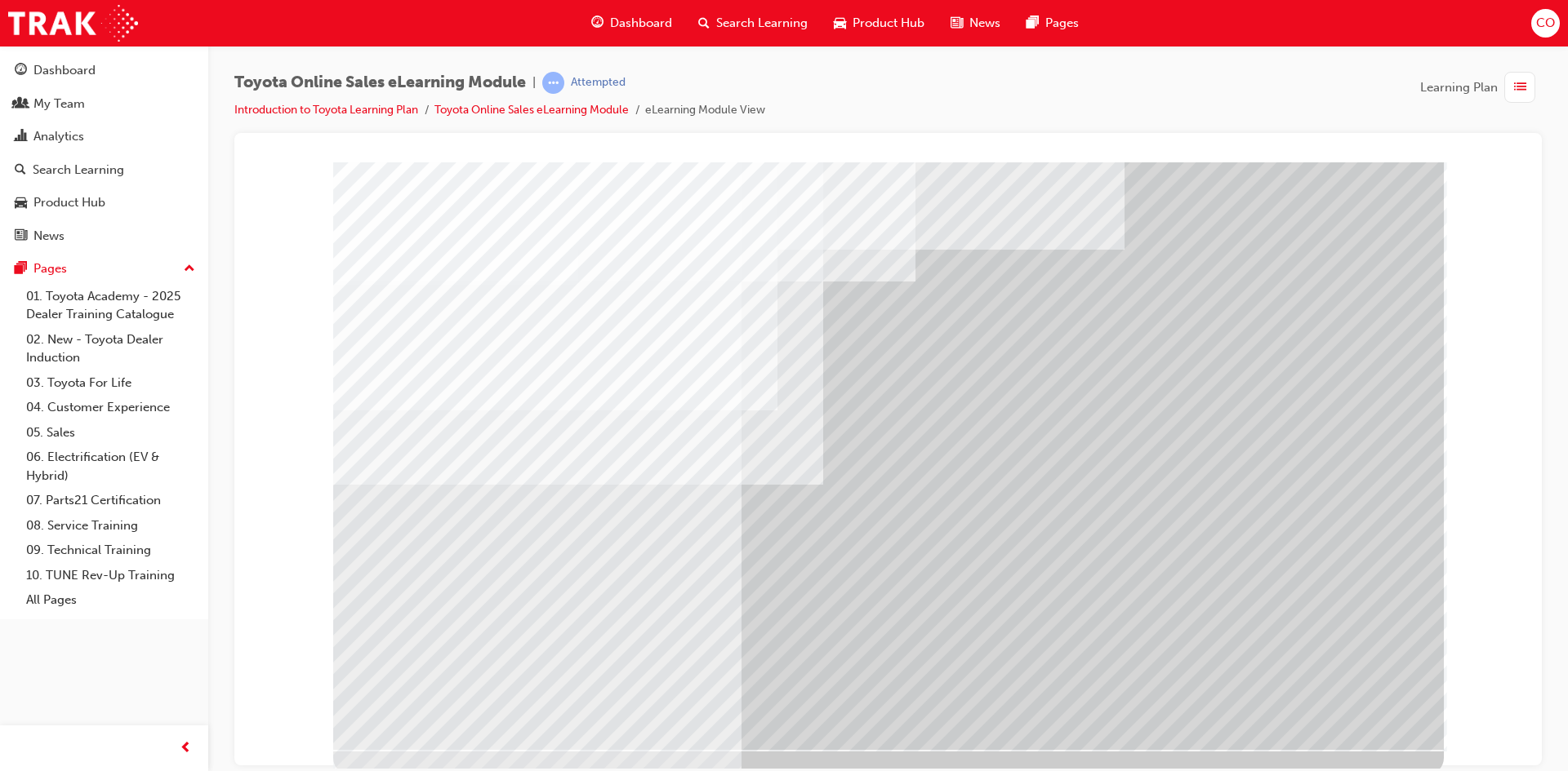
drag, startPoint x: 1303, startPoint y: 708, endPoint x: 1322, endPoint y: 709, distance: 19.0
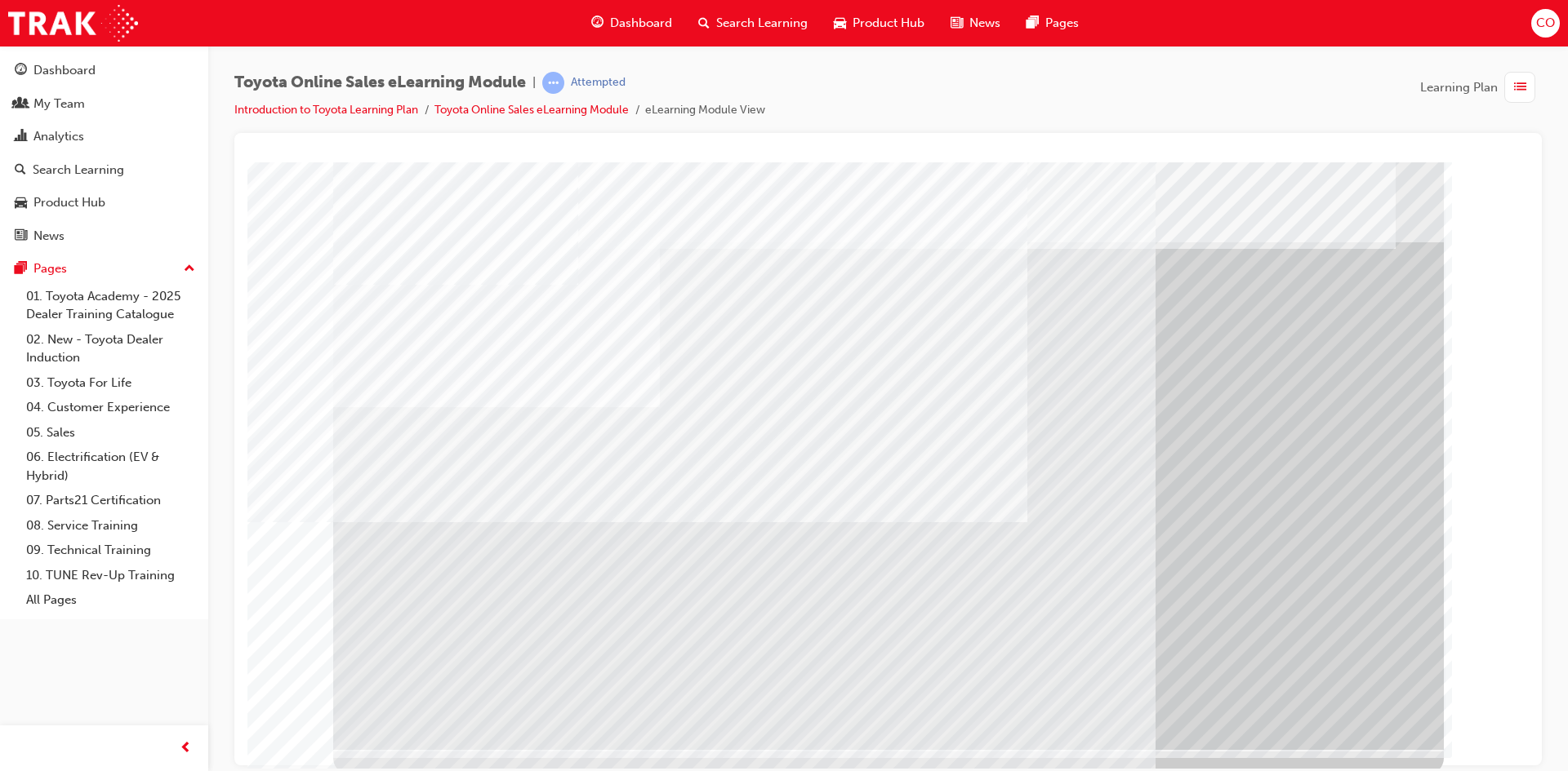
drag, startPoint x: 1226, startPoint y: 663, endPoint x: 1302, endPoint y: 683, distance: 78.6
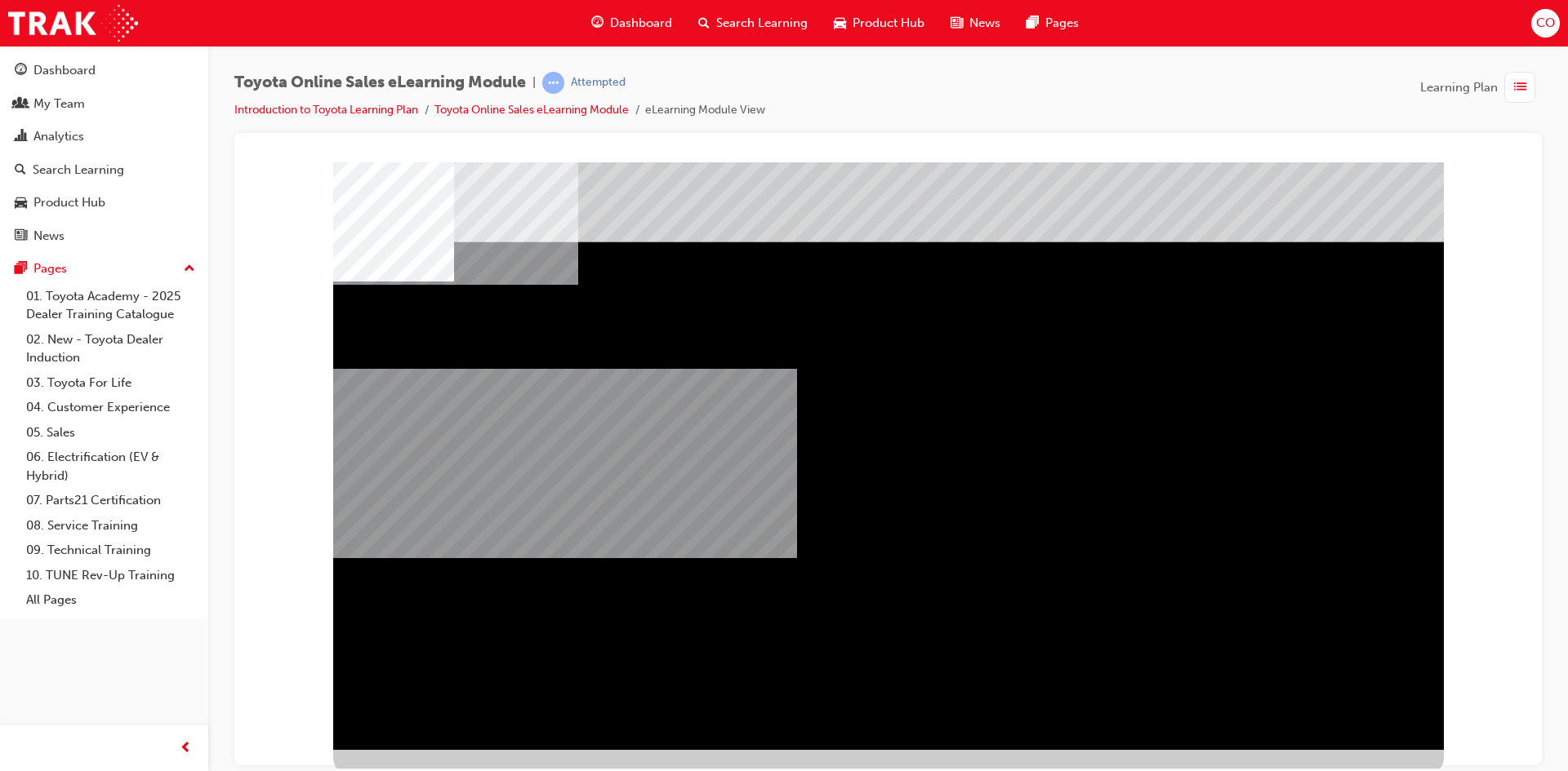
click at [926, 705] on div "multistate" at bounding box center [888, 455] width 1111 height 588
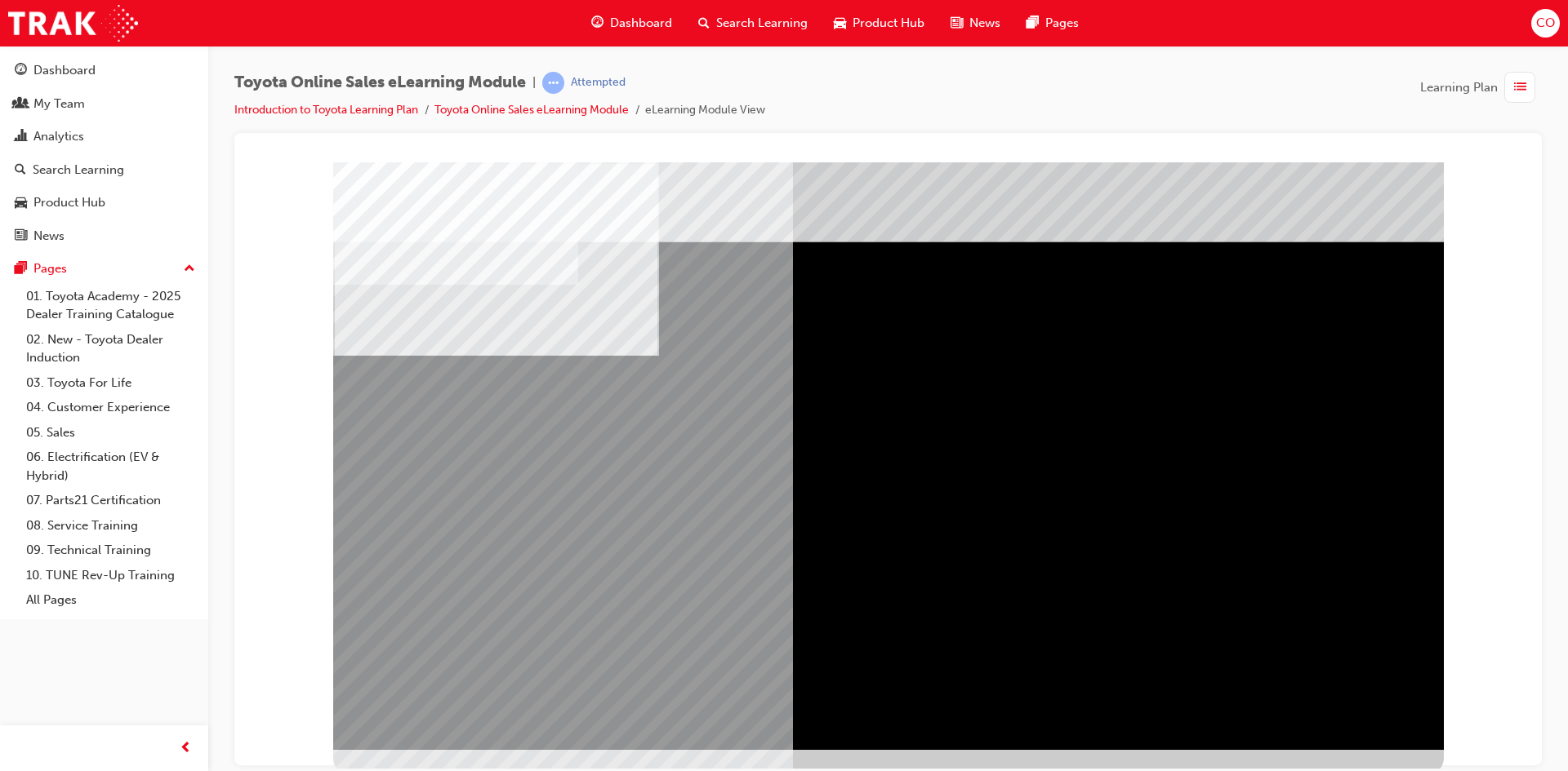
drag, startPoint x: 1183, startPoint y: 458, endPoint x: 1210, endPoint y: 487, distance: 39.6
drag, startPoint x: 1330, startPoint y: 708, endPoint x: 1373, endPoint y: 708, distance: 43.0
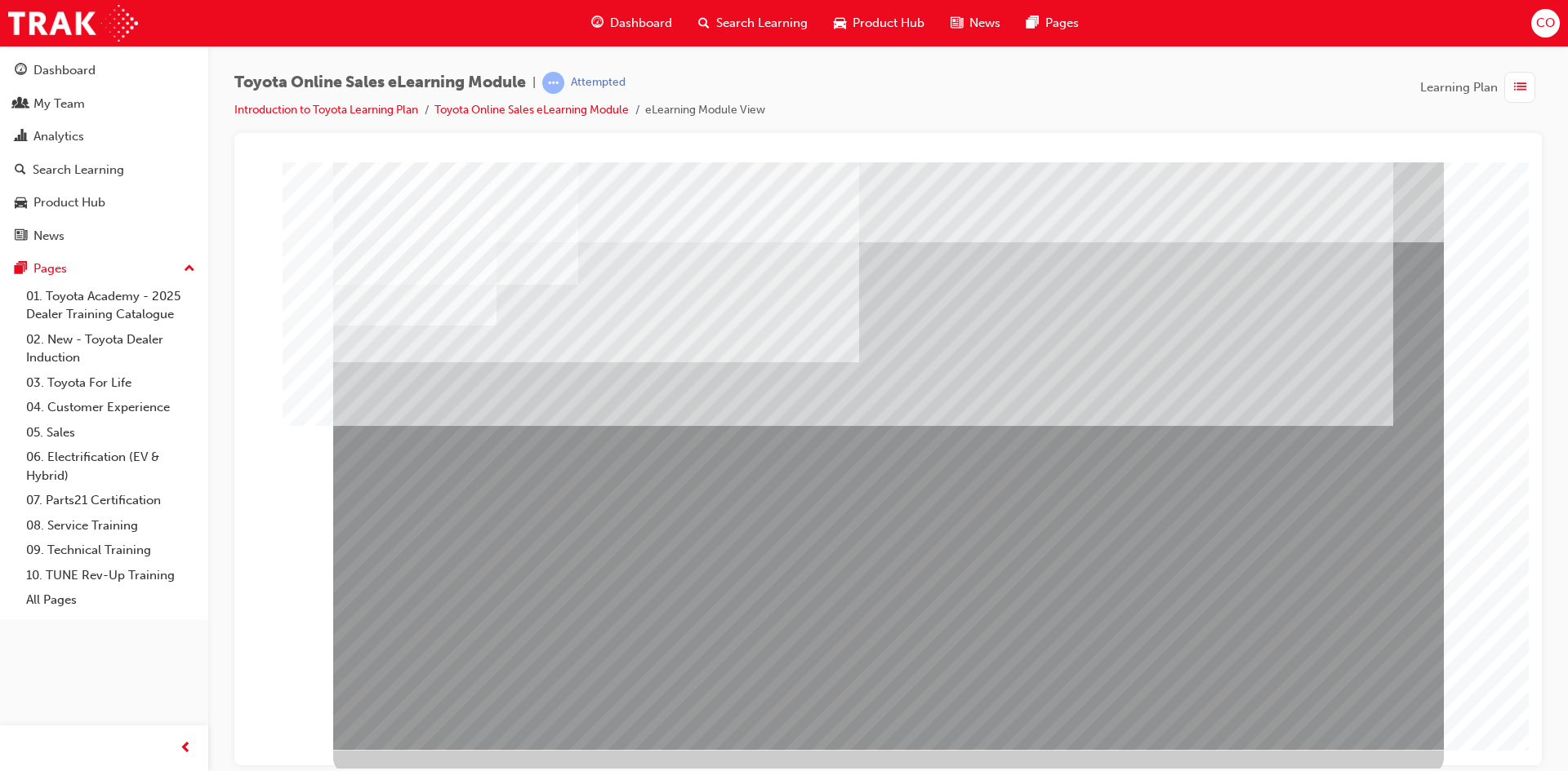
drag, startPoint x: 612, startPoint y: 564, endPoint x: 649, endPoint y: 568, distance: 37.2
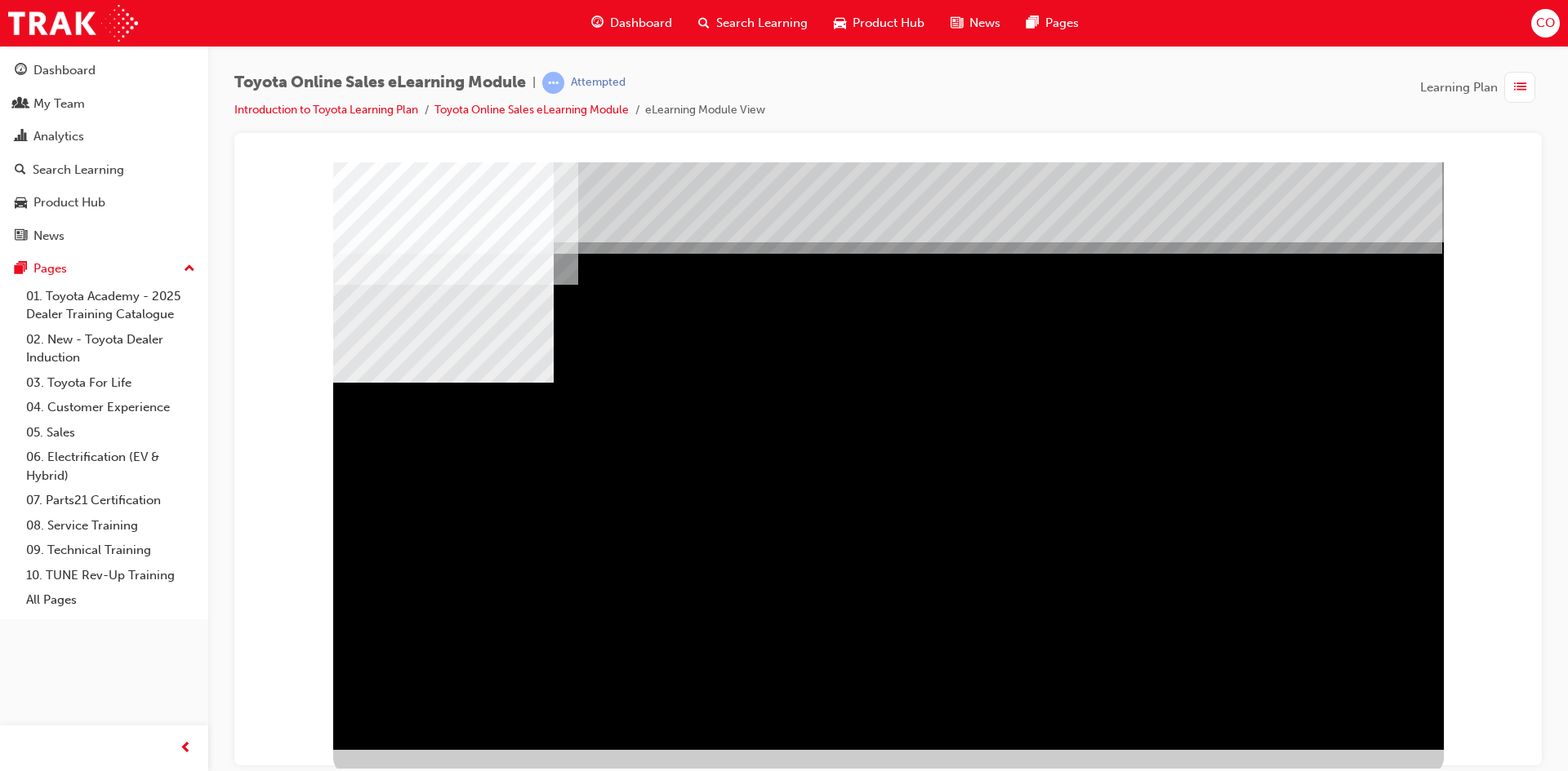
drag, startPoint x: 848, startPoint y: 532, endPoint x: 942, endPoint y: 524, distance: 94.3
drag, startPoint x: 1124, startPoint y: 519, endPoint x: 1158, endPoint y: 525, distance: 34.5
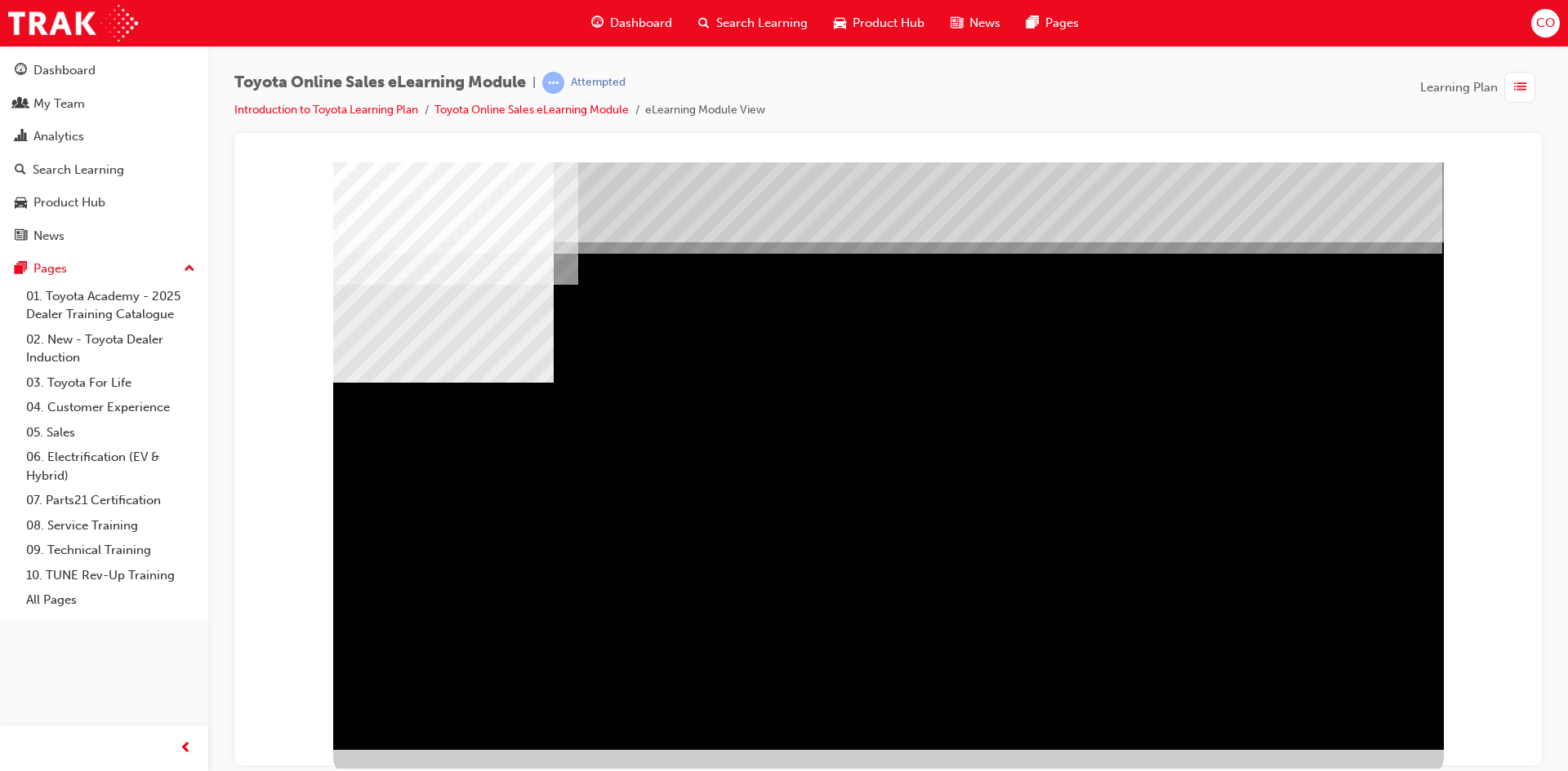
drag, startPoint x: 1379, startPoint y: 701, endPoint x: 1389, endPoint y: 703, distance: 10.2
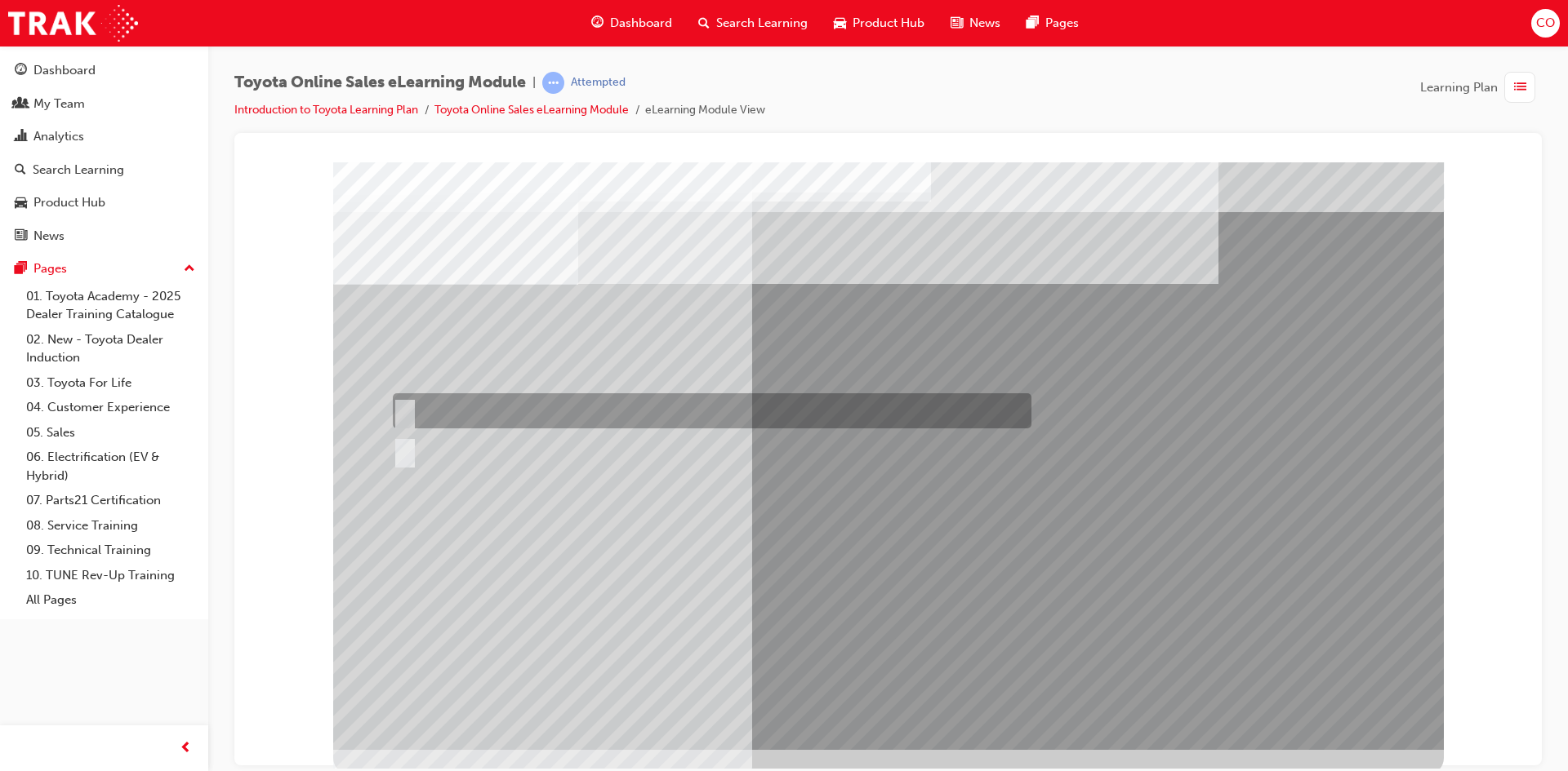
click at [425, 405] on div at bounding box center [707, 410] width 639 height 35
radio input "true"
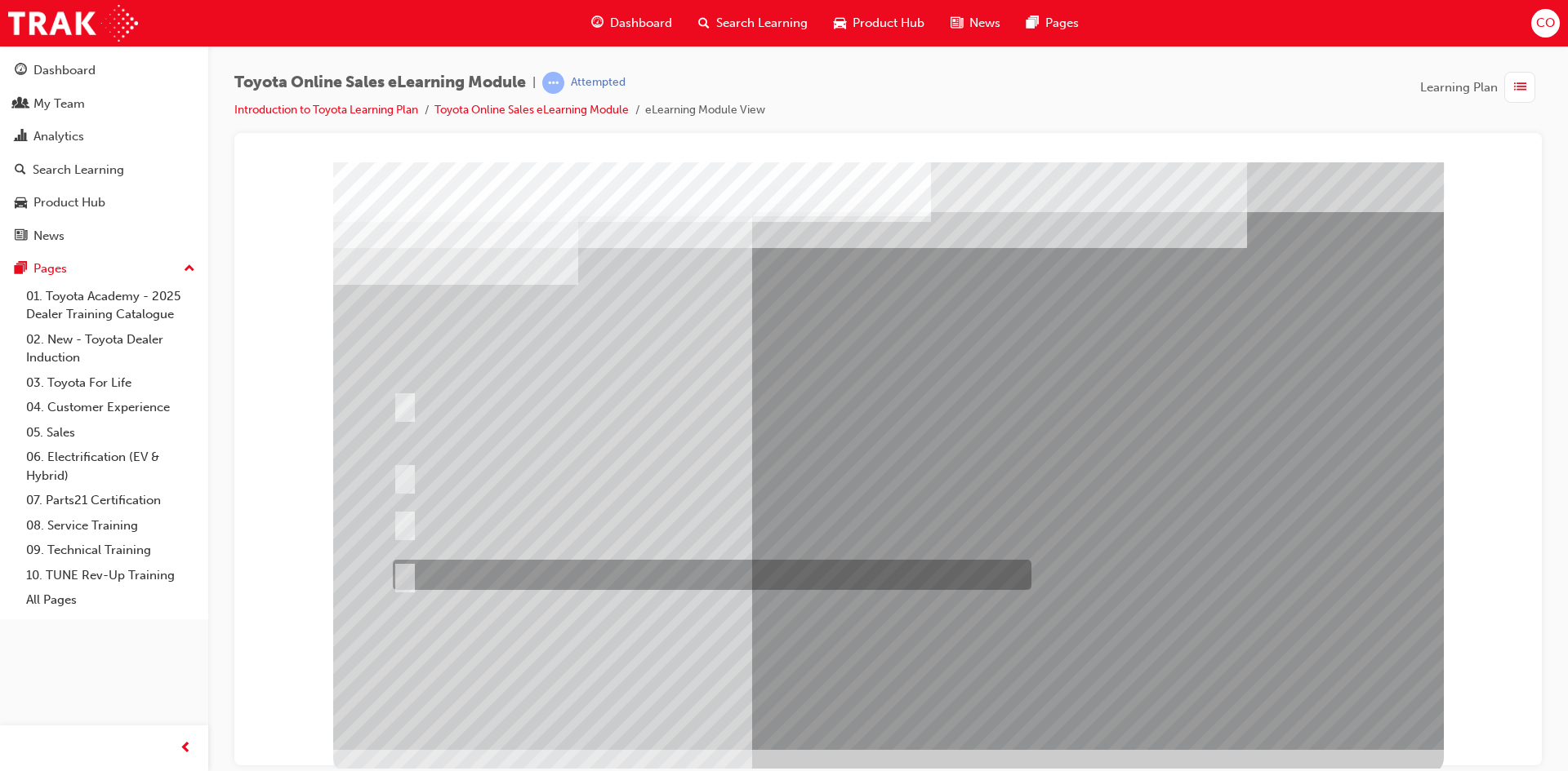
click at [634, 573] on div at bounding box center [707, 574] width 639 height 30
radio input "true"
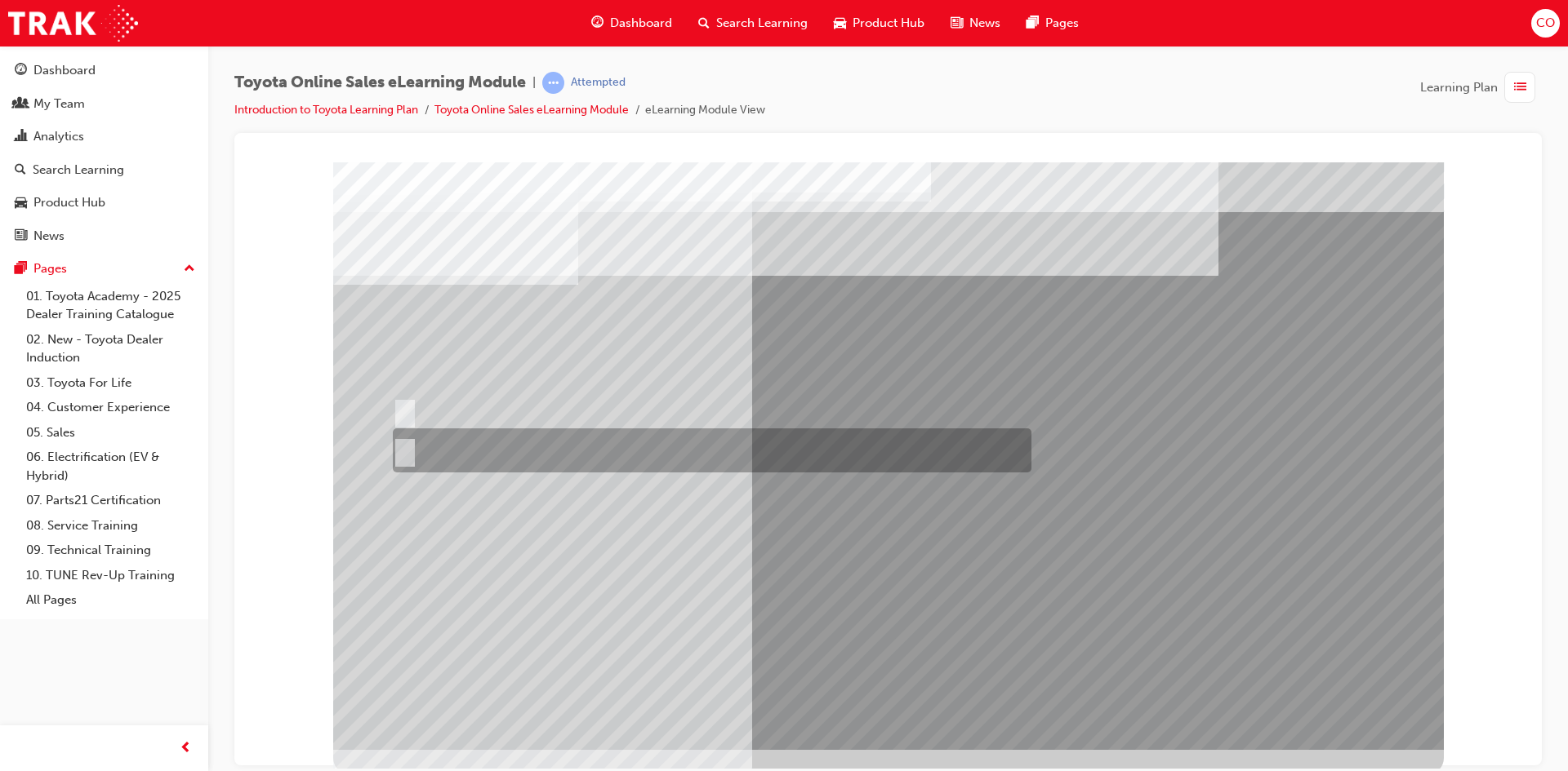
click at [468, 460] on div at bounding box center [707, 450] width 639 height 44
radio input "true"
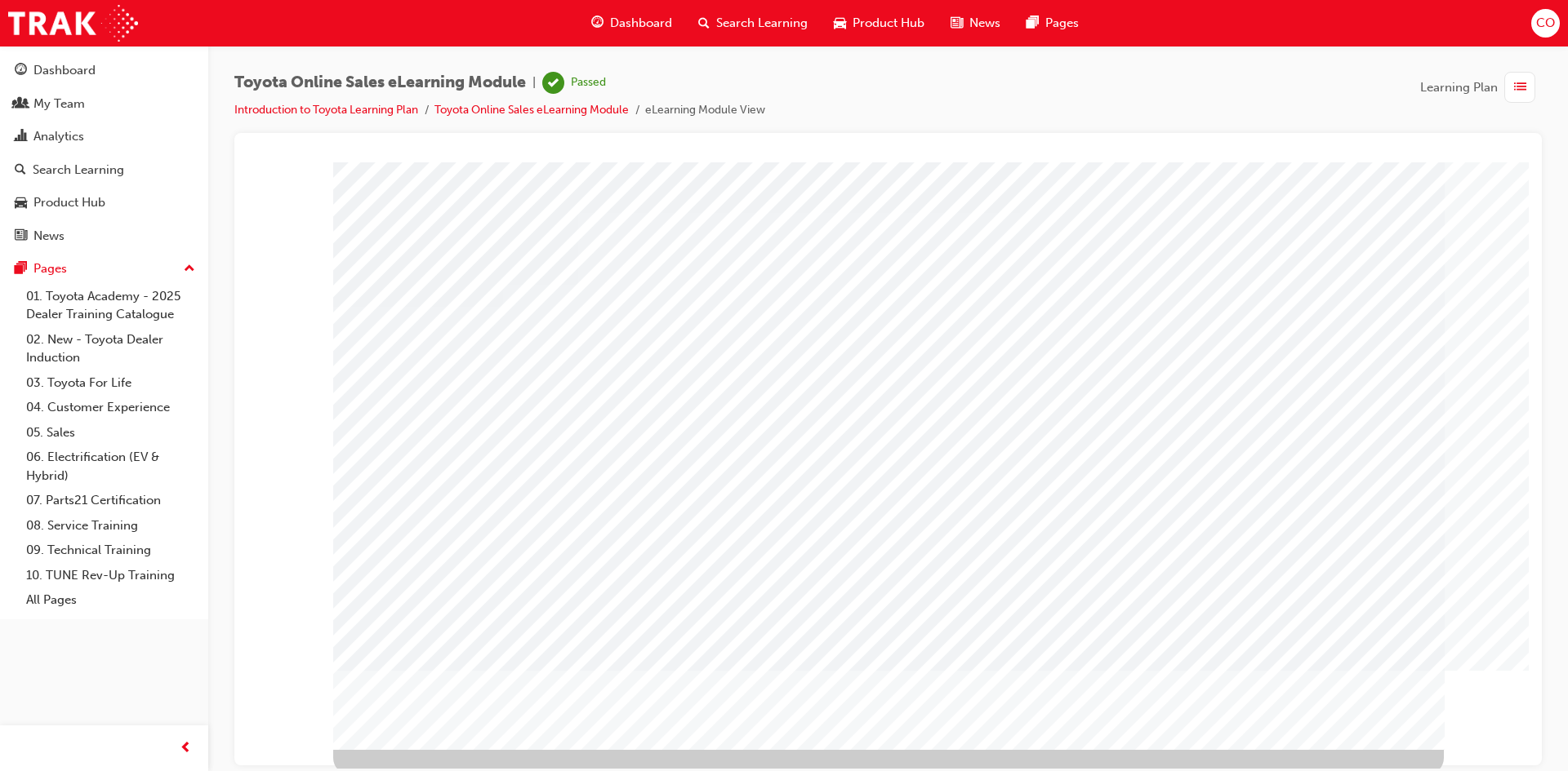
drag, startPoint x: 84, startPoint y: 68, endPoint x: 151, endPoint y: 92, distance: 71.2
click at [84, 68] on div "Dashboard" at bounding box center [65, 71] width 62 height 19
